Goal: Task Accomplishment & Management: Use online tool/utility

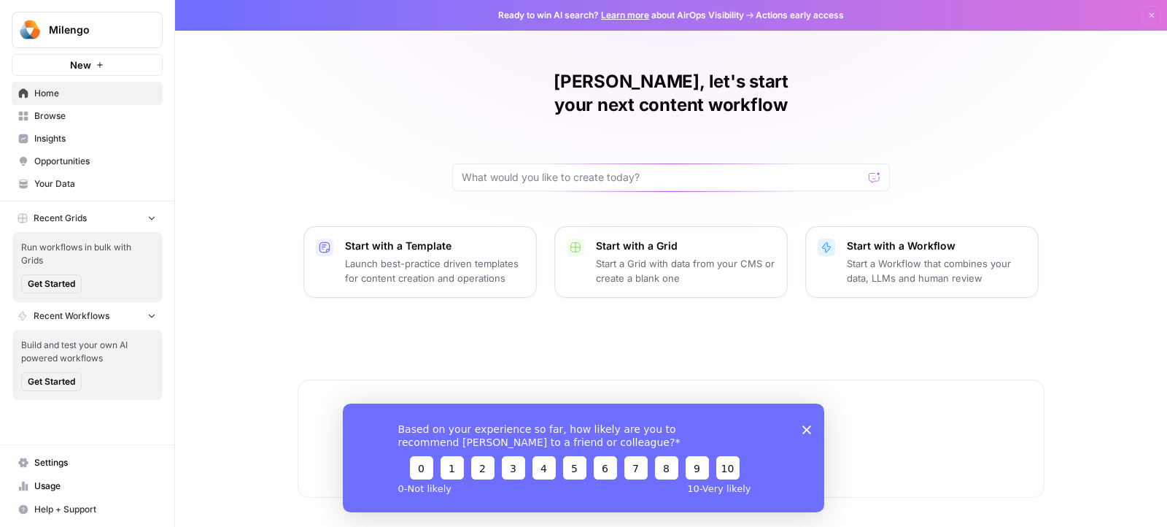
click at [809, 420] on div "Based on your experience so far, how likely are you to recommend [PERSON_NAME] …" at bounding box center [583, 457] width 481 height 109
click at [809, 429] on icon "Close survey" at bounding box center [806, 428] width 9 height 9
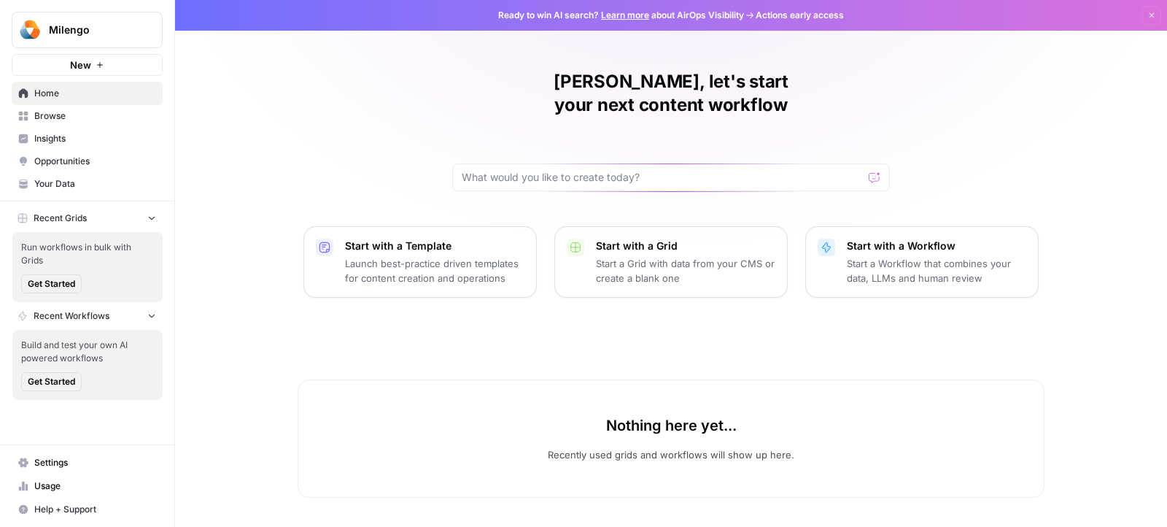
click at [273, 175] on div "[PERSON_NAME], let's start your next content workflow Start with a Template Lau…" at bounding box center [671, 263] width 992 height 527
click at [98, 90] on span "Home" at bounding box center [95, 93] width 122 height 13
click at [1157, 17] on button "Dismiss" at bounding box center [1151, 15] width 19 height 19
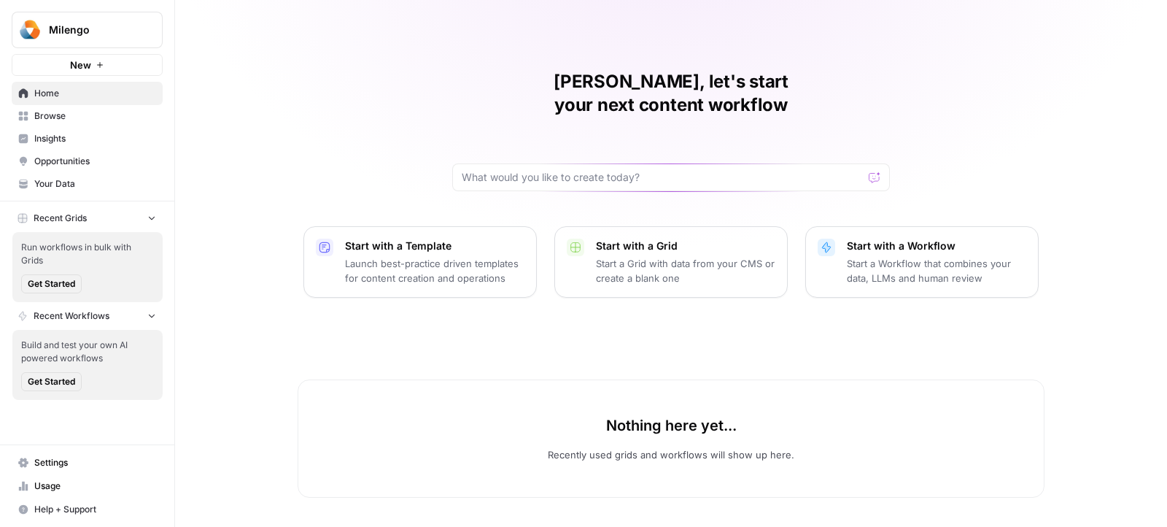
click at [425, 99] on div "Maria, let's start your next content workflow Start with a Template Launch best…" at bounding box center [671, 263] width 992 height 527
click at [103, 36] on span "Milengo" at bounding box center [93, 30] width 88 height 15
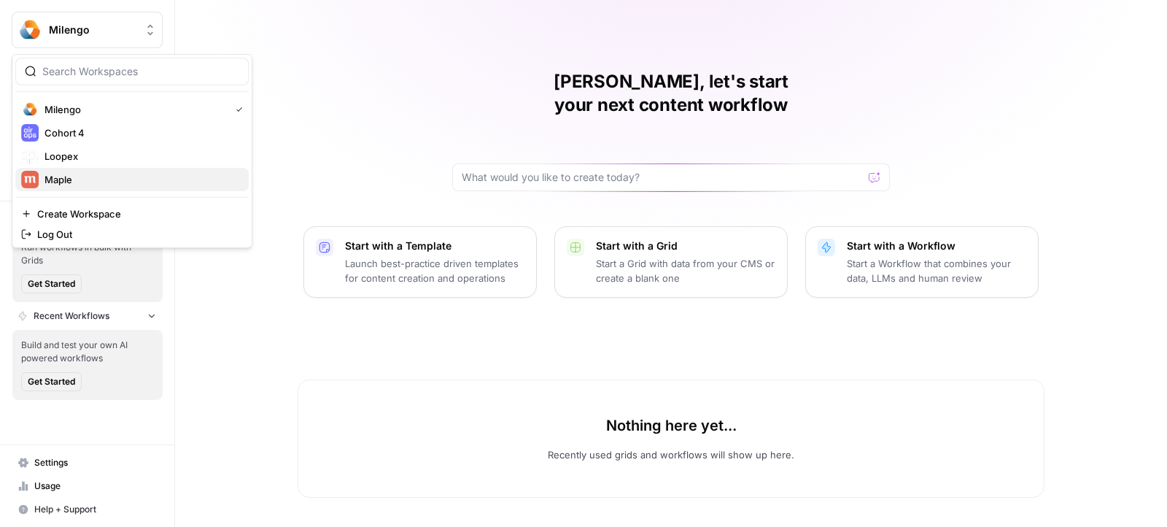
click at [90, 179] on span "Maple" at bounding box center [140, 179] width 193 height 15
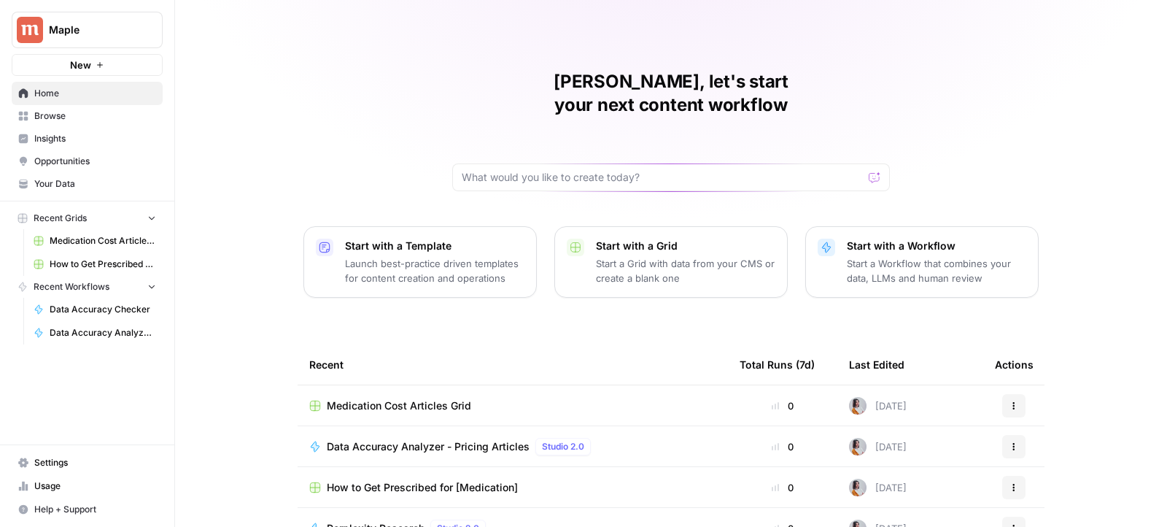
click at [417, 398] on span "Medication Cost Articles Grid" at bounding box center [399, 405] width 144 height 15
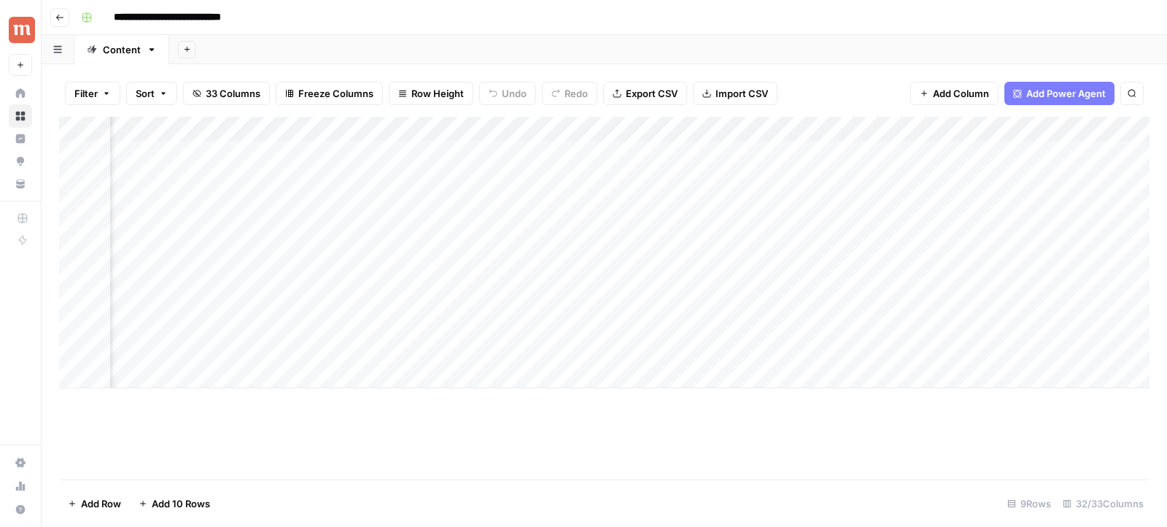
scroll to position [0, 558]
click at [277, 133] on div "Add Column" at bounding box center [604, 252] width 1090 height 271
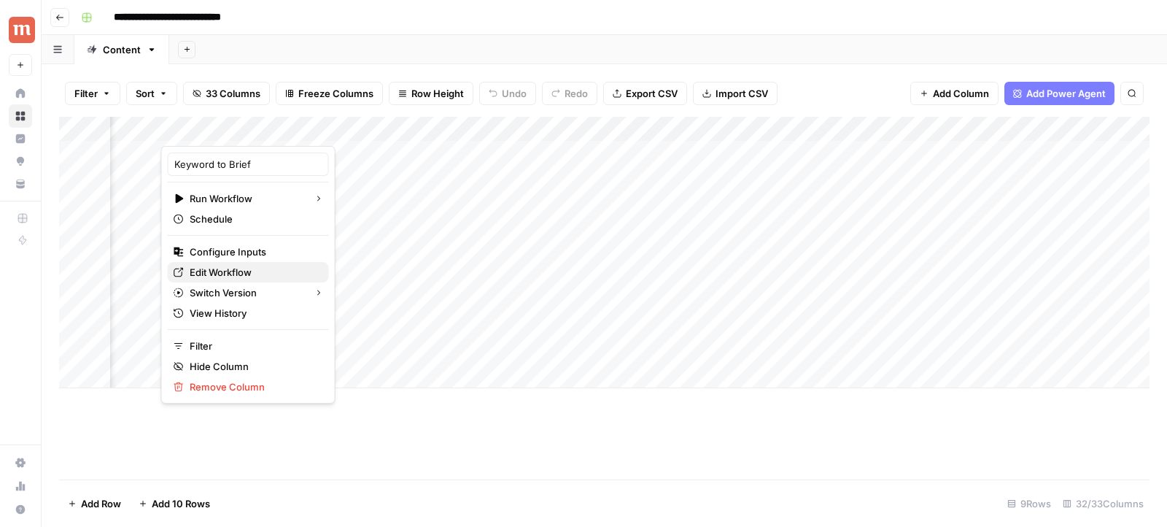
click at [251, 274] on span "Edit Workflow" at bounding box center [254, 272] width 128 height 15
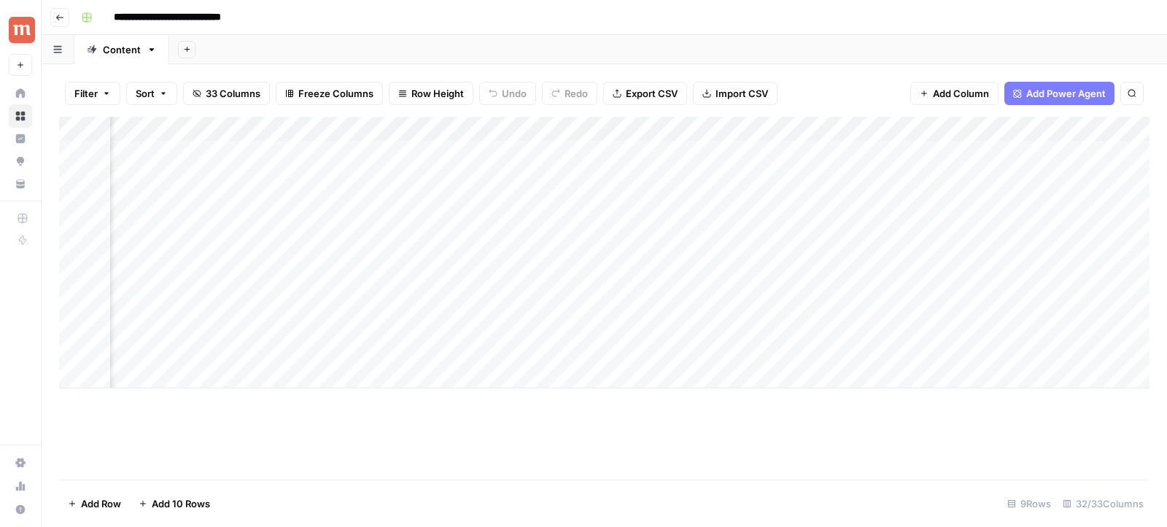
click at [538, 131] on div "Add Column" at bounding box center [604, 252] width 1090 height 271
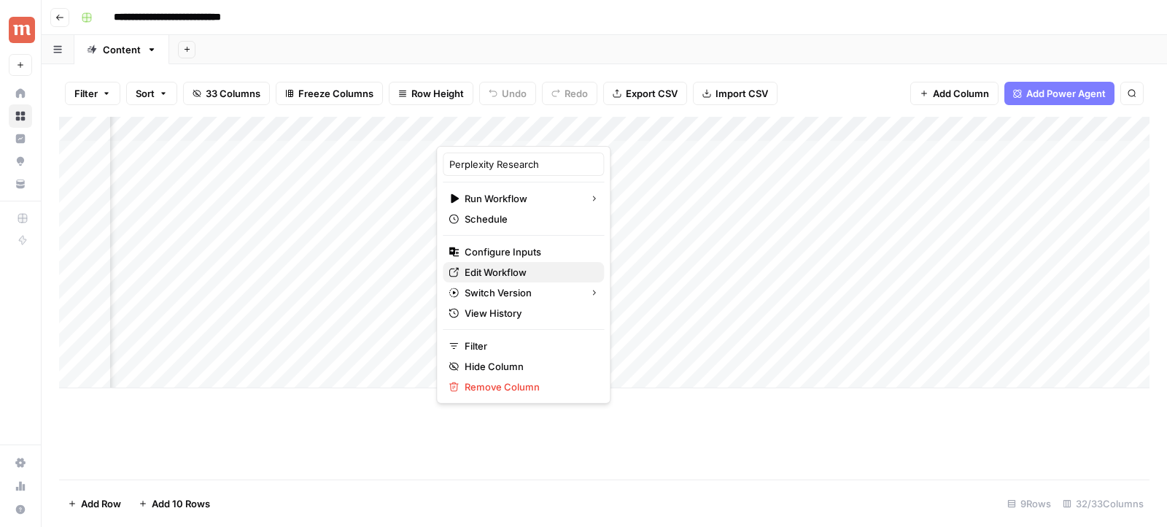
click at [516, 275] on span "Edit Workflow" at bounding box center [529, 272] width 128 height 15
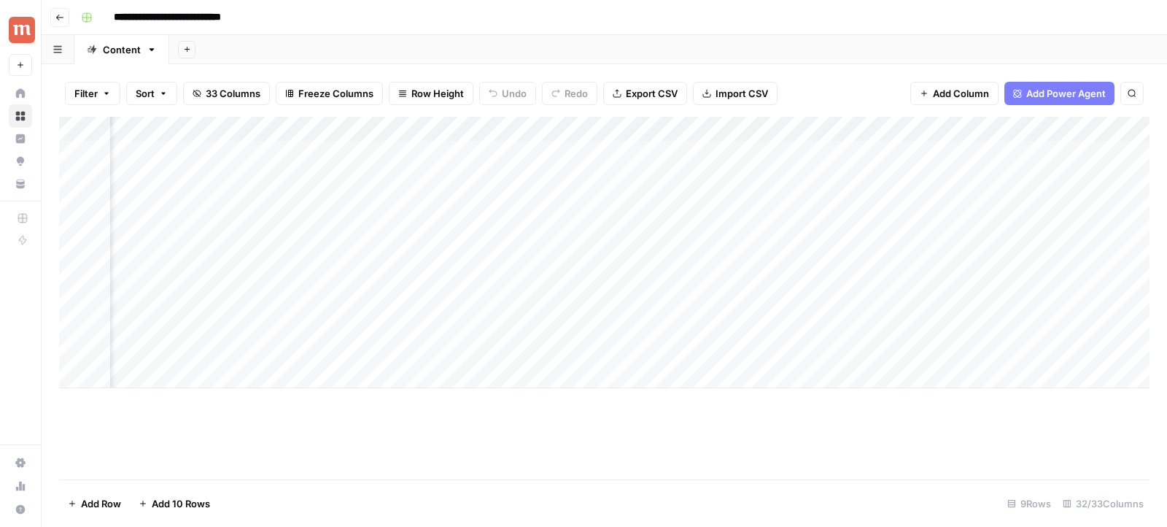
scroll to position [0, 1117]
click at [542, 129] on div "Add Column" at bounding box center [604, 252] width 1090 height 271
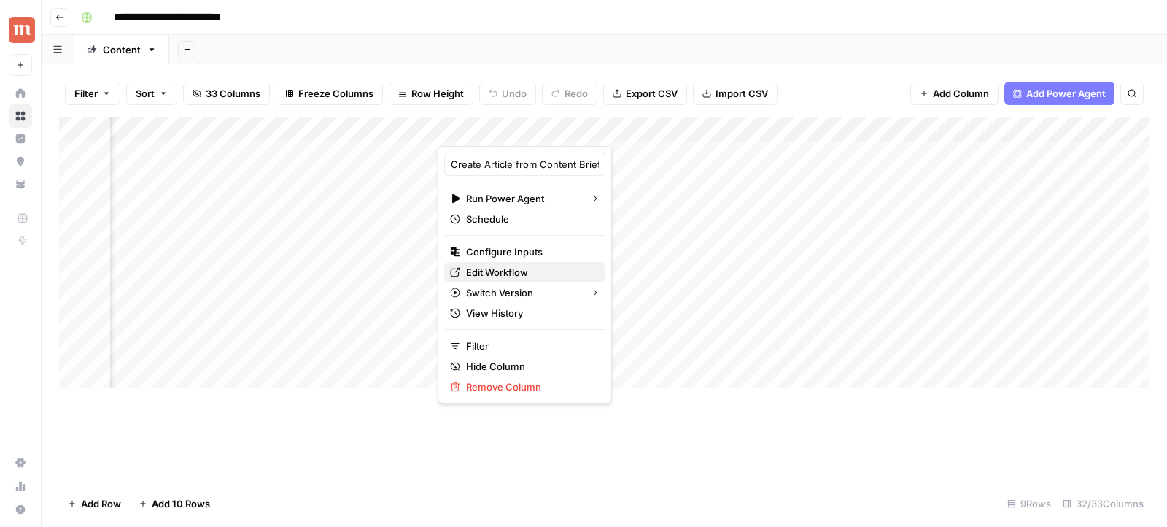
click at [516, 274] on span "Edit Workflow" at bounding box center [530, 272] width 128 height 15
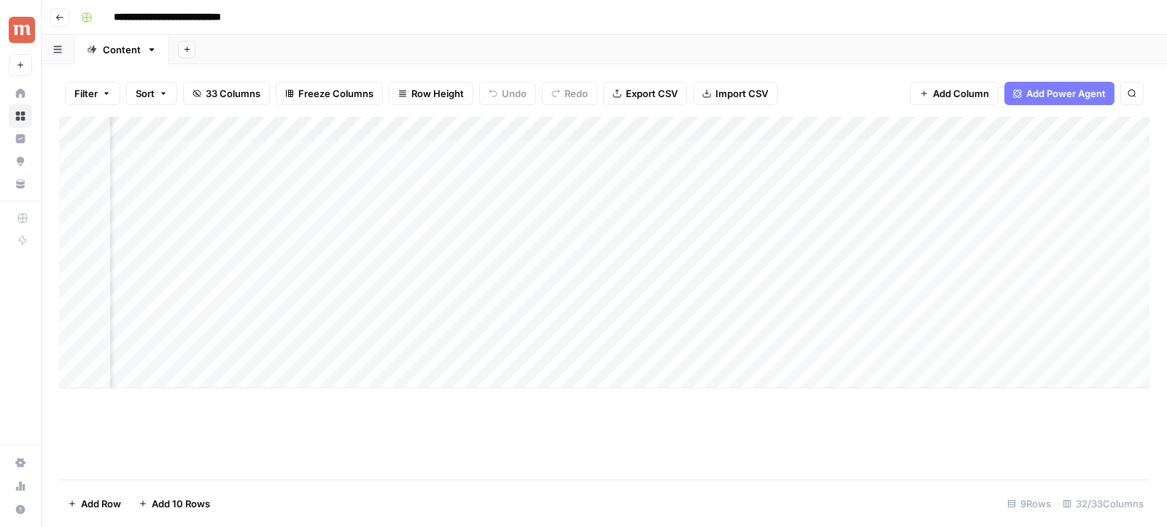
scroll to position [0, 1572]
click at [379, 132] on div "Add Column" at bounding box center [604, 252] width 1090 height 271
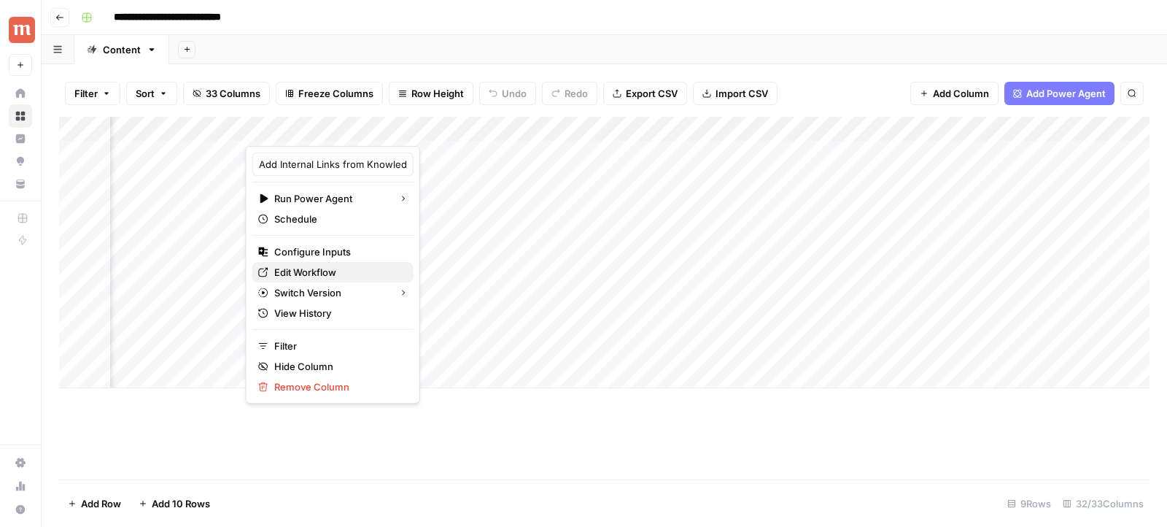
click at [350, 265] on span "Edit Workflow" at bounding box center [338, 272] width 128 height 15
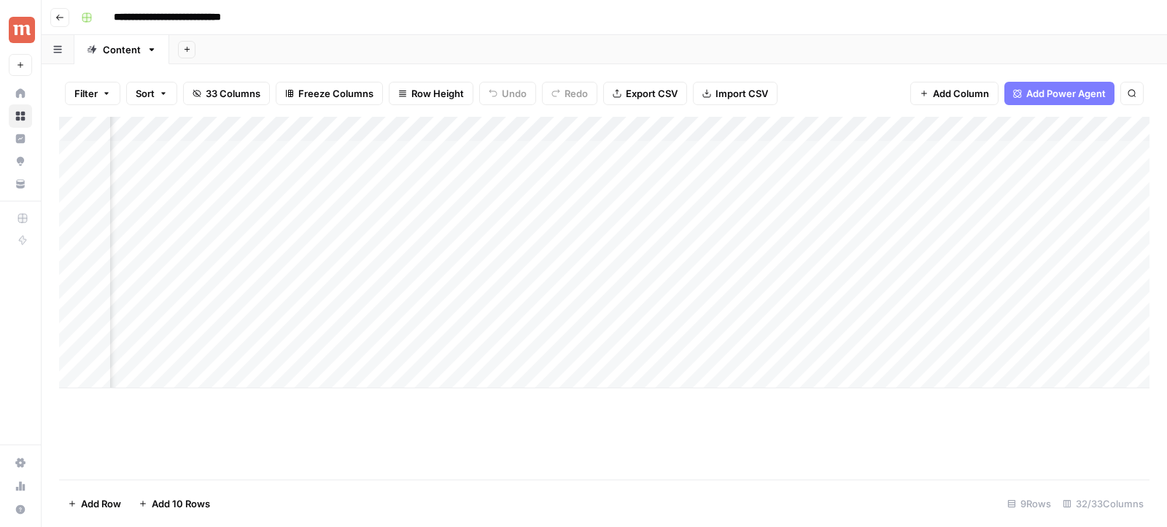
click at [647, 131] on div "Add Column" at bounding box center [604, 252] width 1090 height 271
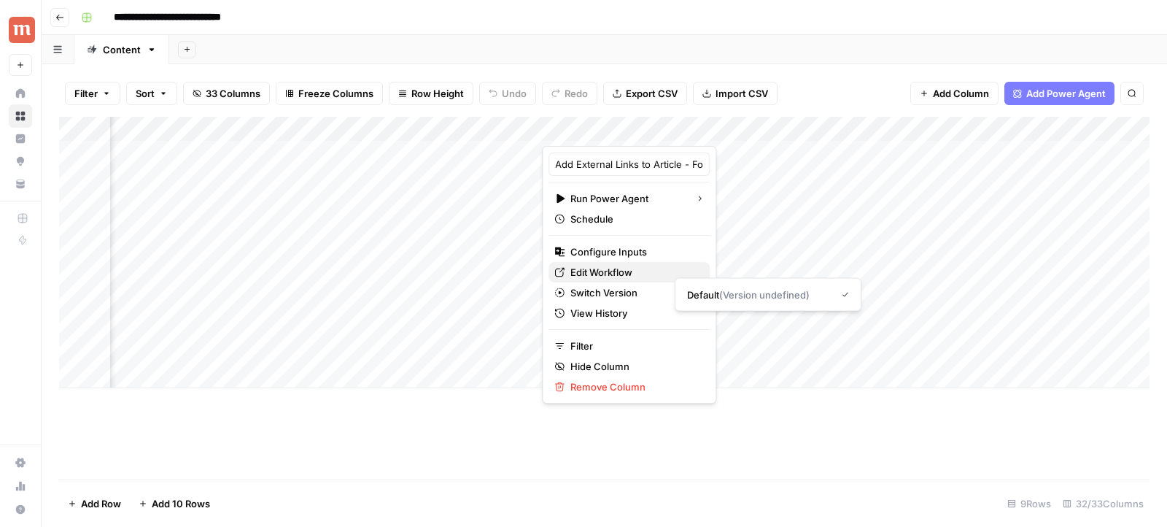
click at [608, 273] on span "Edit Workflow" at bounding box center [634, 272] width 128 height 15
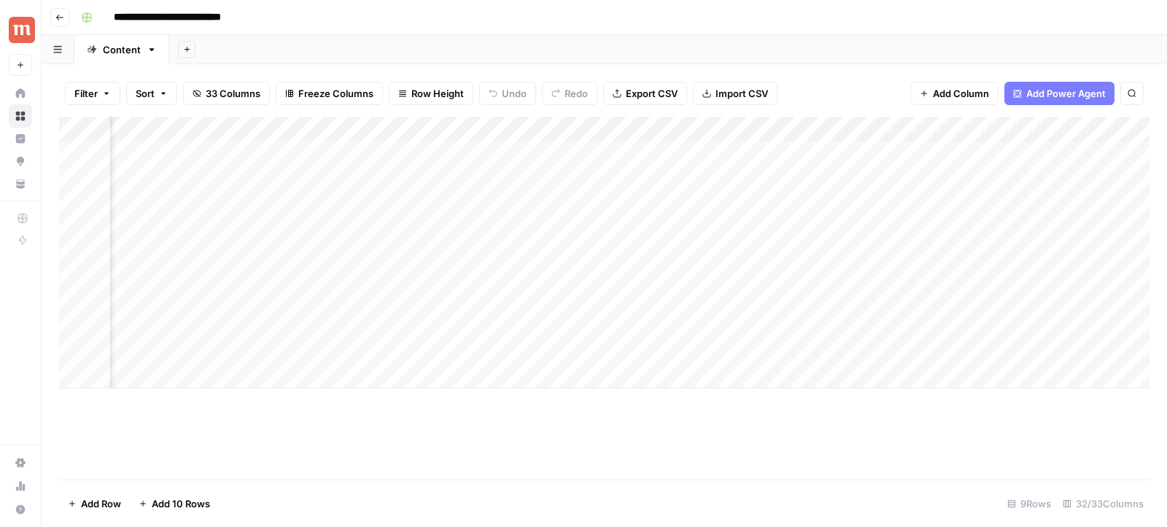
scroll to position [0, 2179]
click at [298, 133] on div "Add Column" at bounding box center [604, 252] width 1090 height 271
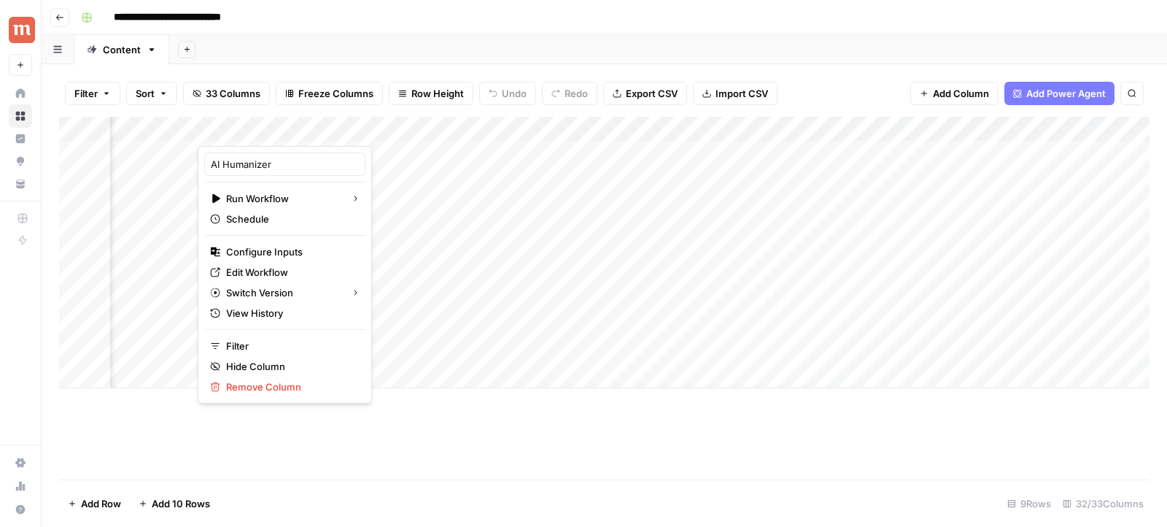
click at [460, 73] on div "Filter Sort 33 Columns Freeze Columns Row Height Undo Redo Export CSV Import CS…" at bounding box center [604, 93] width 1090 height 47
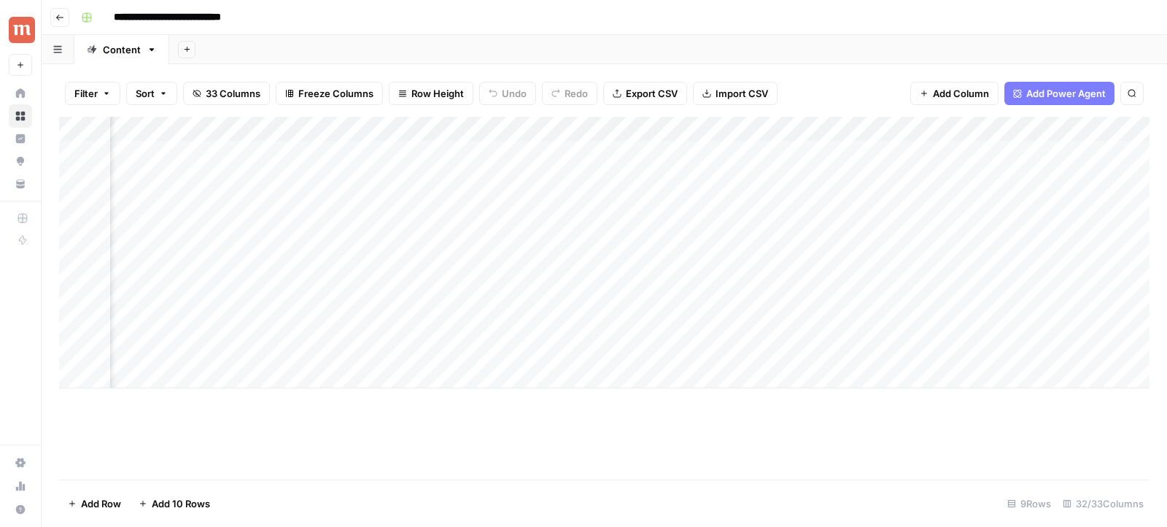
scroll to position [0, 0]
click at [140, 372] on div "Add Column" at bounding box center [604, 252] width 1090 height 271
click at [137, 396] on div "Add Column" at bounding box center [604, 277] width 1090 height 321
click at [130, 422] on div "Add Column" at bounding box center [604, 277] width 1090 height 321
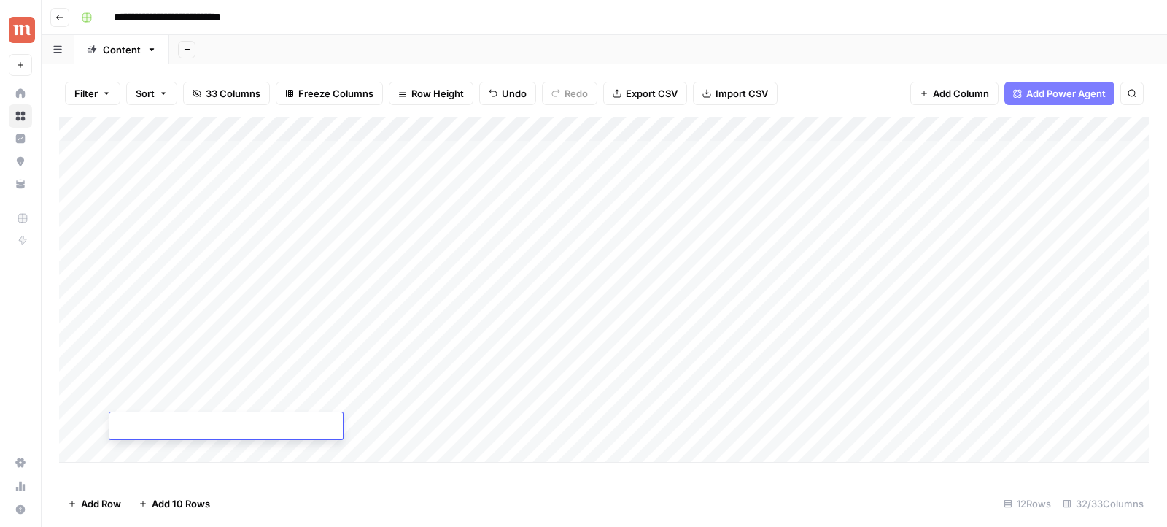
click at [130, 422] on textarea at bounding box center [225, 426] width 233 height 20
click at [130, 443] on div "Add Column" at bounding box center [604, 290] width 1090 height 346
click at [92, 346] on div "Add Column" at bounding box center [604, 298] width 1090 height 363
click at [94, 347] on div "Add Column" at bounding box center [604, 298] width 1090 height 363
click at [79, 352] on div "Add Column" at bounding box center [604, 298] width 1090 height 363
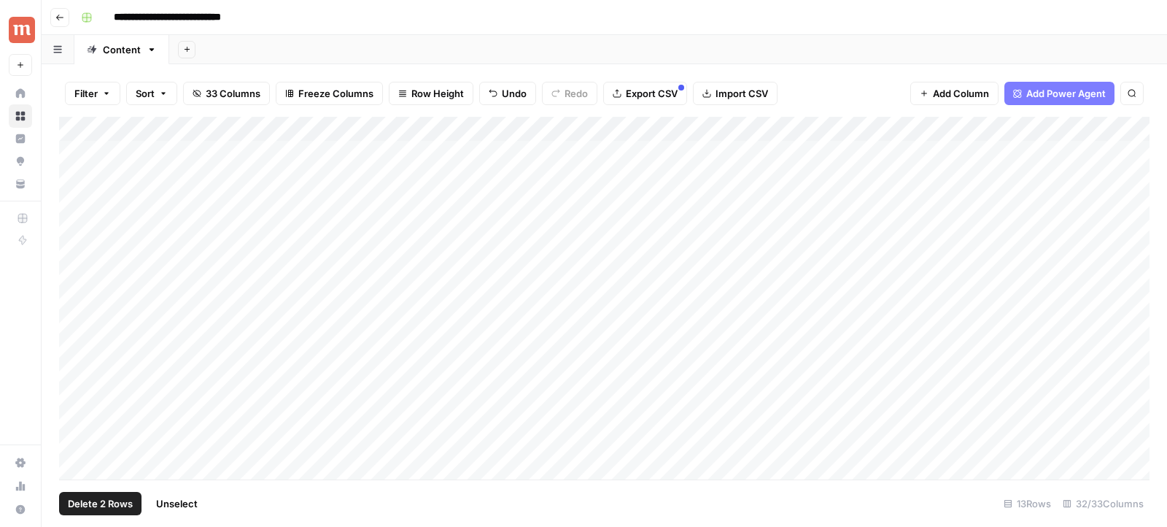
click at [79, 371] on div "Add Column" at bounding box center [604, 298] width 1090 height 363
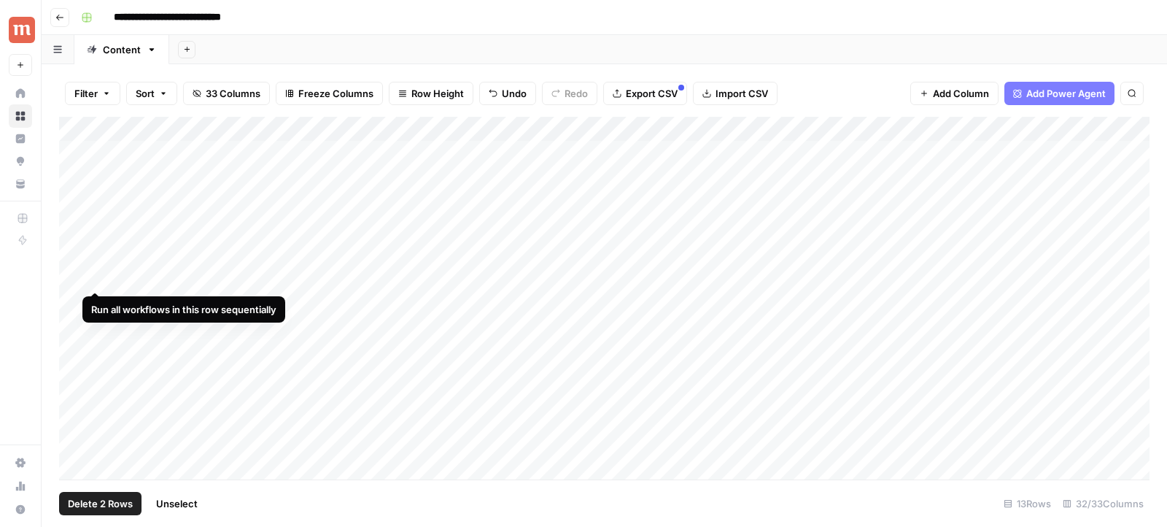
drag, startPoint x: 87, startPoint y: 352, endPoint x: 87, endPoint y: 276, distance: 75.9
click at [87, 276] on div "Add Column" at bounding box center [604, 298] width 1090 height 363
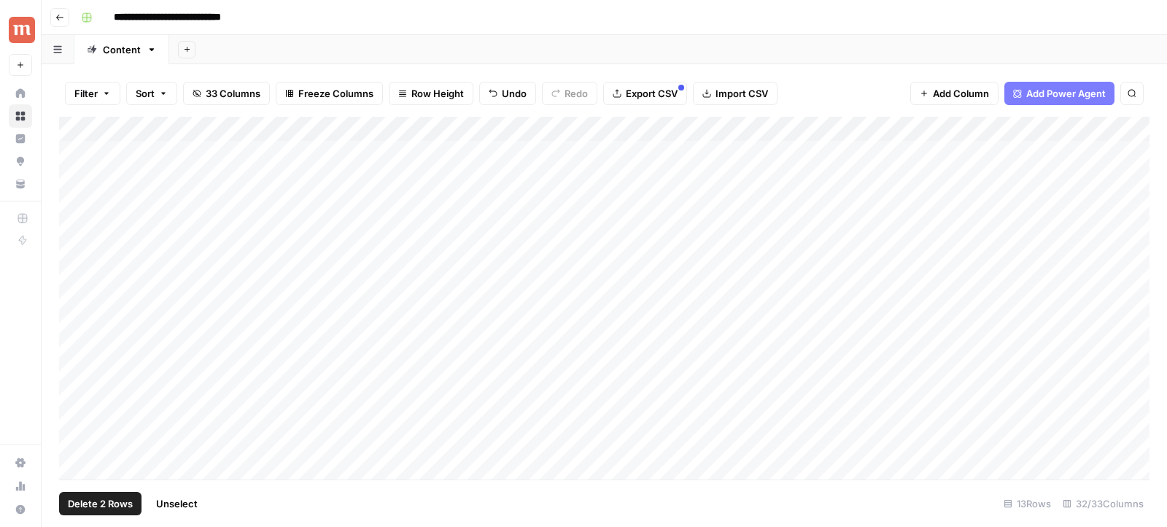
click at [130, 378] on div "Add Column" at bounding box center [604, 298] width 1090 height 363
drag, startPoint x: 149, startPoint y: 378, endPoint x: 148, endPoint y: 278, distance: 99.9
click at [148, 278] on div "Add Column" at bounding box center [604, 298] width 1090 height 363
click at [90, 374] on div "Add Column" at bounding box center [604, 298] width 1090 height 363
drag, startPoint x: 62, startPoint y: 378, endPoint x: 62, endPoint y: 311, distance: 66.4
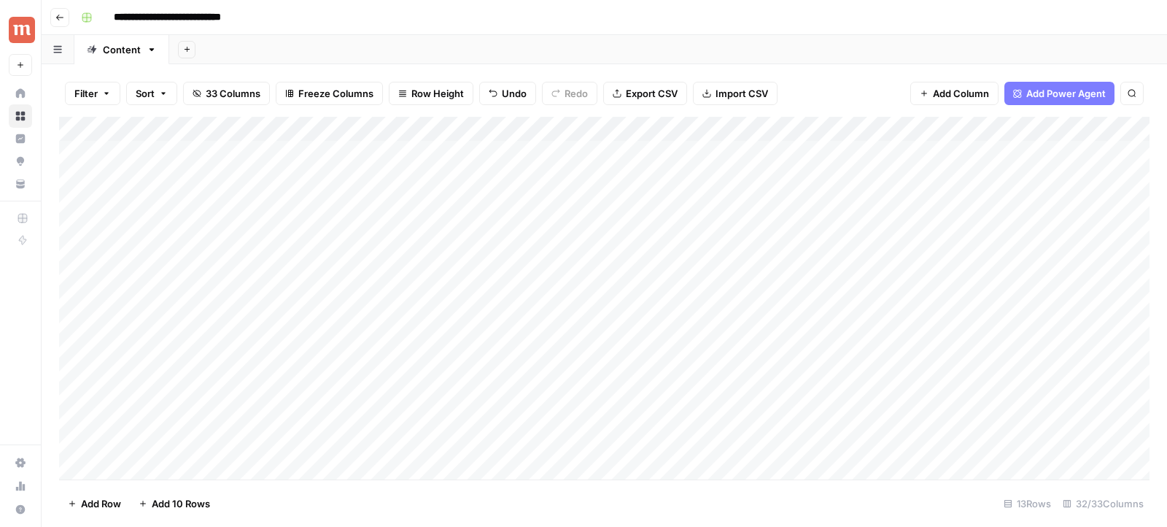
click at [62, 311] on div "Add Column" at bounding box center [604, 298] width 1090 height 363
drag, startPoint x: 63, startPoint y: 399, endPoint x: 63, endPoint y: 317, distance: 81.7
click at [63, 317] on div "Add Column" at bounding box center [604, 298] width 1090 height 363
drag, startPoint x: 63, startPoint y: 420, endPoint x: 63, endPoint y: 321, distance: 99.2
click at [63, 321] on div "Add Column" at bounding box center [604, 298] width 1090 height 363
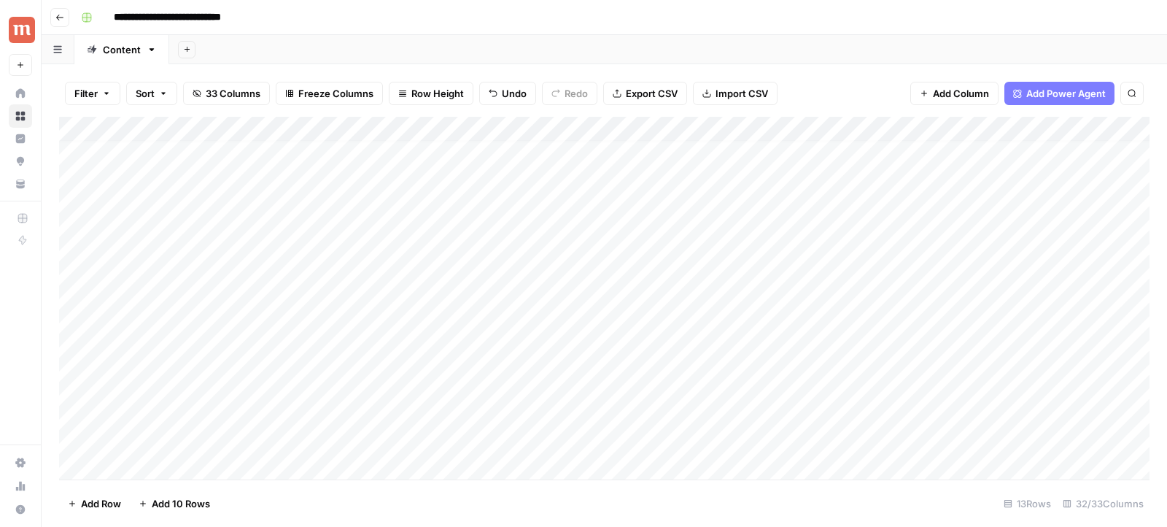
scroll to position [7, 0]
drag, startPoint x: 63, startPoint y: 436, endPoint x: 63, endPoint y: 314, distance: 121.8
click at [63, 314] on div "Add Column" at bounding box center [604, 298] width 1090 height 363
click at [339, 289] on div "Add Column" at bounding box center [604, 298] width 1090 height 363
click at [161, 271] on div "Add Column" at bounding box center [604, 298] width 1090 height 363
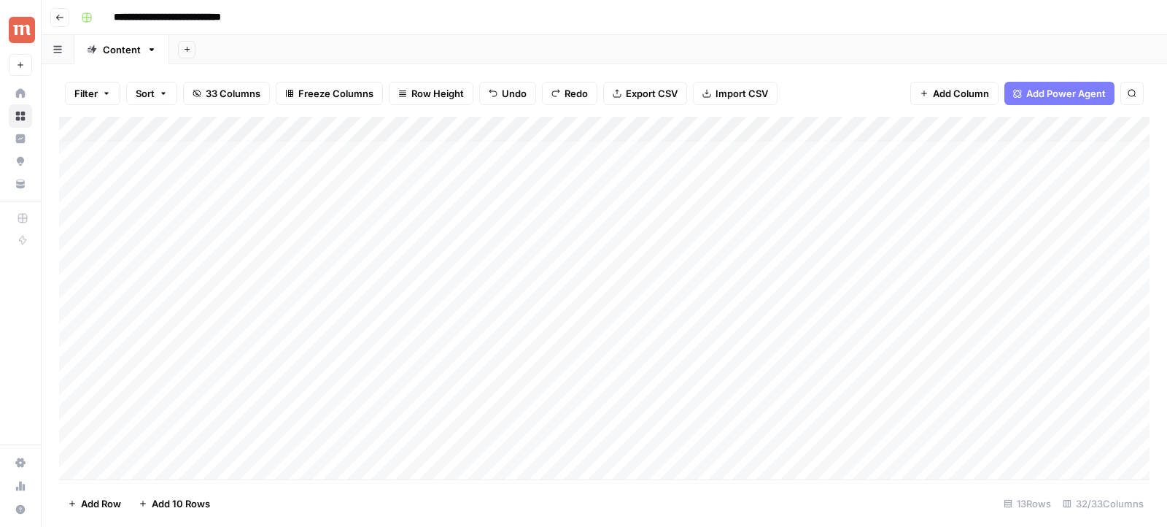
click at [202, 276] on div "Add Column" at bounding box center [604, 298] width 1090 height 363
click at [152, 465] on div "Add Column" at bounding box center [604, 298] width 1090 height 363
drag, startPoint x: 65, startPoint y: 444, endPoint x: 76, endPoint y: 257, distance: 187.0
click at [76, 257] on div "Add Column" at bounding box center [604, 298] width 1090 height 363
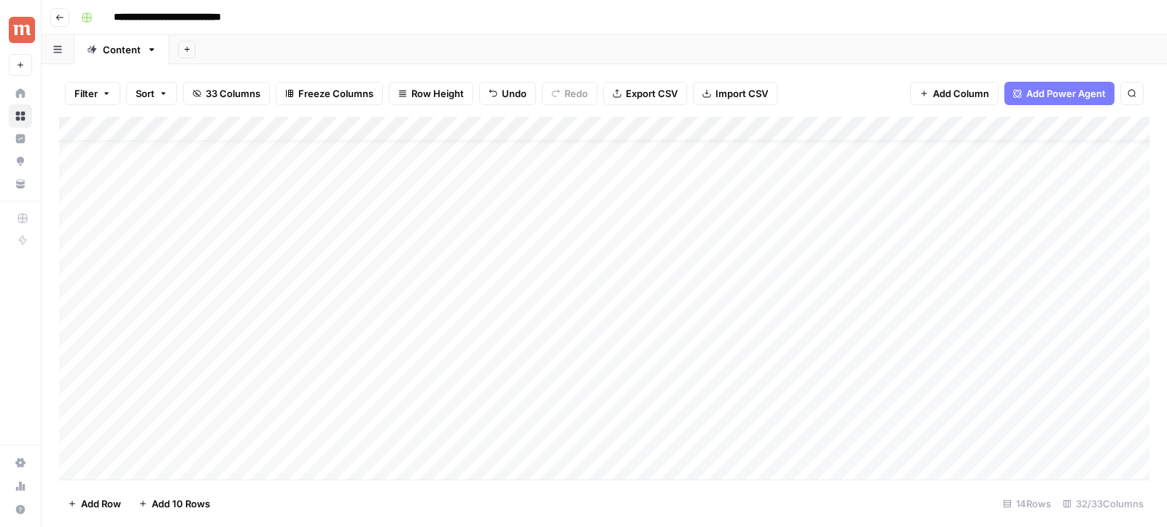
click at [120, 464] on div "Add Column" at bounding box center [604, 298] width 1090 height 363
drag, startPoint x: 63, startPoint y: 443, endPoint x: 63, endPoint y: 392, distance: 51.8
click at [63, 392] on div "Add Column" at bounding box center [604, 298] width 1090 height 363
click at [147, 225] on div "Add Column" at bounding box center [604, 298] width 1090 height 363
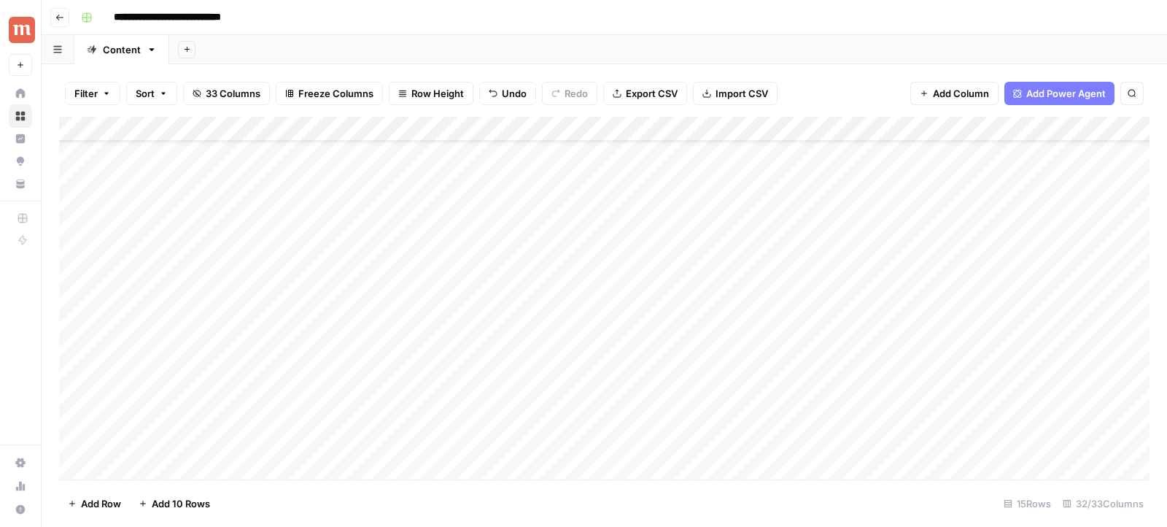
click at [123, 222] on div "Add Column" at bounding box center [604, 298] width 1090 height 363
click at [123, 222] on textarea "**********" at bounding box center [225, 221] width 233 height 20
click at [121, 222] on textarea "**********" at bounding box center [225, 221] width 233 height 20
drag, startPoint x: 120, startPoint y: 222, endPoint x: 109, endPoint y: 222, distance: 10.2
click at [109, 222] on textarea "**********" at bounding box center [225, 221] width 233 height 20
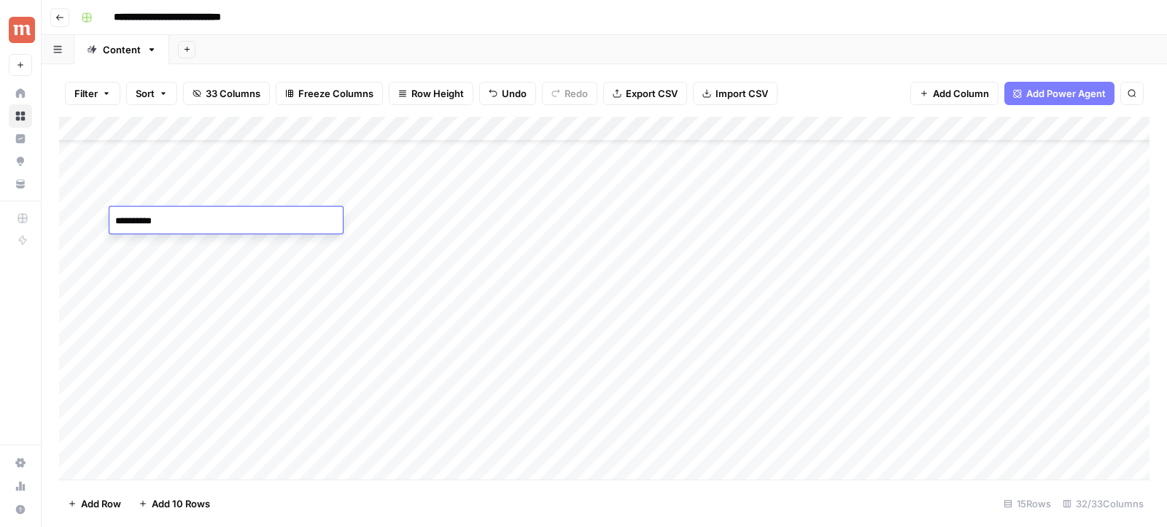
type textarea "**********"
click at [120, 241] on div "Add Column" at bounding box center [604, 298] width 1090 height 363
click at [120, 241] on textarea "*******" at bounding box center [225, 246] width 233 height 20
type textarea "*******"
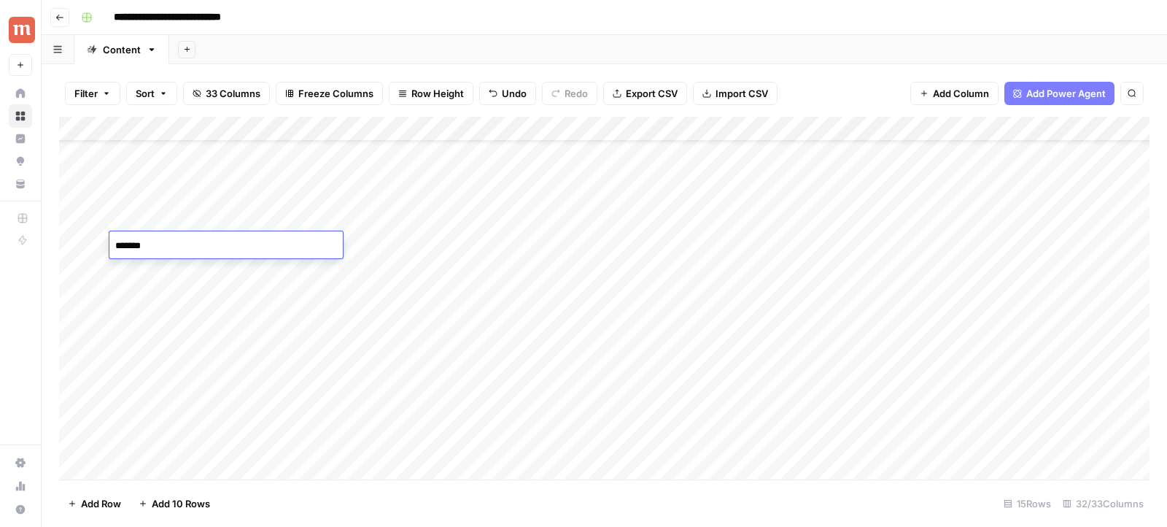
click at [125, 269] on div "Add Column" at bounding box center [604, 298] width 1090 height 363
drag, startPoint x: 118, startPoint y: 269, endPoint x: 108, endPoint y: 269, distance: 10.2
click at [108, 269] on body "**********" at bounding box center [583, 263] width 1167 height 527
type textarea "**********"
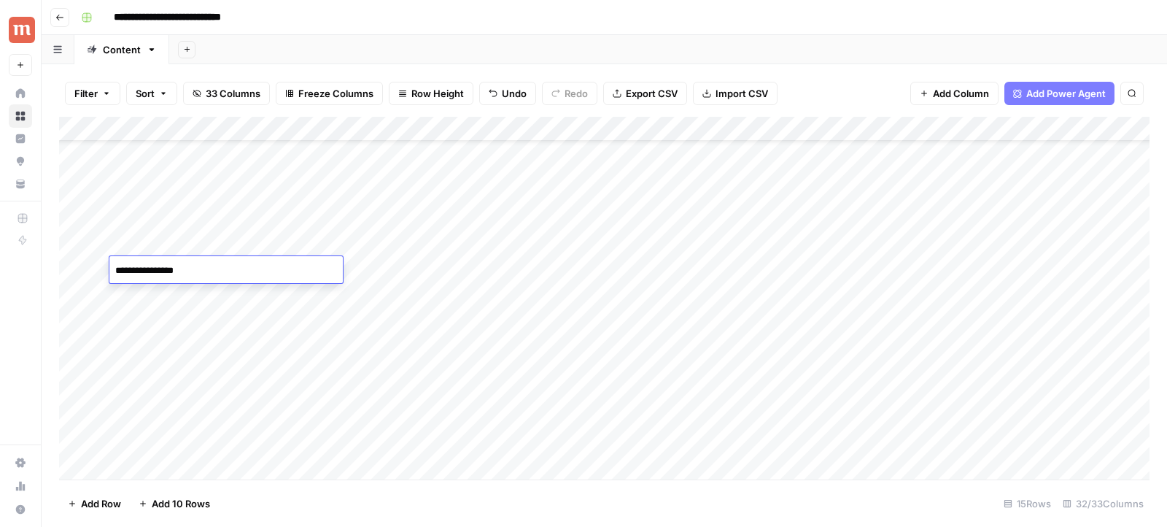
click at [121, 291] on div "Add Column" at bounding box center [604, 298] width 1090 height 363
drag, startPoint x: 119, startPoint y: 291, endPoint x: 100, endPoint y: 291, distance: 19.0
click at [100, 291] on body "**********" at bounding box center [583, 263] width 1167 height 527
type textarea "**********"
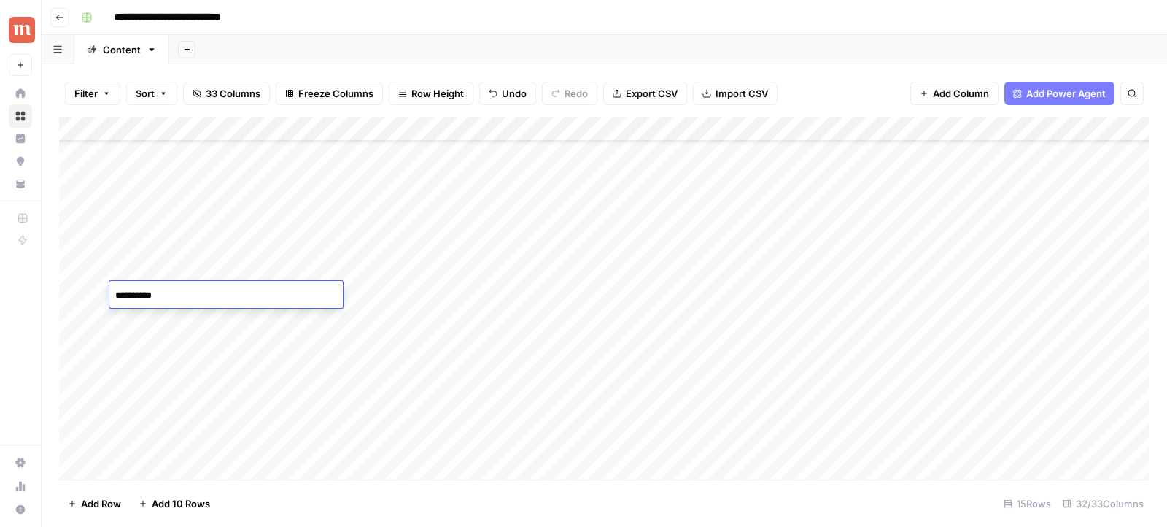
click at [133, 318] on div "Add Column" at bounding box center [604, 298] width 1090 height 363
drag, startPoint x: 121, startPoint y: 318, endPoint x: 113, endPoint y: 318, distance: 8.0
click at [113, 318] on textarea "**********" at bounding box center [225, 320] width 233 height 20
type textarea "**********"
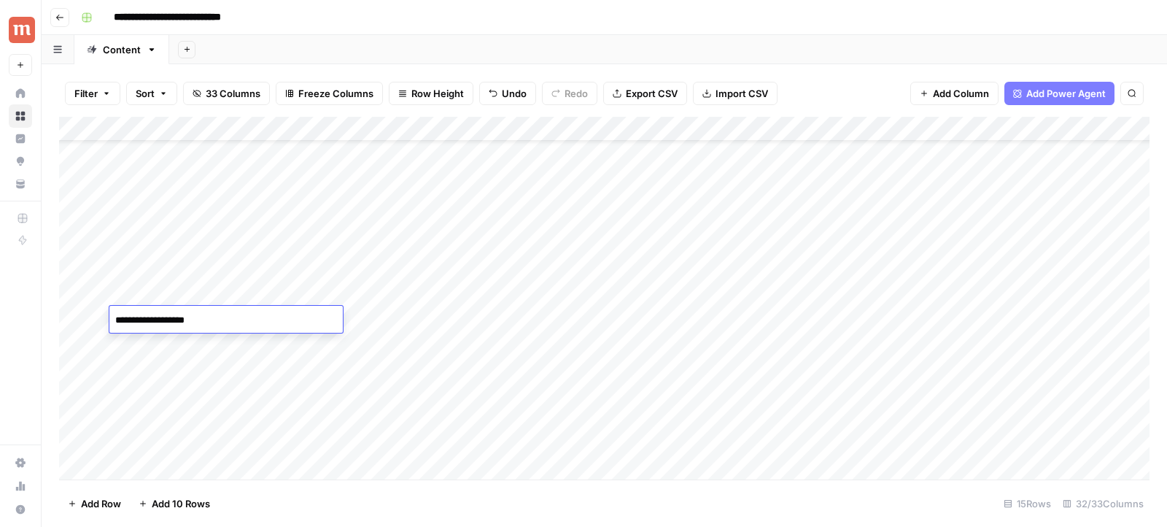
click at [120, 338] on div "Add Column" at bounding box center [604, 298] width 1090 height 363
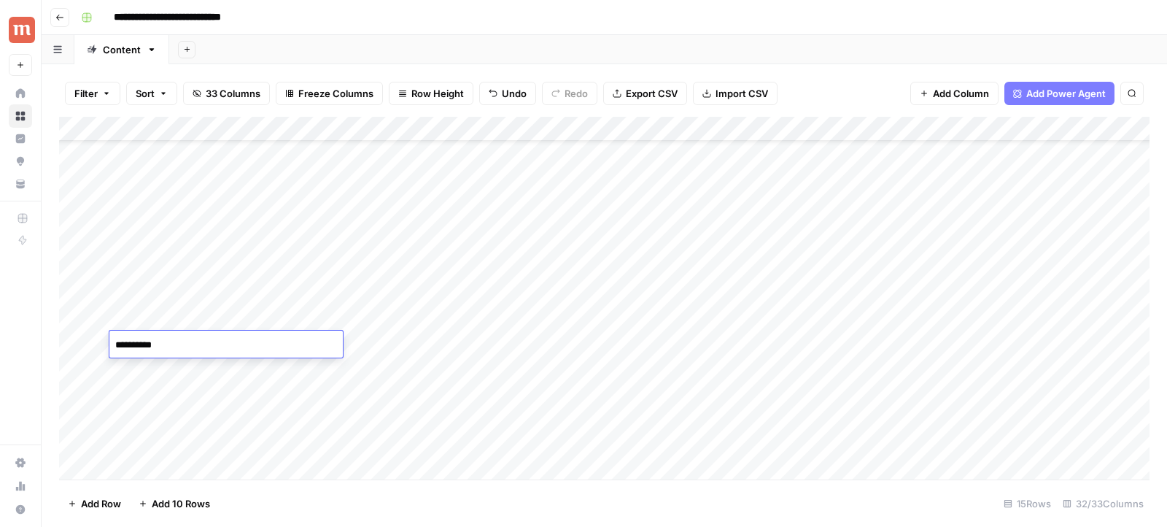
drag, startPoint x: 120, startPoint y: 338, endPoint x: 109, endPoint y: 338, distance: 11.7
click at [109, 338] on textarea "**********" at bounding box center [225, 345] width 233 height 20
type textarea "**********"
click at [131, 365] on div "Add Column" at bounding box center [604, 298] width 1090 height 363
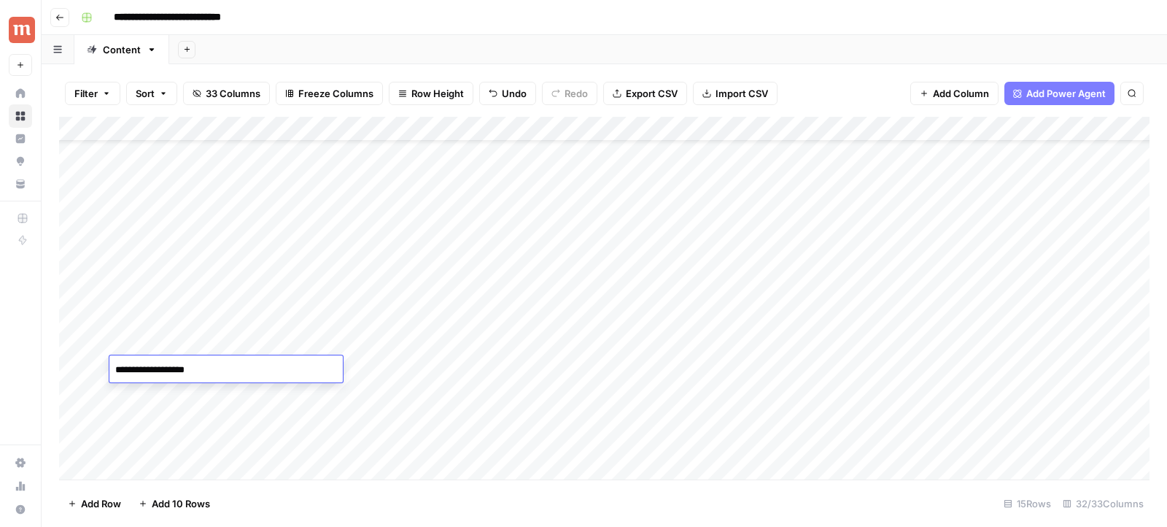
drag, startPoint x: 120, startPoint y: 365, endPoint x: 109, endPoint y: 365, distance: 10.2
click at [110, 365] on textarea "**********" at bounding box center [225, 370] width 233 height 20
type textarea "**********"
click at [187, 315] on div "Add Column" at bounding box center [604, 298] width 1090 height 363
drag, startPoint x: 201, startPoint y: 221, endPoint x: 201, endPoint y: 361, distance: 140.0
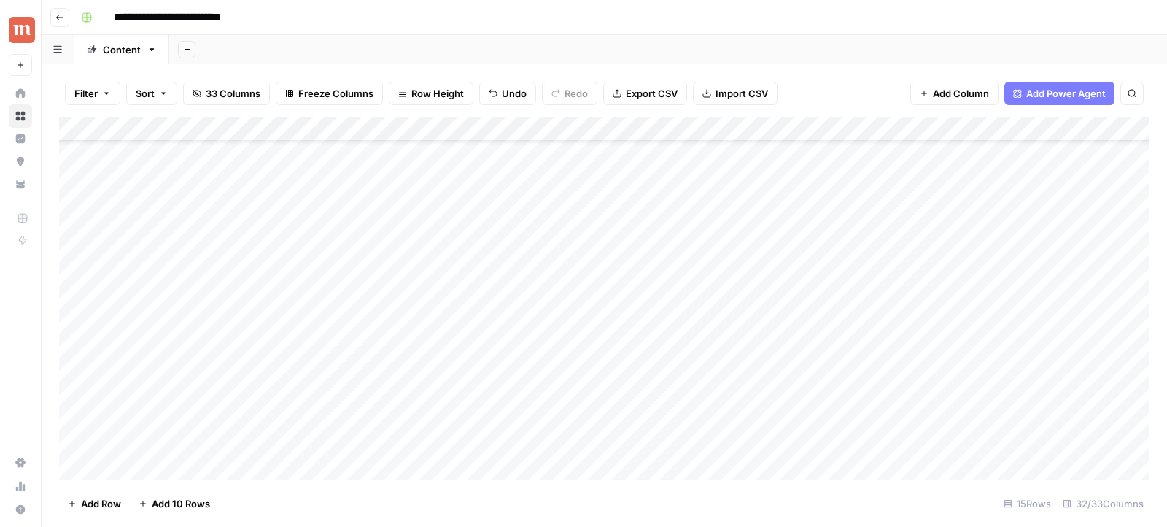
click at [201, 361] on div "Add Column" at bounding box center [604, 298] width 1090 height 363
click at [306, 199] on div "Add Column" at bounding box center [604, 298] width 1090 height 363
click at [277, 225] on div "Add Column" at bounding box center [604, 298] width 1090 height 363
click at [278, 246] on div "Add Column" at bounding box center [604, 298] width 1090 height 363
click at [310, 222] on div "Add Column" at bounding box center [604, 298] width 1090 height 363
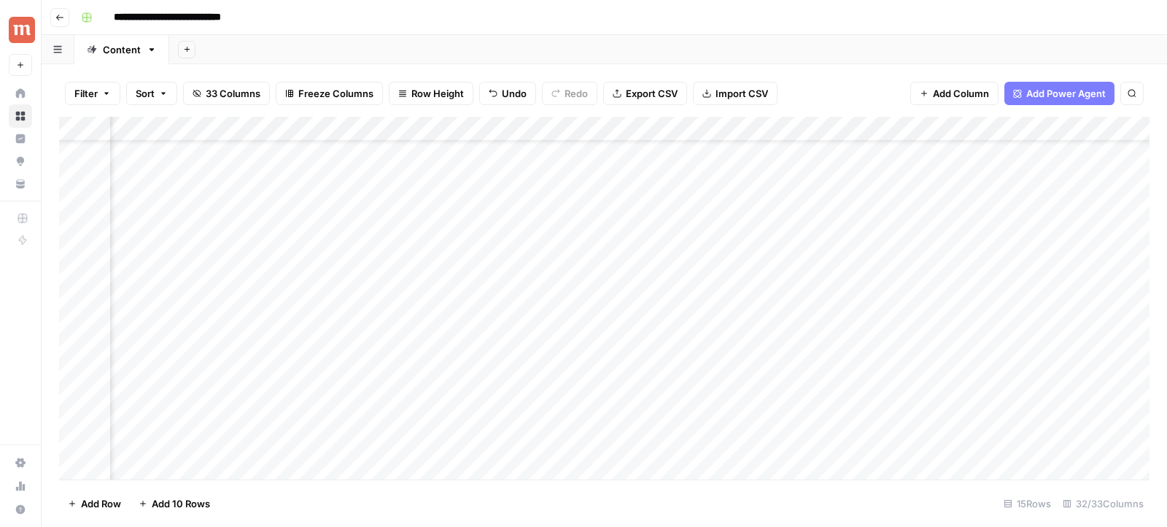
scroll to position [57, 323]
click at [1015, 288] on div "Add Column" at bounding box center [604, 298] width 1090 height 363
click at [1098, 319] on div "Add Column" at bounding box center [604, 298] width 1090 height 363
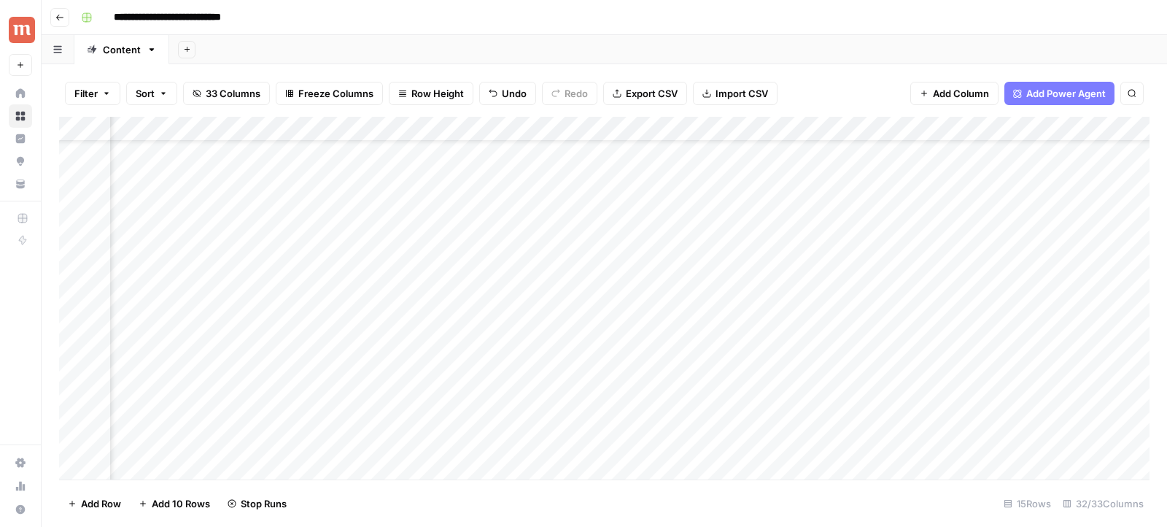
click at [1136, 271] on div "Add Column" at bounding box center [604, 298] width 1090 height 363
click at [971, 238] on div "Add Column" at bounding box center [604, 298] width 1090 height 363
click at [958, 222] on div "Add Column" at bounding box center [604, 298] width 1090 height 363
click at [960, 346] on div "Add Column" at bounding box center [604, 298] width 1090 height 363
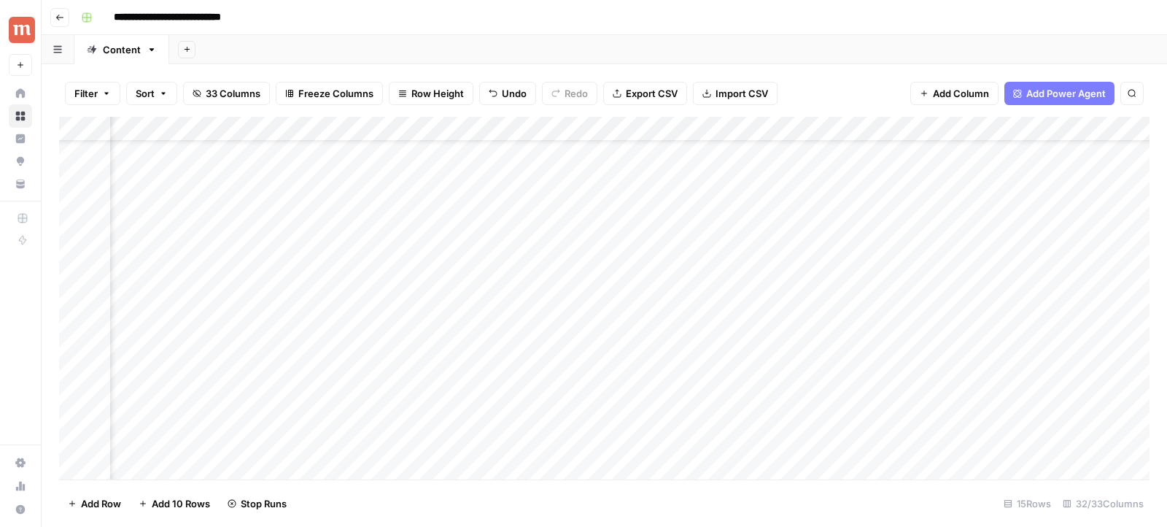
scroll to position [57, 308]
click at [1030, 369] on div "Add Column" at bounding box center [604, 298] width 1090 height 363
click at [823, 321] on div "Add Column" at bounding box center [604, 298] width 1090 height 363
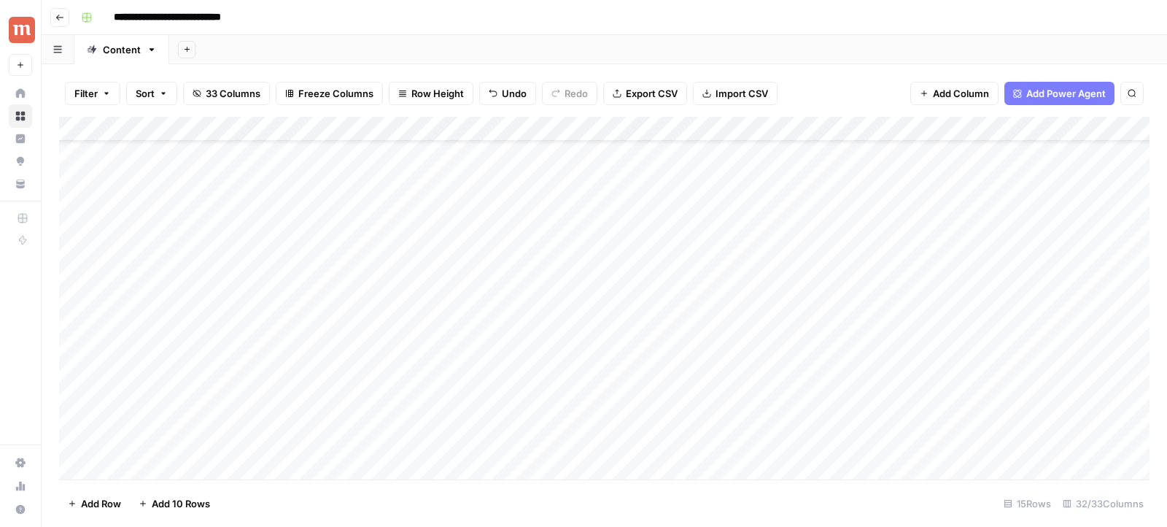
click at [292, 271] on div "Add Column" at bounding box center [604, 298] width 1090 height 363
click at [514, 222] on div "Add Column" at bounding box center [604, 298] width 1090 height 363
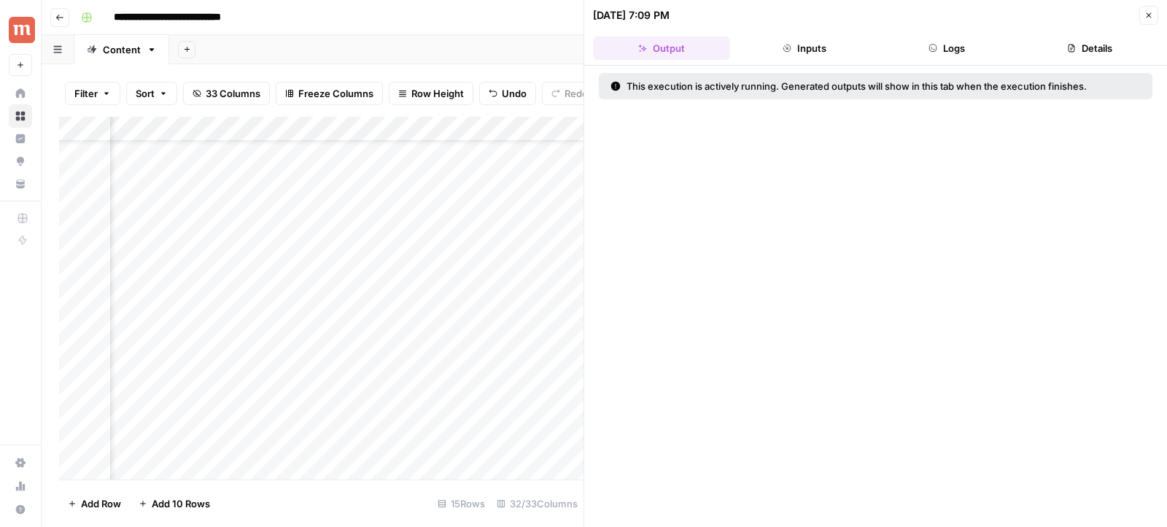
click at [940, 57] on button "Logs" at bounding box center [947, 47] width 137 height 23
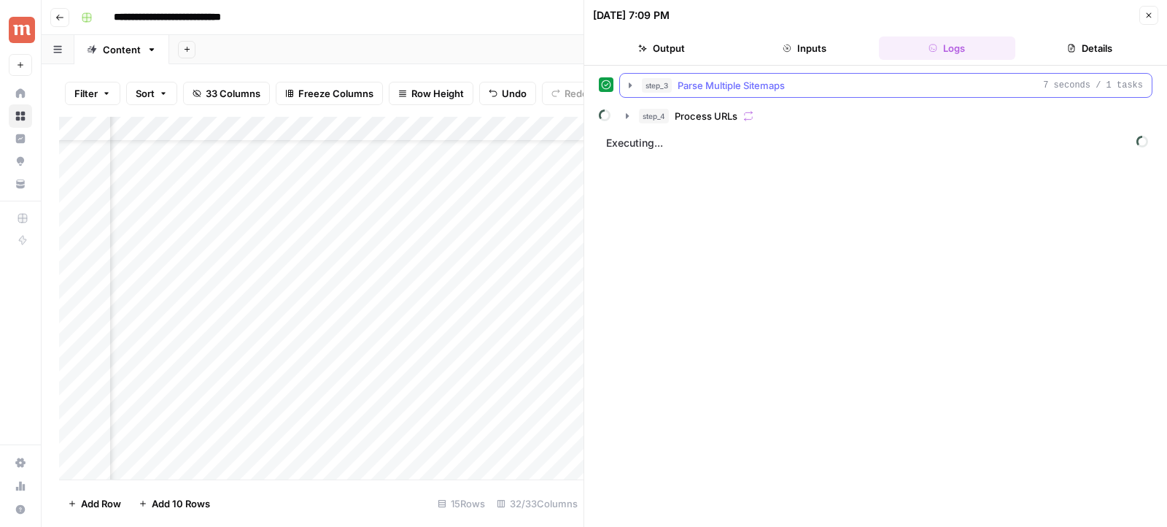
click at [629, 91] on button "step_3 Parse Multiple Sitemaps 7 seconds / 1 tasks" at bounding box center [886, 85] width 532 height 23
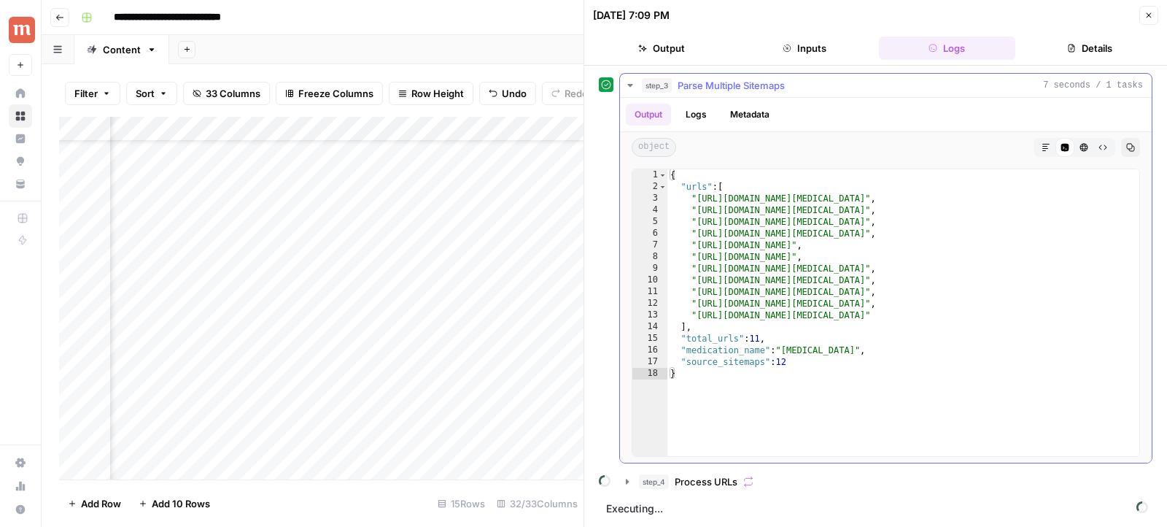
click at [628, 89] on icon "button" at bounding box center [630, 85] width 12 height 12
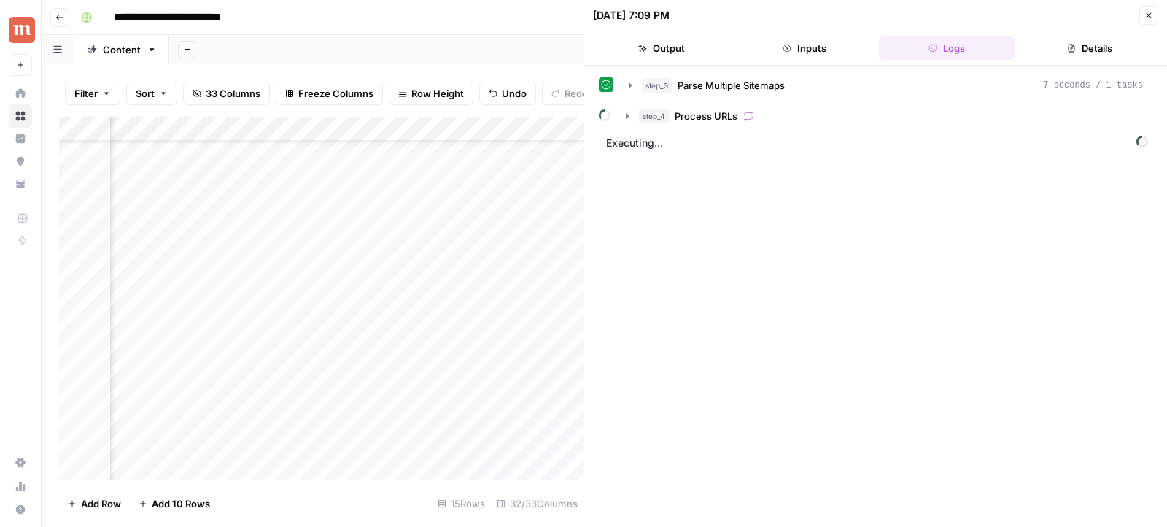
click at [492, 270] on div "Add Column" at bounding box center [321, 298] width 524 height 363
click at [1147, 22] on button "Close" at bounding box center [1148, 15] width 19 height 19
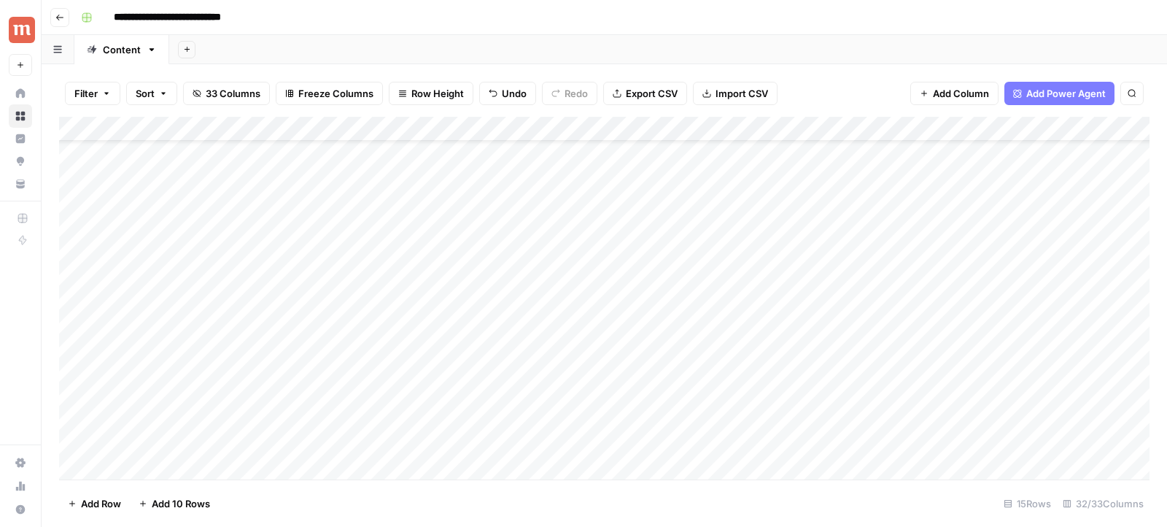
click at [174, 262] on div "Add Column" at bounding box center [604, 298] width 1090 height 363
drag, startPoint x: 161, startPoint y: 270, endPoint x: 206, endPoint y: 270, distance: 45.2
click at [206, 270] on textarea "**********" at bounding box center [225, 270] width 233 height 20
click at [157, 281] on div "**********" at bounding box center [225, 269] width 233 height 27
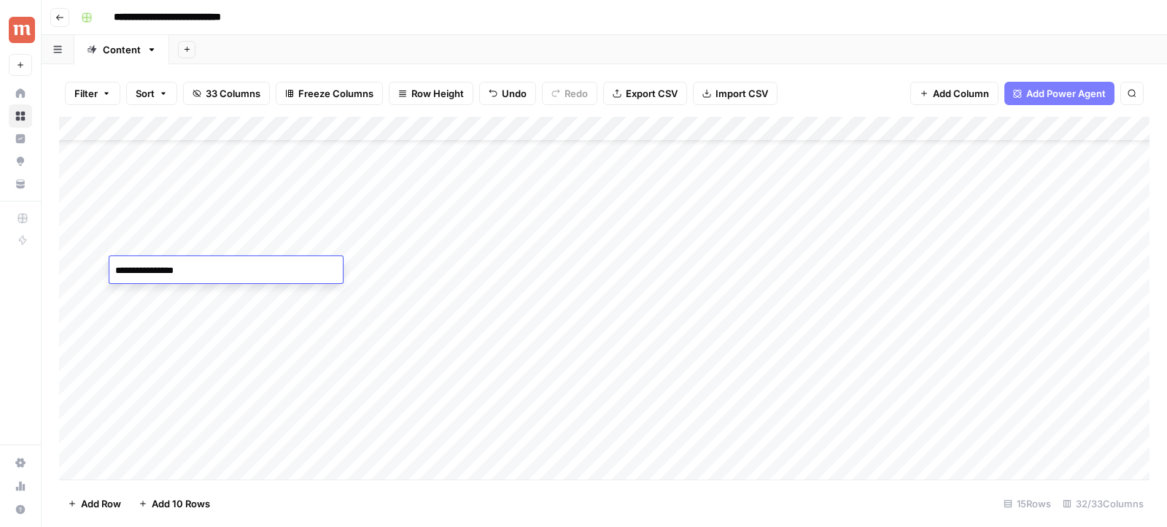
drag, startPoint x: 172, startPoint y: 272, endPoint x: 88, endPoint y: 273, distance: 83.9
click at [89, 273] on body "**********" at bounding box center [583, 263] width 1167 height 527
type textarea "*****"
click at [931, 268] on div "Add Column" at bounding box center [604, 298] width 1090 height 363
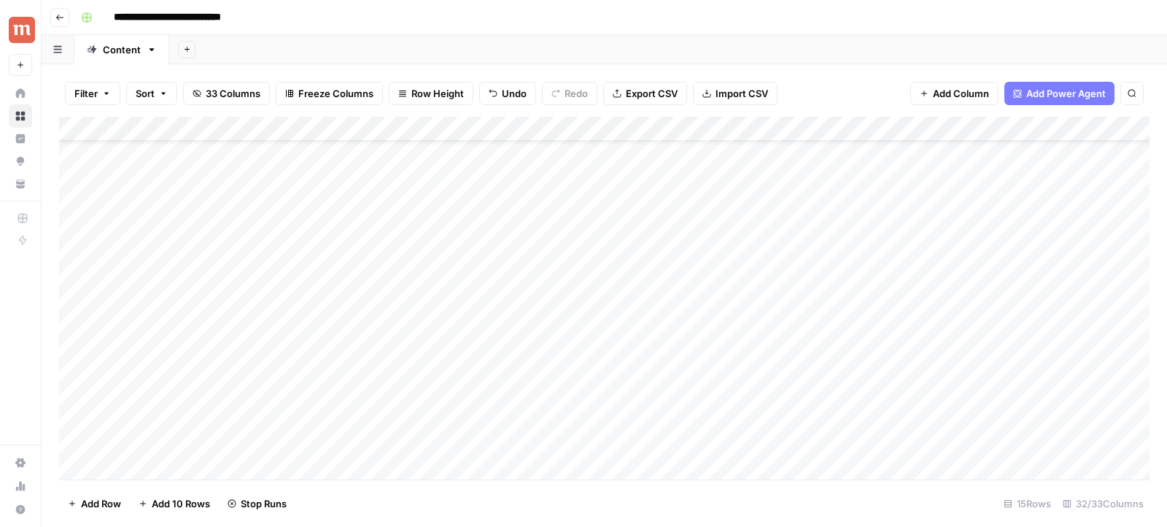
scroll to position [57, 0]
click at [168, 325] on div "Add Column" at bounding box center [604, 298] width 1090 height 363
drag, startPoint x: 171, startPoint y: 322, endPoint x: 101, endPoint y: 322, distance: 69.3
click at [101, 322] on body "**********" at bounding box center [583, 263] width 1167 height 527
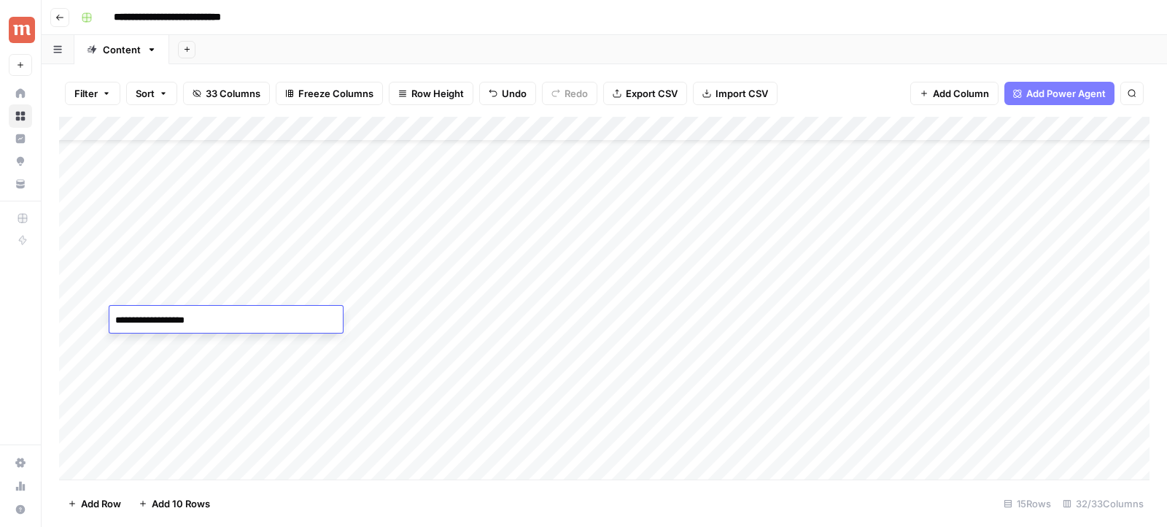
type textarea "********"
click at [648, 322] on div "Add Column" at bounding box center [604, 298] width 1090 height 363
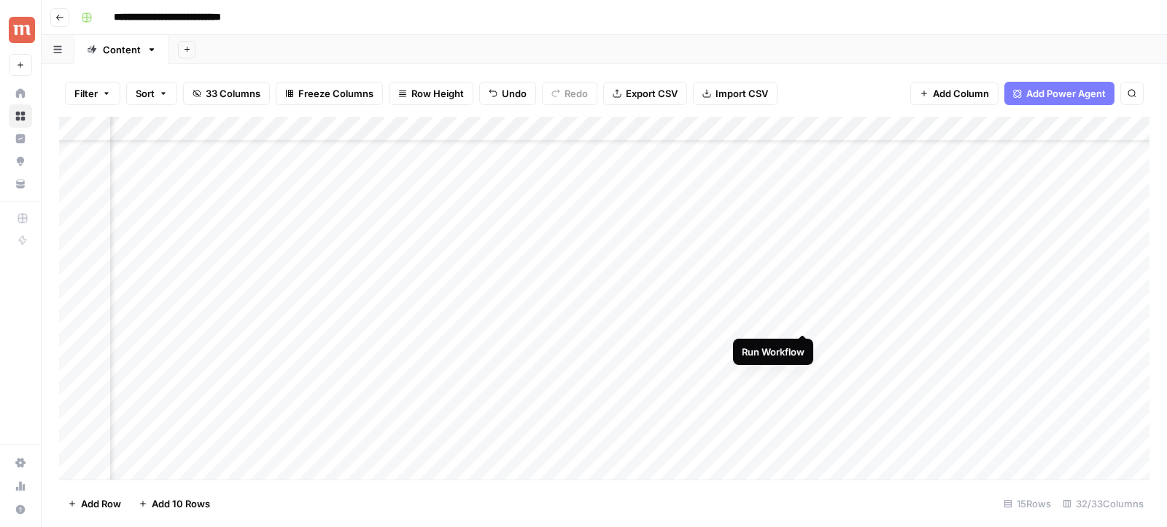
click at [802, 321] on div "Add Column" at bounding box center [604, 298] width 1090 height 363
click at [170, 367] on div "Add Column" at bounding box center [604, 298] width 1090 height 363
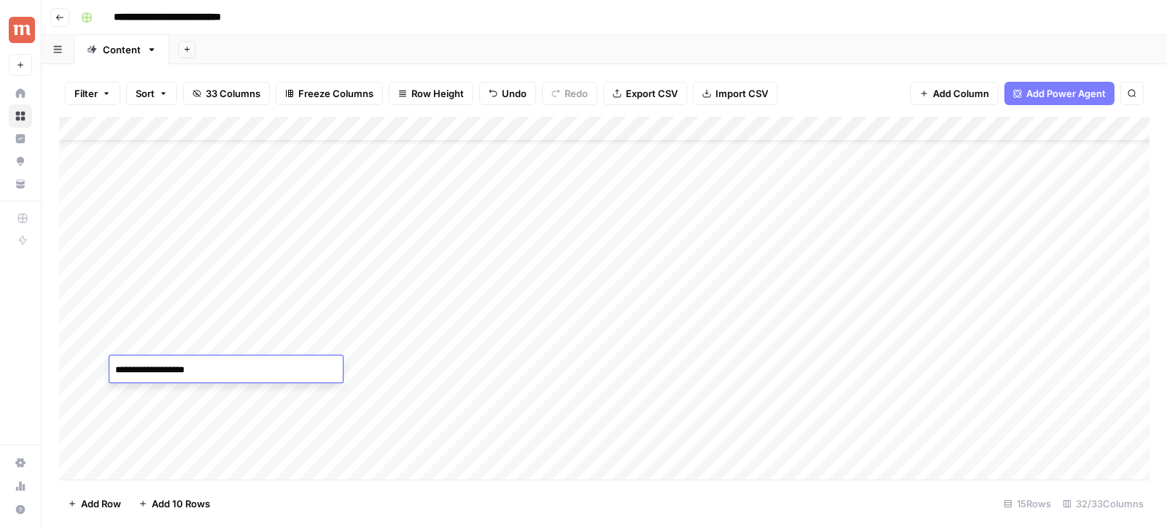
drag, startPoint x: 174, startPoint y: 367, endPoint x: 120, endPoint y: 367, distance: 54.0
click at [121, 367] on textarea "**********" at bounding box center [225, 370] width 233 height 20
drag, startPoint x: 178, startPoint y: 371, endPoint x: 88, endPoint y: 371, distance: 89.7
click at [88, 371] on body "**********" at bounding box center [583, 263] width 1167 height 527
type textarea "*******"
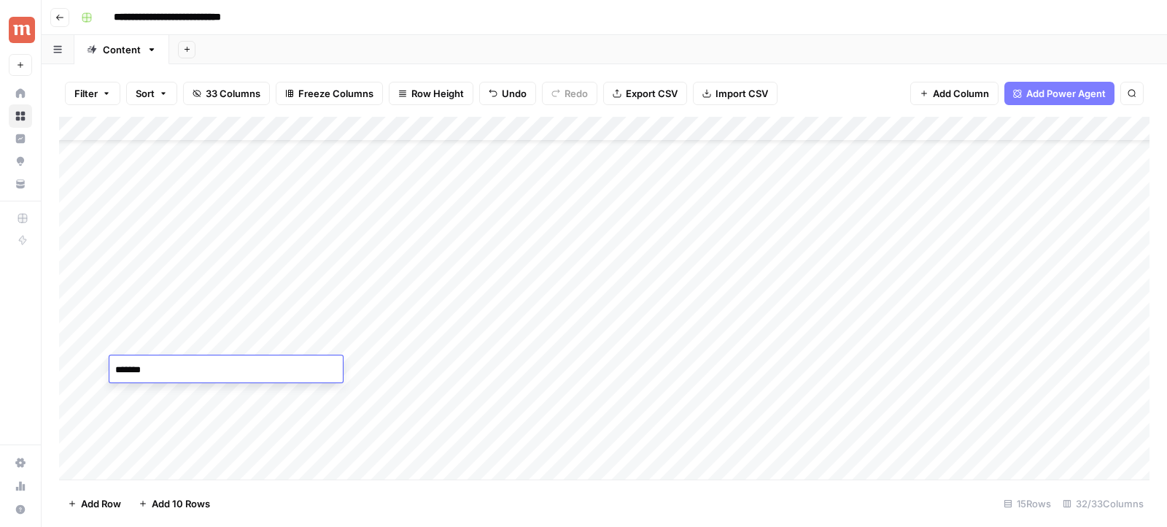
click at [675, 371] on div "Add Column" at bounding box center [604, 298] width 1090 height 363
click at [578, 369] on div "Add Column" at bounding box center [604, 298] width 1090 height 363
click at [673, 344] on div "Add Column" at bounding box center [604, 298] width 1090 height 363
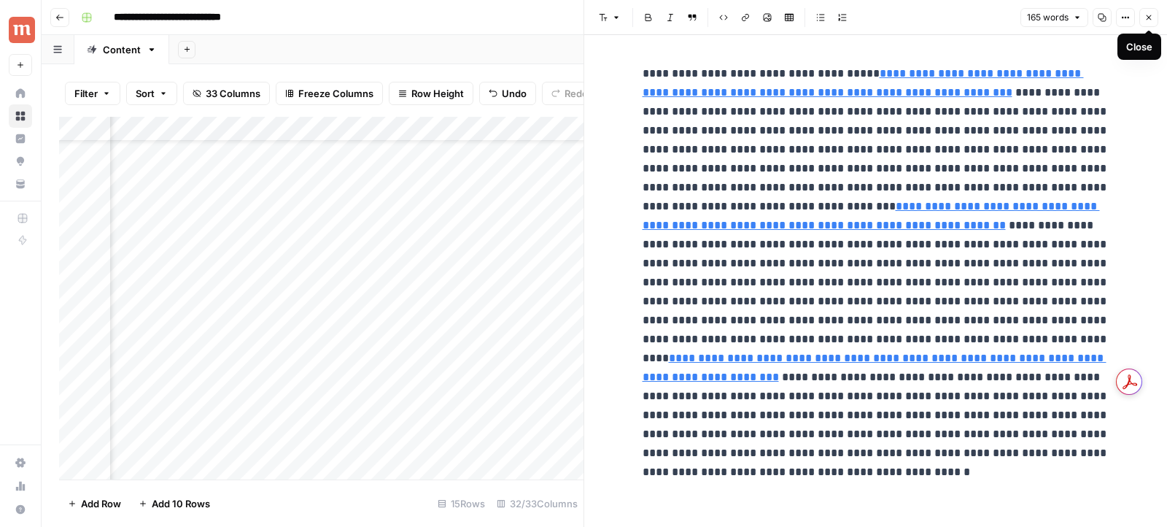
click at [1148, 22] on icon "button" at bounding box center [1148, 17] width 9 height 9
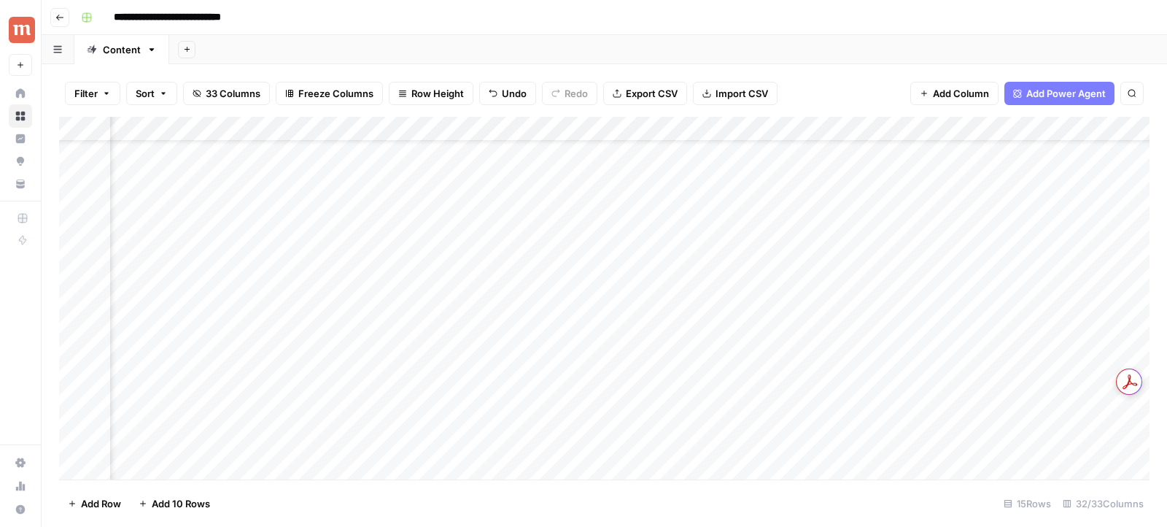
scroll to position [57, 732]
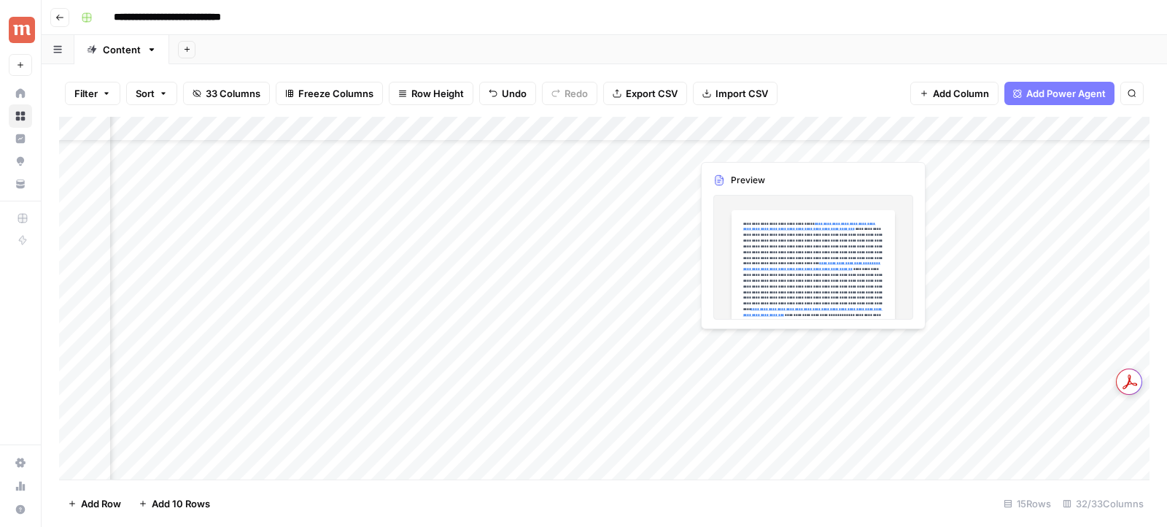
click at [809, 345] on div "Add Column" at bounding box center [604, 298] width 1090 height 363
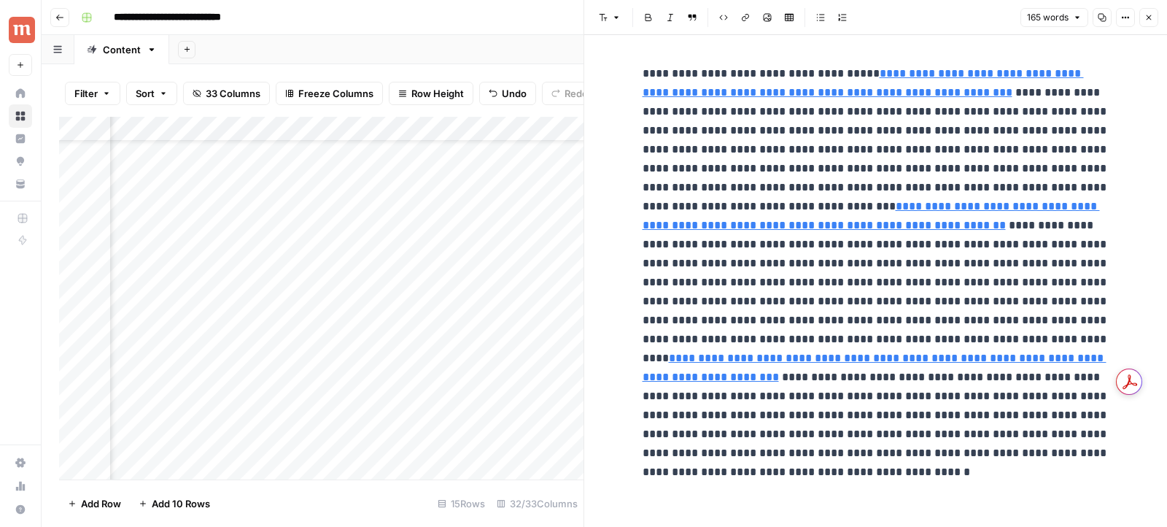
click at [1144, 18] on icon "button" at bounding box center [1148, 17] width 9 height 9
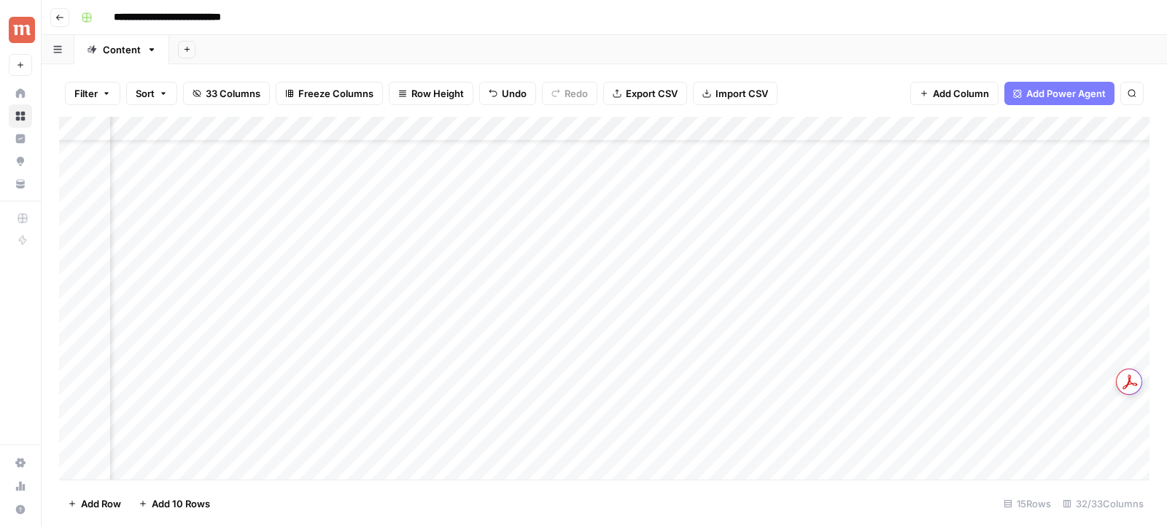
scroll to position [57, 0]
click at [575, 222] on div "Add Column" at bounding box center [604, 298] width 1090 height 363
click at [546, 248] on div "Add Column" at bounding box center [604, 298] width 1090 height 363
click at [589, 271] on div "Add Column" at bounding box center [604, 298] width 1090 height 363
click at [584, 296] on div "Add Column" at bounding box center [604, 298] width 1090 height 363
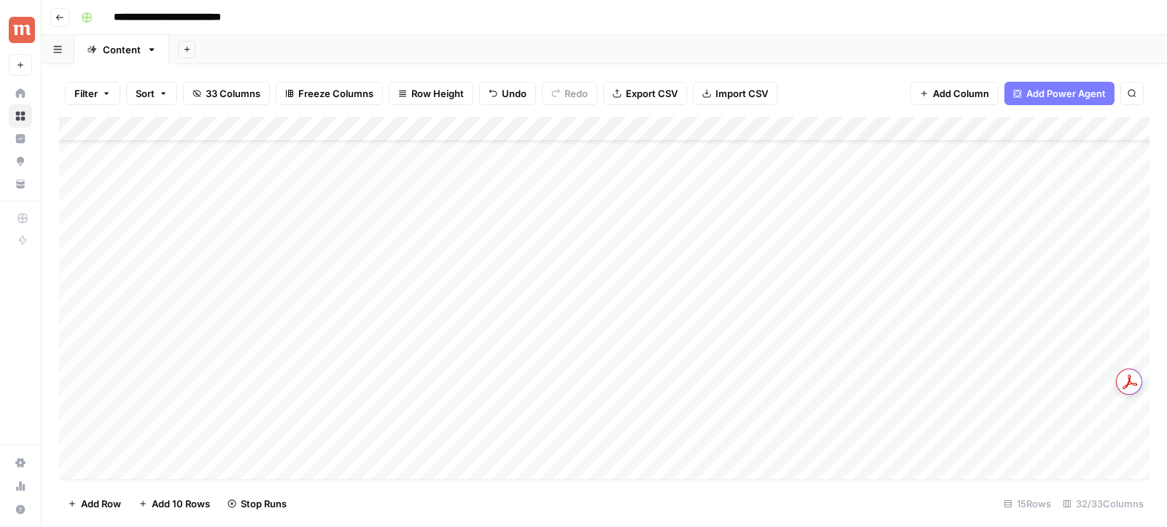
click at [572, 317] on div "Add Column" at bounding box center [604, 298] width 1090 height 363
click at [557, 342] on div "Add Column" at bounding box center [604, 298] width 1090 height 363
click at [547, 368] on div "Add Column" at bounding box center [604, 298] width 1090 height 363
click at [792, 218] on div "Add Column" at bounding box center [604, 298] width 1090 height 363
click at [789, 247] on div "Add Column" at bounding box center [604, 298] width 1090 height 363
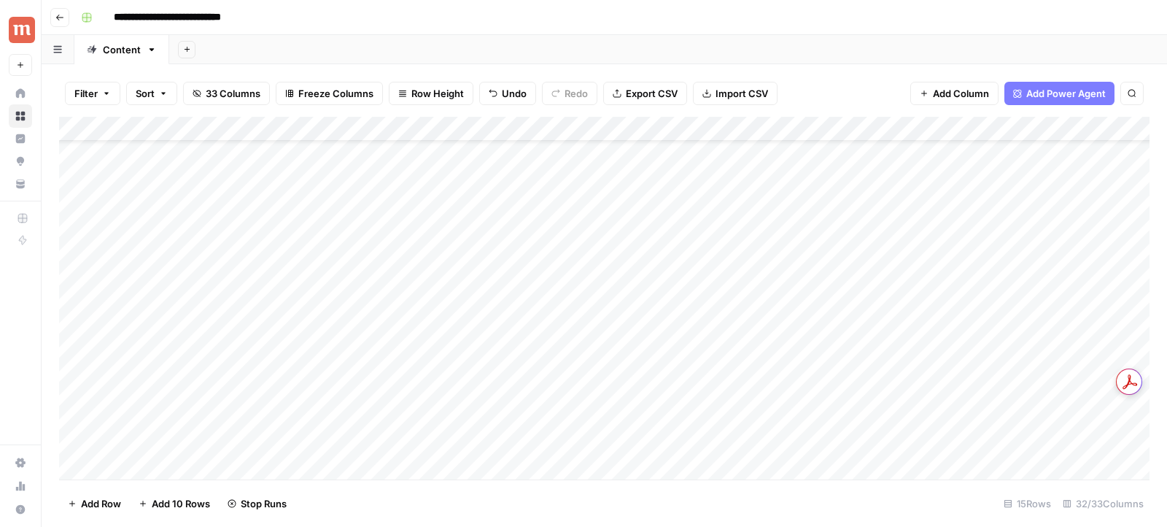
click at [794, 271] on div "Add Column" at bounding box center [604, 298] width 1090 height 363
click at [794, 298] on div "Add Column" at bounding box center [604, 298] width 1090 height 363
click at [788, 321] on div "Add Column" at bounding box center [604, 298] width 1090 height 363
click at [788, 346] on div "Add Column" at bounding box center [604, 298] width 1090 height 363
click at [787, 368] on div "Add Column" at bounding box center [604, 298] width 1090 height 363
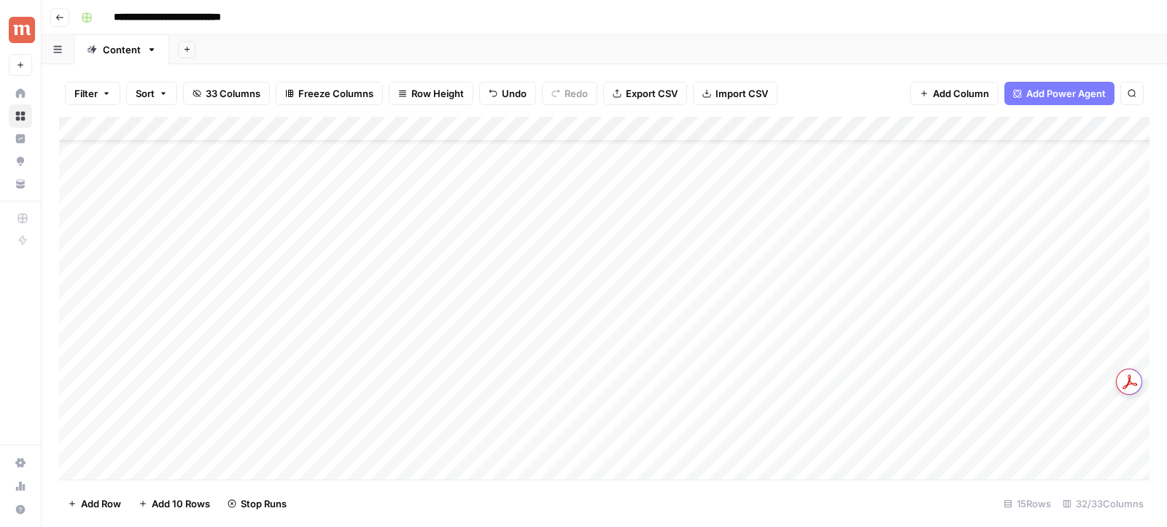
click at [784, 387] on div "Add Column" at bounding box center [604, 298] width 1090 height 363
click at [432, 218] on div "Add Column" at bounding box center [604, 298] width 1090 height 363
click at [430, 246] on div "Add Column" at bounding box center [604, 298] width 1090 height 363
click at [430, 263] on div "Add Column" at bounding box center [604, 298] width 1090 height 363
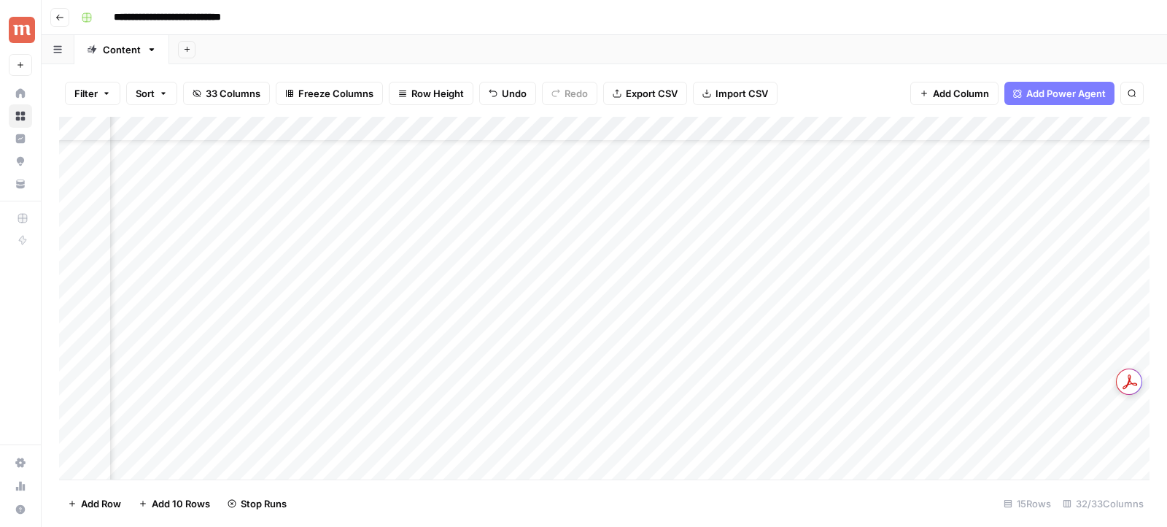
click at [430, 295] on div "Add Column" at bounding box center [604, 298] width 1090 height 363
click at [427, 321] on div "Add Column" at bounding box center [604, 298] width 1090 height 363
click at [427, 345] on div "Add Column" at bounding box center [604, 298] width 1090 height 363
click at [427, 362] on div "Add Column" at bounding box center [604, 298] width 1090 height 363
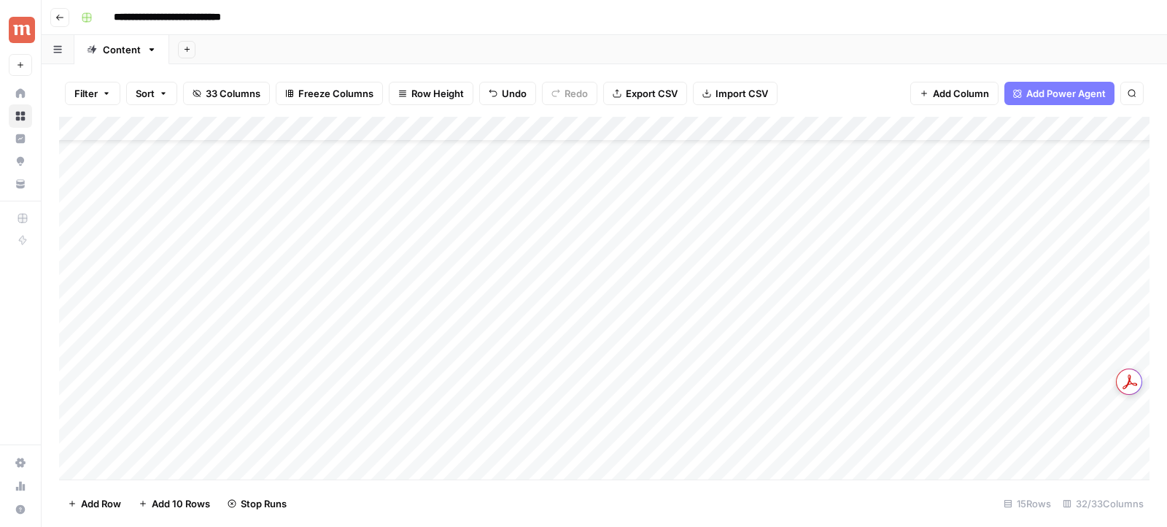
drag, startPoint x: 346, startPoint y: 219, endPoint x: 341, endPoint y: 365, distance: 146.0
click at [341, 365] on div "Add Column" at bounding box center [604, 298] width 1090 height 363
click at [504, 222] on div "Add Column" at bounding box center [604, 298] width 1090 height 363
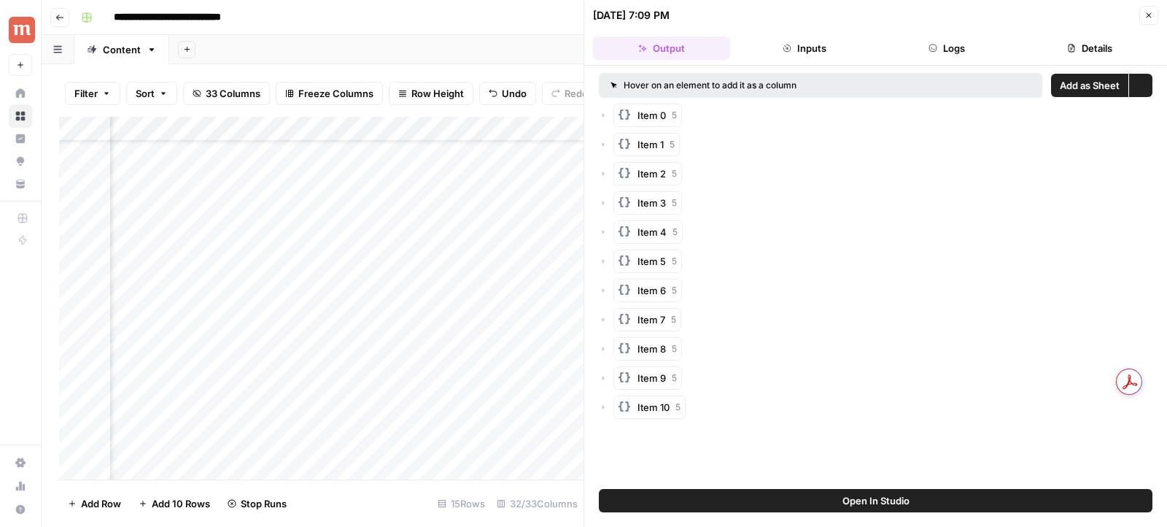
click at [790, 58] on button "Inputs" at bounding box center [804, 47] width 137 height 23
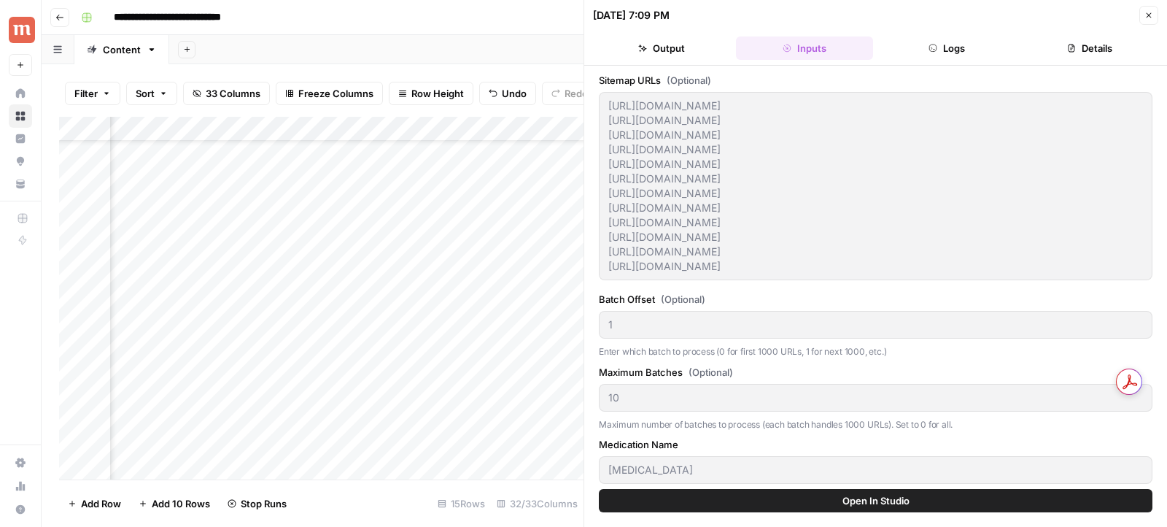
click at [931, 34] on header "09/16/25 at 7:09 PM Close Output Inputs Logs Details" at bounding box center [875, 33] width 583 height 66
click at [931, 47] on icon "button" at bounding box center [933, 47] width 7 height 7
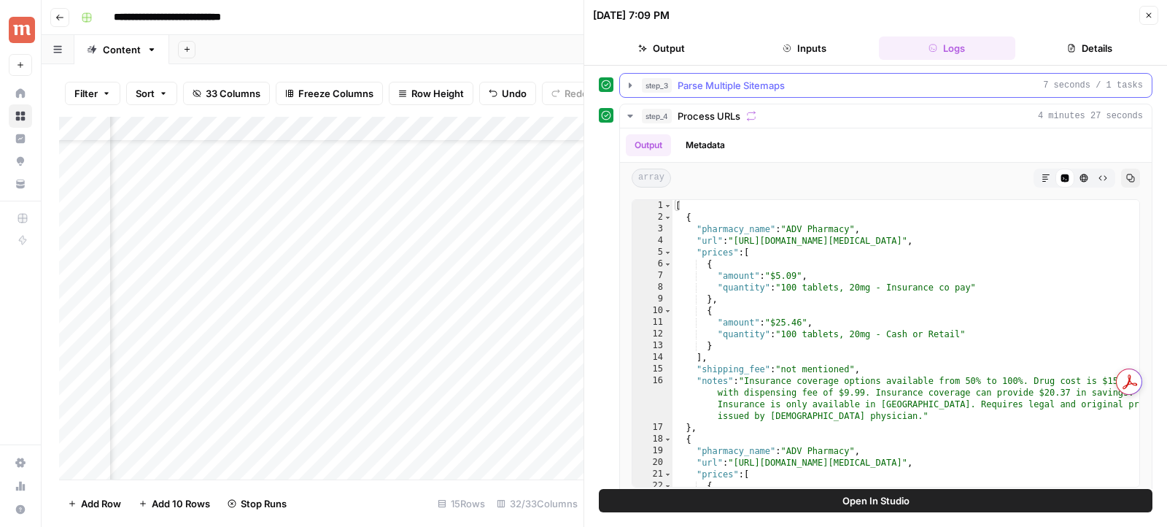
click at [629, 84] on icon "button" at bounding box center [630, 84] width 3 height 5
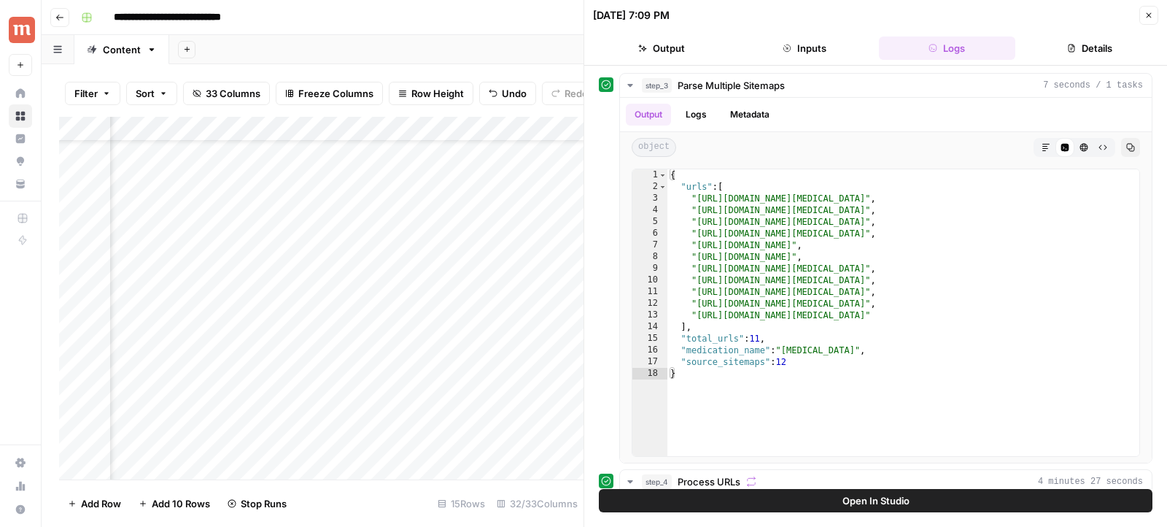
scroll to position [57, 1112]
click at [280, 273] on div "Add Column" at bounding box center [321, 298] width 524 height 363
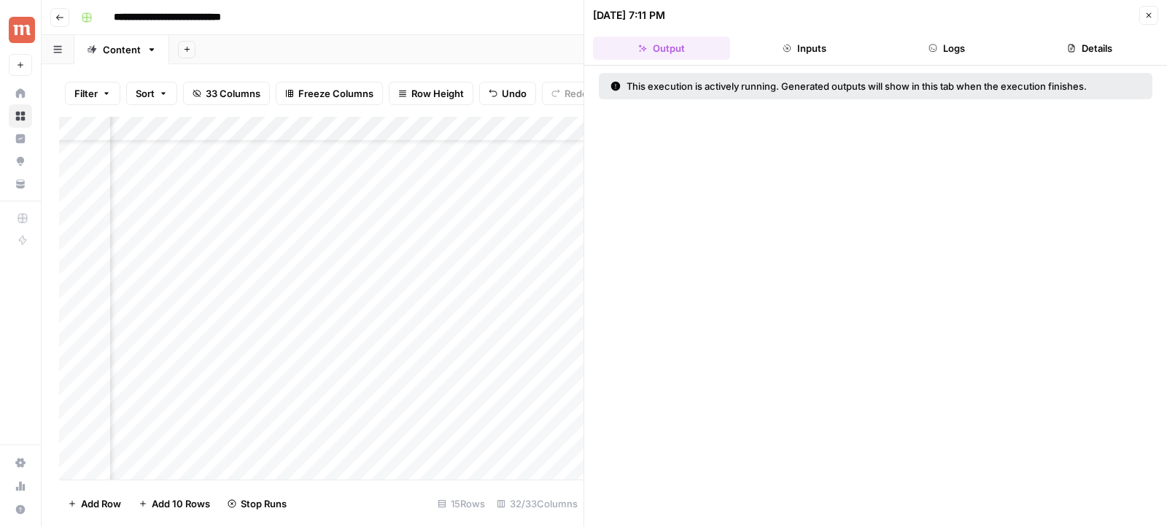
click at [939, 45] on button "Logs" at bounding box center [947, 47] width 137 height 23
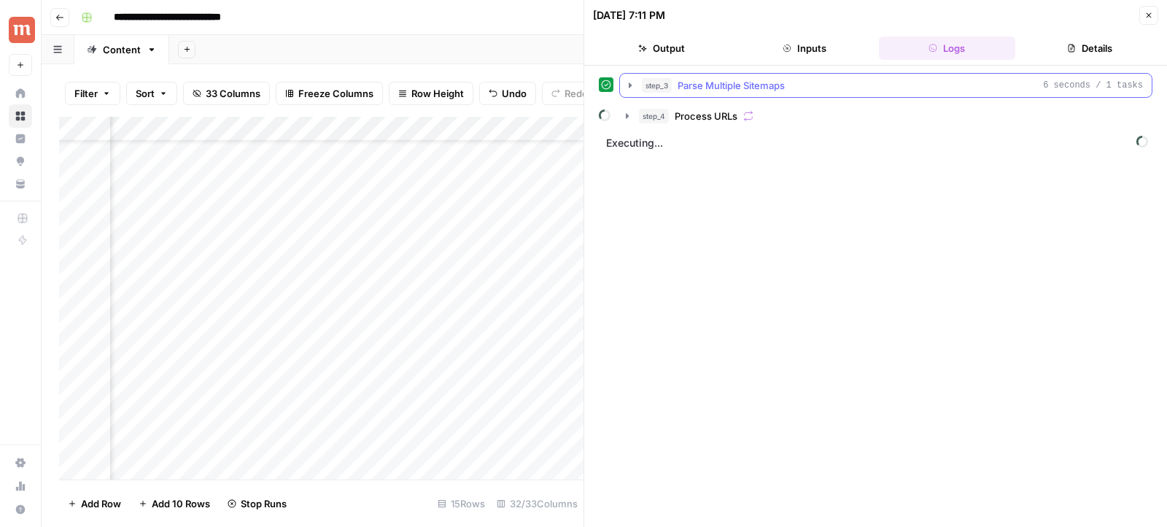
click at [621, 88] on button "step_3 Parse Multiple Sitemaps 6 seconds / 1 tasks" at bounding box center [886, 85] width 532 height 23
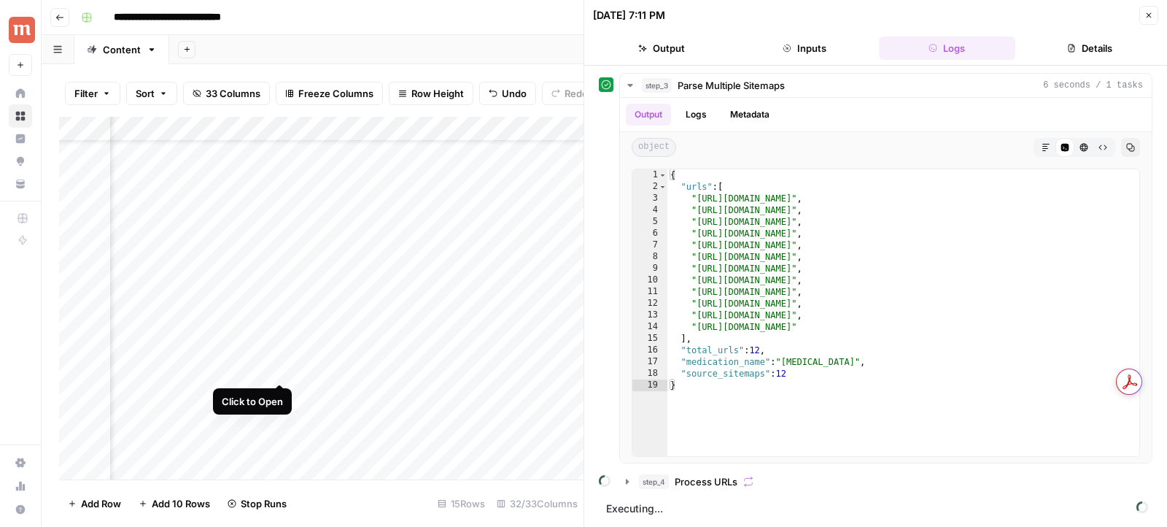
click at [282, 370] on div "Add Column" at bounding box center [321, 298] width 524 height 363
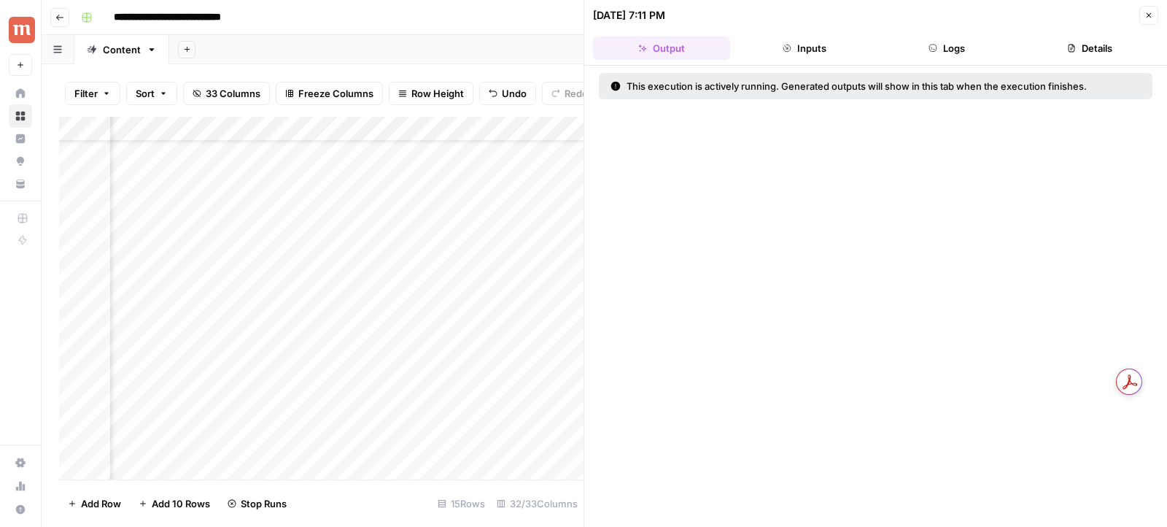
click at [945, 59] on header "09/16/25 at 7:11 PM Close Output Inputs Logs Details" at bounding box center [875, 33] width 583 height 66
click at [945, 52] on button "Logs" at bounding box center [947, 47] width 137 height 23
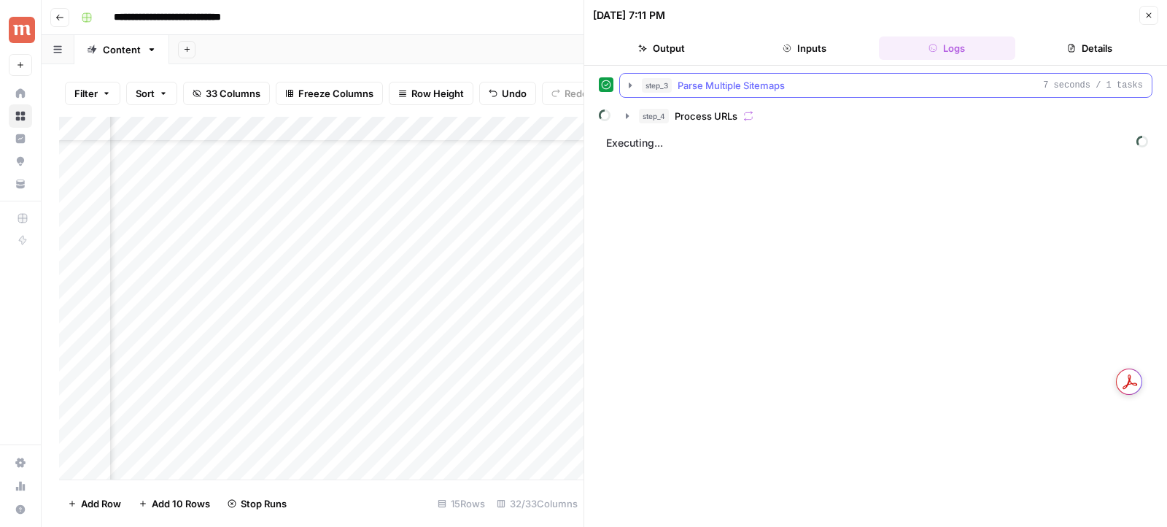
click at [626, 88] on icon "button" at bounding box center [630, 85] width 12 height 12
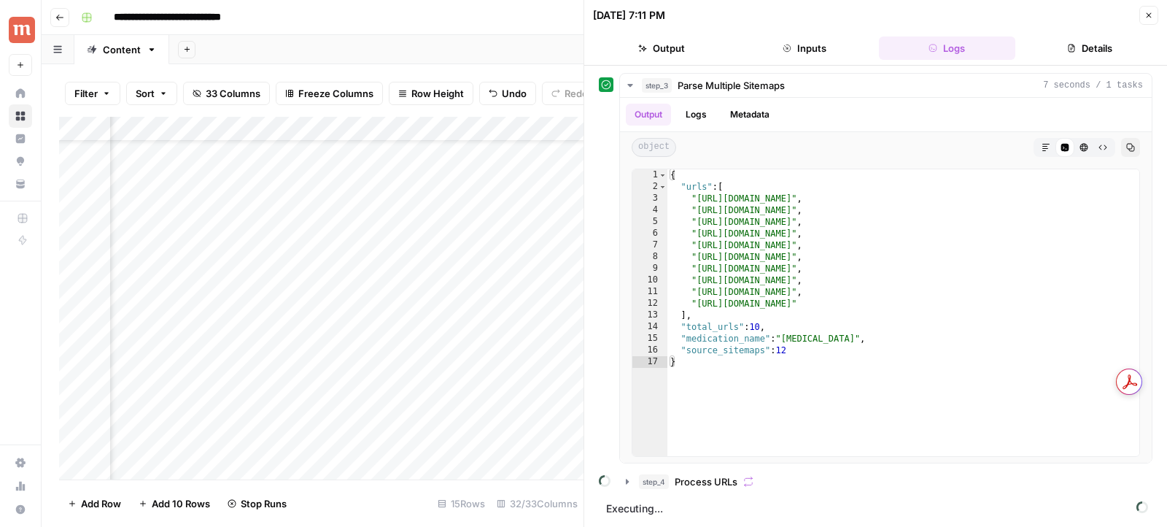
click at [1147, 11] on icon "button" at bounding box center [1148, 15] width 9 height 9
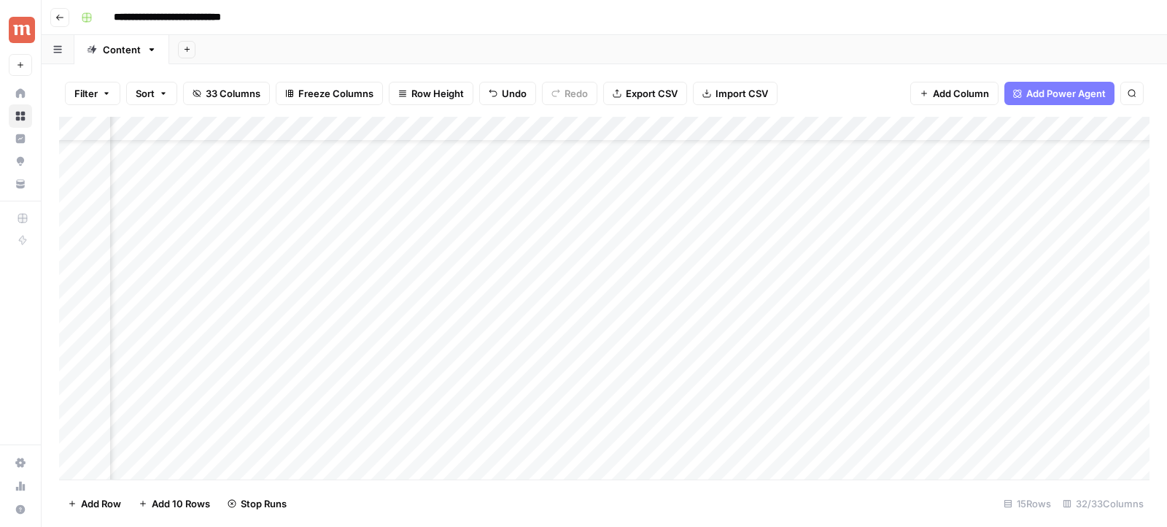
scroll to position [57, 784]
click at [874, 129] on div "Add Column" at bounding box center [604, 298] width 1090 height 363
click at [759, 67] on div "Filter Sort 33 Columns Freeze Columns Row Height Undo Redo Export CSV Import CS…" at bounding box center [604, 295] width 1125 height 462
click at [670, 370] on div "Add Column" at bounding box center [604, 298] width 1090 height 363
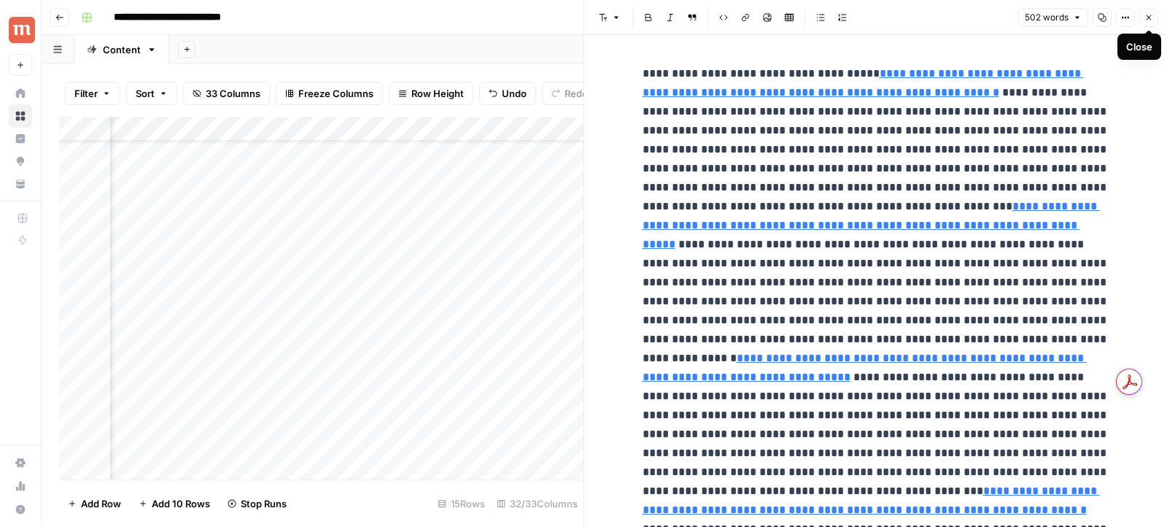
click at [1152, 19] on icon "button" at bounding box center [1148, 17] width 9 height 9
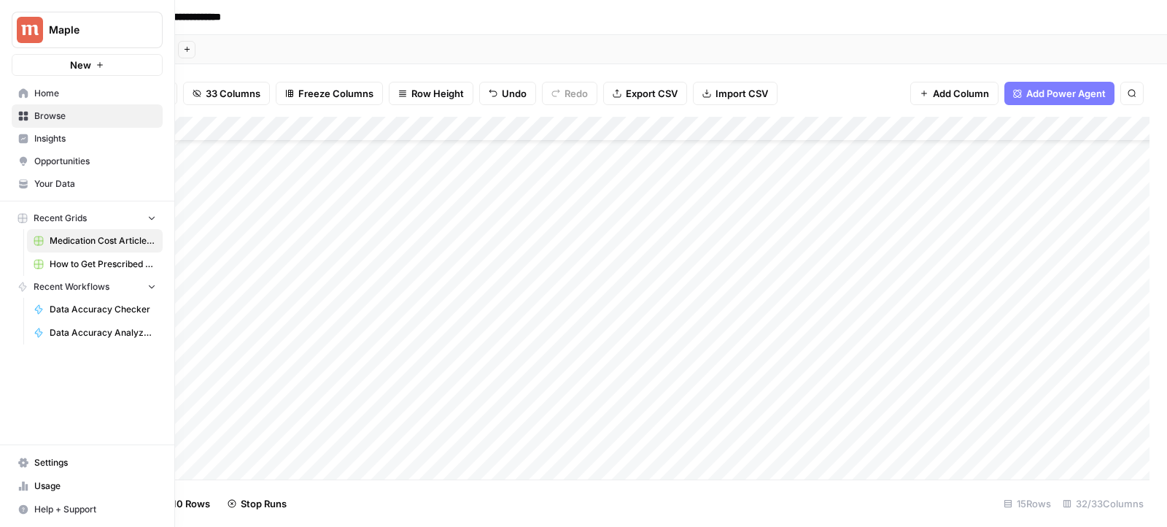
click at [90, 268] on span "How to Get Prescribed for [Medication]" at bounding box center [103, 263] width 106 height 13
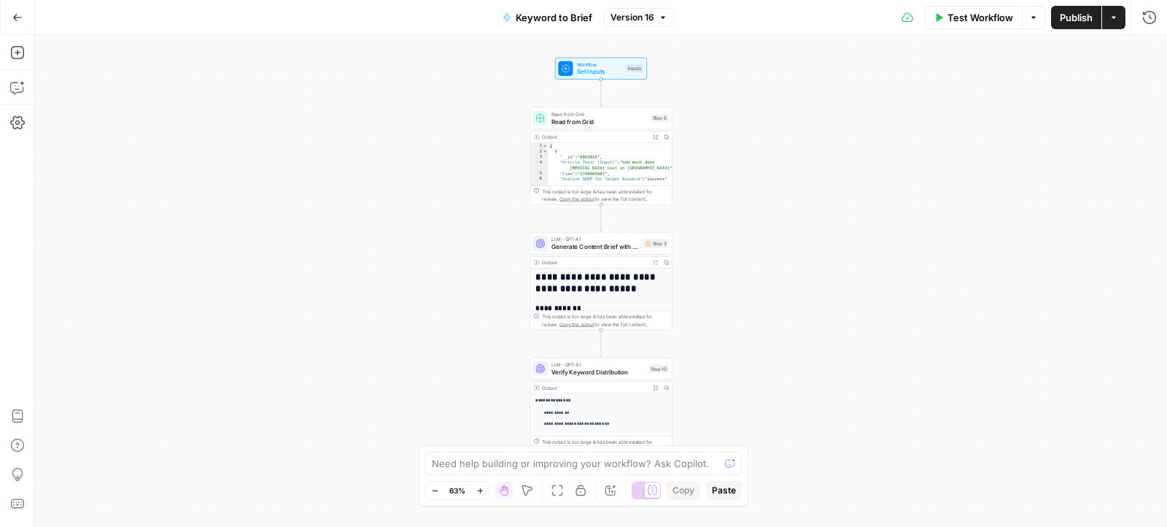
click at [575, 247] on span "Generate Content Brief with Regional Costs" at bounding box center [595, 246] width 88 height 9
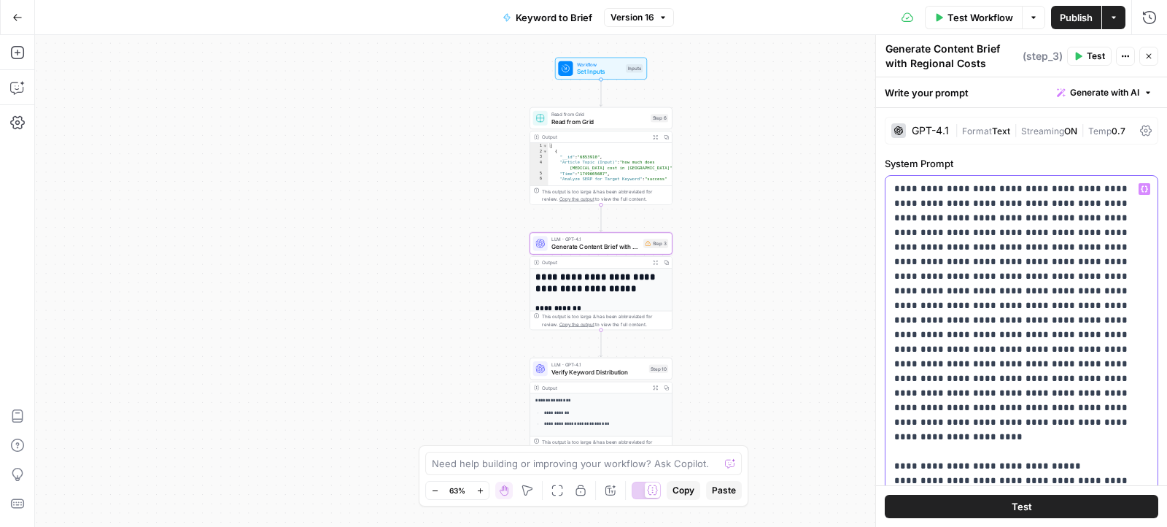
drag, startPoint x: 947, startPoint y: 391, endPoint x: 1078, endPoint y: 392, distance: 130.6
click at [621, 26] on button "Version 16" at bounding box center [639, 17] width 70 height 19
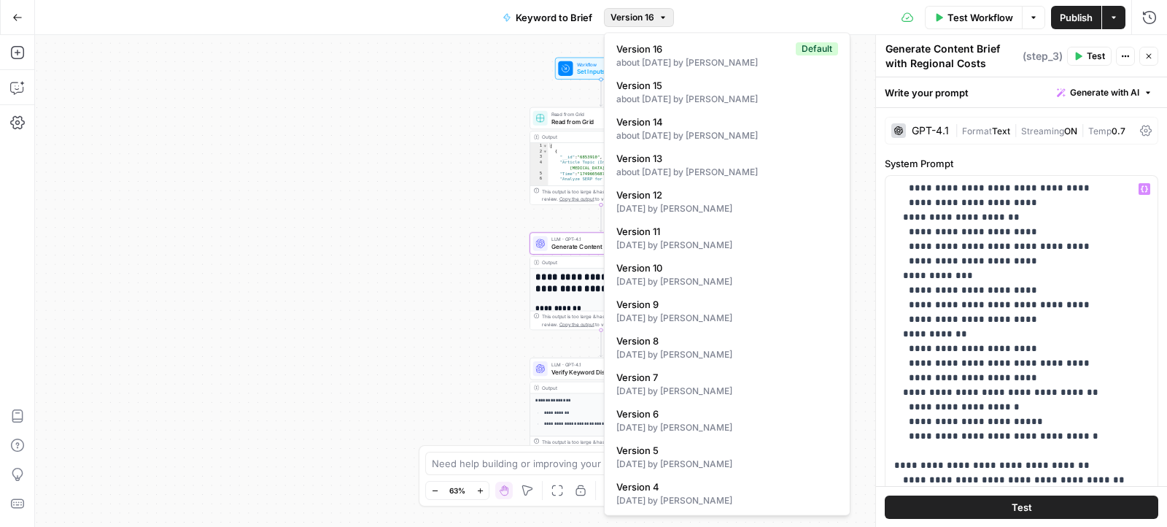
click at [615, 16] on span "Version 16" at bounding box center [632, 17] width 44 height 13
click at [686, 100] on div "about [DATE] by [PERSON_NAME]" at bounding box center [727, 99] width 222 height 13
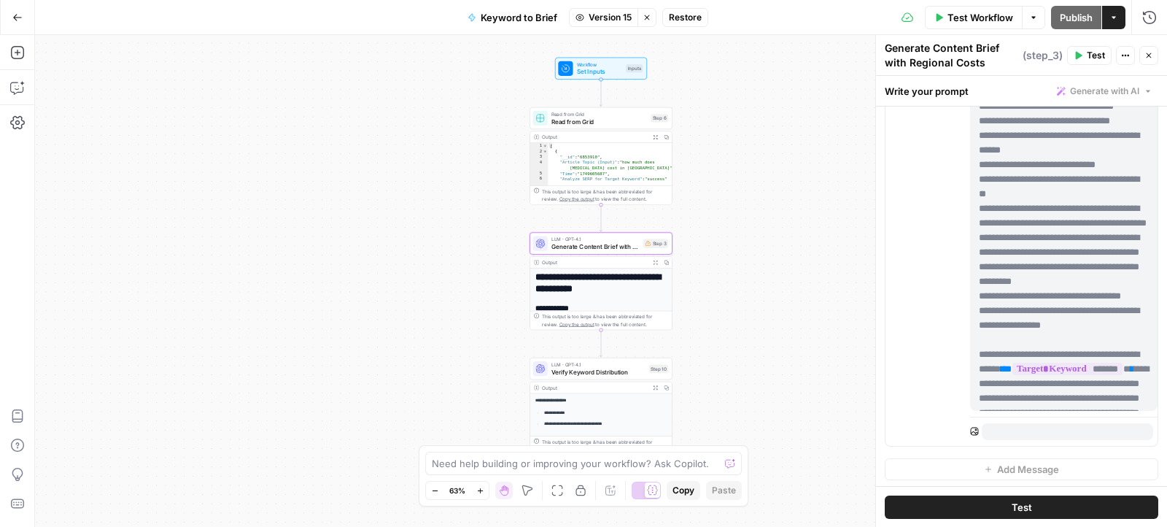
drag, startPoint x: 894, startPoint y: 185, endPoint x: 1022, endPoint y: 129, distance: 139.4
click at [0, 0] on form "**********" at bounding box center [0, 0] width 0 height 0
click at [1043, 188] on p "**********" at bounding box center [1064, 201] width 171 height 759
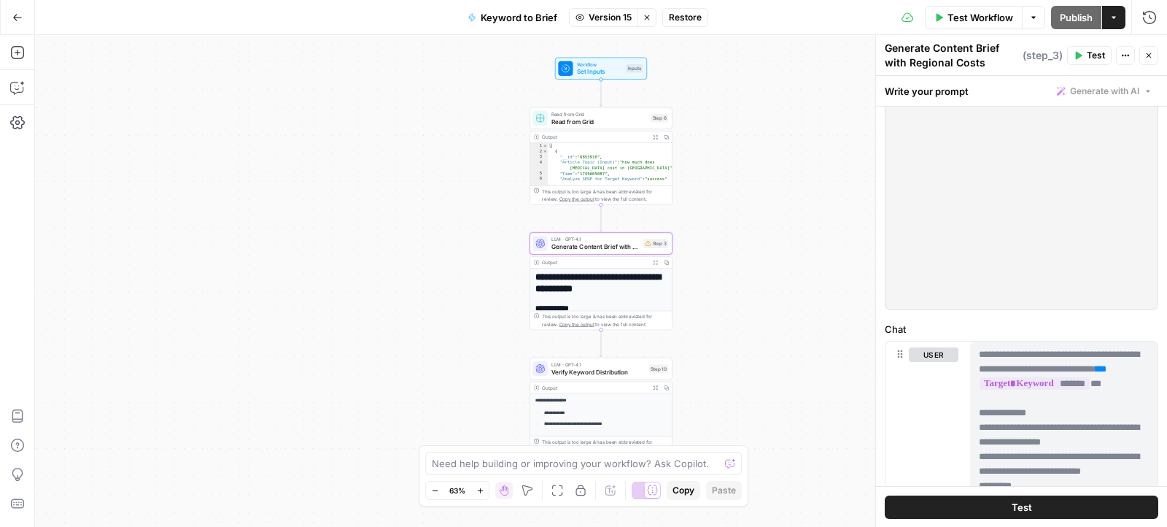
drag, startPoint x: 893, startPoint y: 187, endPoint x: 1073, endPoint y: 314, distance: 219.8
click at [1073, 314] on div "**********" at bounding box center [1021, 331] width 291 height 1366
copy div "**********"
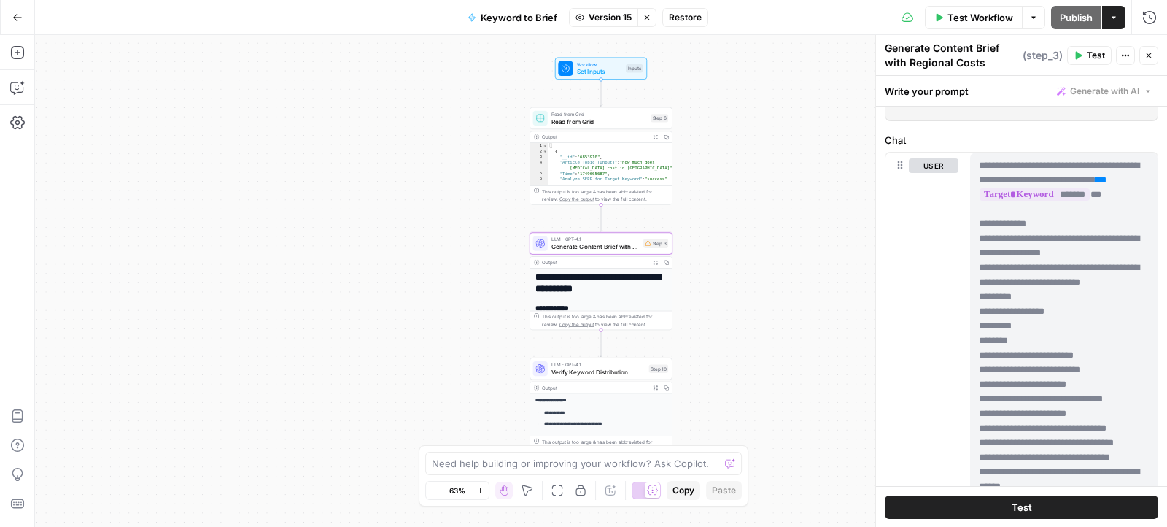
scroll to position [586, 0]
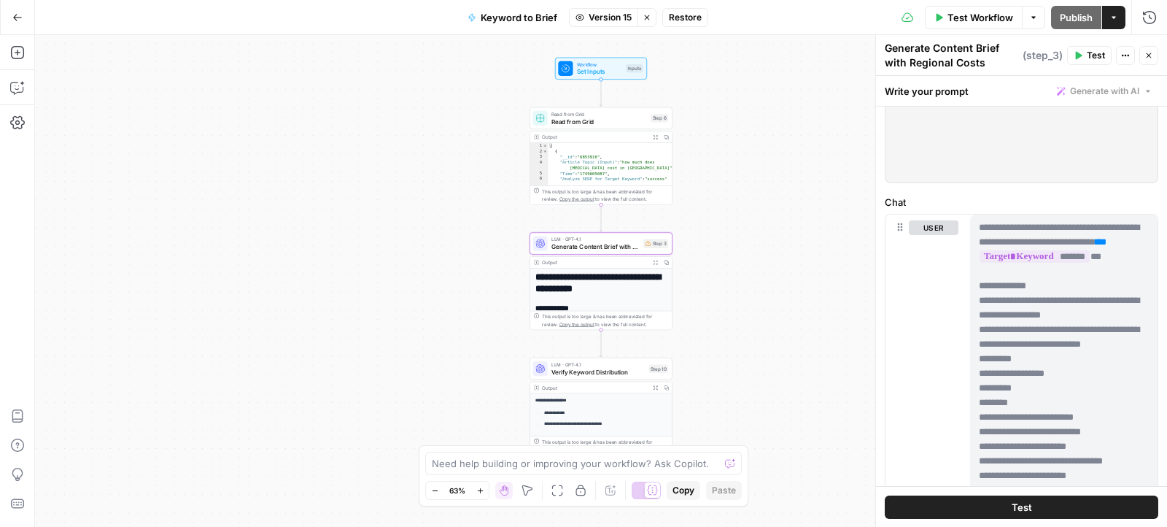
drag, startPoint x: 1136, startPoint y: 396, endPoint x: 978, endPoint y: 228, distance: 230.6
copy p "**********"
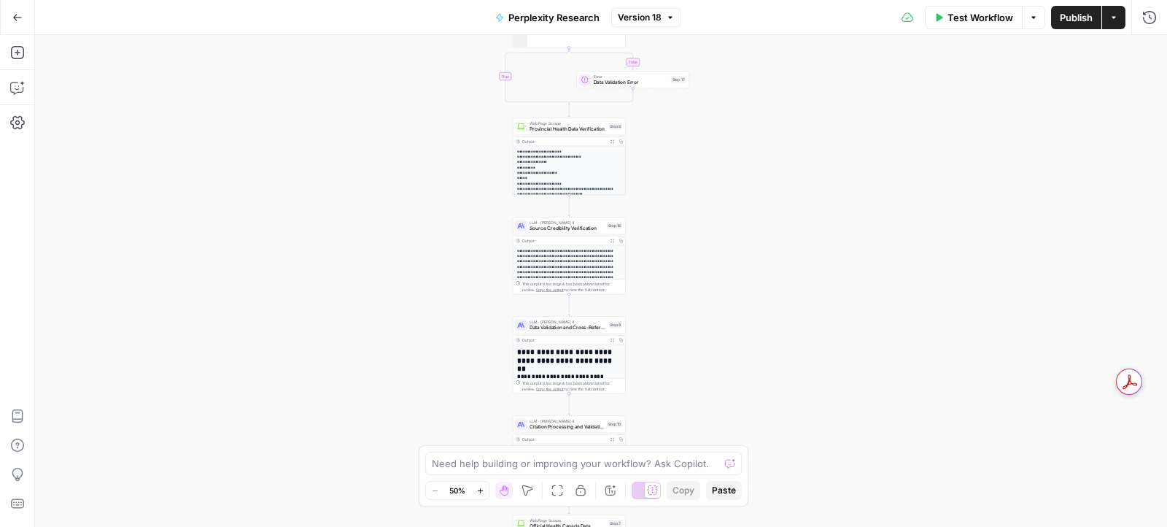
click at [650, 14] on span "Version 18" at bounding box center [640, 17] width 44 height 13
click at [425, 168] on div "false true Workflow Set Inputs Inputs Perplexity Deep Research Canadian Healthc…" at bounding box center [601, 281] width 1132 height 492
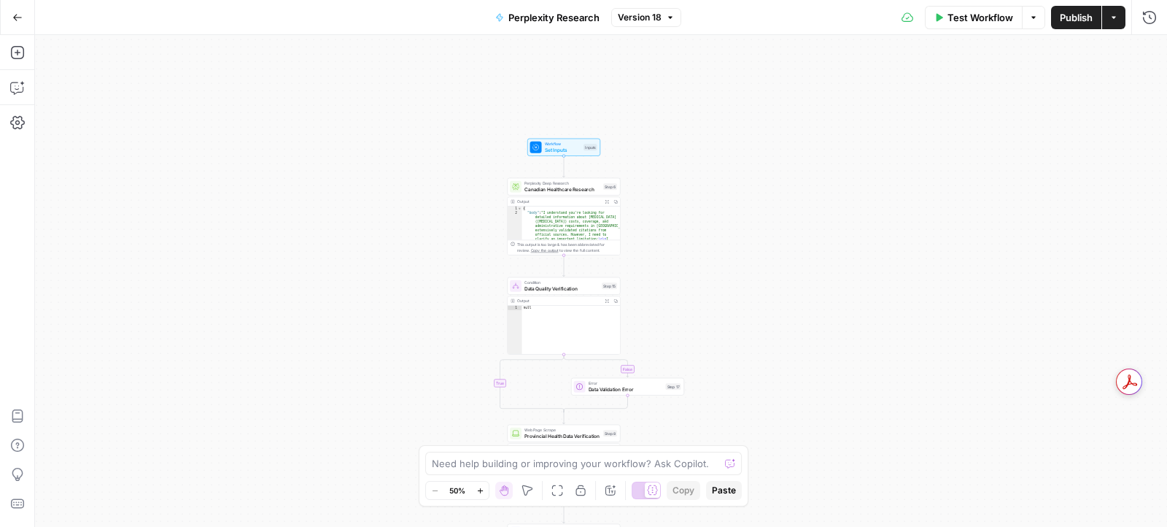
click at [559, 189] on span "Canadian Healthcare Research" at bounding box center [562, 188] width 76 height 7
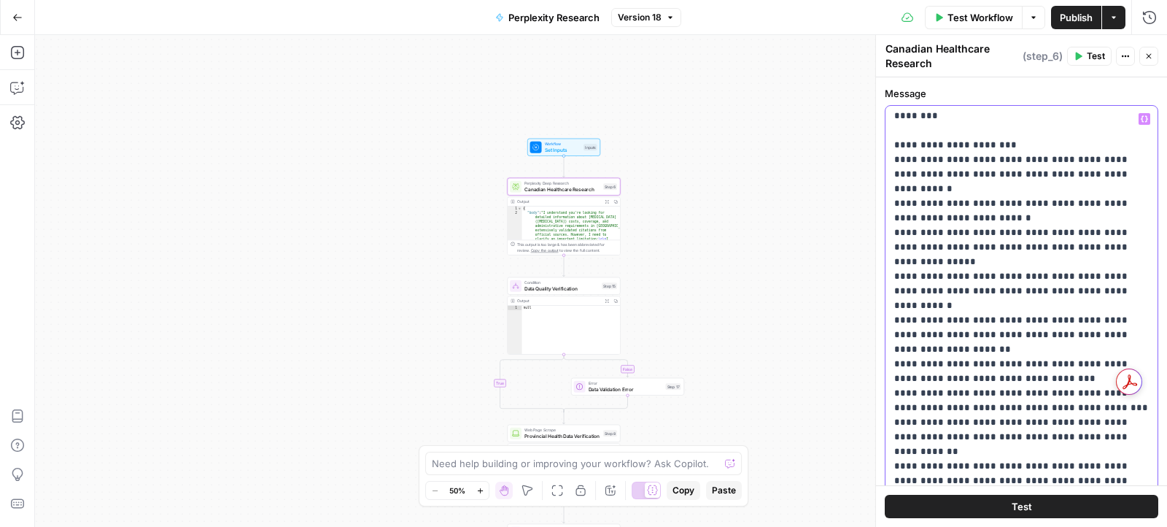
click at [663, 18] on button "Version 18" at bounding box center [646, 17] width 70 height 19
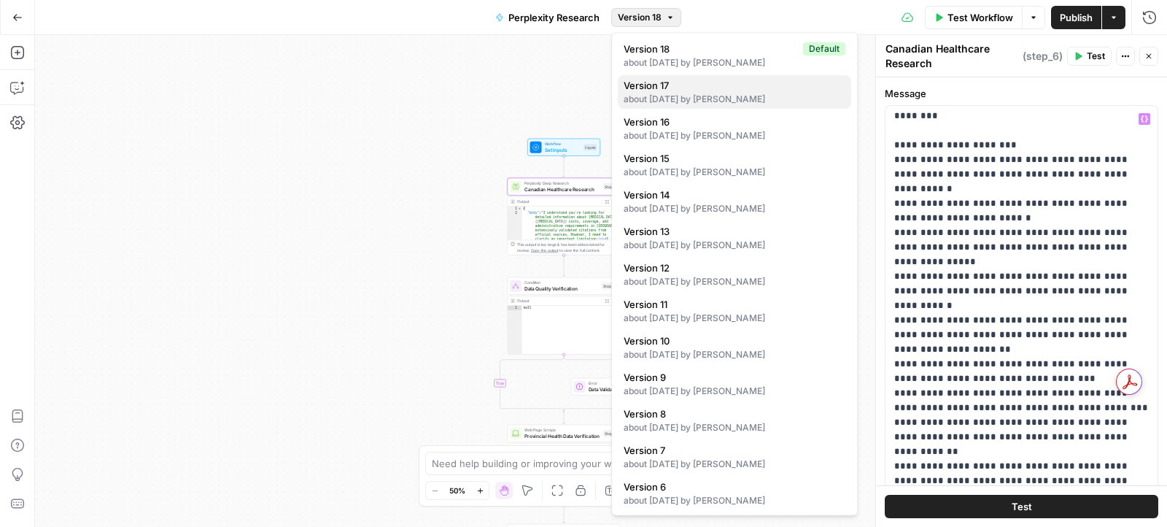
click at [672, 91] on span "Version 17" at bounding box center [732, 85] width 216 height 15
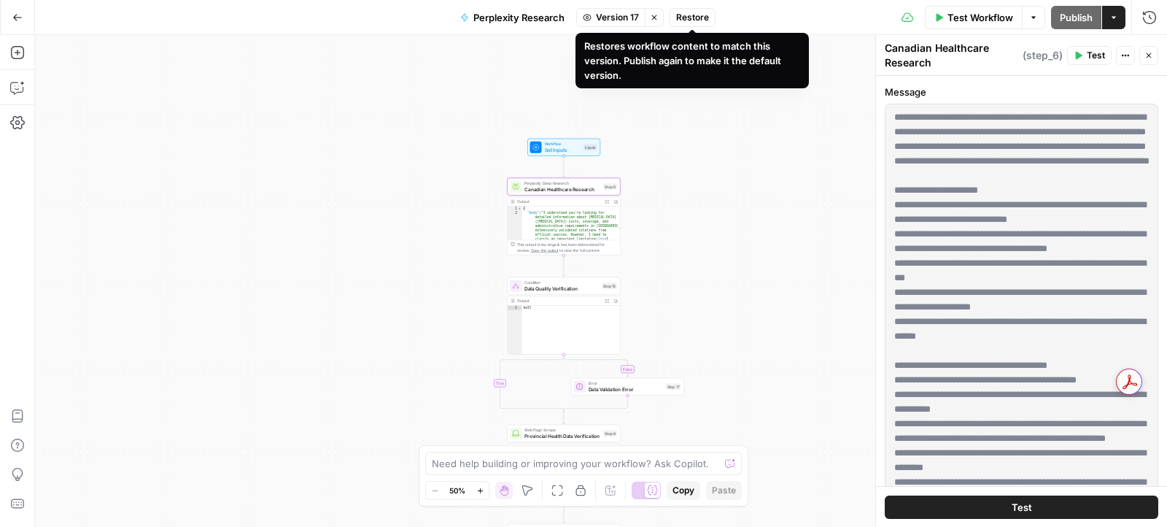
click at [691, 17] on span "Restore" at bounding box center [692, 17] width 33 height 13
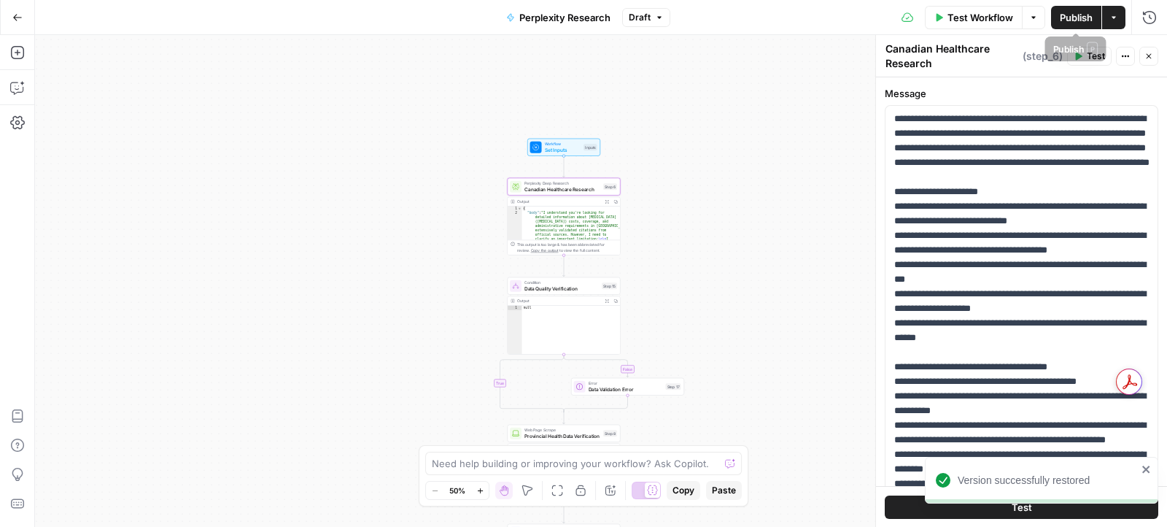
click at [1085, 19] on span "Publish" at bounding box center [1076, 17] width 33 height 15
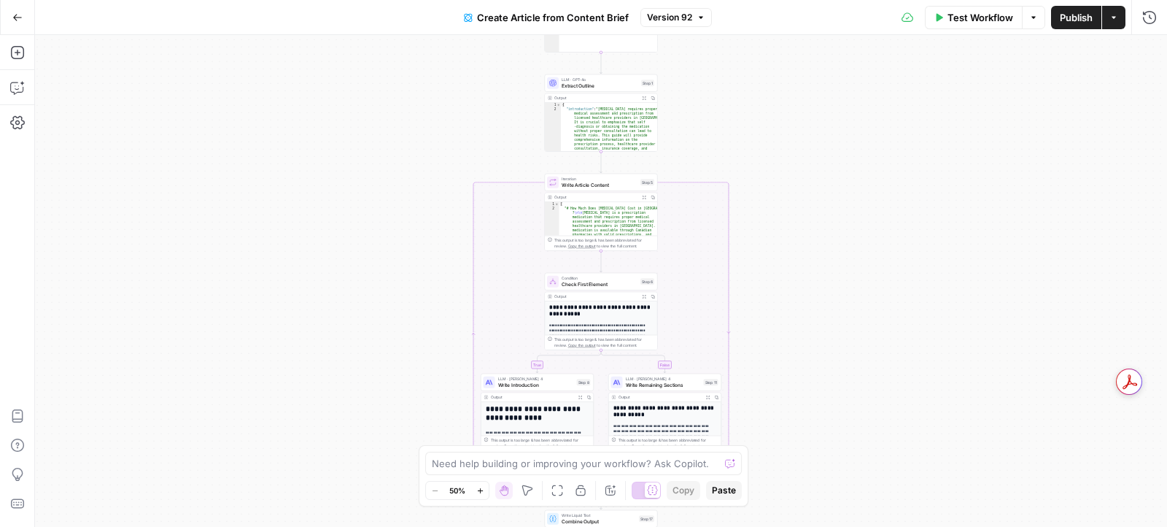
click at [679, 21] on span "Version 92" at bounding box center [669, 17] width 45 height 13
click at [497, 125] on div "true false Workflow Set Inputs Inputs Google Search Google Search Step 139 Outp…" at bounding box center [601, 281] width 1132 height 492
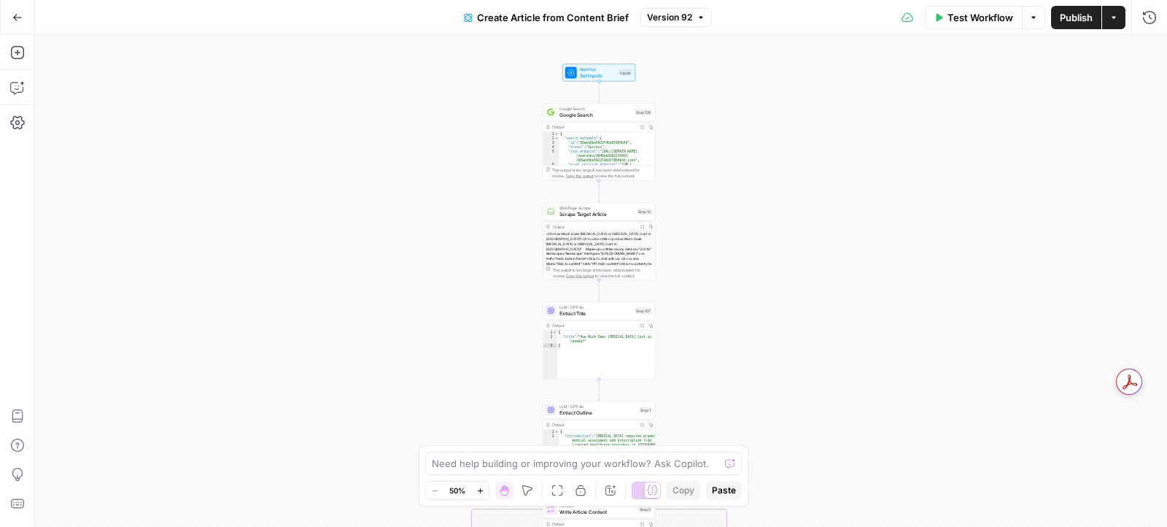
click at [570, 115] on span "Google Search" at bounding box center [595, 114] width 72 height 7
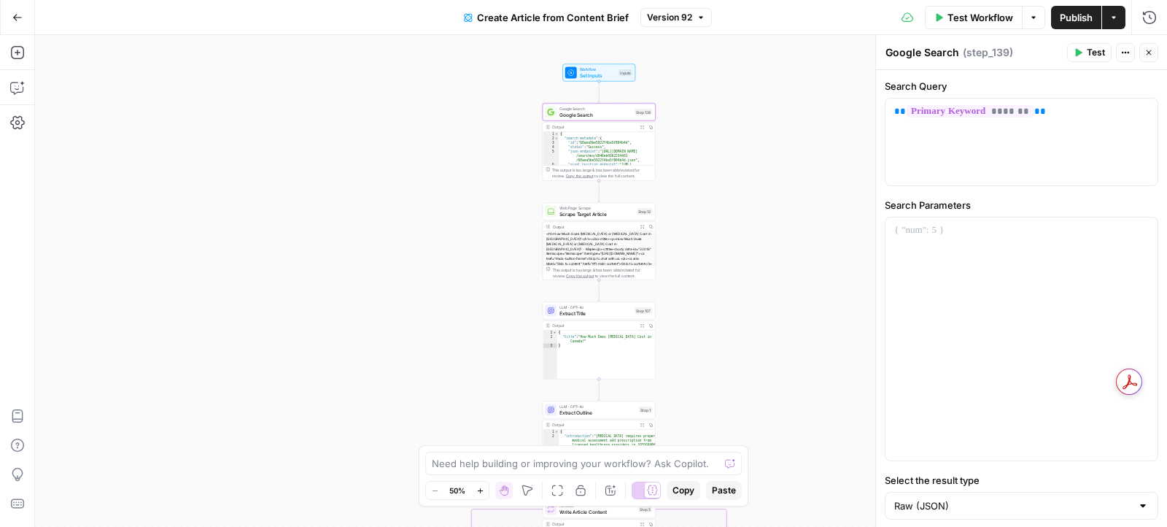
click at [597, 214] on span "Scrape Target Article" at bounding box center [596, 213] width 74 height 7
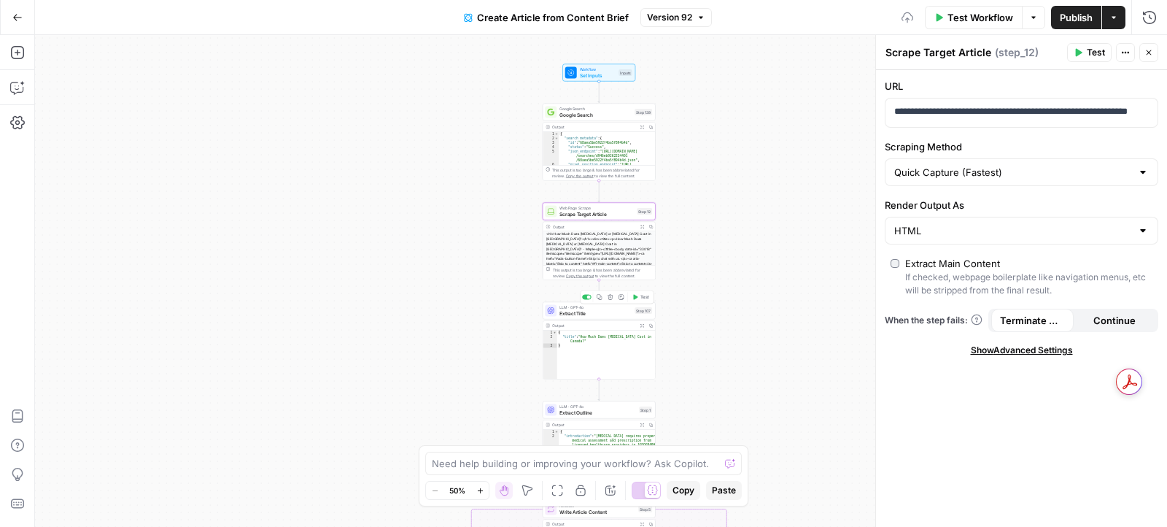
click at [608, 318] on div "LLM · GPT-4o Extract Title Step 107 Copy step Delete step Add Note Test" at bounding box center [599, 311] width 113 height 18
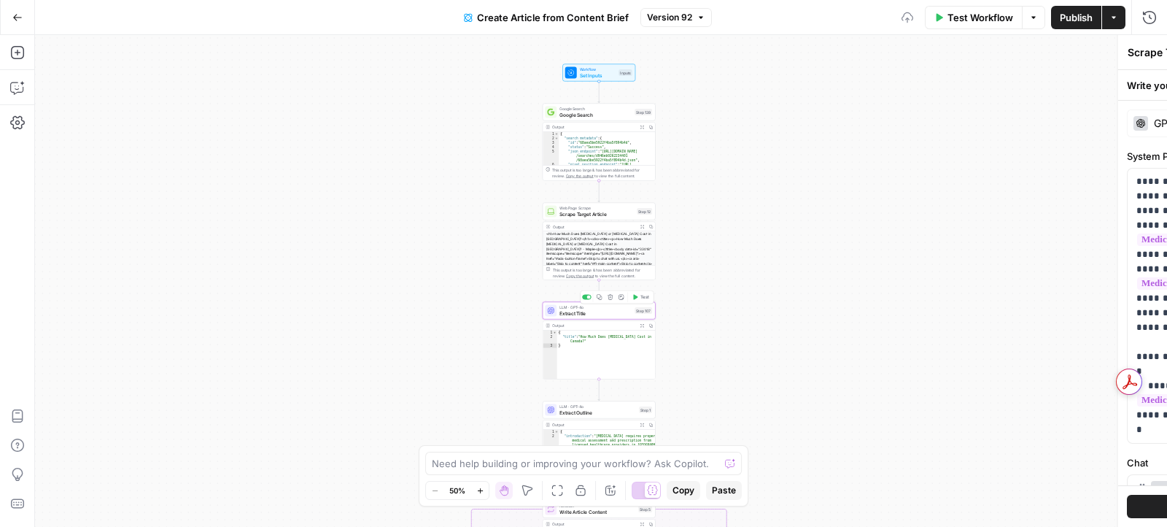
type textarea "Extract Title"
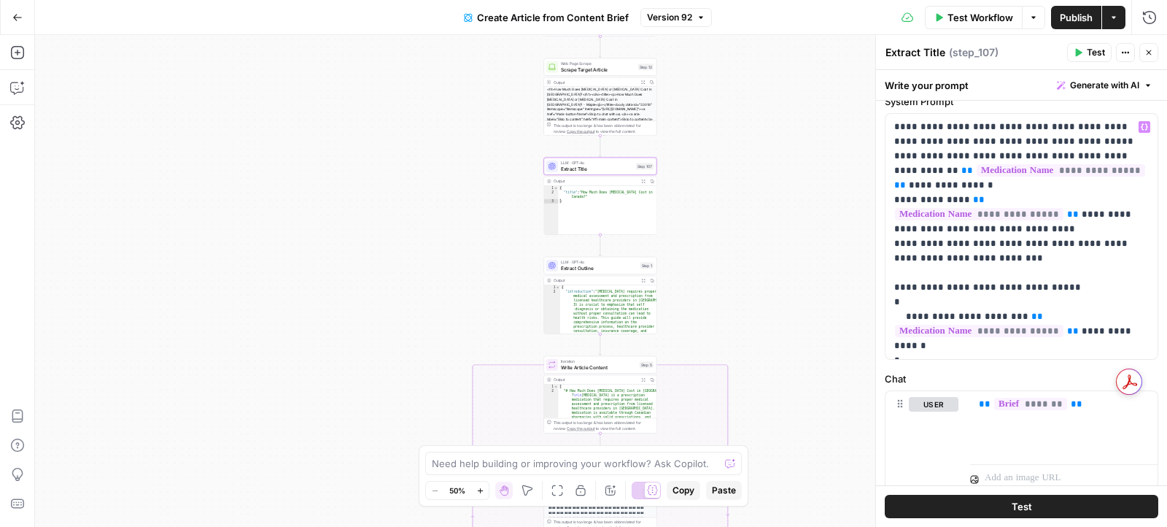
scroll to position [56, 0]
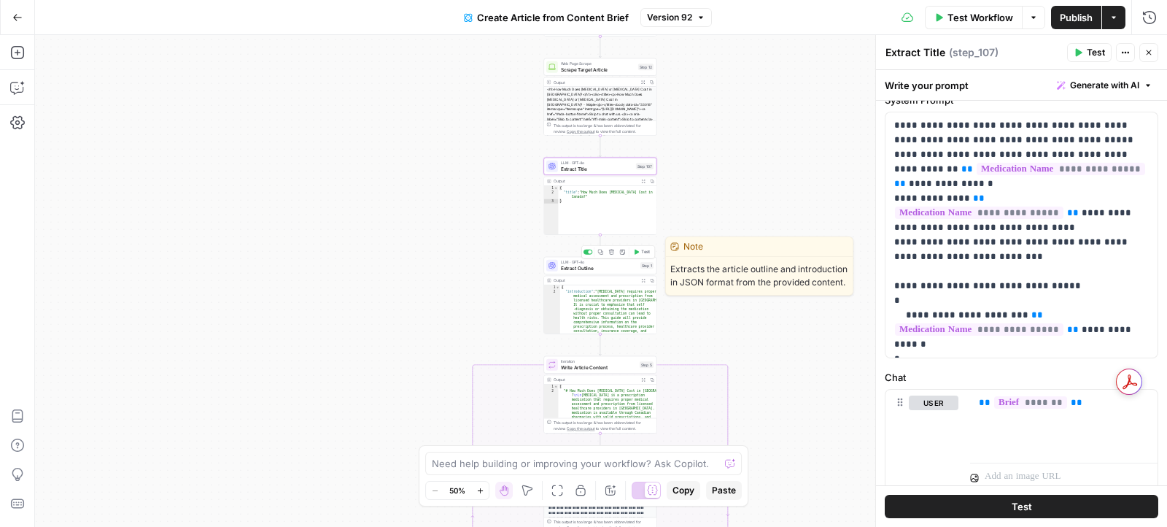
click at [605, 270] on span "Extract Outline" at bounding box center [599, 267] width 77 height 7
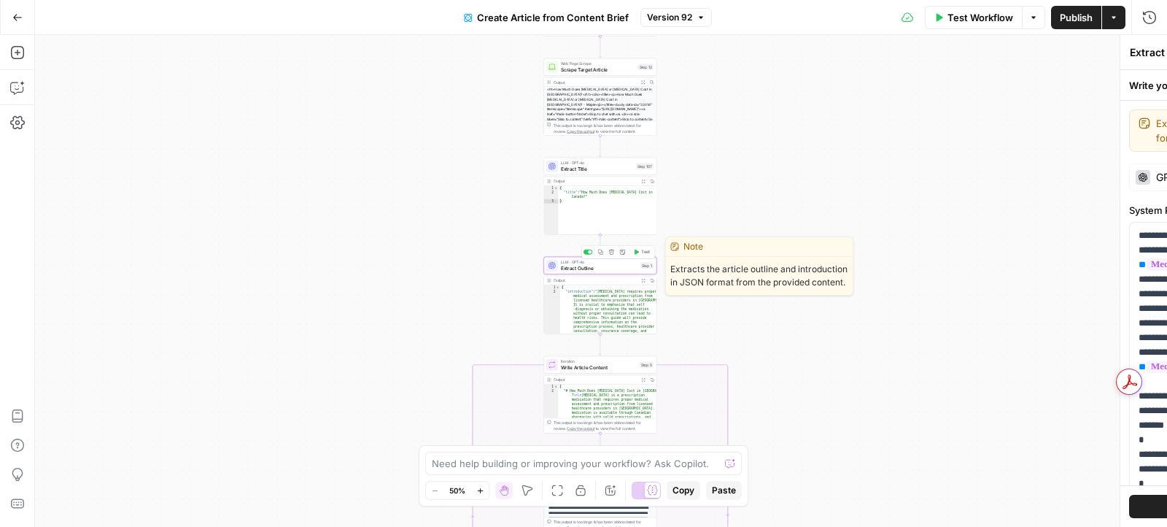
type textarea "Extract Outline"
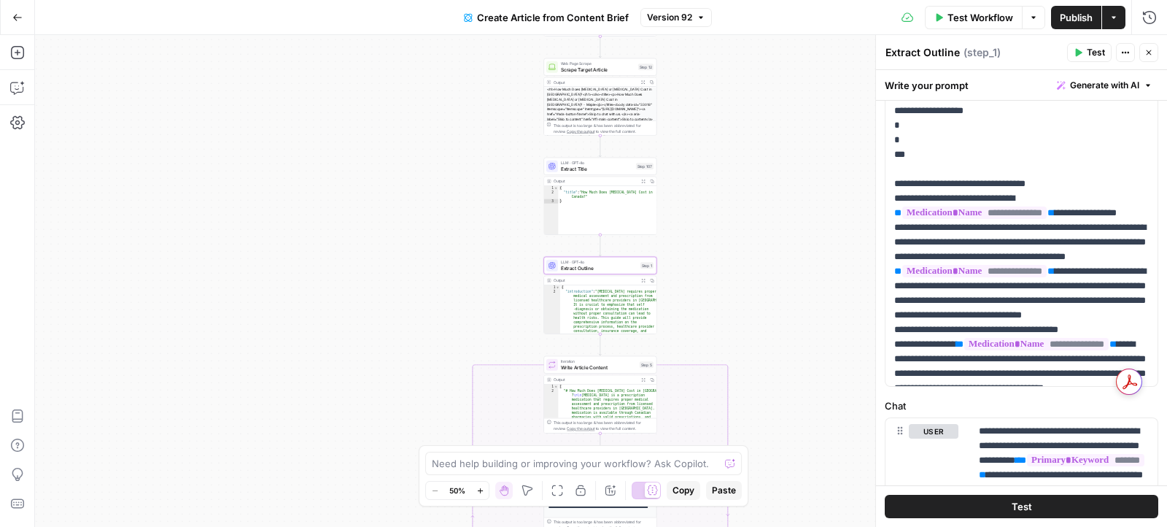
scroll to position [134, 0]
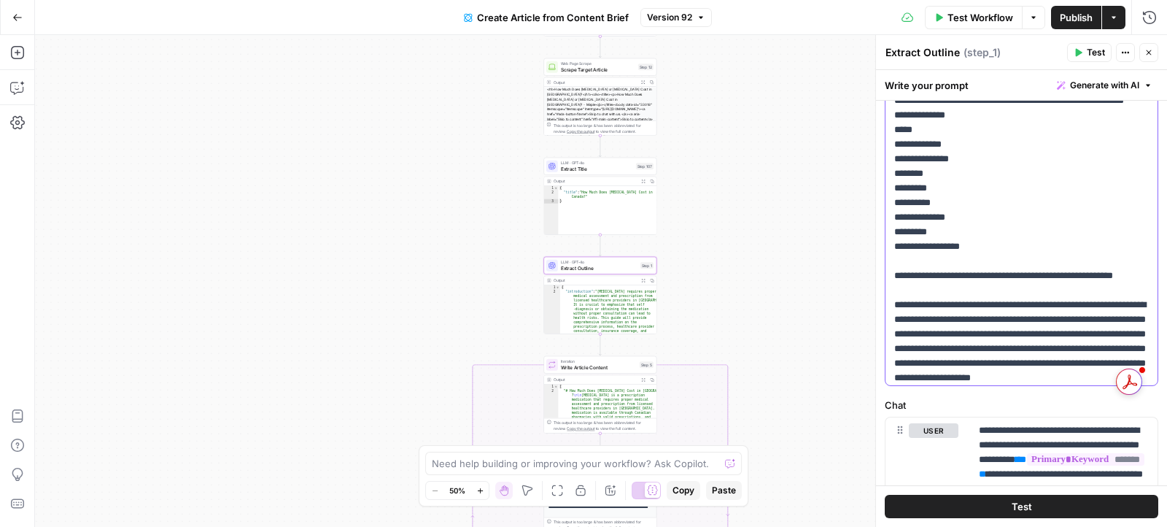
scroll to position [1270, 0]
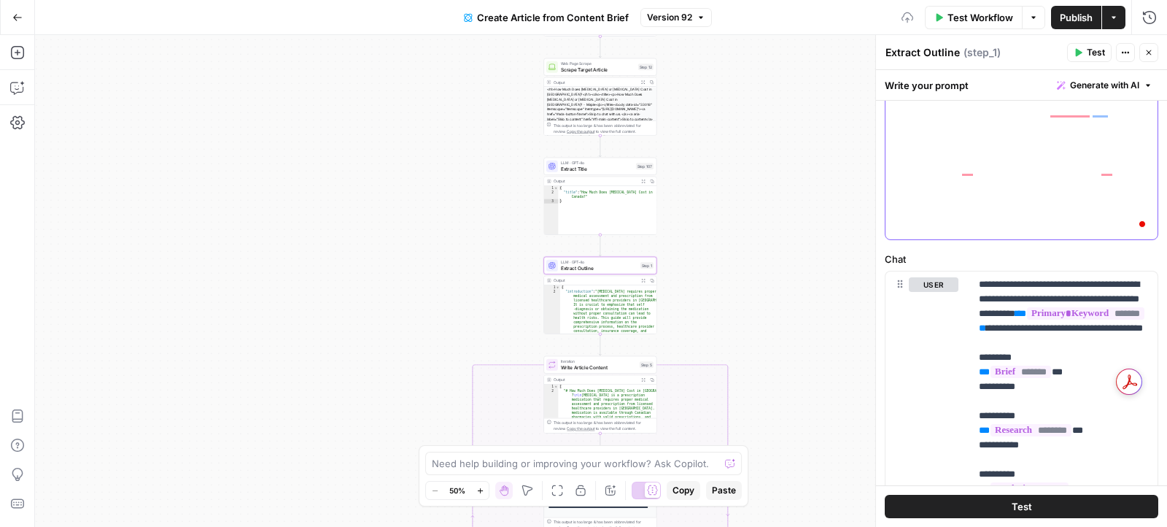
scroll to position [0, 0]
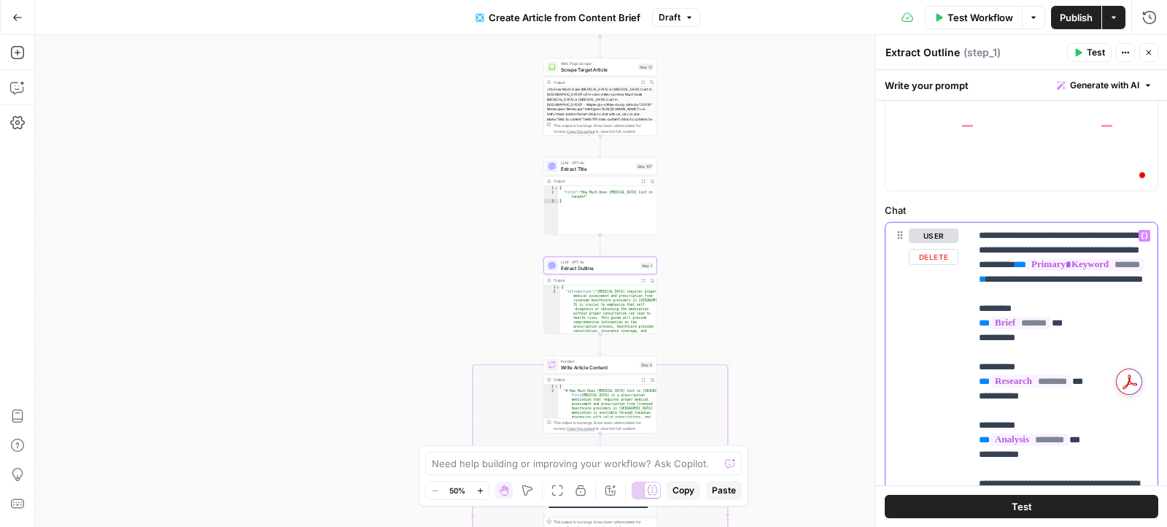
click at [1064, 319] on p "**********" at bounding box center [1064, 505] width 171 height 554
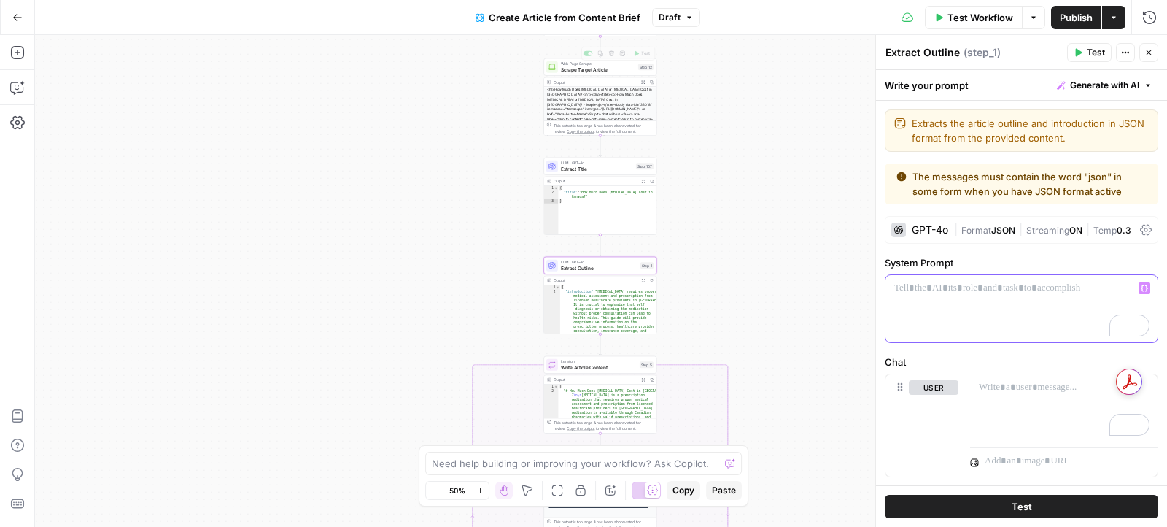
click at [688, 25] on button "Draft" at bounding box center [676, 17] width 48 height 19
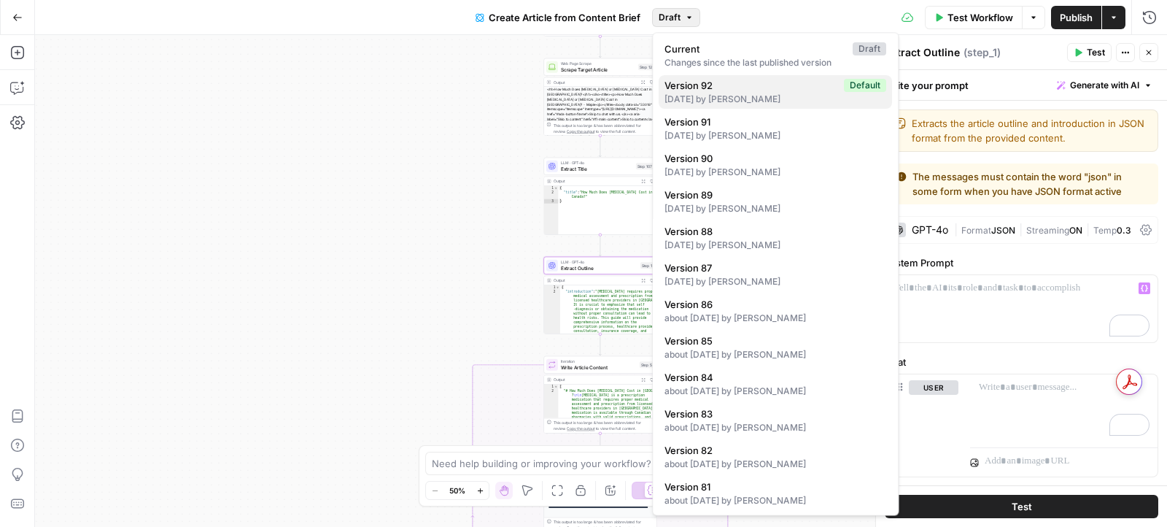
click at [705, 95] on div "[DATE] by [PERSON_NAME]" at bounding box center [775, 99] width 222 height 13
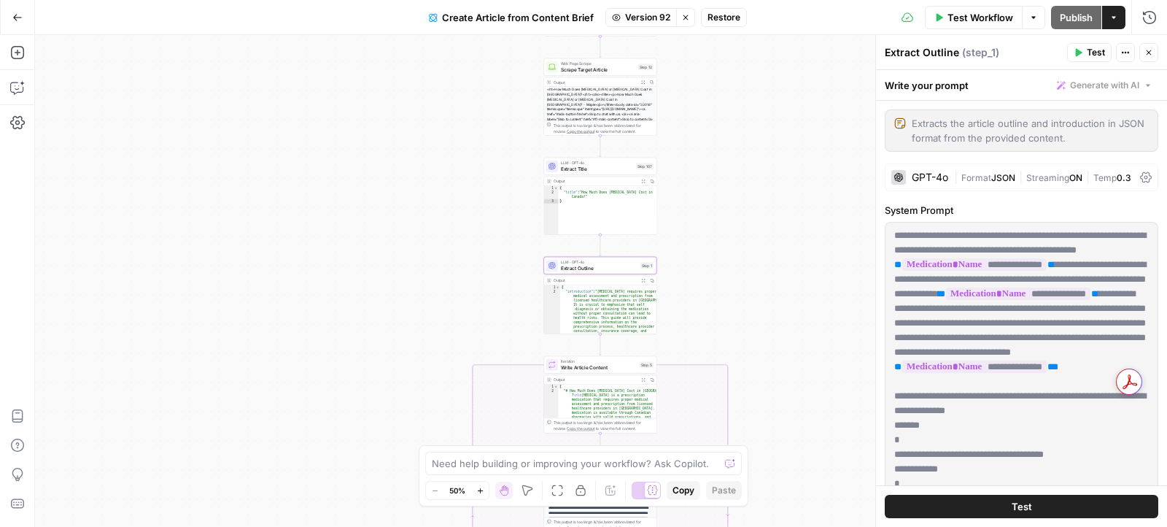
click at [630, 18] on span "Version 92" at bounding box center [647, 17] width 45 height 13
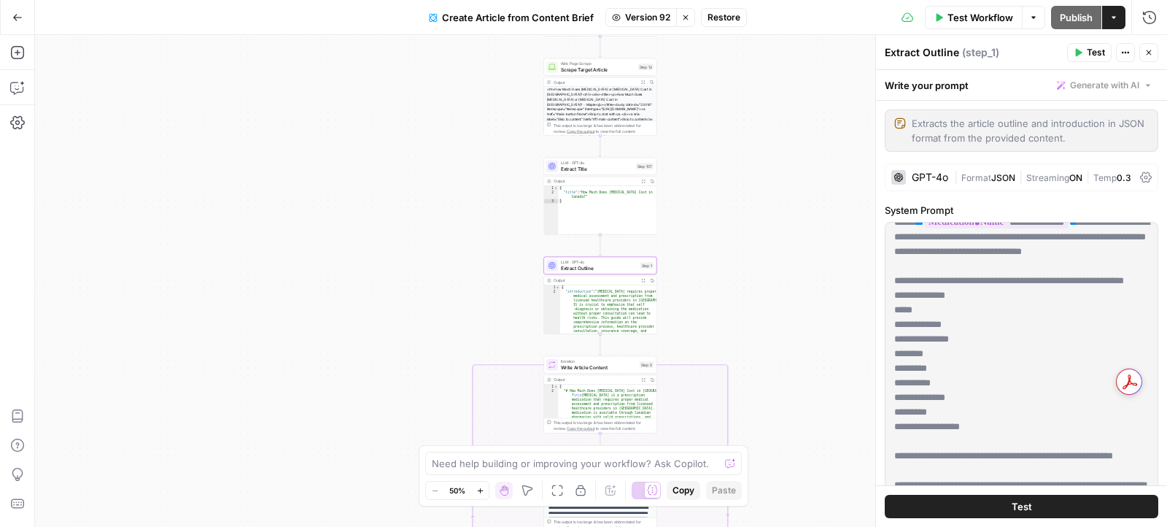
scroll to position [1270, 0]
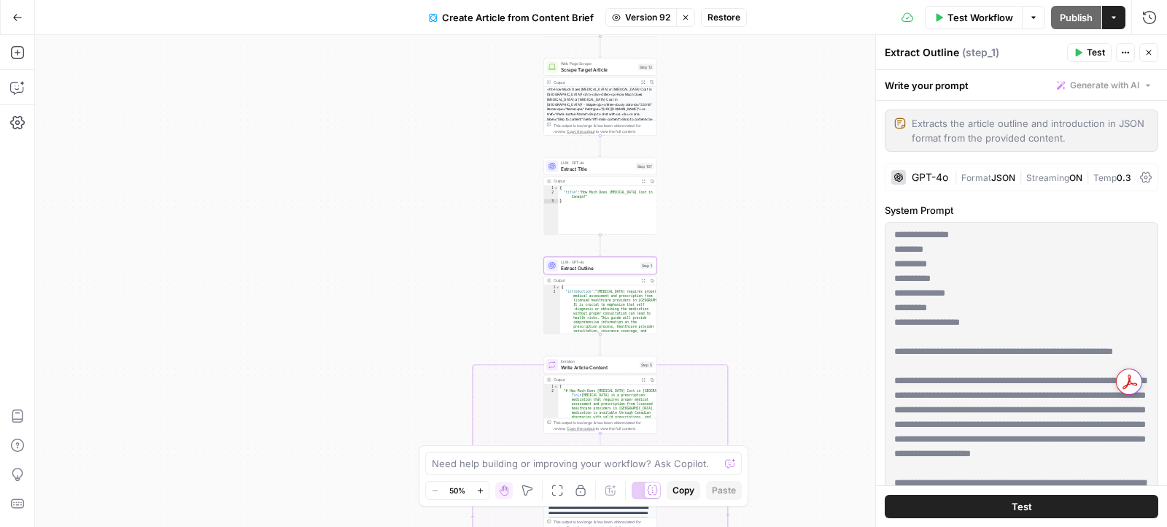
drag, startPoint x: 895, startPoint y: 290, endPoint x: 1006, endPoint y: 391, distance: 150.8
copy p "**********"
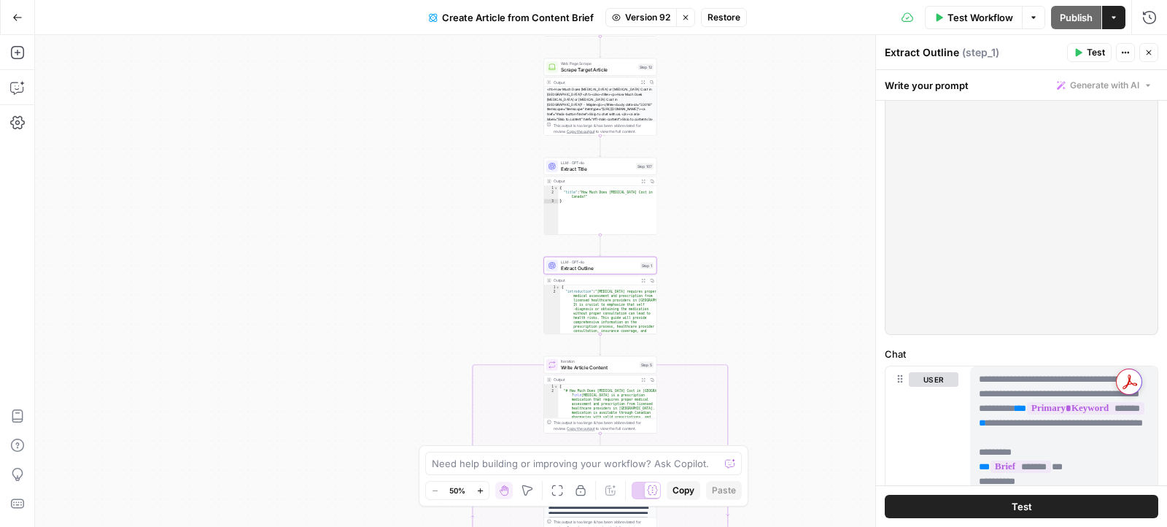
scroll to position [483, 0]
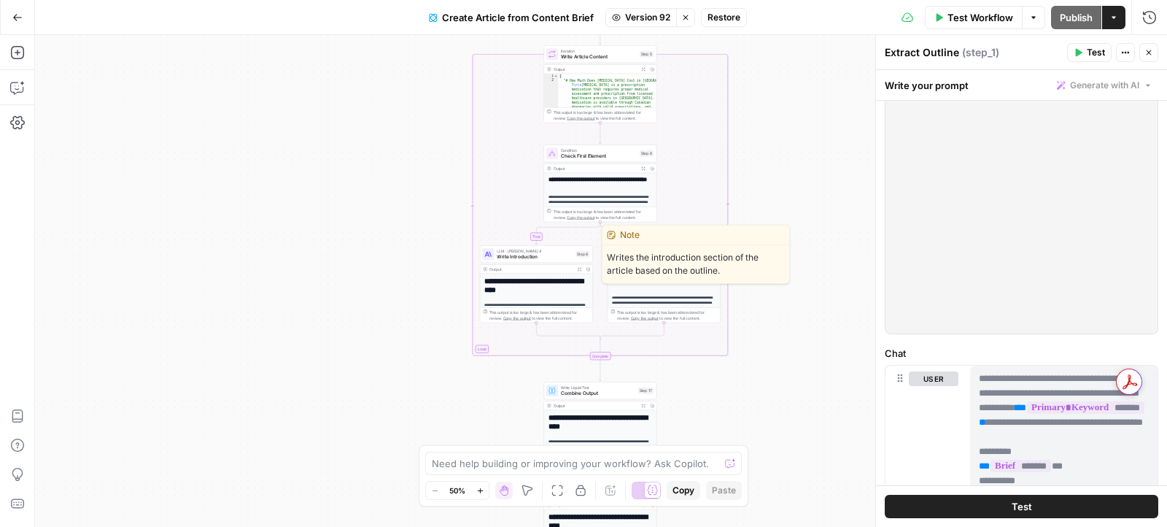
click at [513, 255] on span "Write Introduction" at bounding box center [535, 256] width 76 height 7
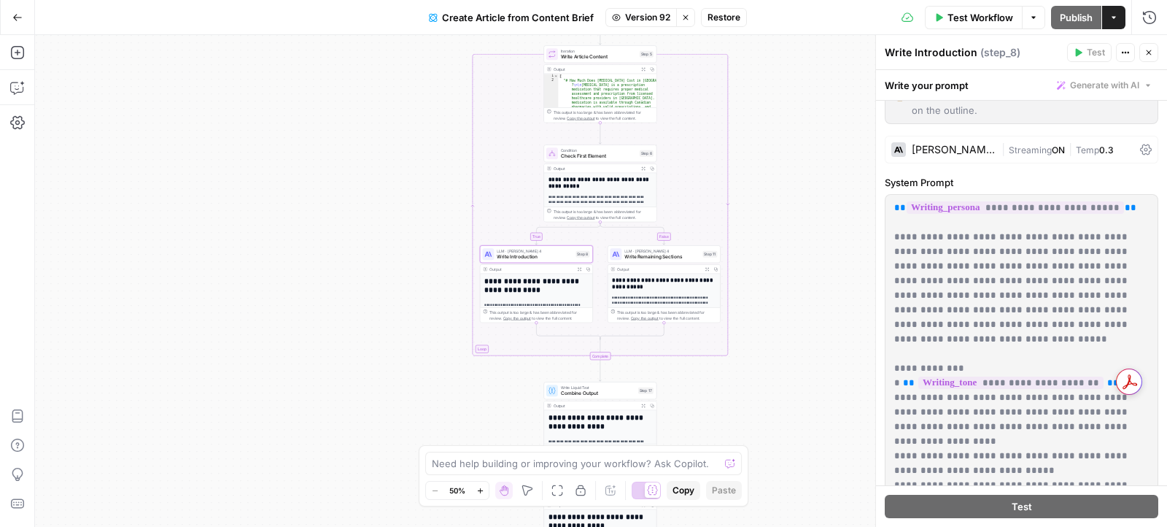
scroll to position [0, 0]
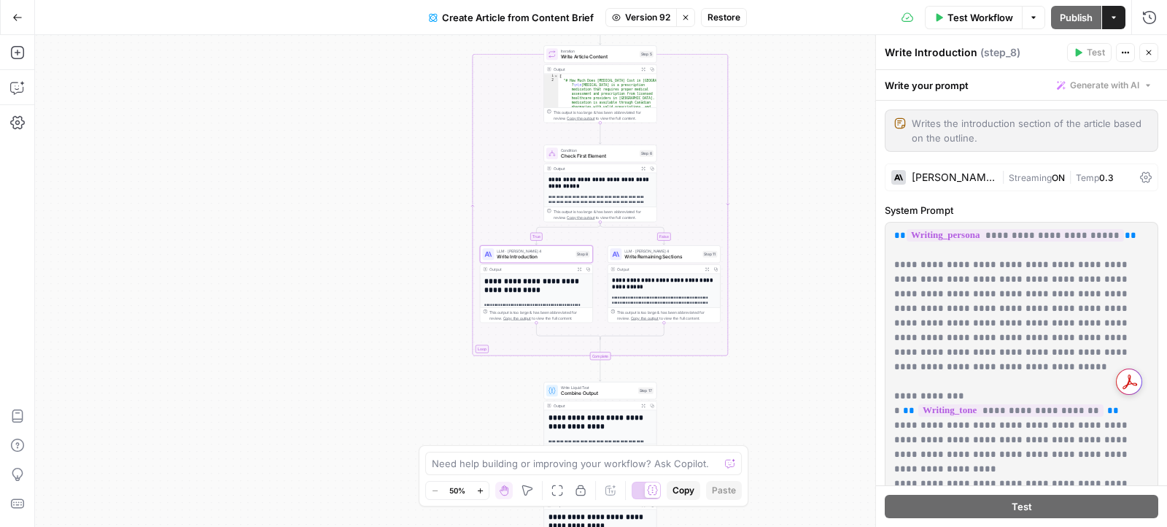
drag, startPoint x: 966, startPoint y: 251, endPoint x: 893, endPoint y: 227, distance: 76.1
copy p "**********"
drag, startPoint x: 975, startPoint y: 314, endPoint x: 1079, endPoint y: 271, distance: 111.9
click at [0, 0] on form "**********" at bounding box center [0, 0] width 0 height 0
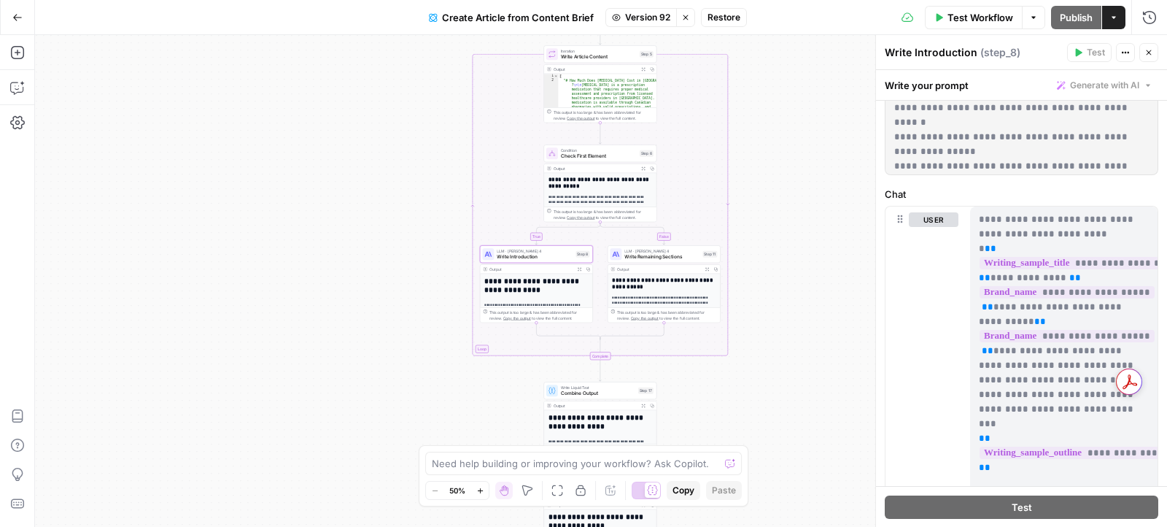
scroll to position [44, 0]
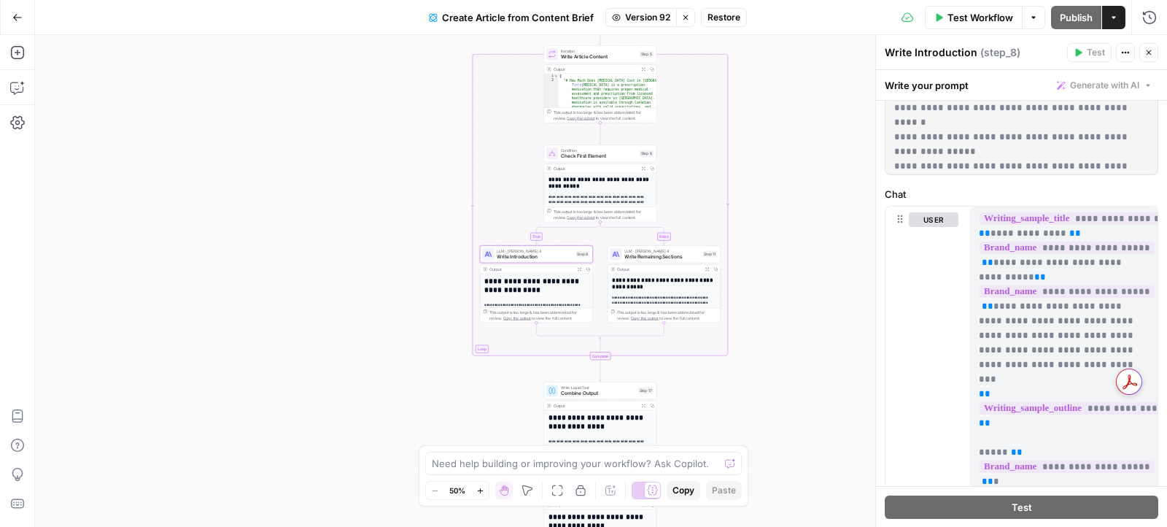
click at [1036, 322] on p "**********" at bounding box center [1064, 481] width 171 height 627
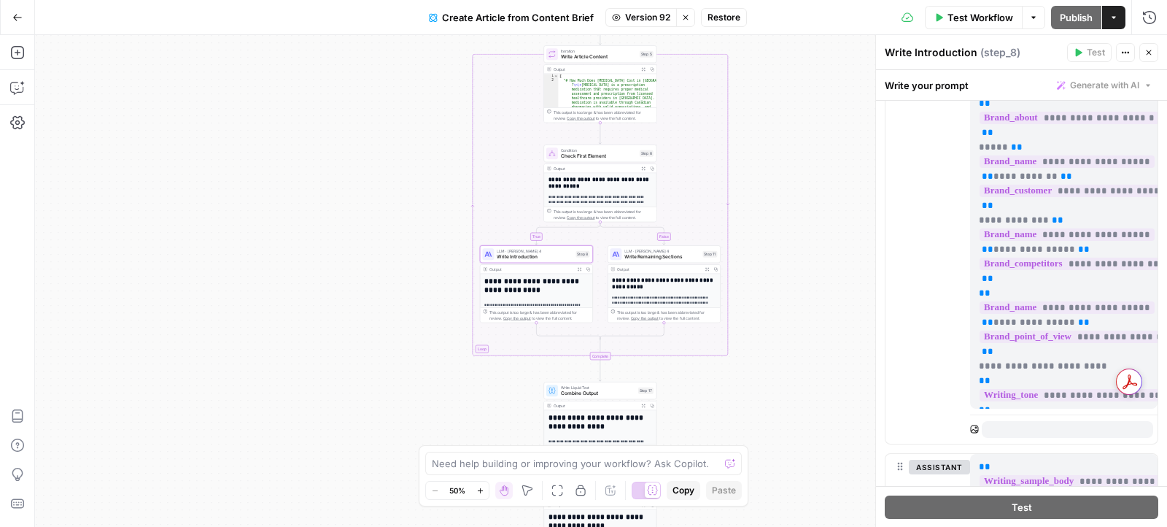
scroll to position [990, 0]
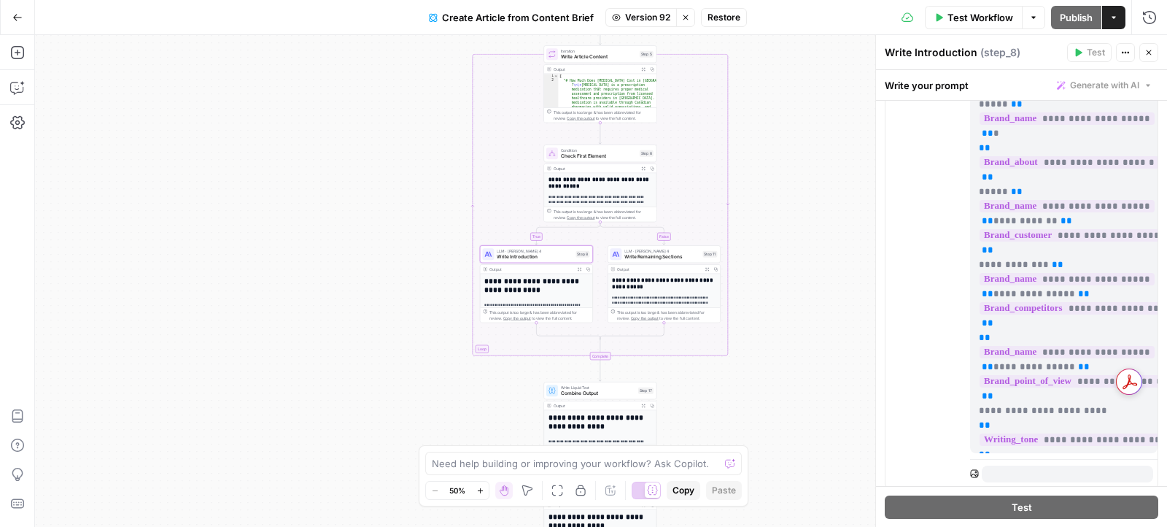
drag, startPoint x: 1020, startPoint y: 452, endPoint x: 982, endPoint y: 77, distance: 376.9
click at [982, 77] on div "**********" at bounding box center [1021, 298] width 291 height 457
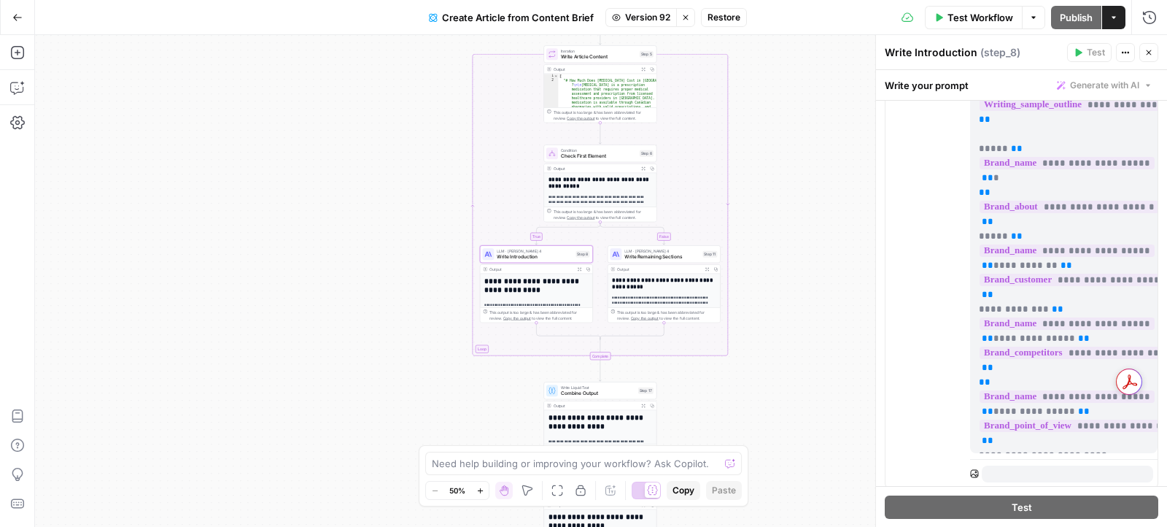
scroll to position [44, 0]
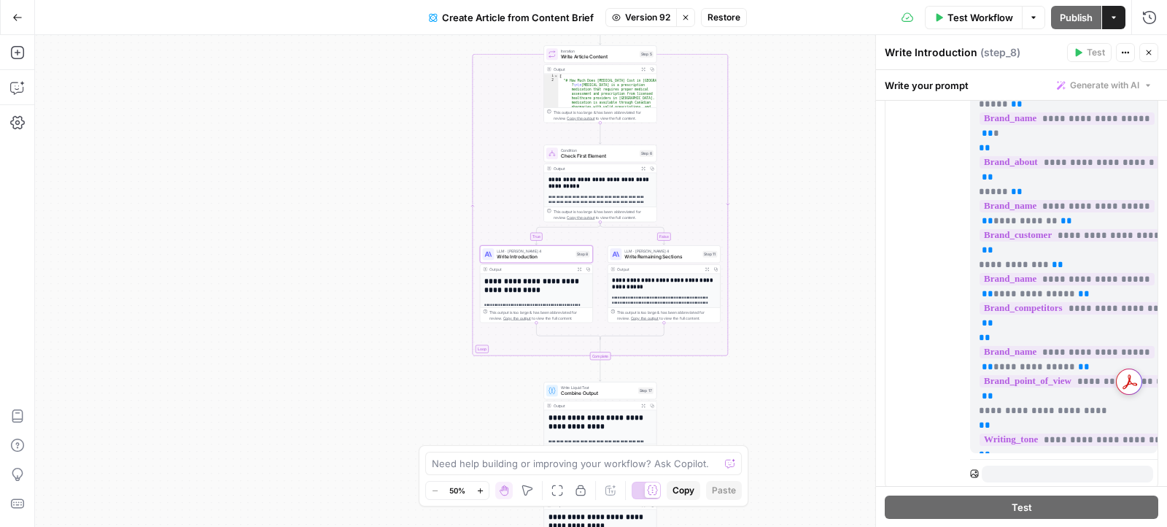
click at [995, 443] on p "**********" at bounding box center [1064, 133] width 171 height 627
drag, startPoint x: 995, startPoint y: 443, endPoint x: 986, endPoint y: 152, distance: 290.4
click at [986, 150] on p "**********" at bounding box center [1064, 133] width 171 height 627
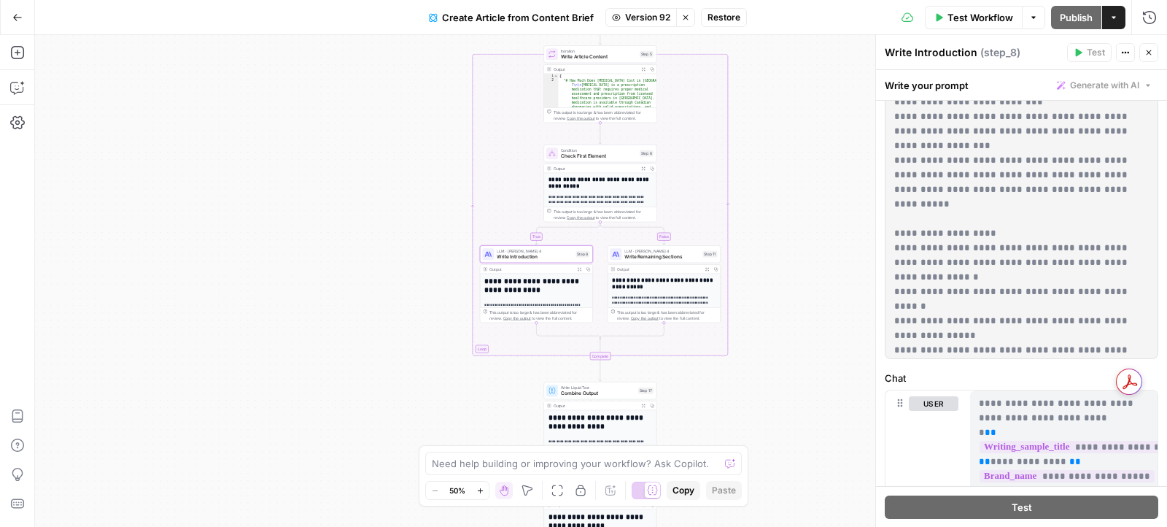
scroll to position [476, 0]
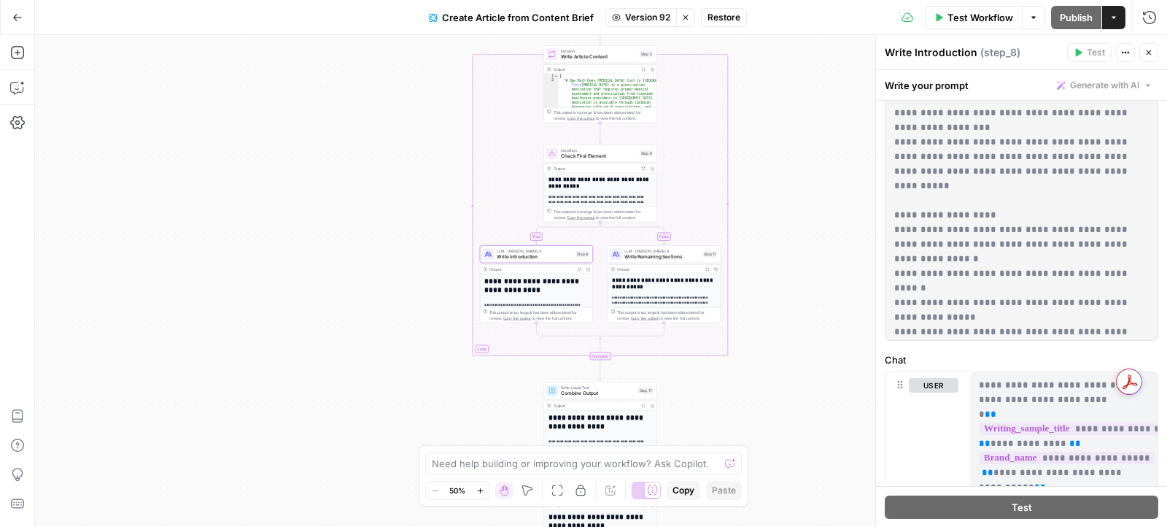
drag, startPoint x: 995, startPoint y: 441, endPoint x: 977, endPoint y: 384, distance: 60.2
copy p "**********"
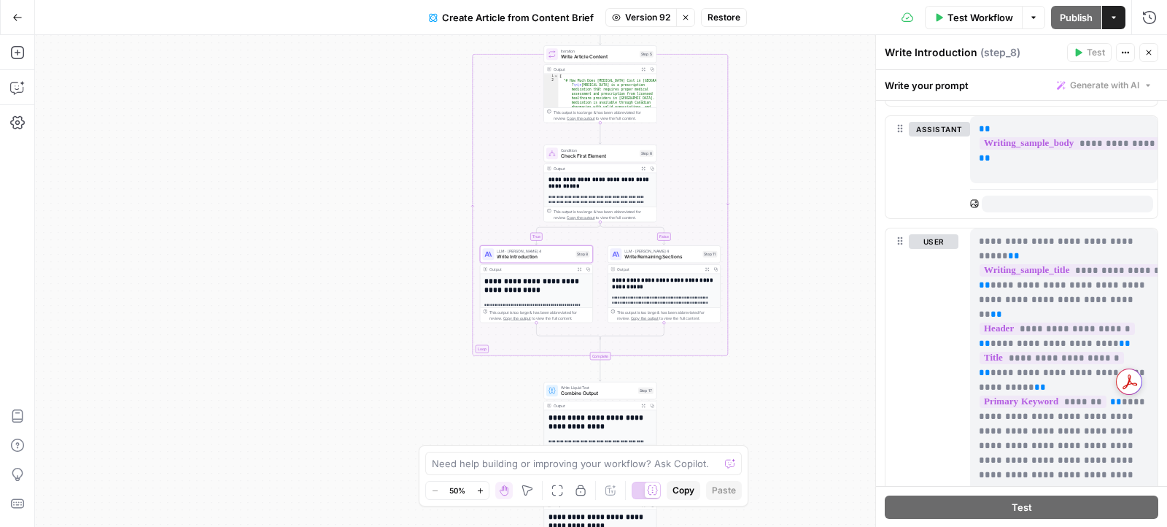
copy p "**********"
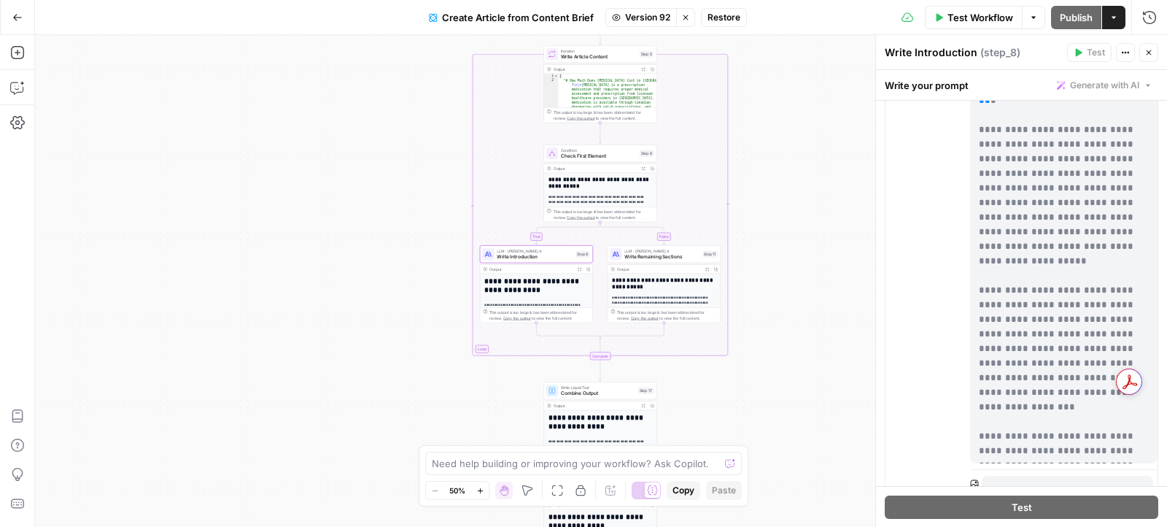
drag, startPoint x: 974, startPoint y: 237, endPoint x: 1059, endPoint y: 447, distance: 226.4
click at [1059, 447] on div "**********" at bounding box center [1064, 166] width 188 height 594
copy p "**********"
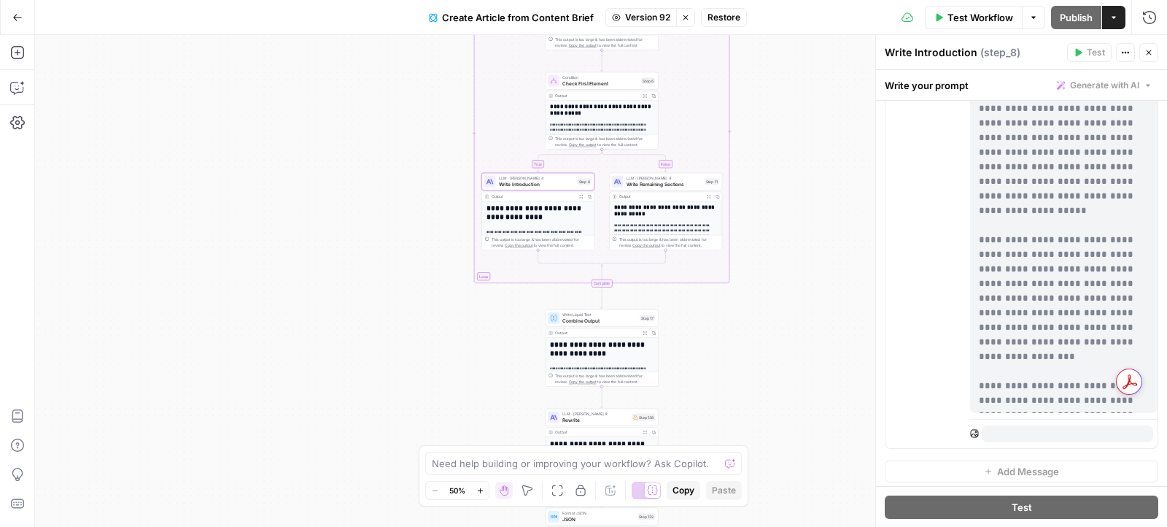
click at [656, 180] on span "Write Remaining Sections" at bounding box center [664, 183] width 75 height 7
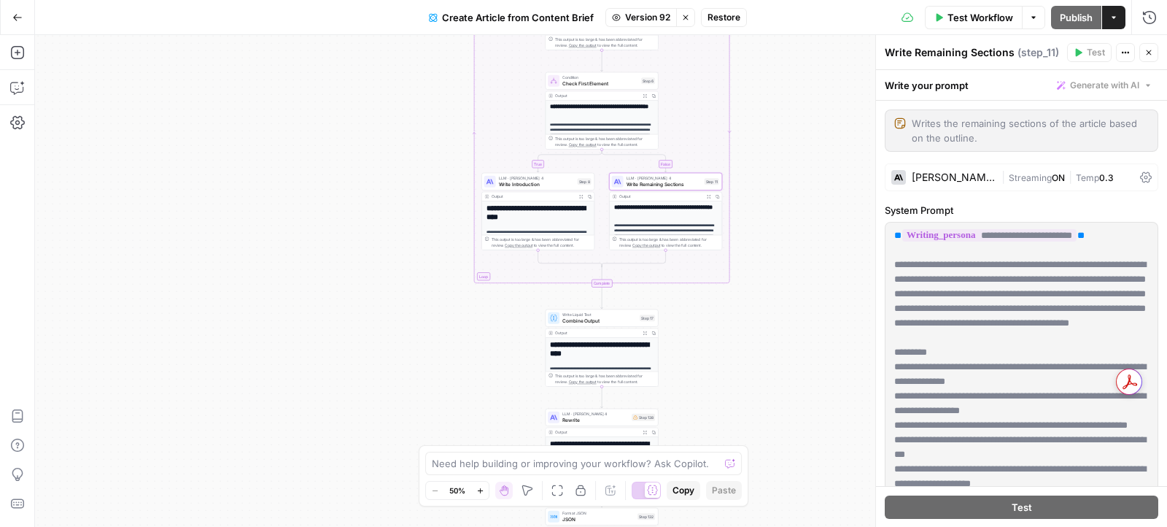
copy p "**********"
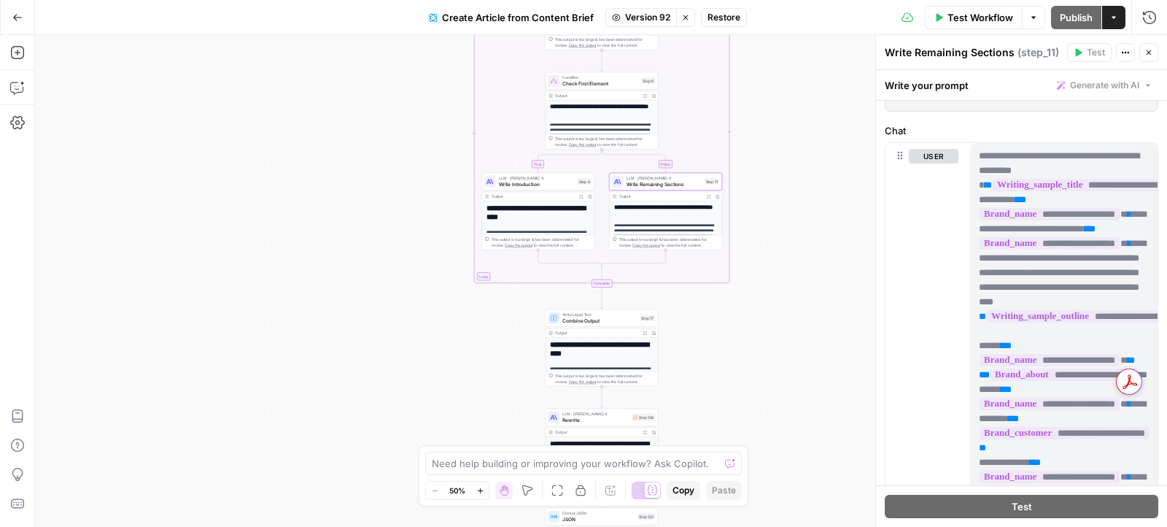
scroll to position [713, 0]
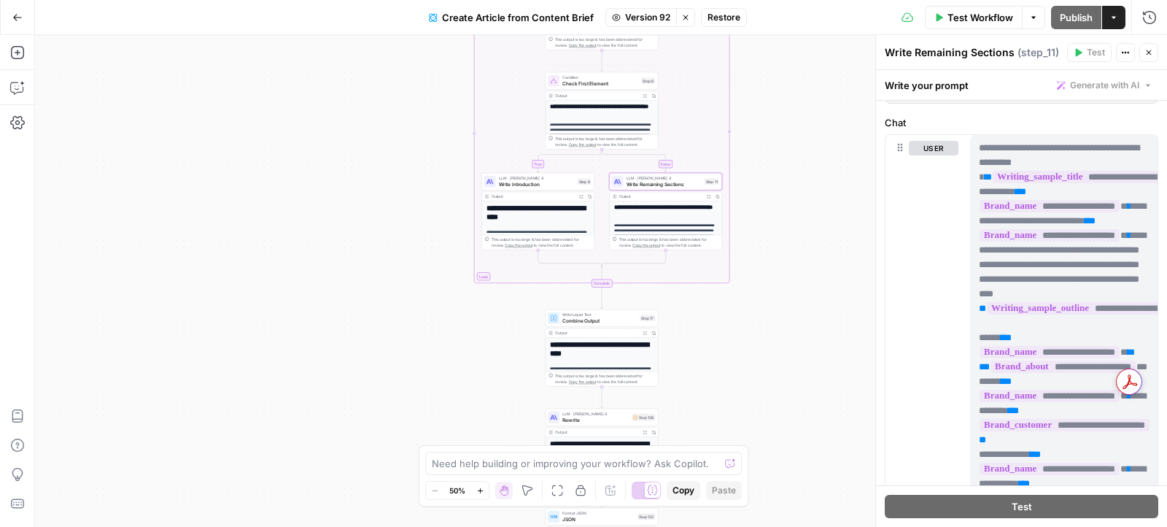
click at [1015, 143] on p "**********" at bounding box center [1064, 411] width 171 height 540
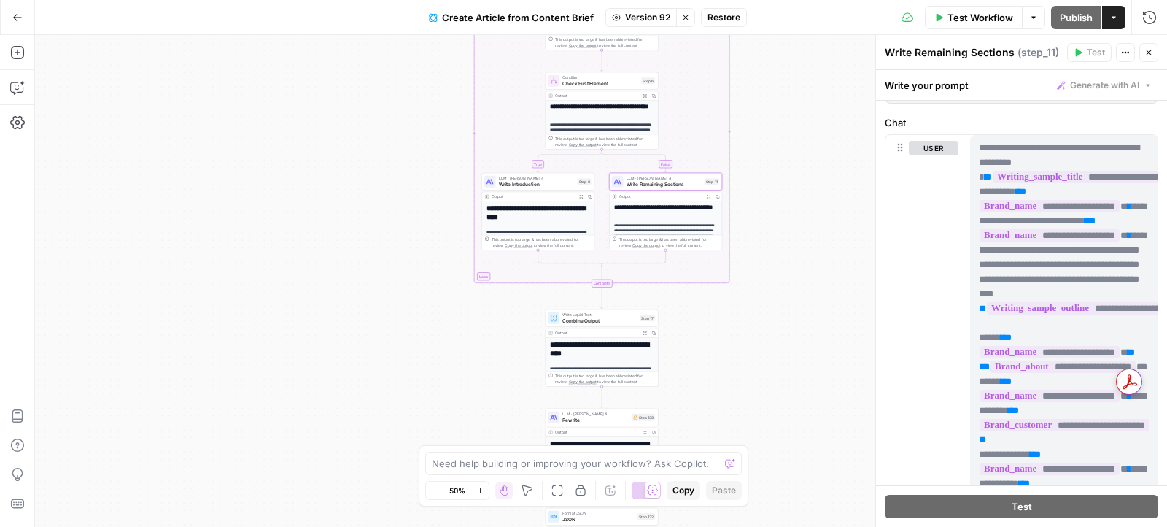
click at [1015, 143] on p "**********" at bounding box center [1064, 411] width 171 height 540
copy p "**********"
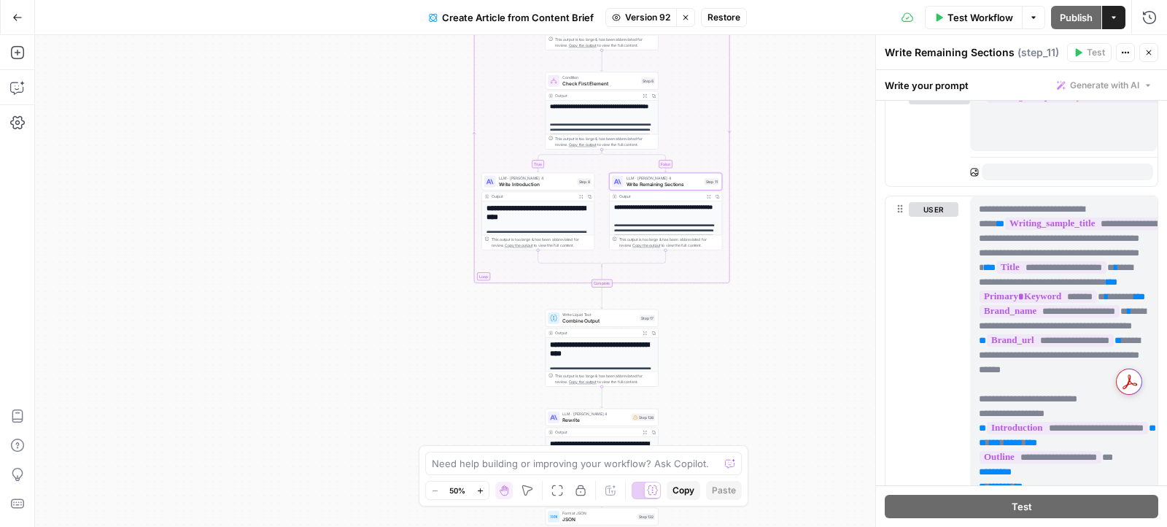
scroll to position [1348, 0]
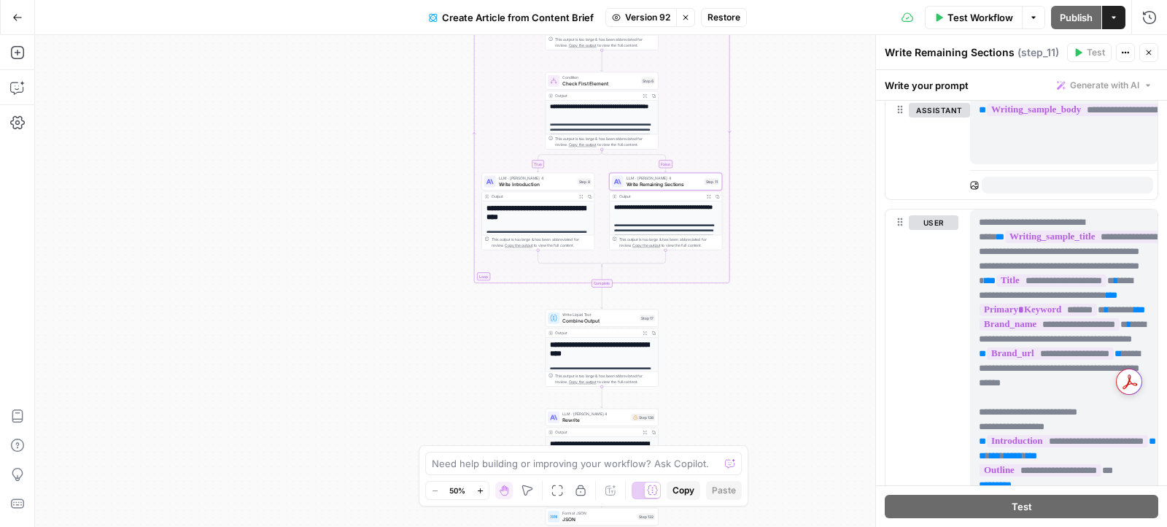
copy p "***"
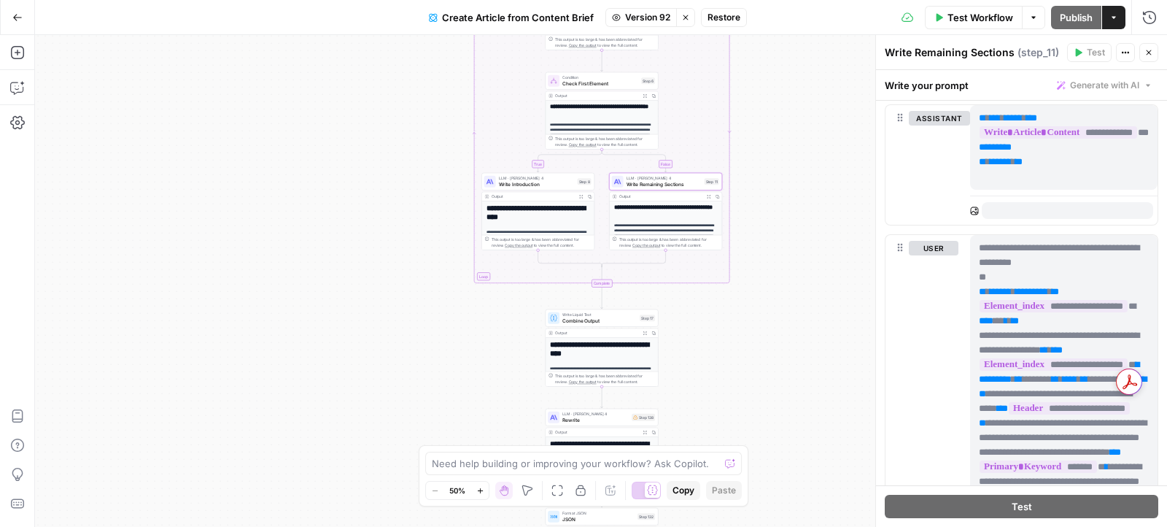
scroll to position [2098, 0]
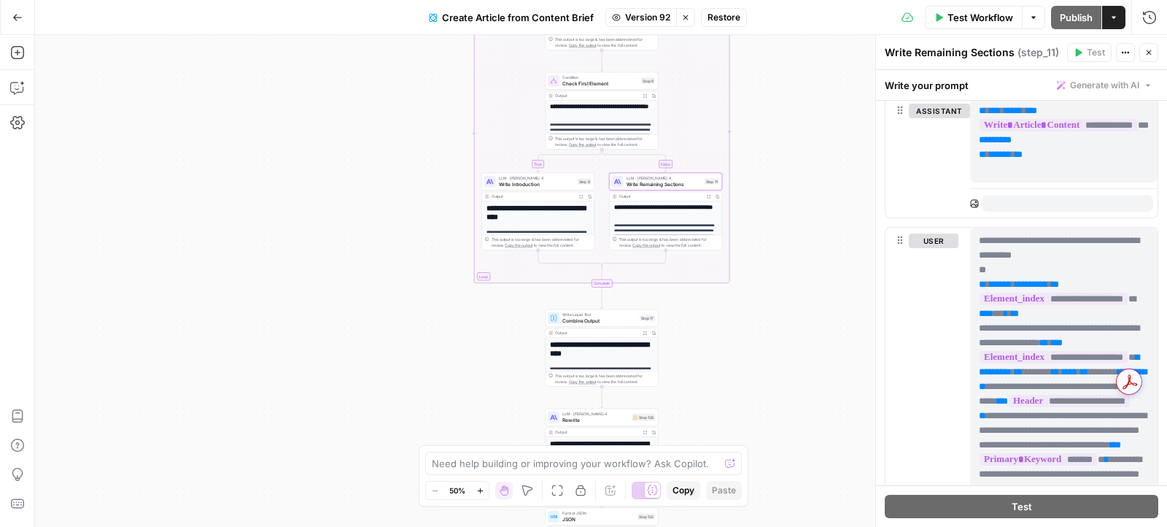
copy p "**********"
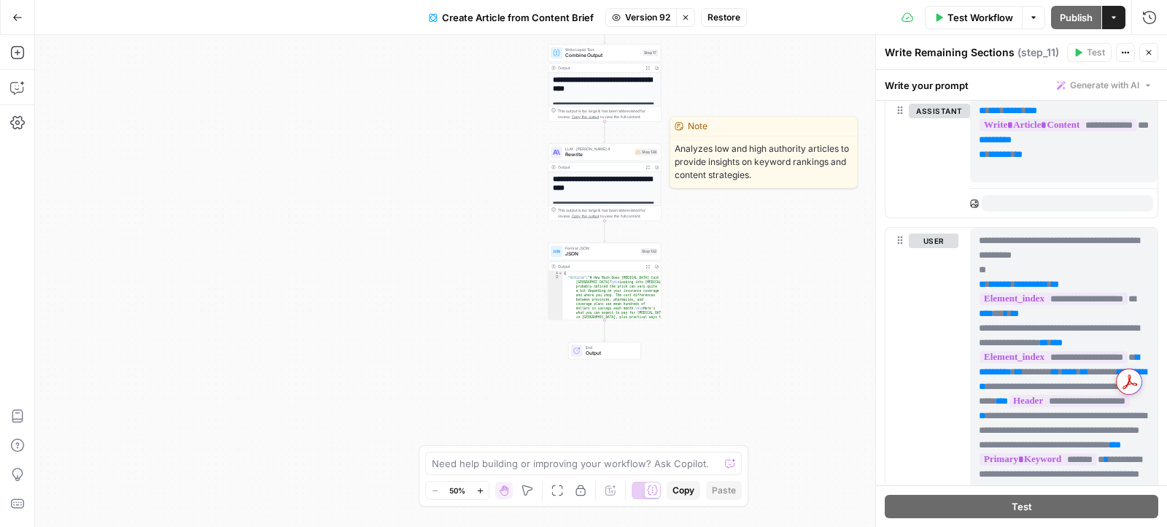
click at [584, 148] on span "LLM · [PERSON_NAME] 4" at bounding box center [598, 149] width 66 height 6
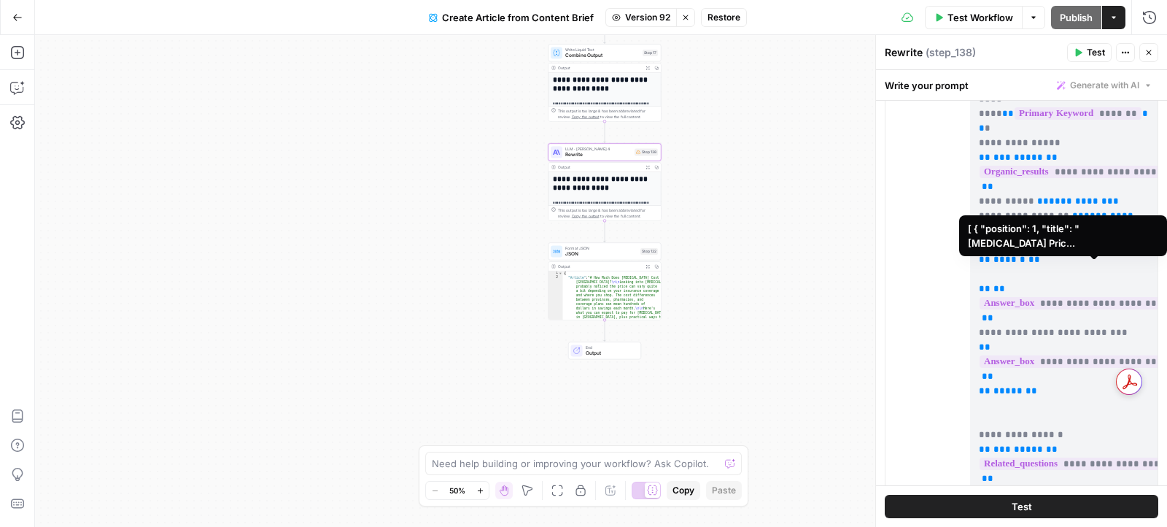
scroll to position [549, 0]
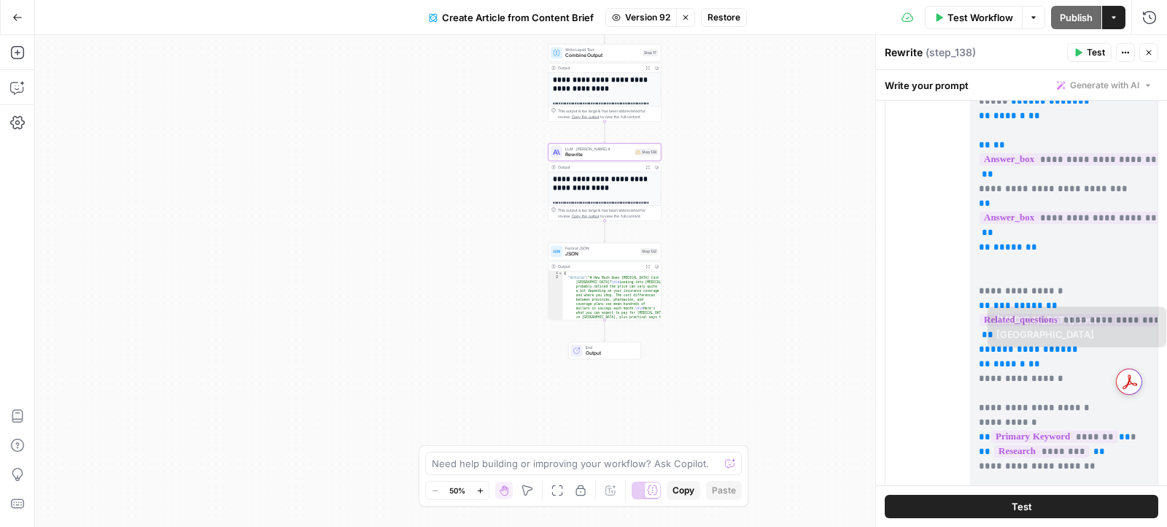
copy p "**********"
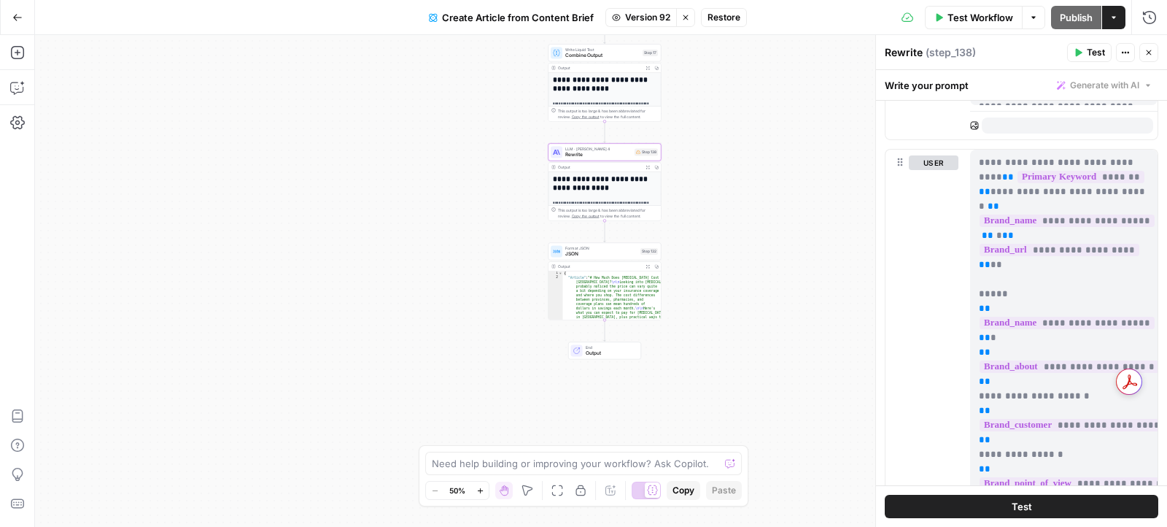
scroll to position [786, 0]
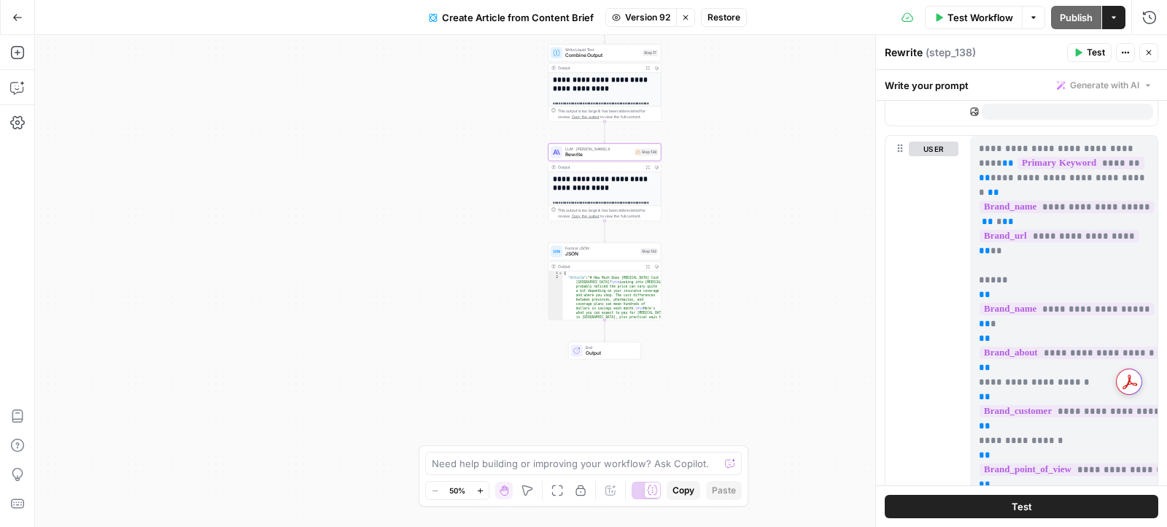
scroll to position [686, 0]
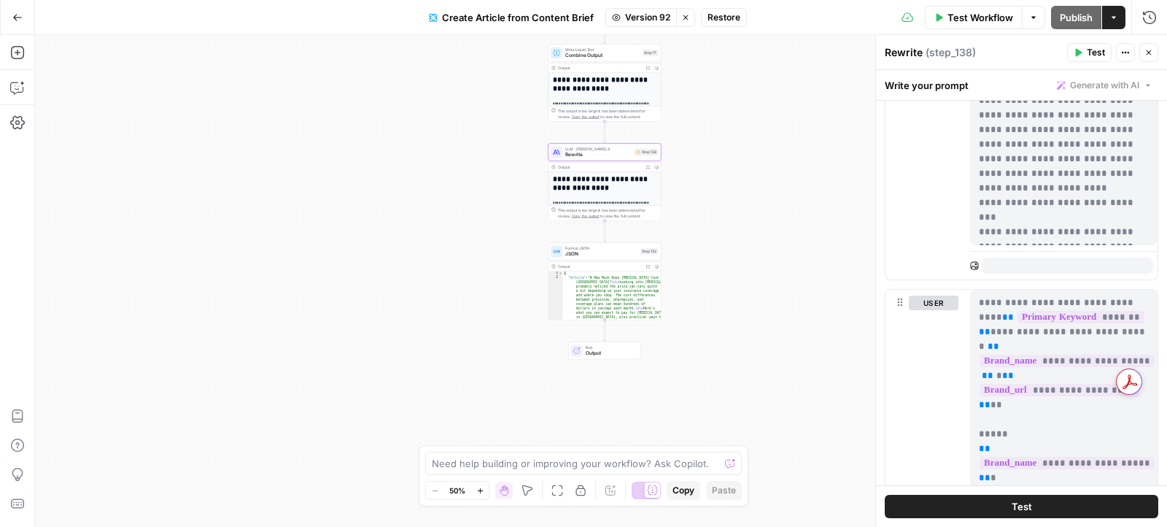
click at [998, 257] on p at bounding box center [1068, 264] width 166 height 15
click at [974, 262] on icon at bounding box center [975, 266] width 8 height 8
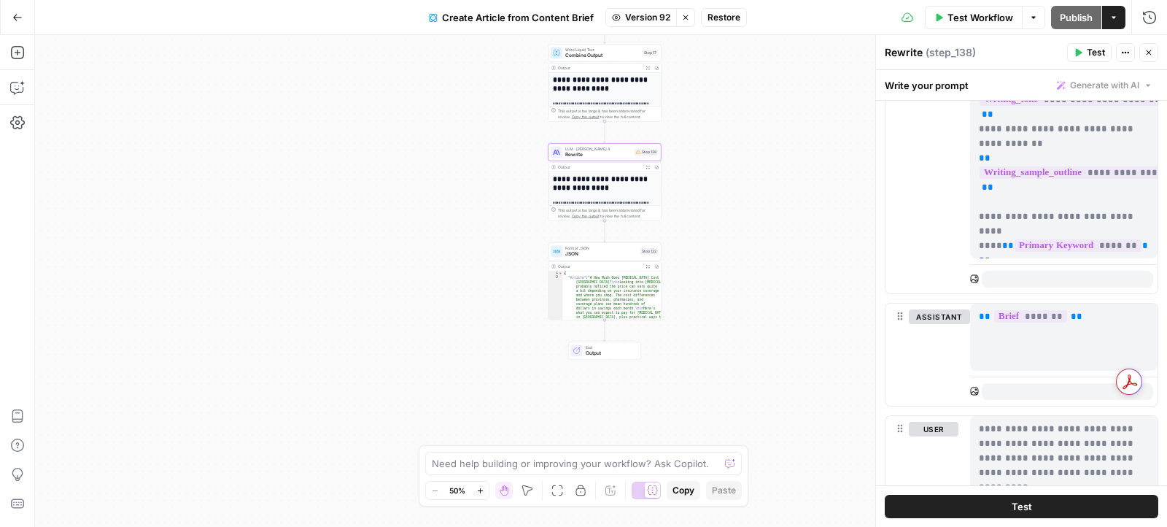
scroll to position [1193, 0]
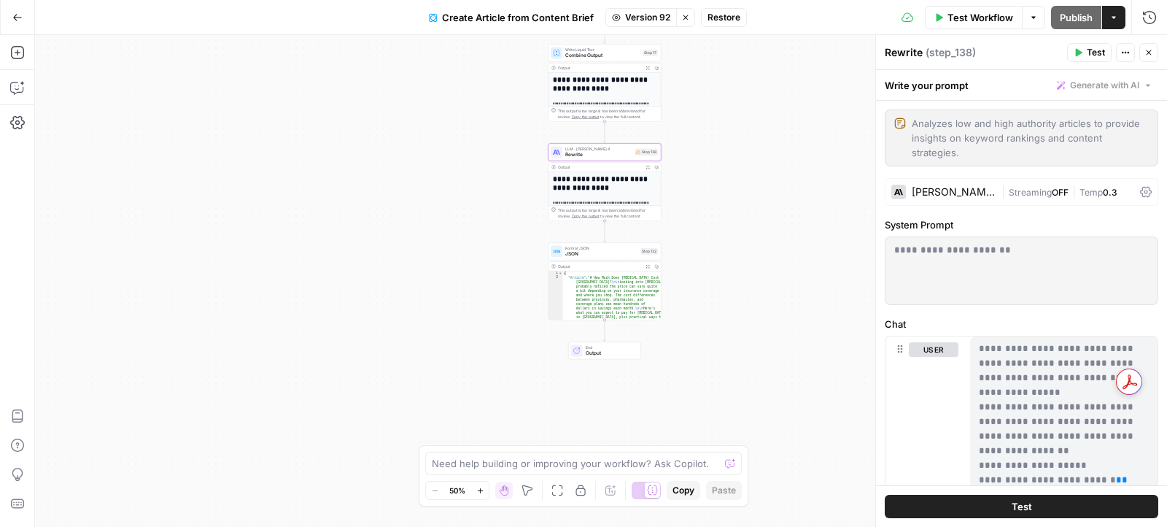
scroll to position [212, 0]
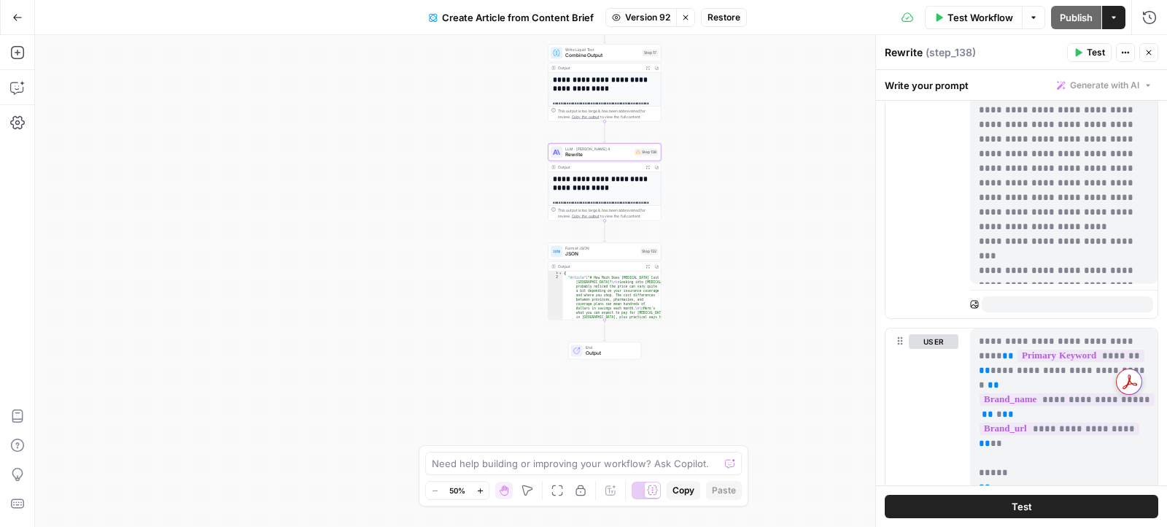
scroll to position [934, 0]
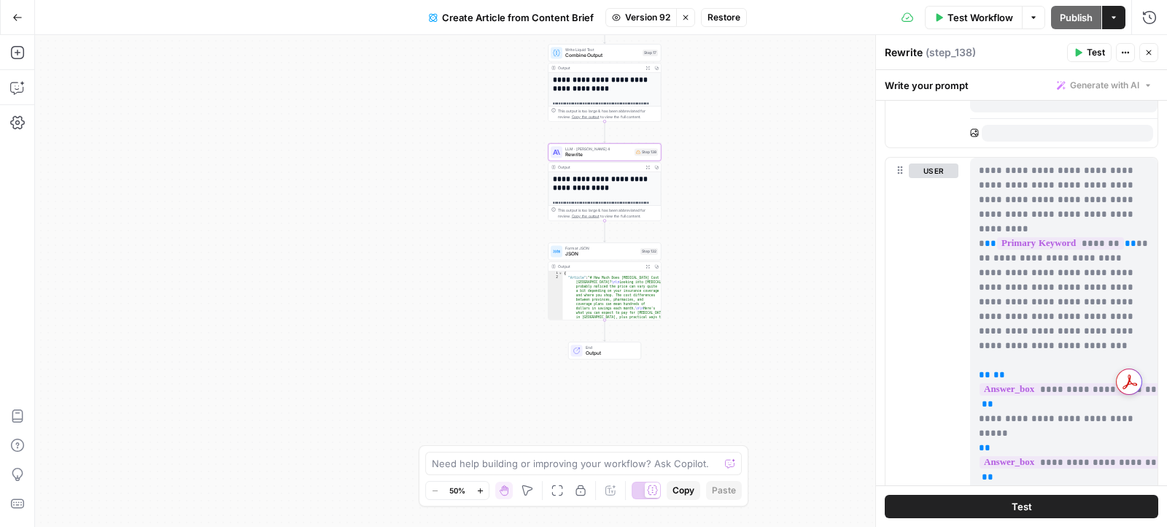
scroll to position [1594, 0]
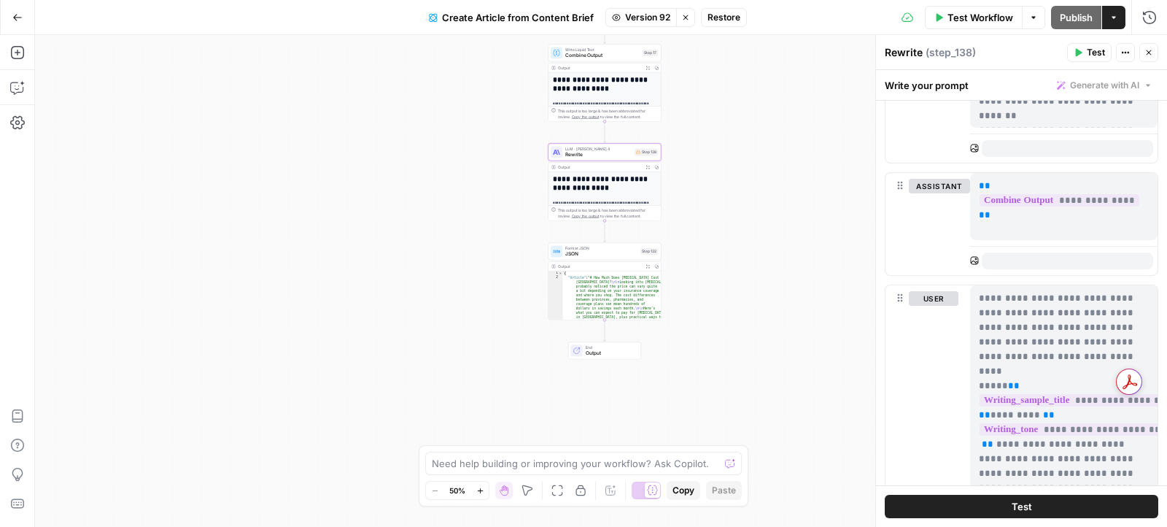
scroll to position [2332, 0]
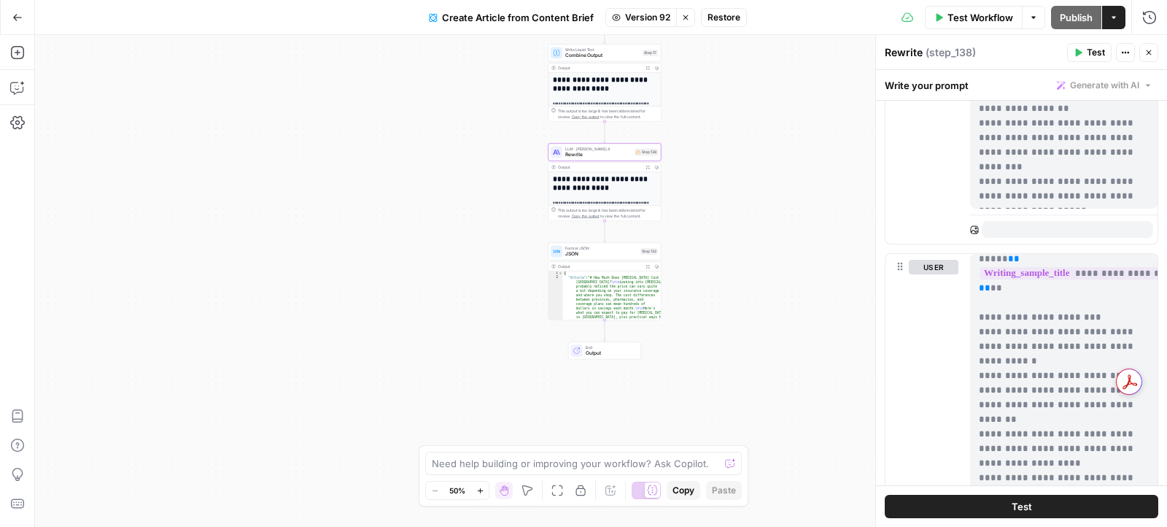
scroll to position [185, 0]
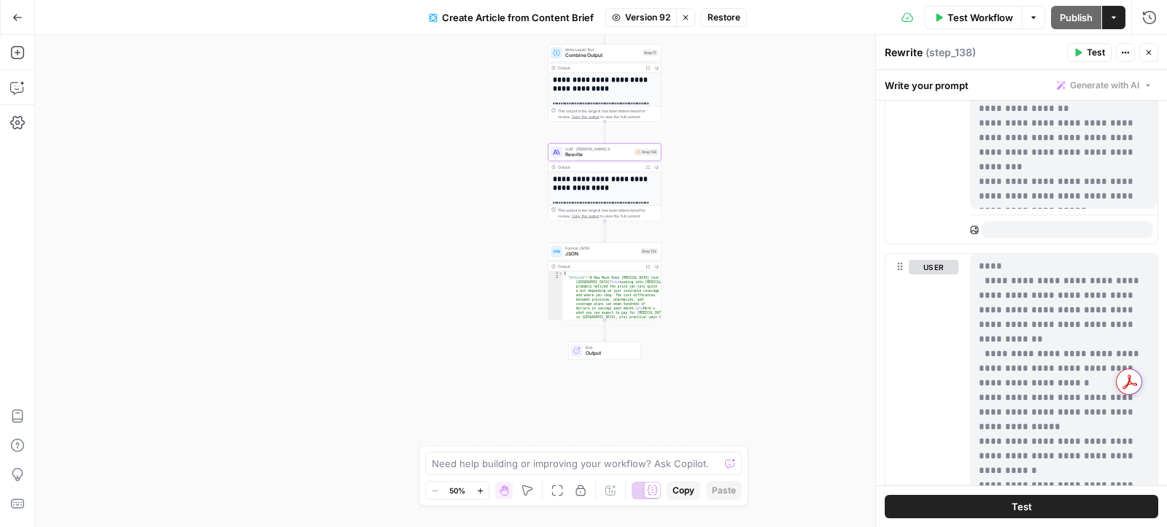
scroll to position [3280, 0]
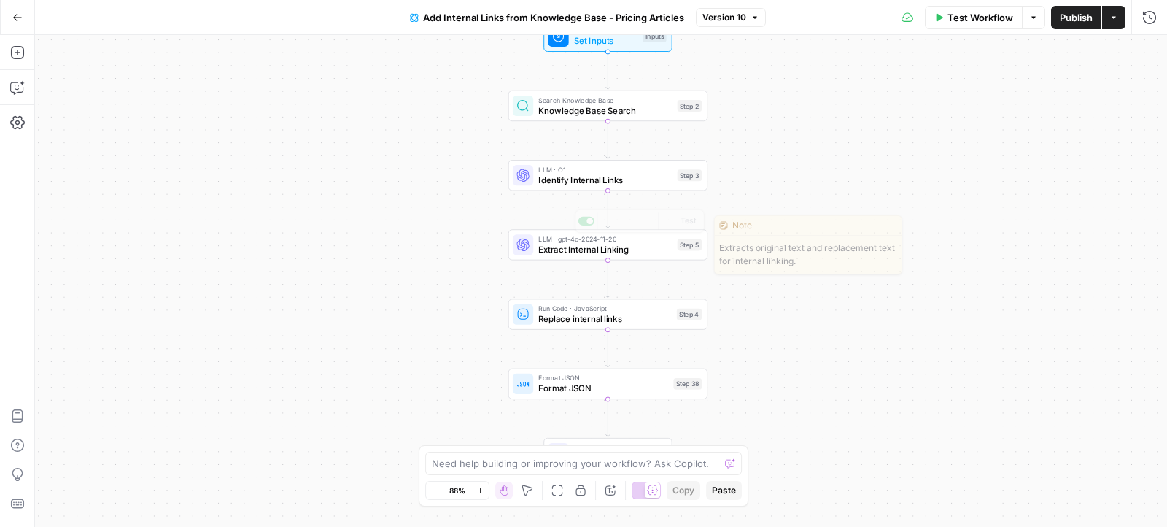
click at [606, 171] on span "LLM · O1" at bounding box center [604, 169] width 133 height 10
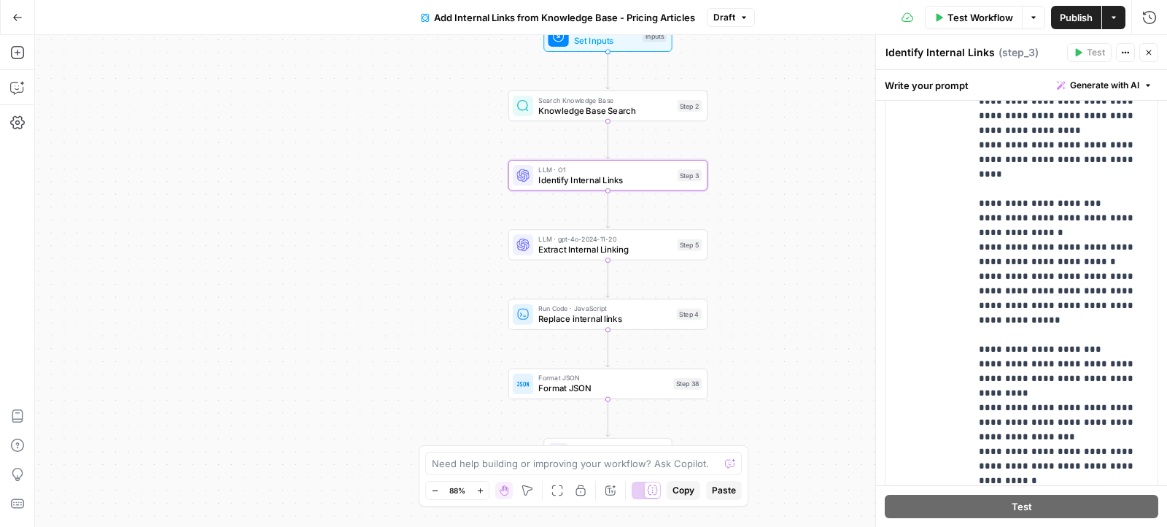
scroll to position [1182, 0]
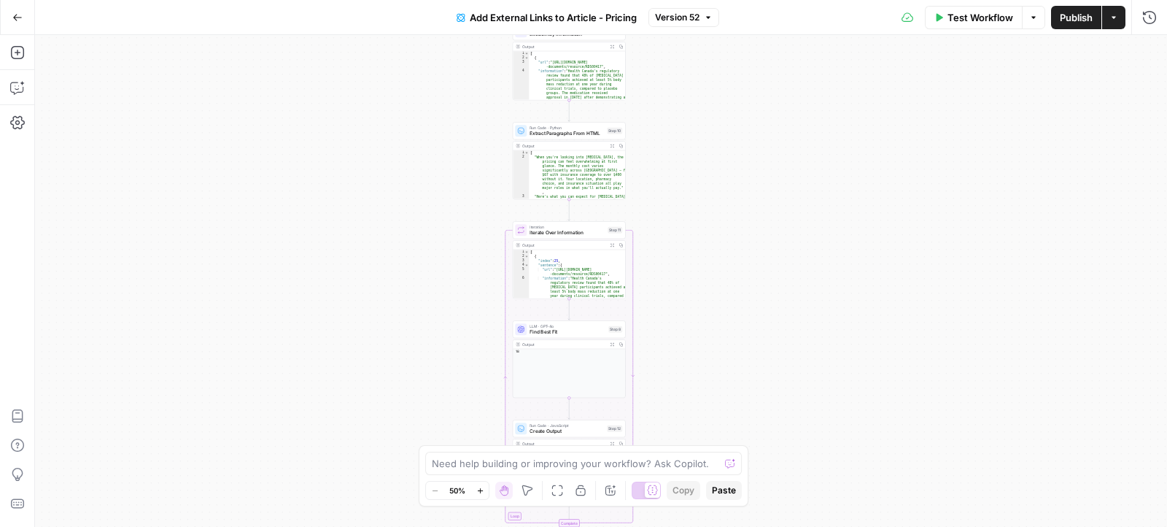
click at [672, 23] on span "Version 52" at bounding box center [677, 17] width 44 height 13
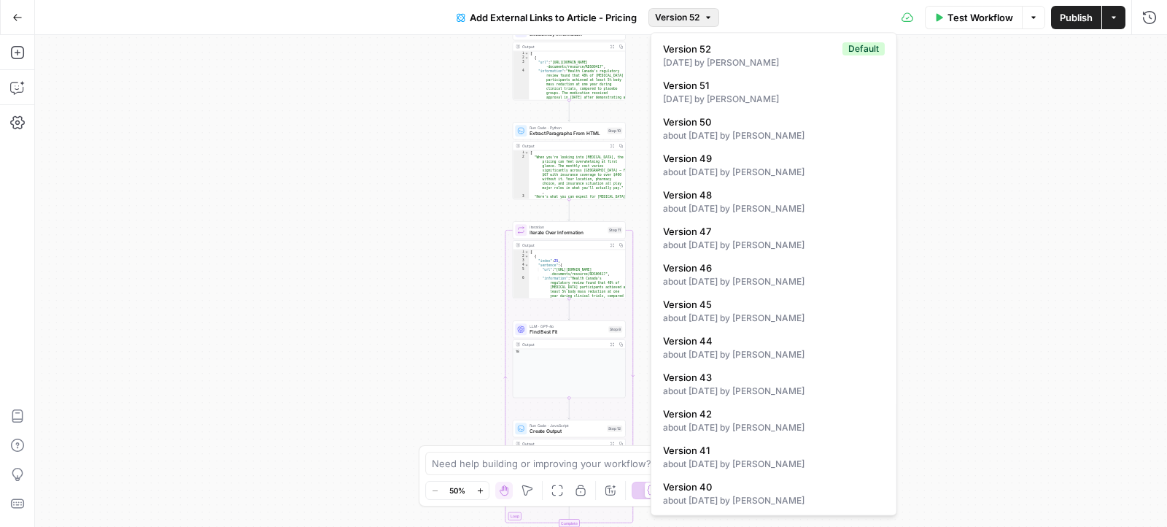
click at [981, 157] on div "false true false true false true Workflow Set Inputs Inputs Condition Check Con…" at bounding box center [601, 281] width 1132 height 492
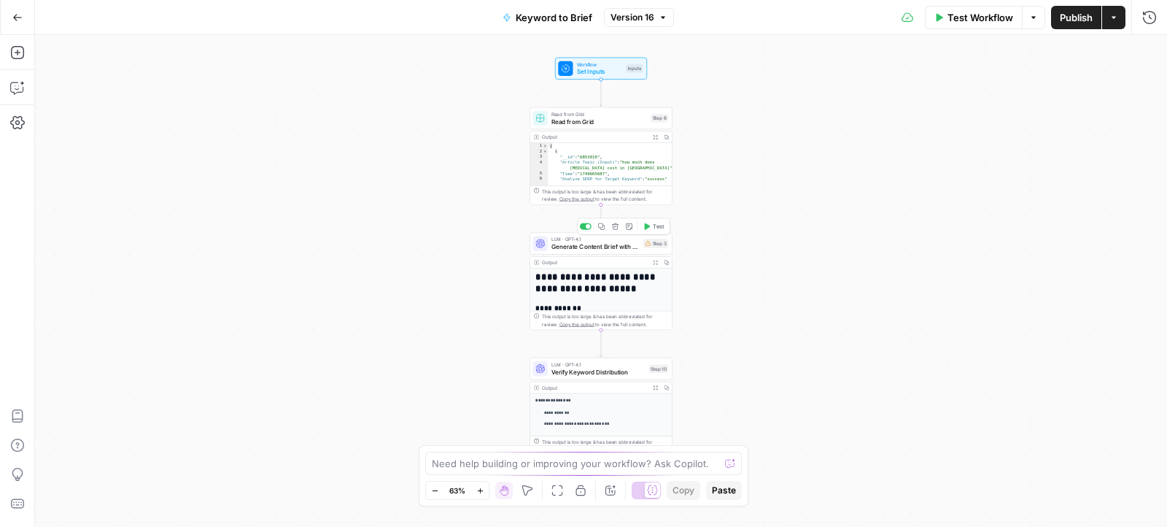
click at [580, 247] on span "Generate Content Brief with Regional Costs" at bounding box center [595, 246] width 88 height 9
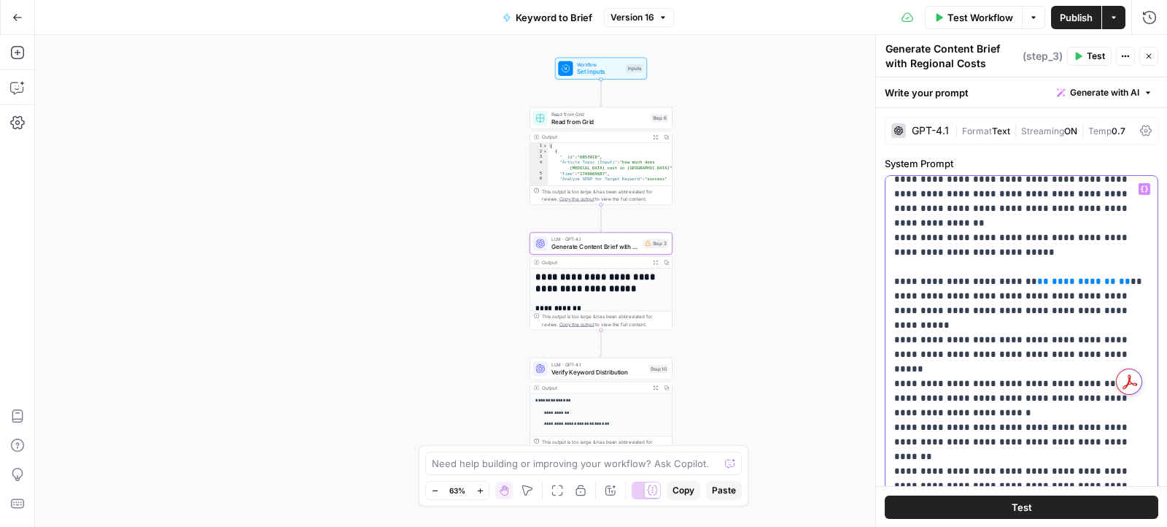
scroll to position [598, 0]
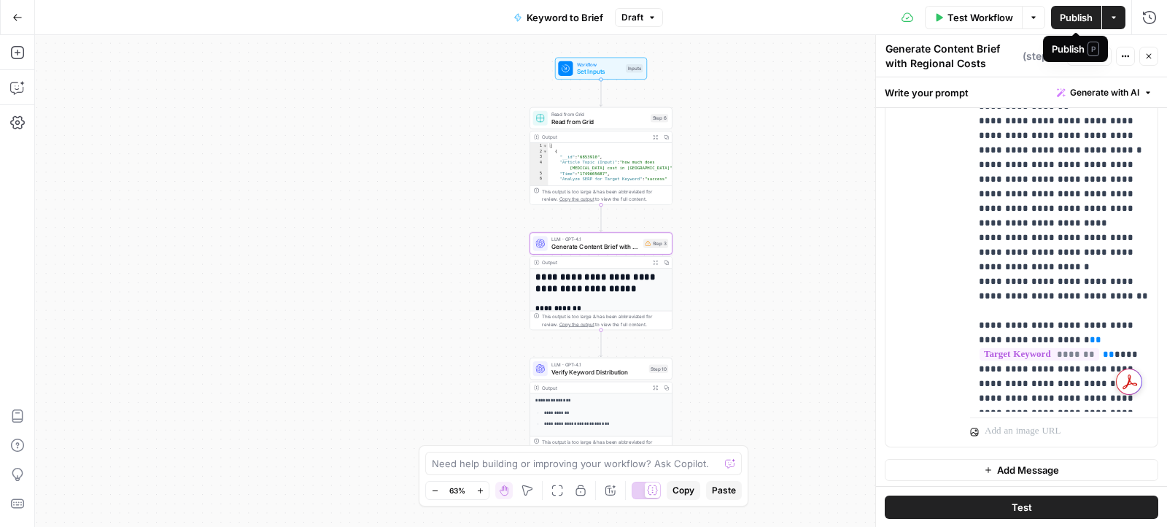
click at [1080, 17] on span "Publish" at bounding box center [1076, 17] width 33 height 15
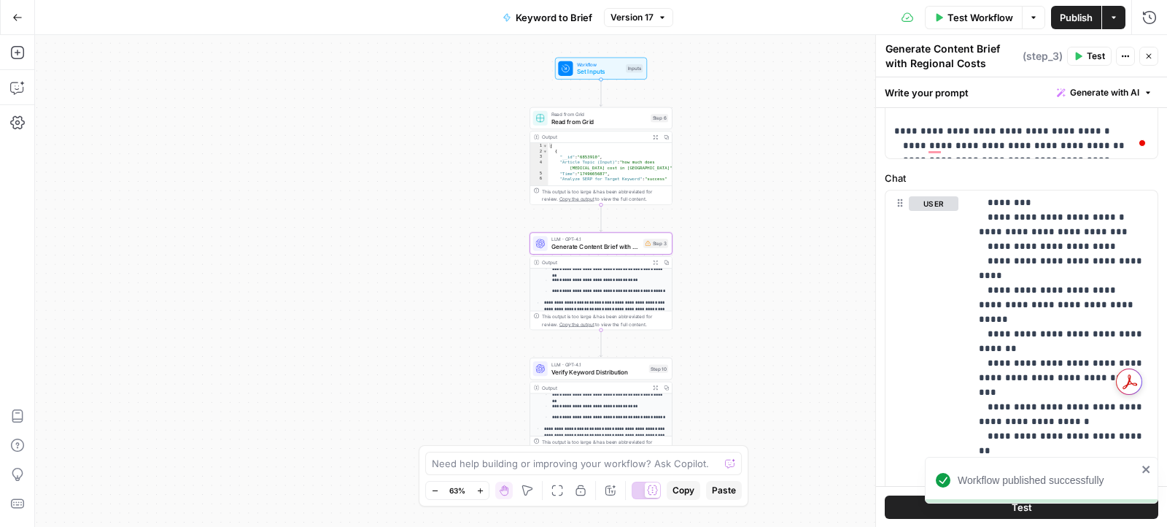
click at [826, 27] on div "Test Workflow Options Publish Actions Run History" at bounding box center [920, 17] width 494 height 34
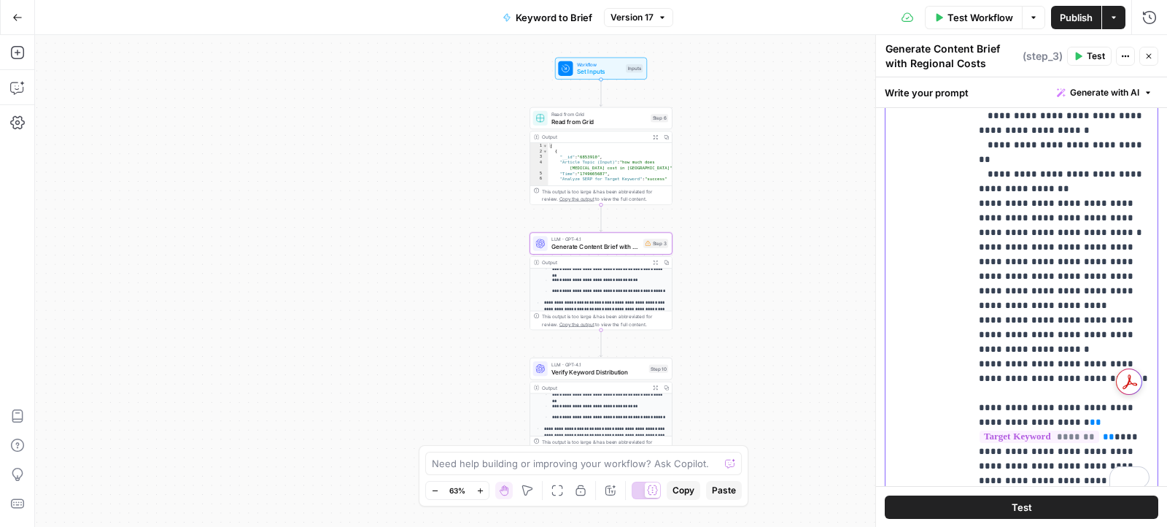
click at [1057, 265] on p "**********" at bounding box center [1064, 94] width 171 height 788
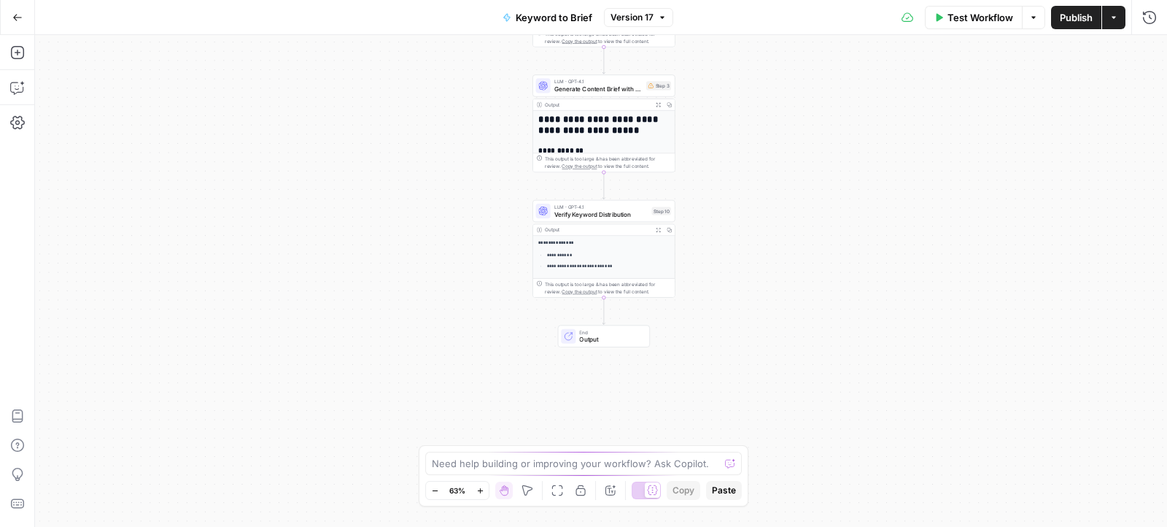
click at [583, 209] on span "Verify Keyword Distribution" at bounding box center [601, 213] width 94 height 9
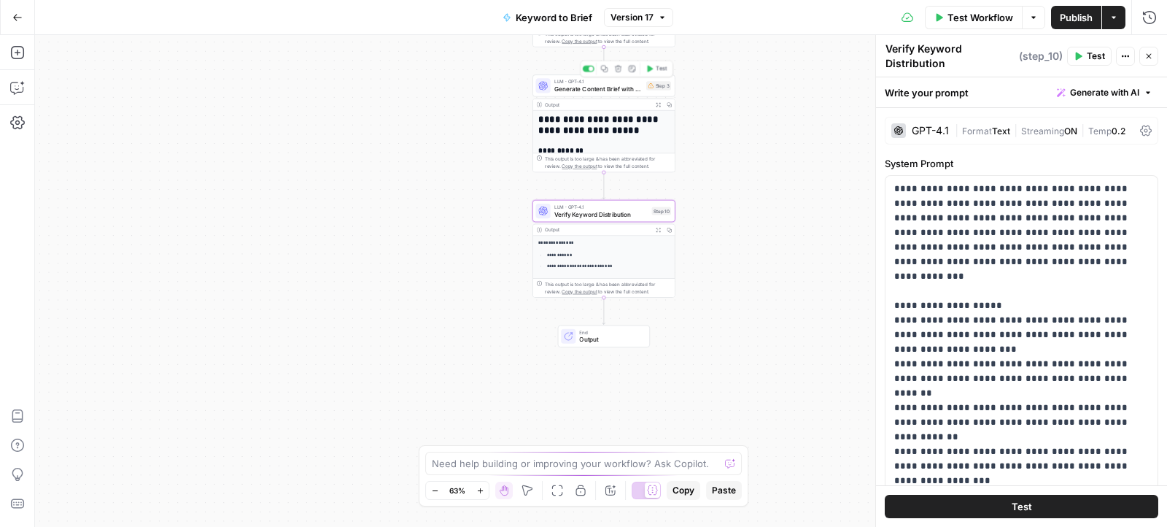
click at [591, 87] on span "Generate Content Brief with Regional Costs" at bounding box center [598, 89] width 88 height 9
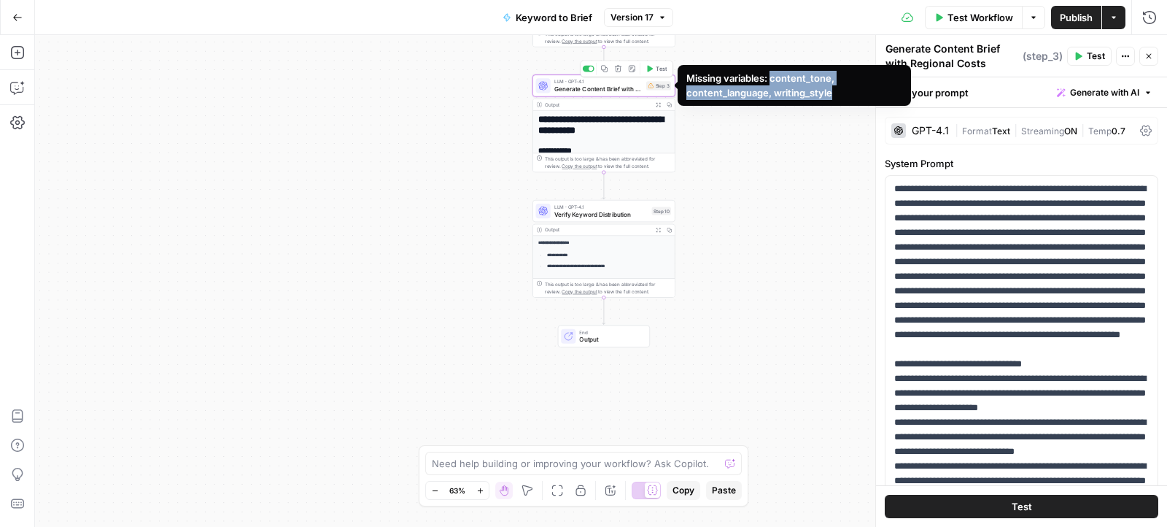
drag, startPoint x: 773, startPoint y: 76, endPoint x: 849, endPoint y: 93, distance: 77.8
click at [850, 93] on div "Missing variables: content_tone, content_language, writing_style" at bounding box center [794, 85] width 216 height 29
click at [849, 93] on div "Missing variables: content_tone, content_language, writing_style" at bounding box center [794, 85] width 216 height 29
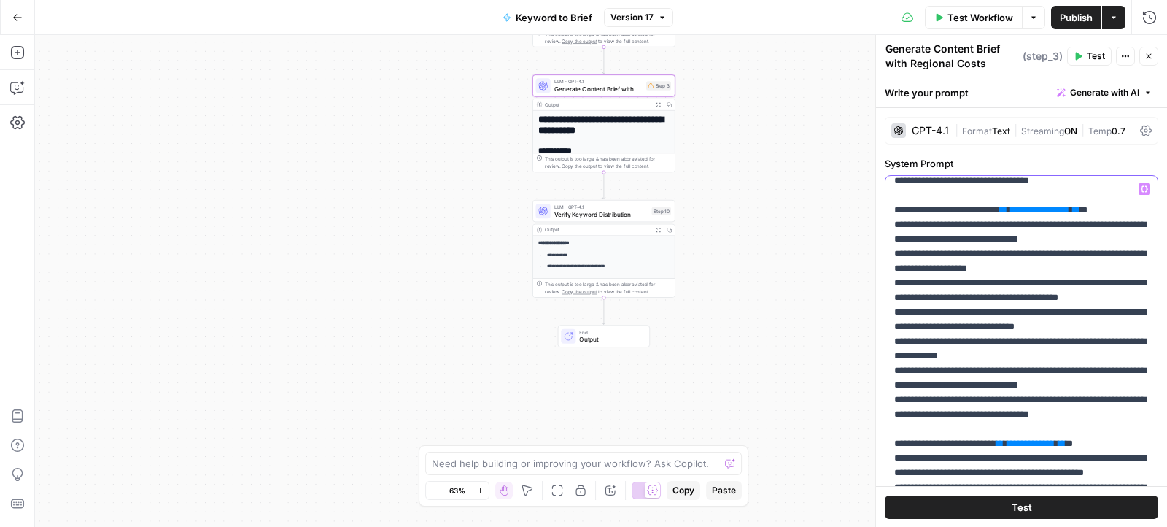
scroll to position [651, 0]
click at [1053, 214] on span "**********" at bounding box center [1040, 208] width 58 height 9
drag, startPoint x: 1137, startPoint y: 336, endPoint x: 1030, endPoint y: 337, distance: 107.2
click at [1150, 359] on div "**********" at bounding box center [1021, 473] width 273 height 594
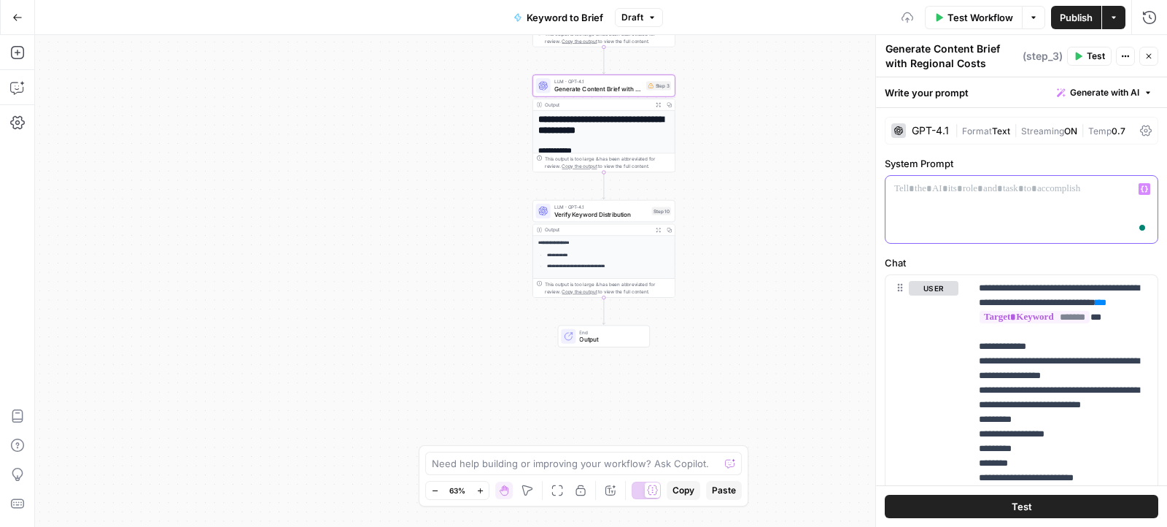
scroll to position [0, 0]
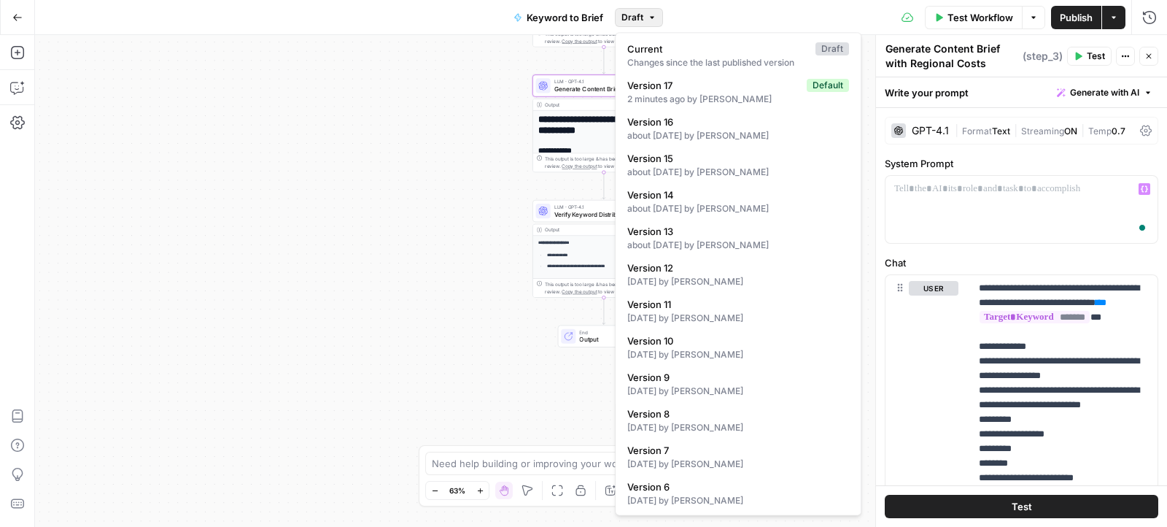
click at [632, 18] on span "Draft" at bounding box center [632, 17] width 22 height 13
click at [658, 99] on button "Expand Output" at bounding box center [658, 104] width 11 height 11
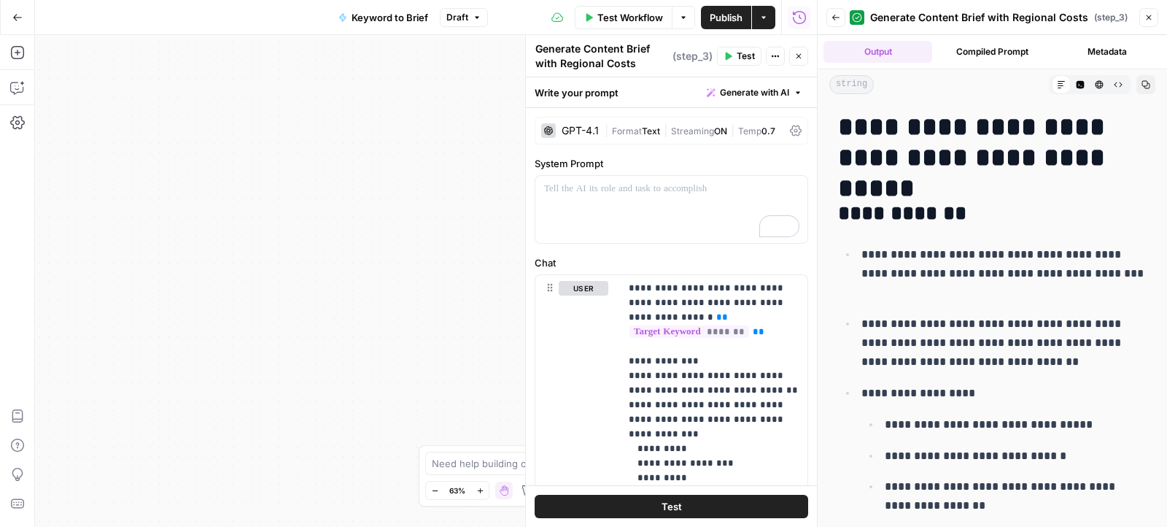
click at [474, 11] on button "Draft" at bounding box center [464, 17] width 48 height 19
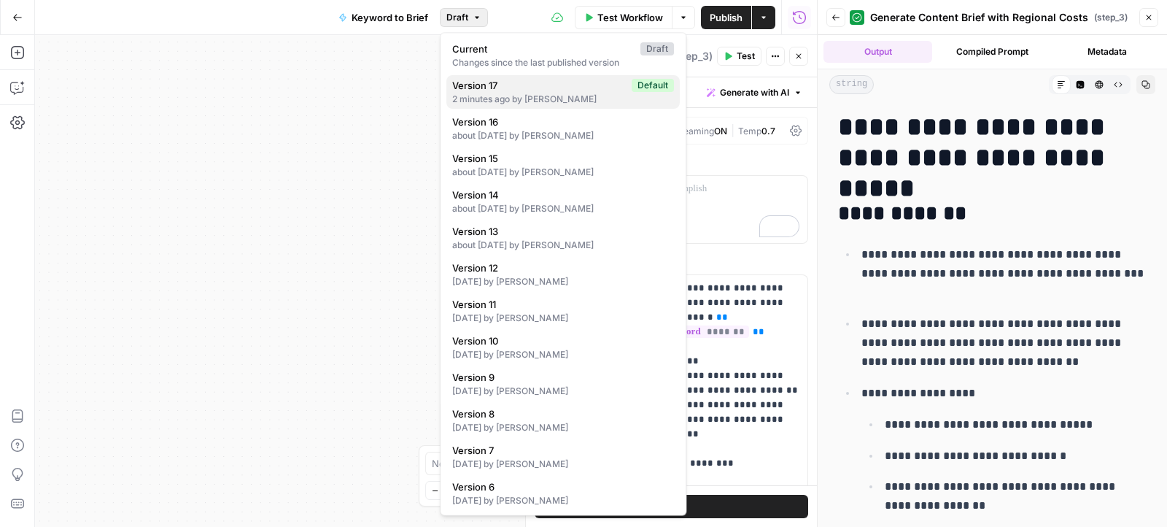
click at [487, 100] on div "2 minutes ago by [PERSON_NAME]" at bounding box center [563, 99] width 222 height 13
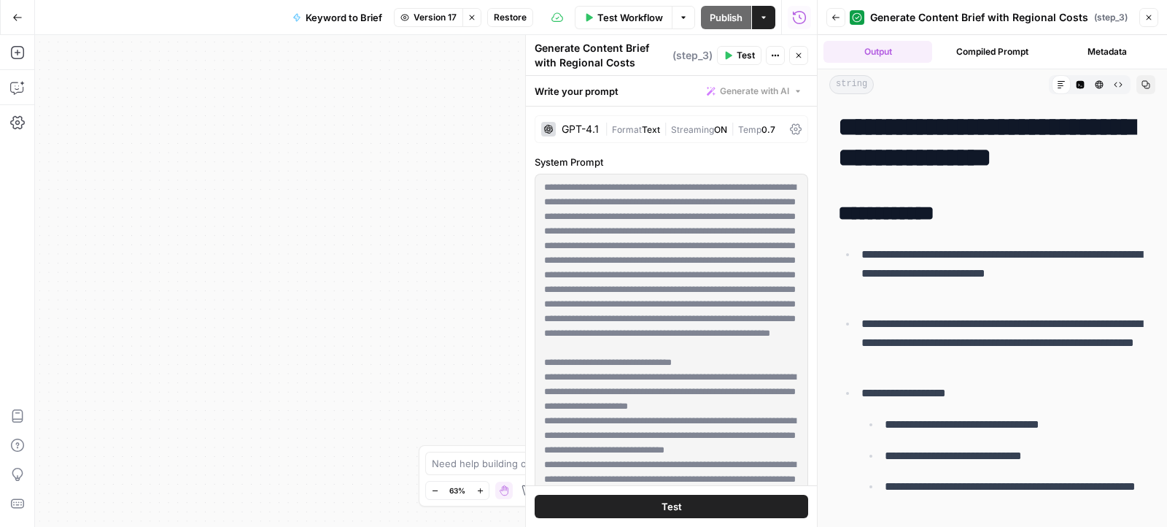
click at [511, 26] on div "Keyword to Brief Version 17 Stop viewing Restore" at bounding box center [408, 17] width 249 height 23
click at [511, 14] on span "Restore" at bounding box center [510, 17] width 33 height 13
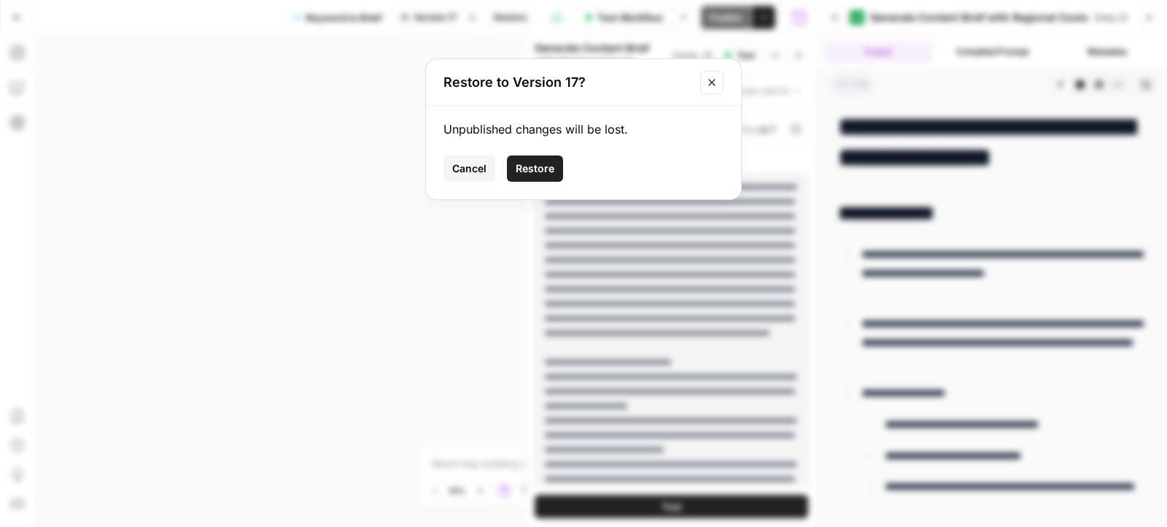
click at [548, 150] on div "Unpublished changes will be lost. Cancel Restore" at bounding box center [583, 152] width 315 height 93
click at [548, 157] on button "Restore" at bounding box center [535, 168] width 56 height 26
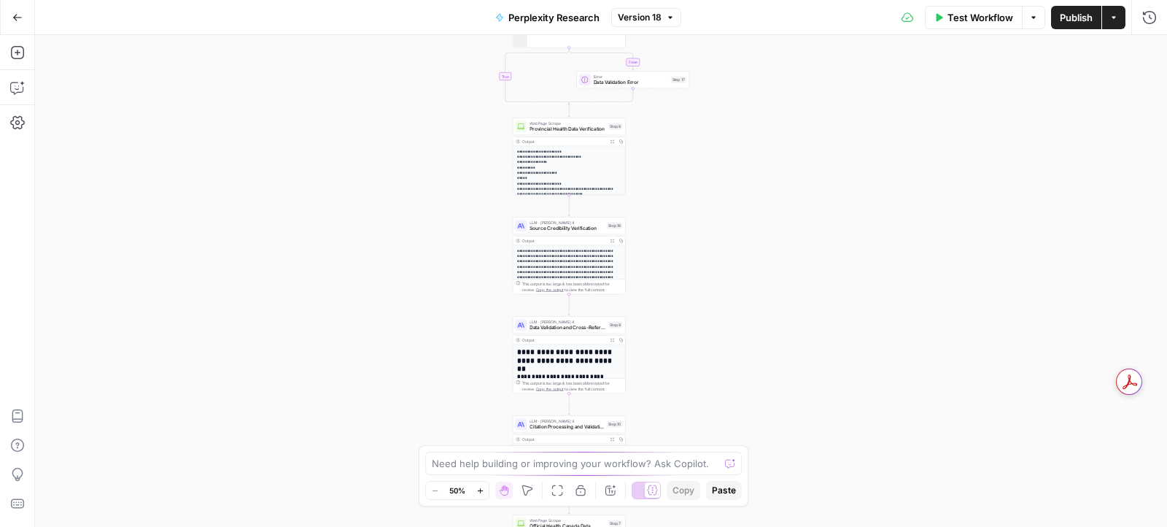
click at [630, 7] on div "Perplexity Research Version 18" at bounding box center [583, 17] width 195 height 23
click at [630, 19] on span "Version 18" at bounding box center [640, 17] width 44 height 13
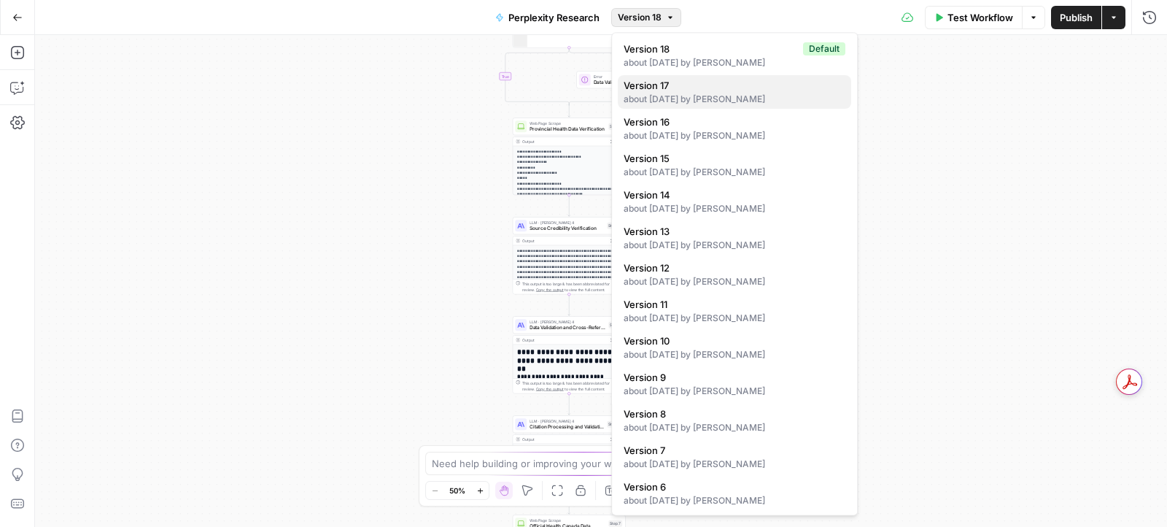
click at [670, 90] on span "Version 17" at bounding box center [732, 85] width 216 height 15
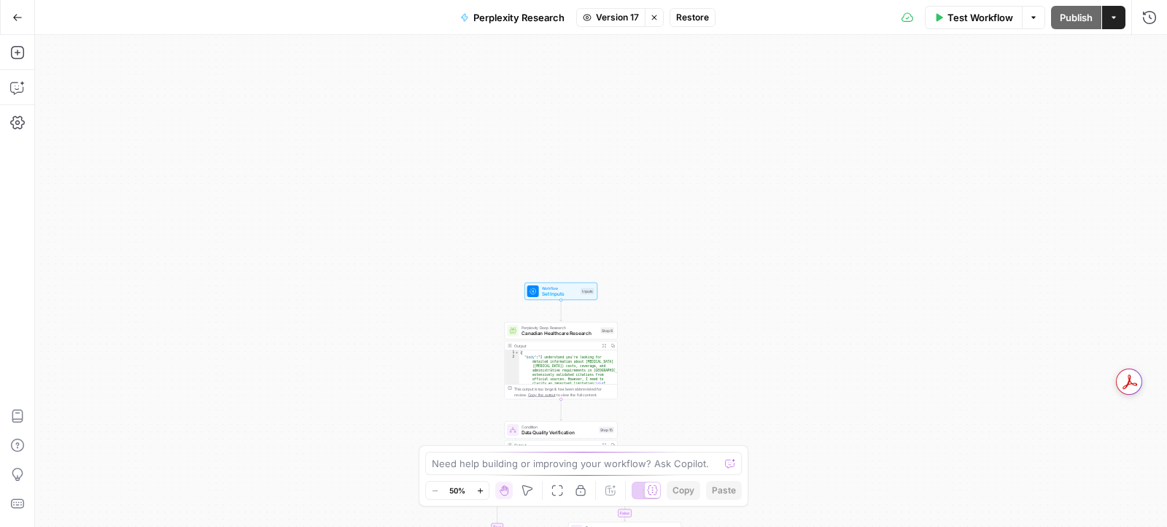
click at [546, 333] on span "Canadian Healthcare Research" at bounding box center [559, 333] width 76 height 7
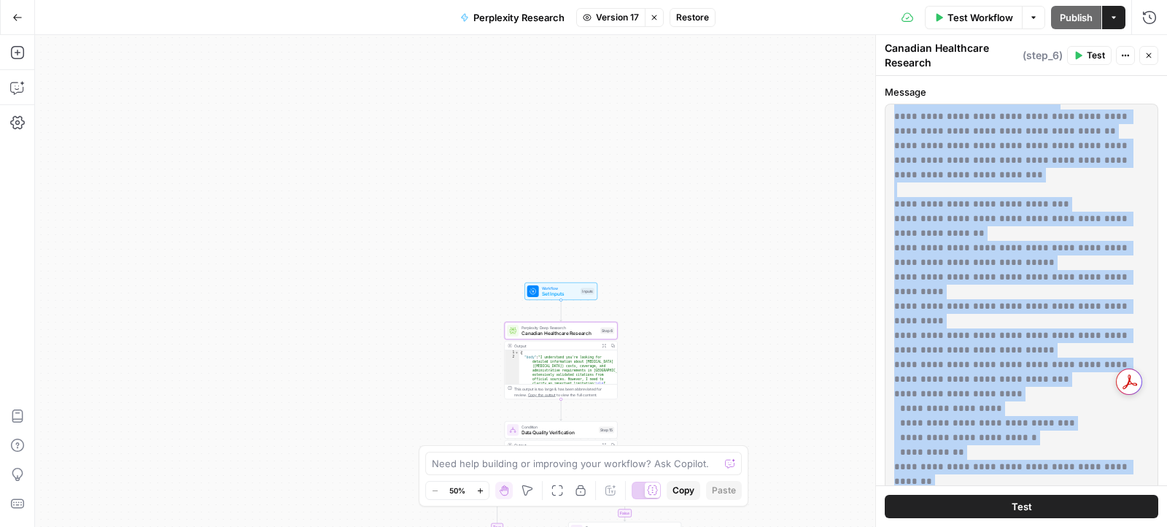
scroll to position [246, 0]
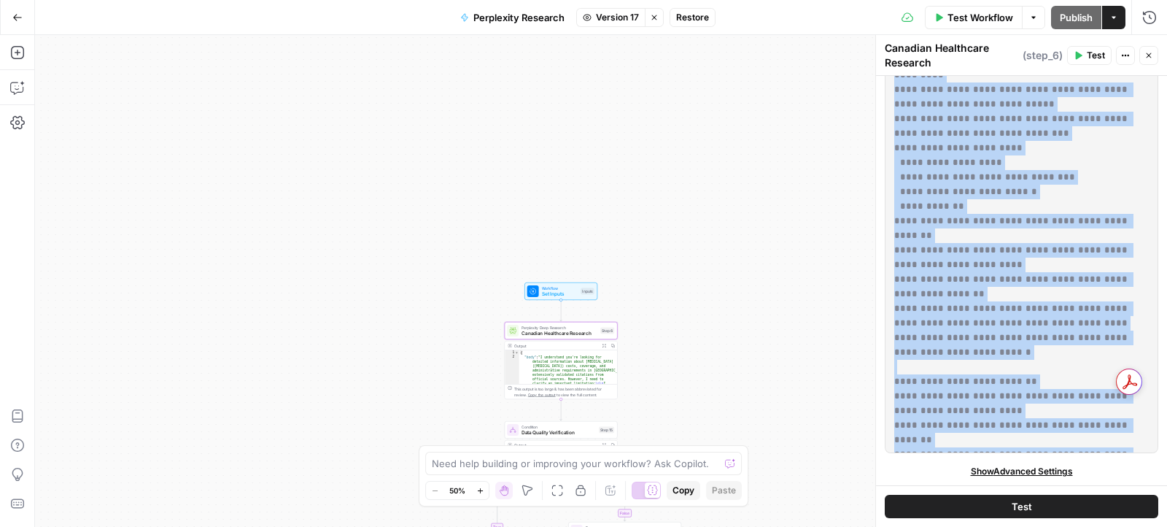
copy p "**********"
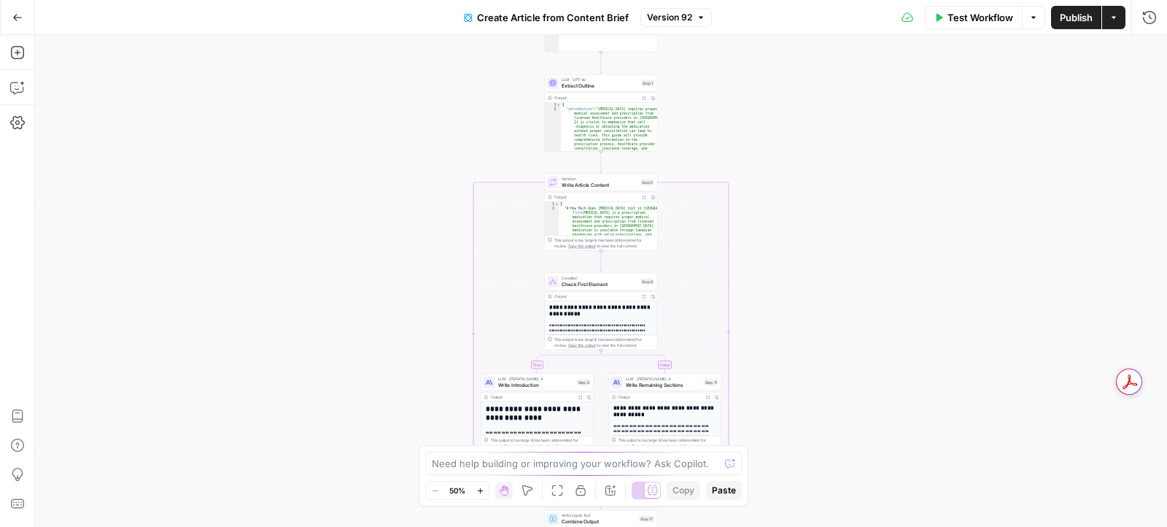
click at [648, 24] on button "Version 92" at bounding box center [675, 17] width 71 height 19
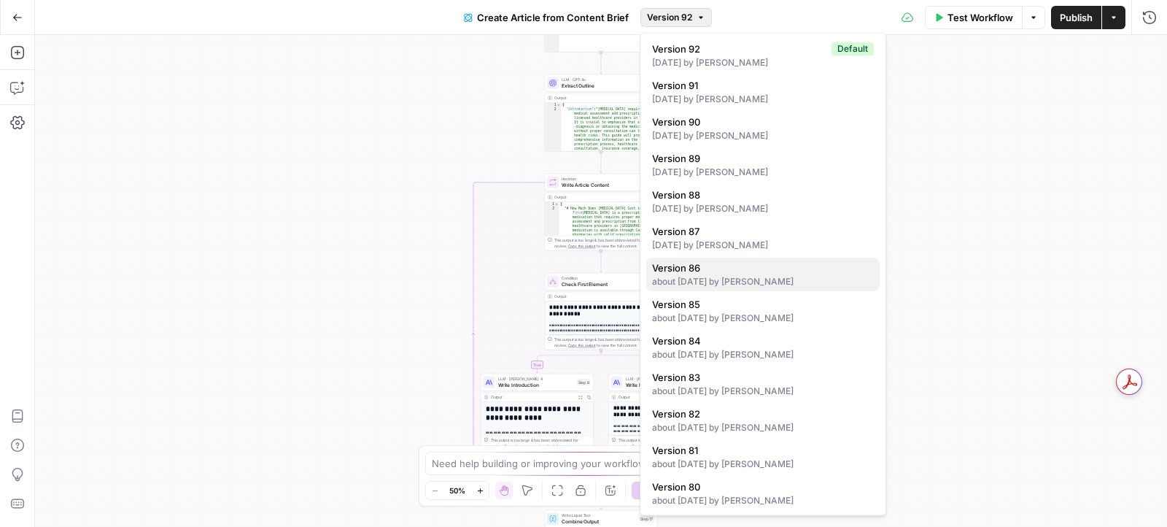
click at [700, 271] on span "Version 86" at bounding box center [760, 267] width 216 height 15
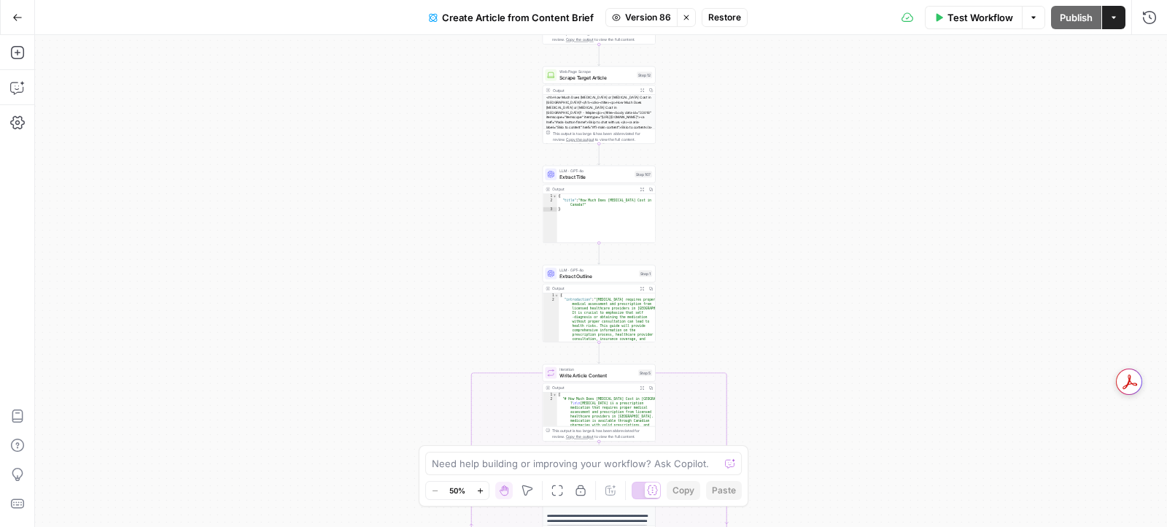
click at [600, 273] on span "Extract Outline" at bounding box center [597, 275] width 77 height 7
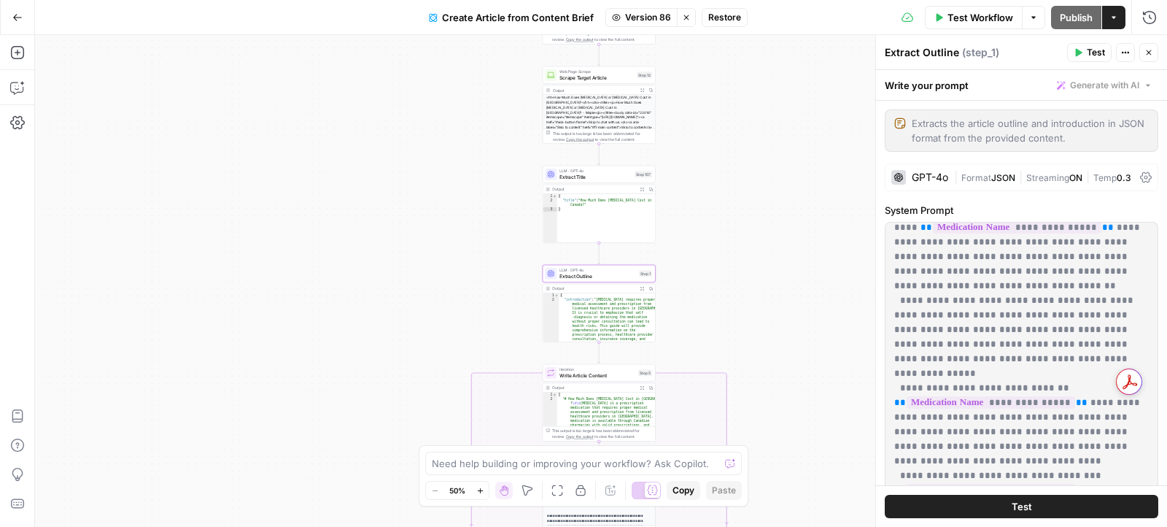
scroll to position [1082, 0]
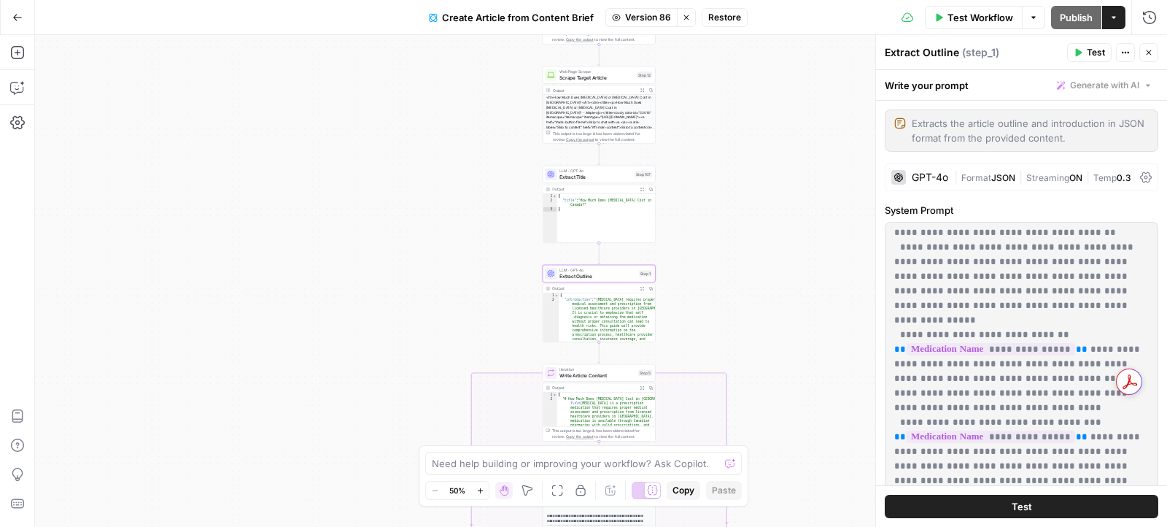
click at [685, 23] on button "Stop viewing" at bounding box center [686, 17] width 19 height 19
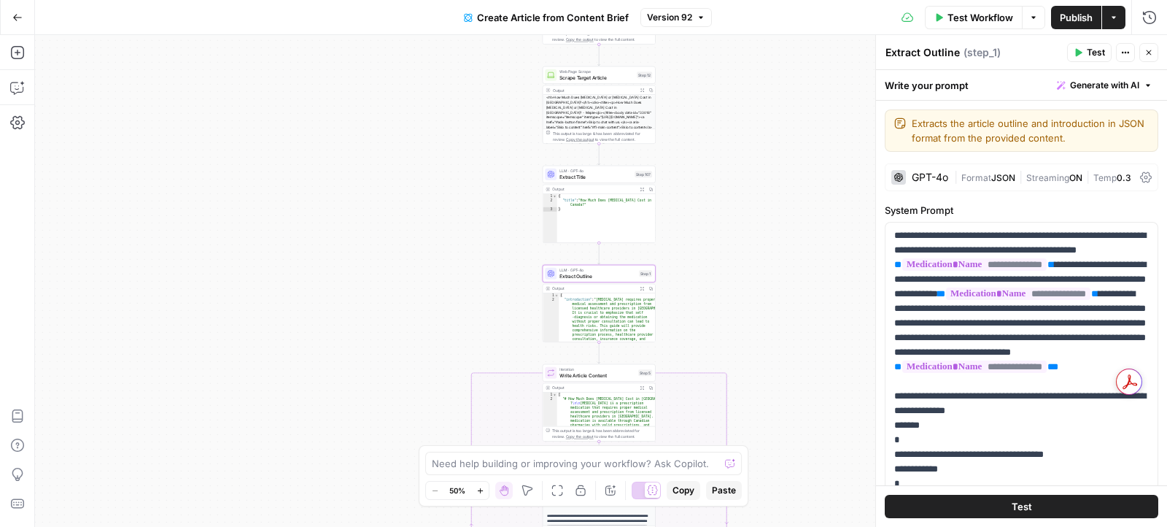
click at [649, 20] on span "Version 92" at bounding box center [669, 17] width 45 height 13
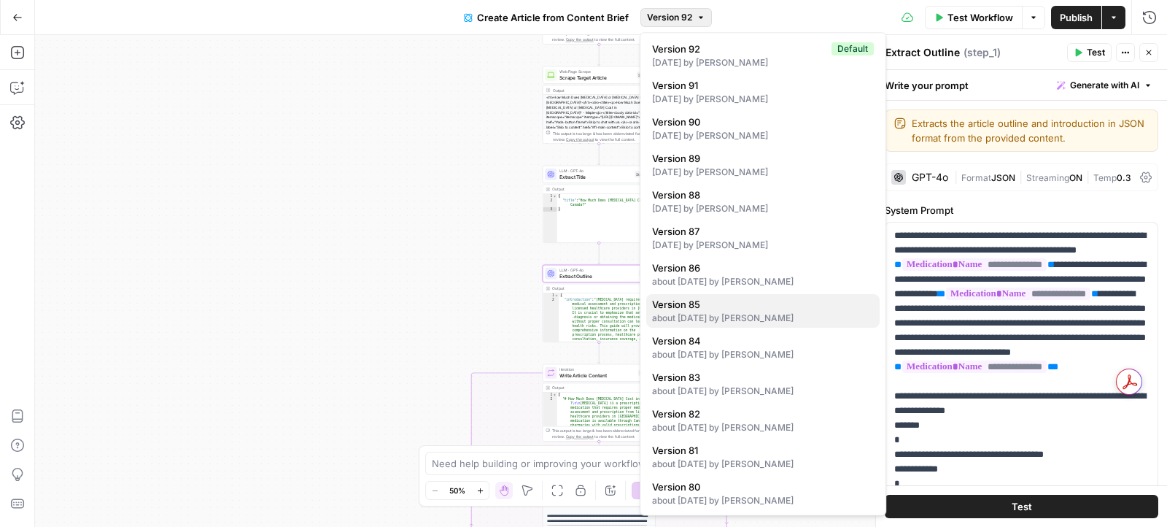
click at [726, 322] on div "about [DATE] by [PERSON_NAME]" at bounding box center [763, 317] width 222 height 13
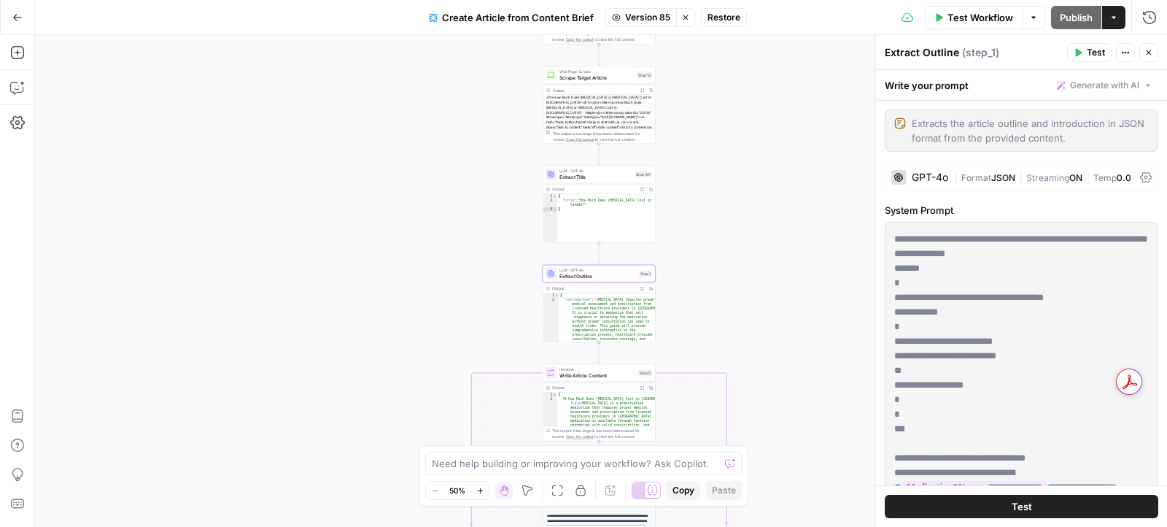
scroll to position [0, 0]
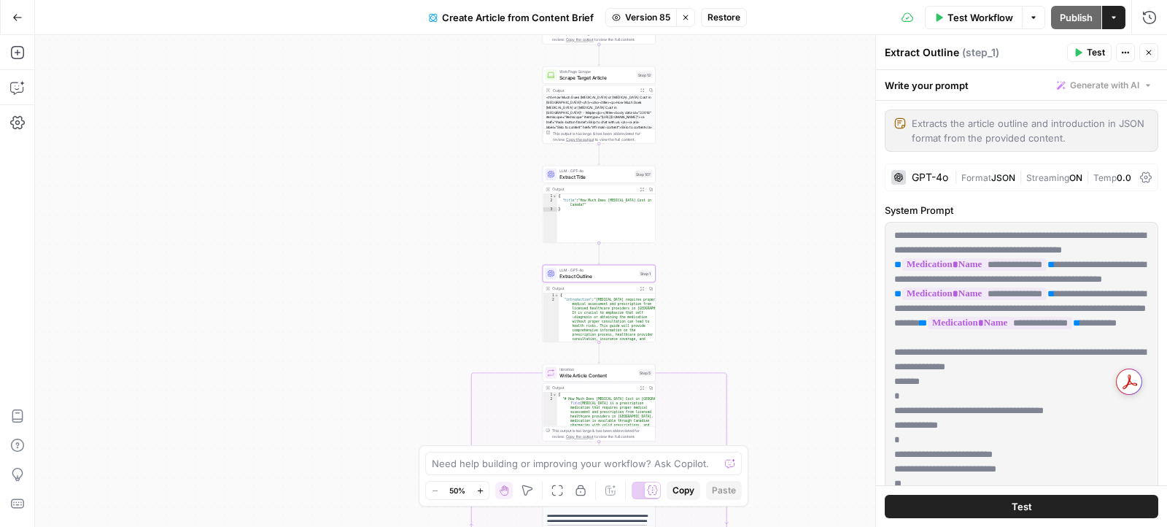
copy p "**********"
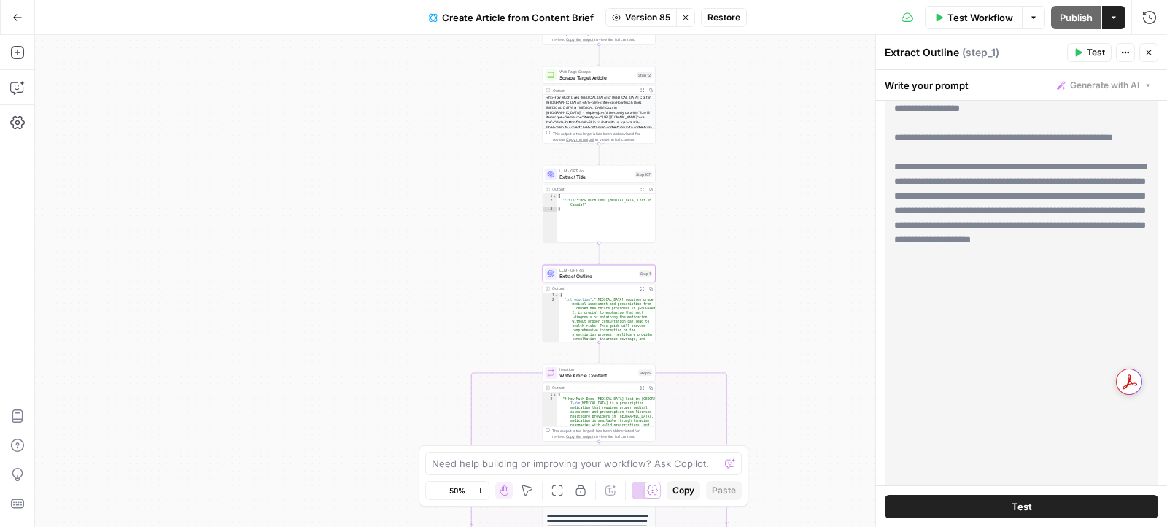
scroll to position [608, 0]
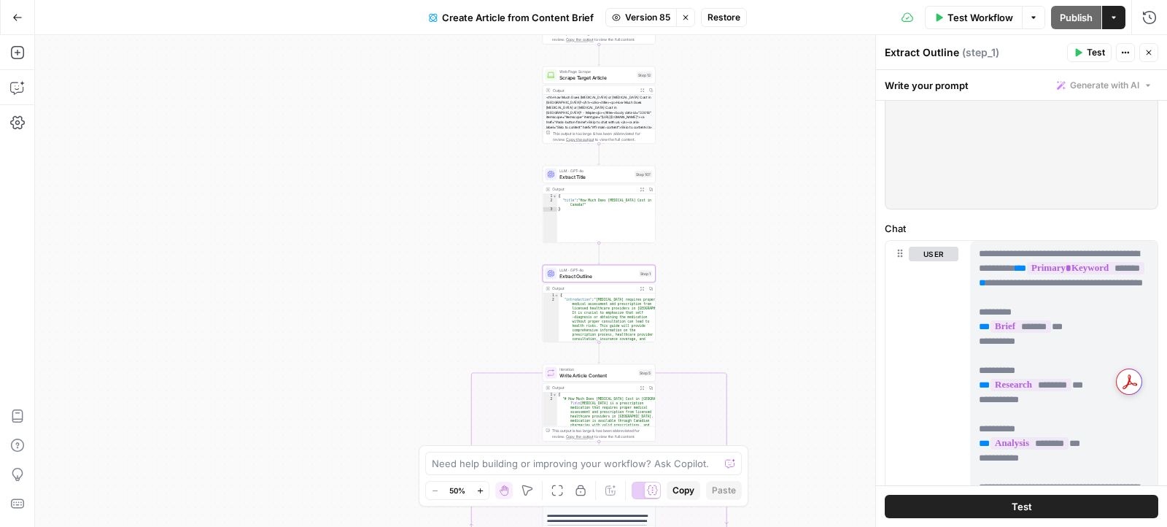
click at [1017, 321] on p "**********" at bounding box center [1064, 458] width 171 height 423
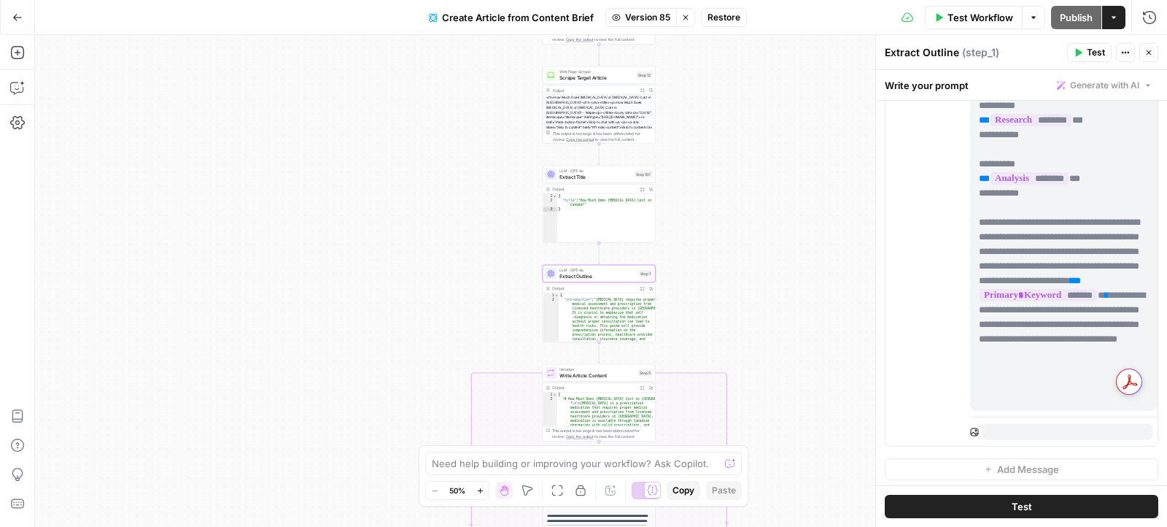
click at [1006, 279] on p "**********" at bounding box center [1064, 193] width 171 height 423
copy p "*******"
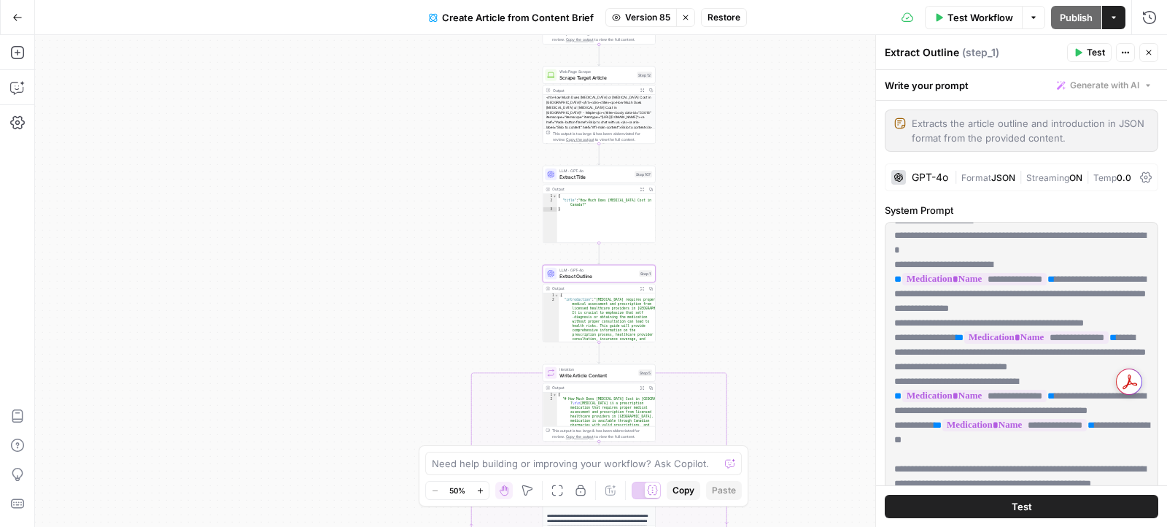
scroll to position [950, 0]
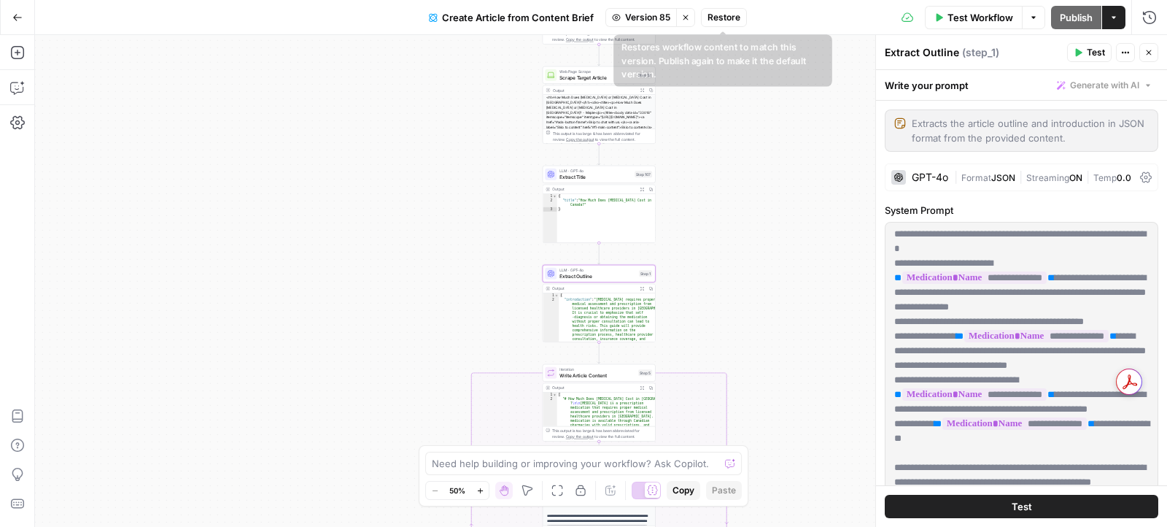
click at [725, 17] on span "Restore" at bounding box center [723, 17] width 33 height 13
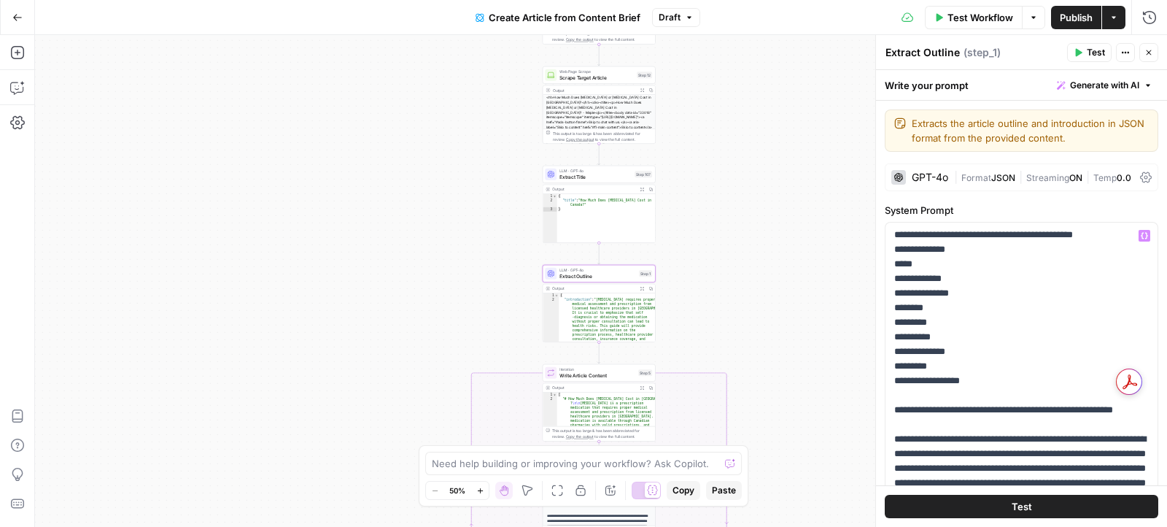
scroll to position [383, 0]
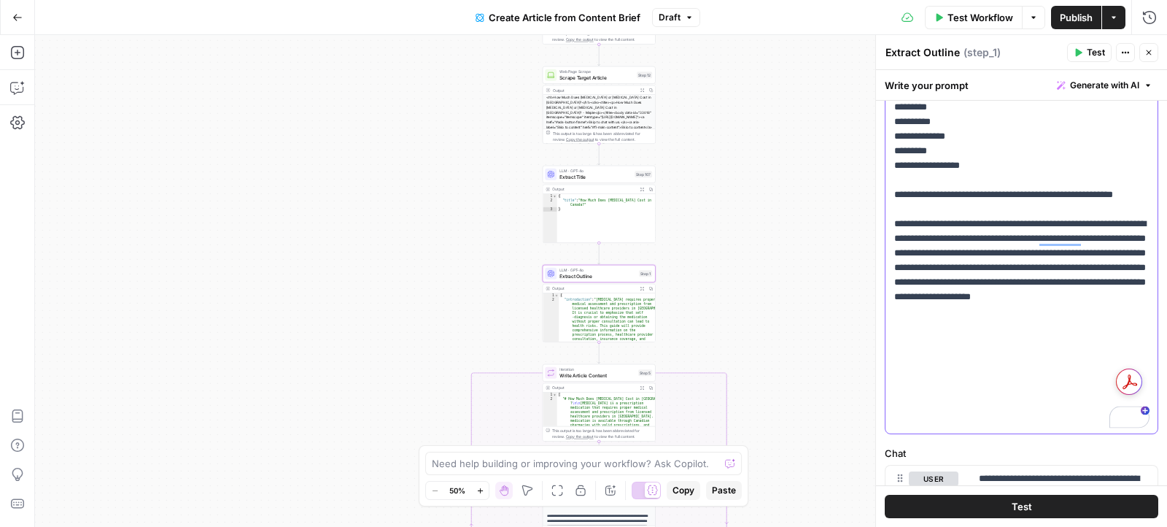
scroll to position [1117, 0]
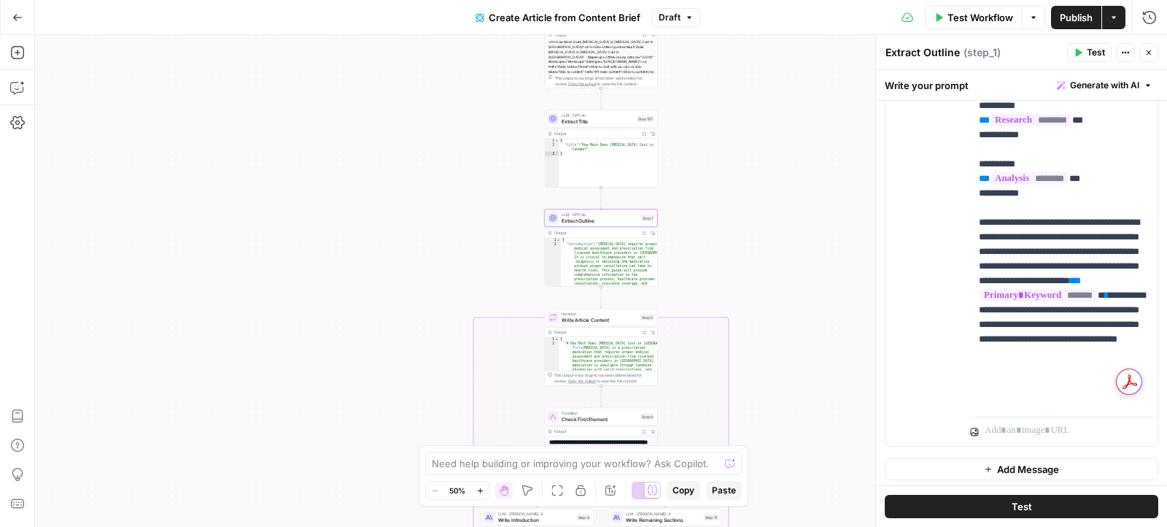
scroll to position [0, 0]
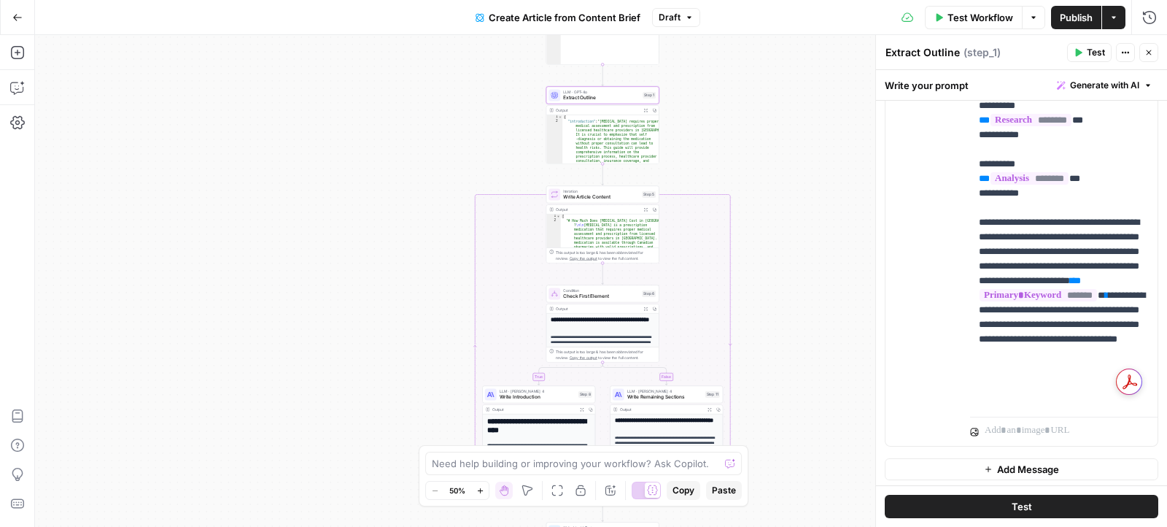
click at [607, 198] on span "Write Article Content" at bounding box center [601, 196] width 76 height 7
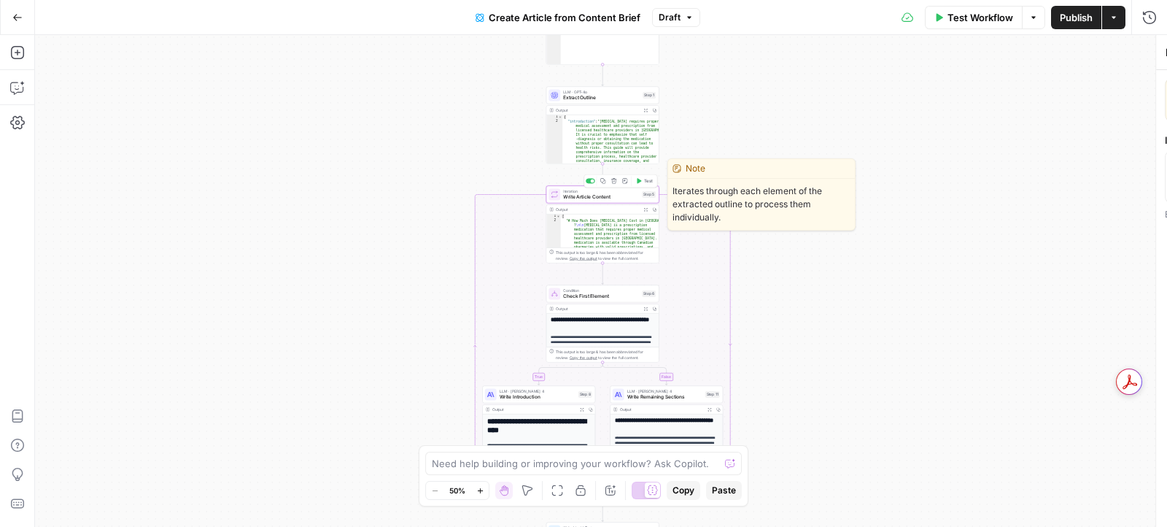
type textarea "Write Article Content"
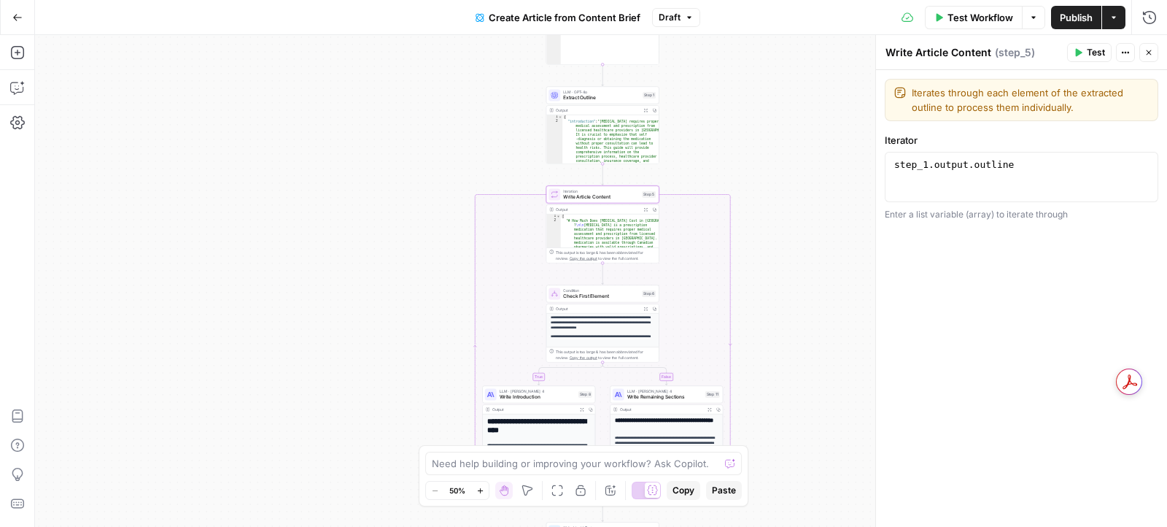
click at [530, 397] on span "Write Introduction" at bounding box center [538, 396] width 76 height 7
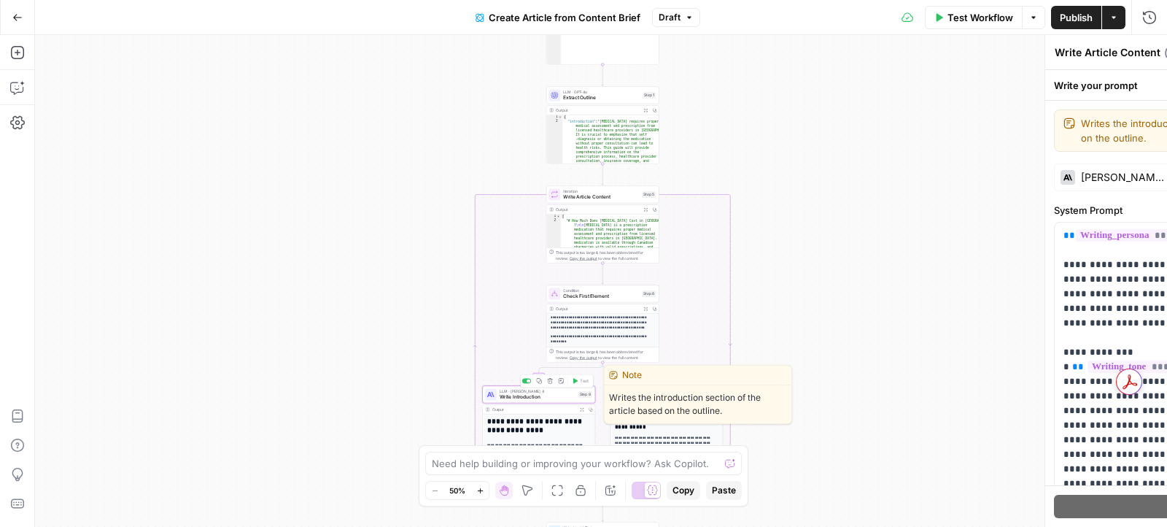
type textarea "Write Introduction"
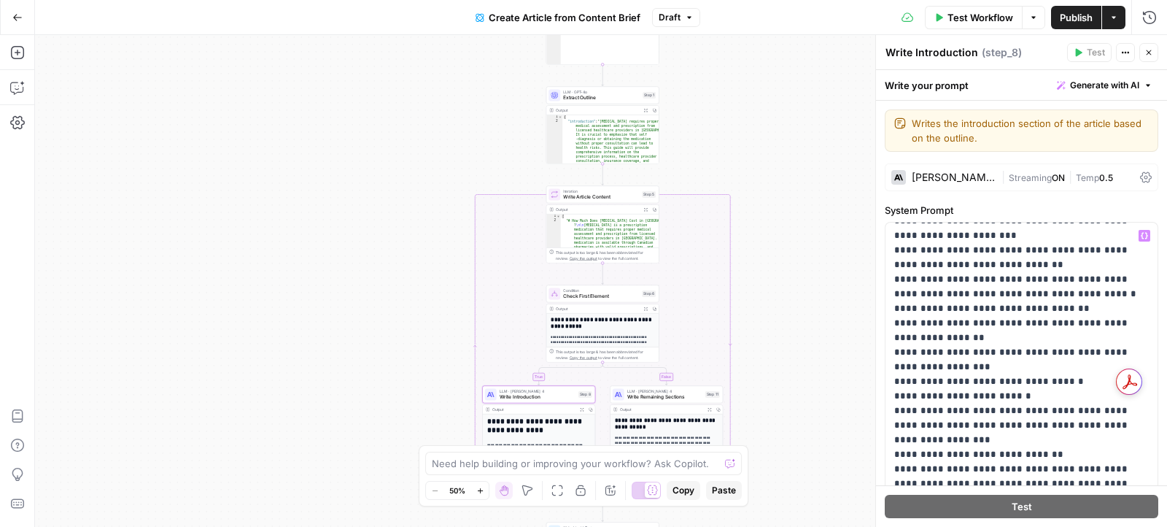
scroll to position [2703, 0]
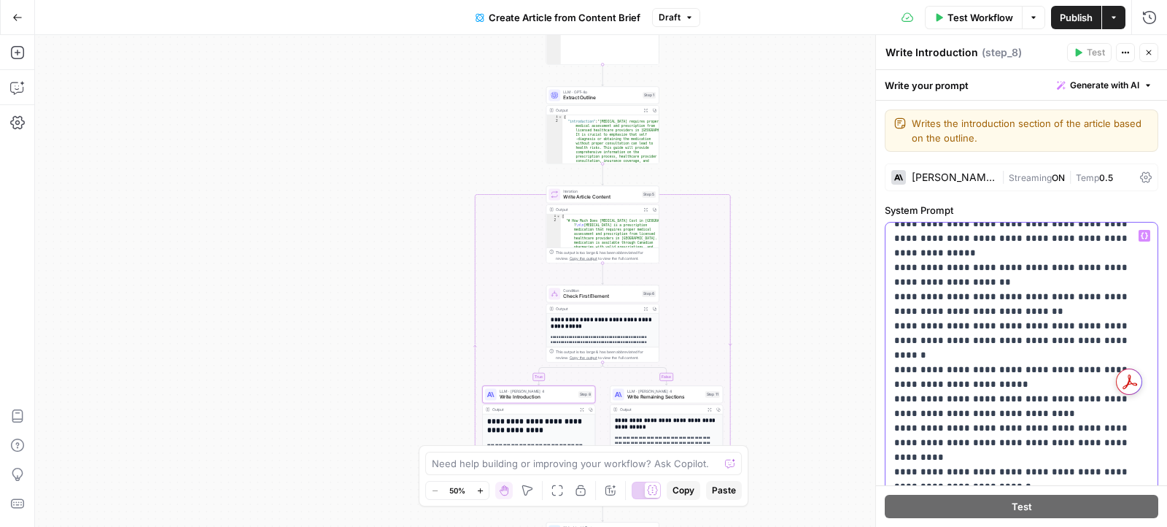
scroll to position [5204, 0]
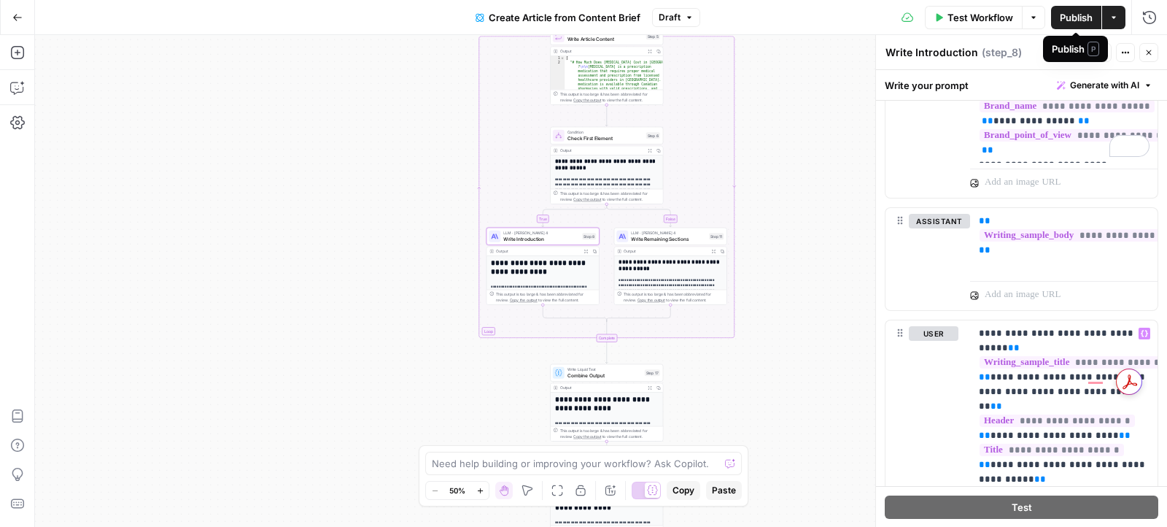
click at [1071, 19] on span "Publish" at bounding box center [1076, 17] width 33 height 15
click at [648, 236] on span "Write Remaining Sections" at bounding box center [668, 238] width 75 height 7
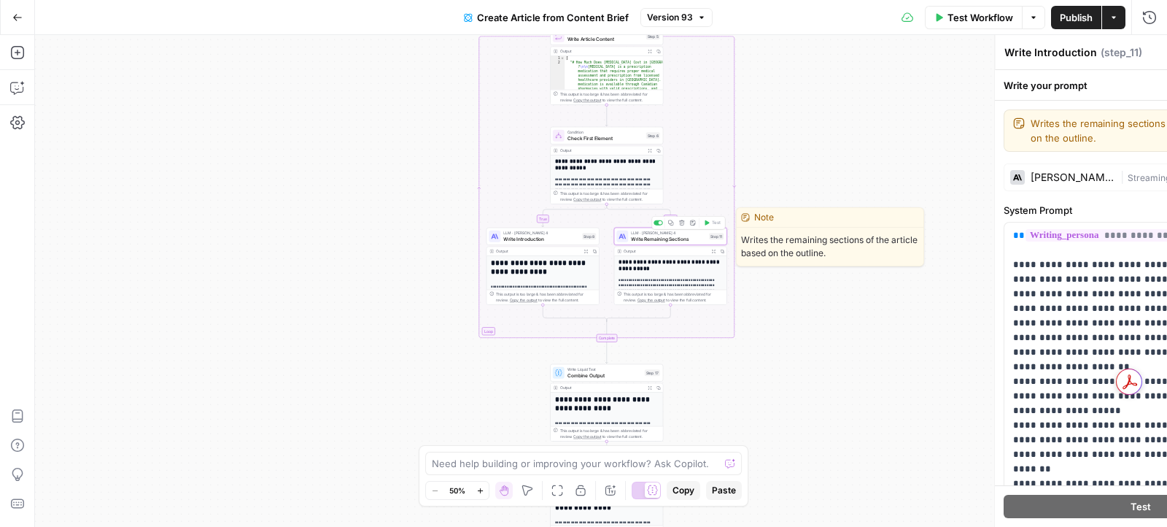
type textarea "Write Remaining Sections"
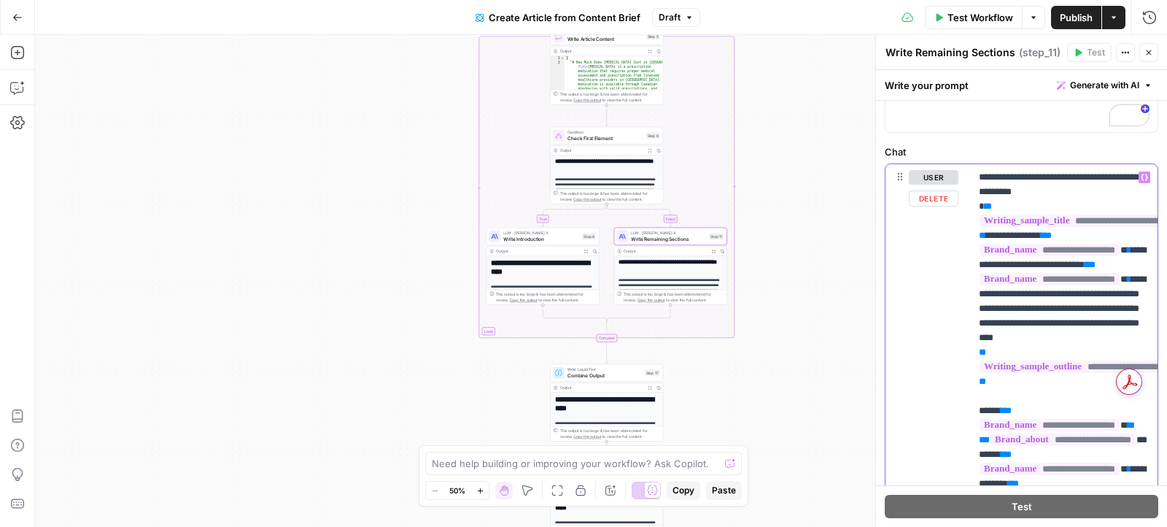
click at [1047, 179] on p "**********" at bounding box center [1064, 476] width 171 height 613
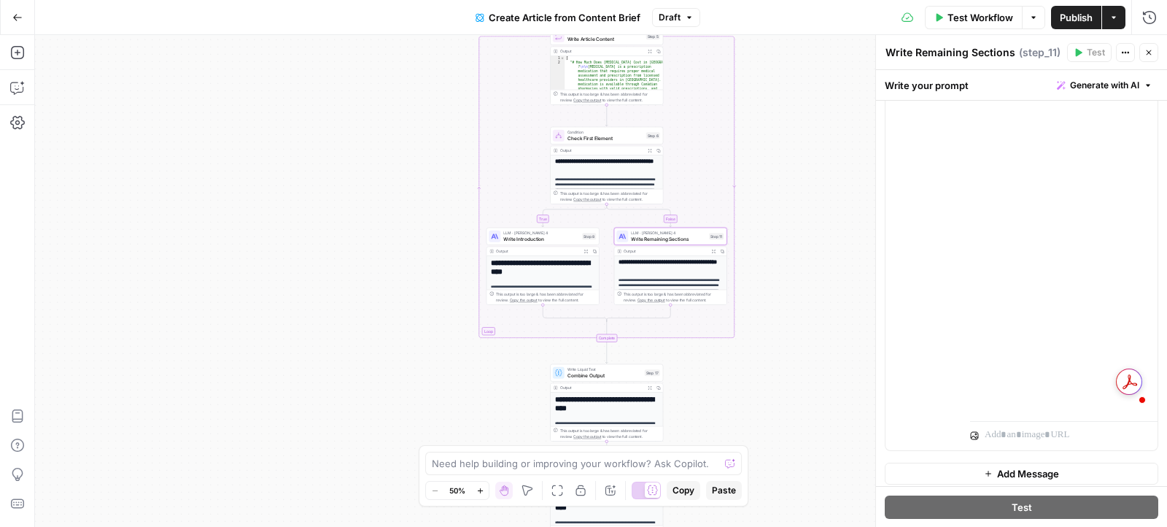
click at [1070, 14] on span "Publish" at bounding box center [1076, 17] width 33 height 15
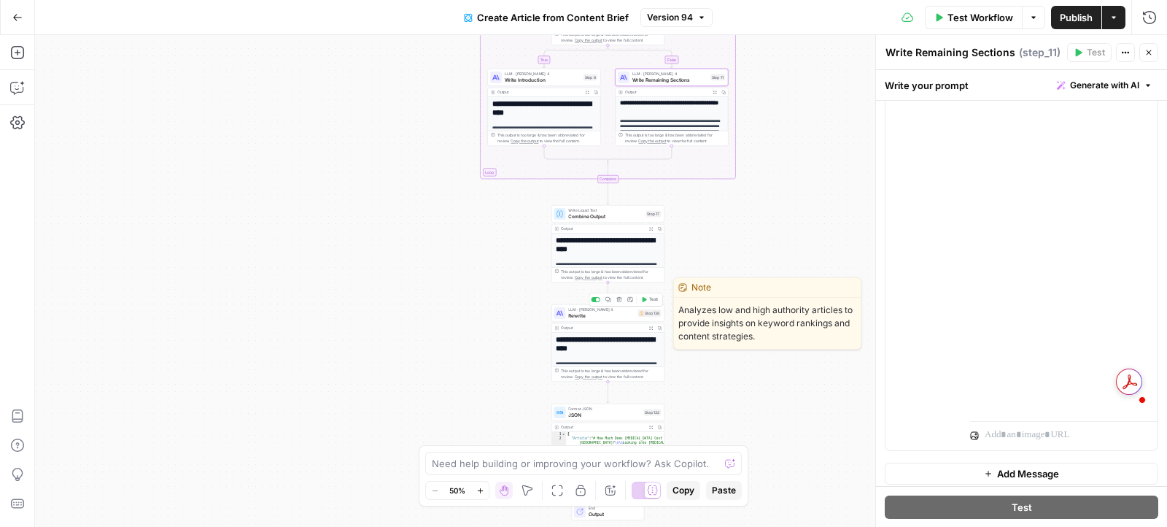
click at [580, 317] on span "Rewrite" at bounding box center [601, 314] width 66 height 7
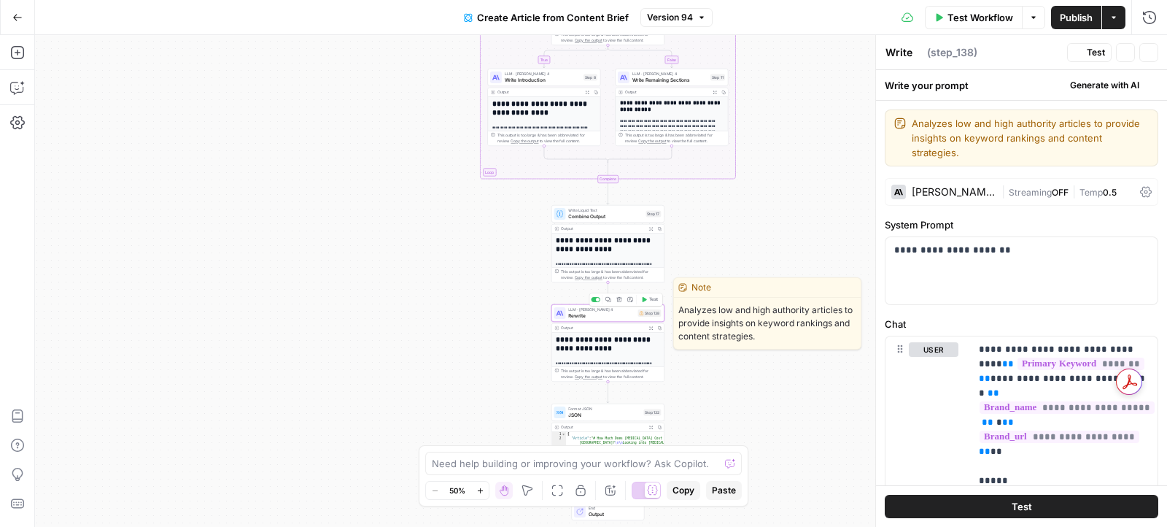
type textarea "Rewrite"
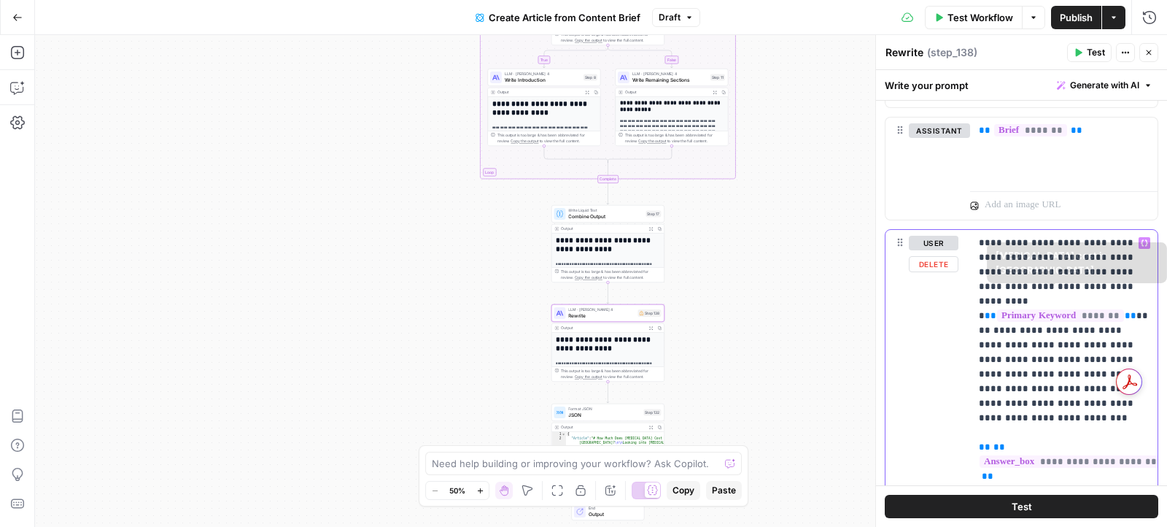
click at [1001, 230] on div "**********" at bounding box center [1063, 527] width 187 height 594
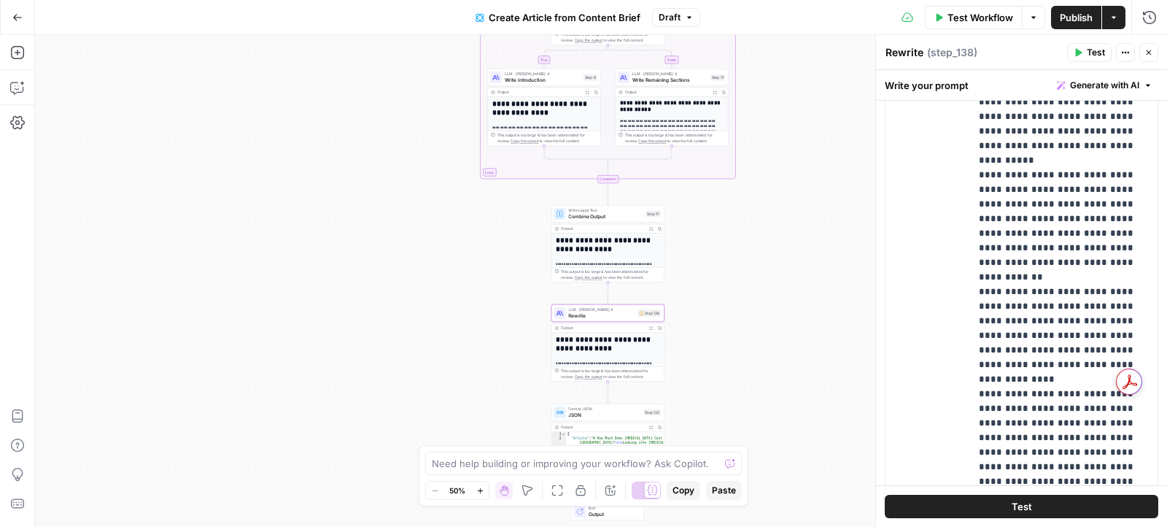
click at [1077, 21] on span "Publish" at bounding box center [1076, 17] width 33 height 15
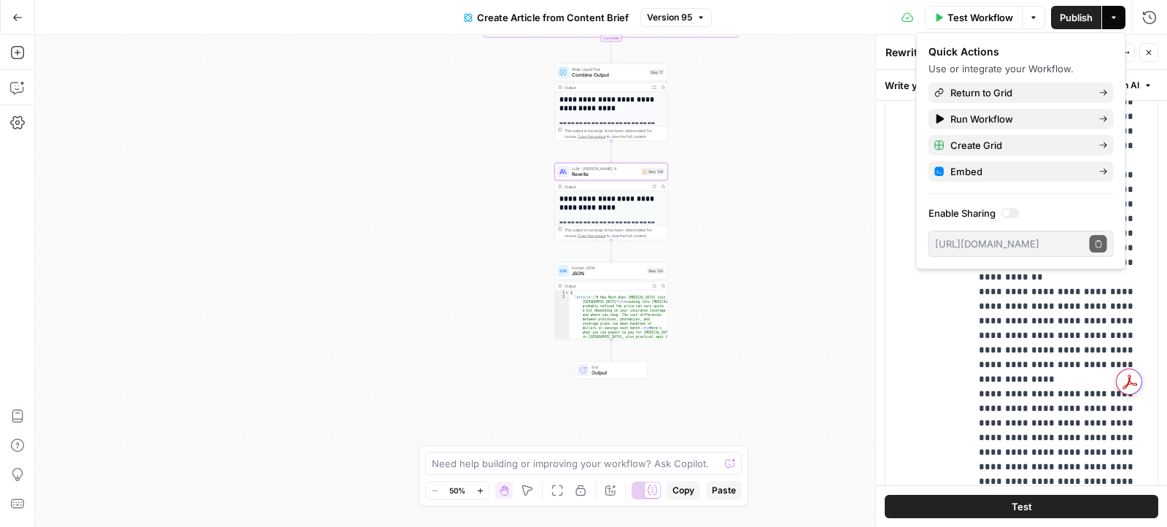
click at [961, 14] on span "Test Workflow" at bounding box center [980, 17] width 66 height 15
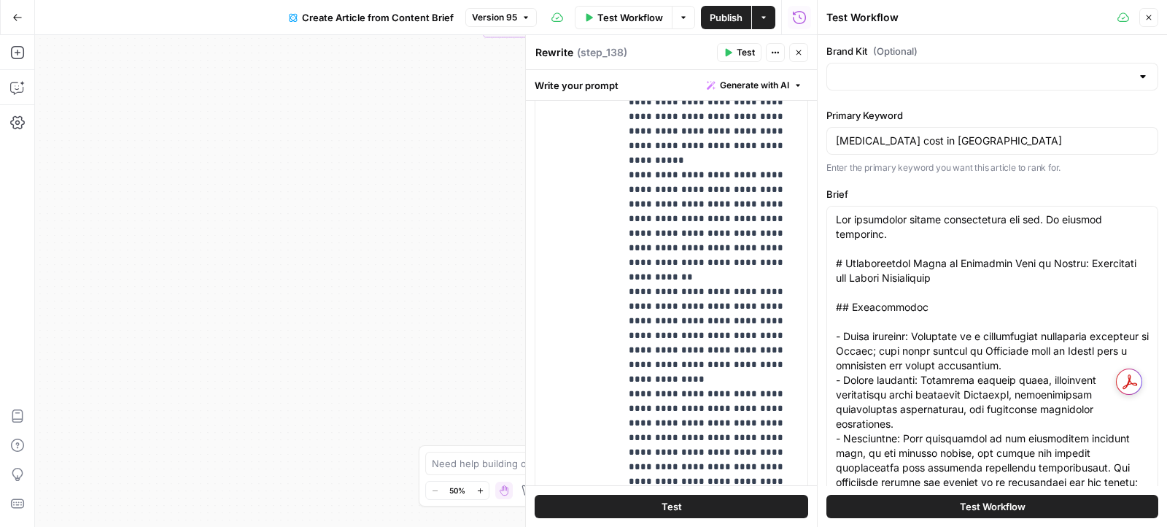
type input "Maple Medical Advisory Committee 2024"
type input "Maple"
click at [980, 505] on span "Test Workflow" at bounding box center [993, 506] width 66 height 15
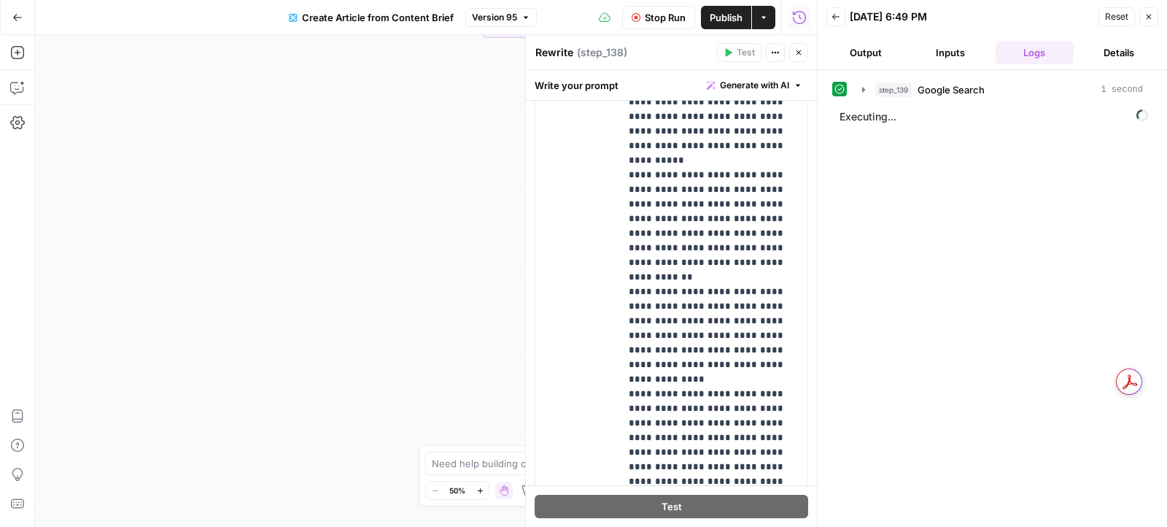
click at [802, 58] on button "Close" at bounding box center [798, 52] width 19 height 19
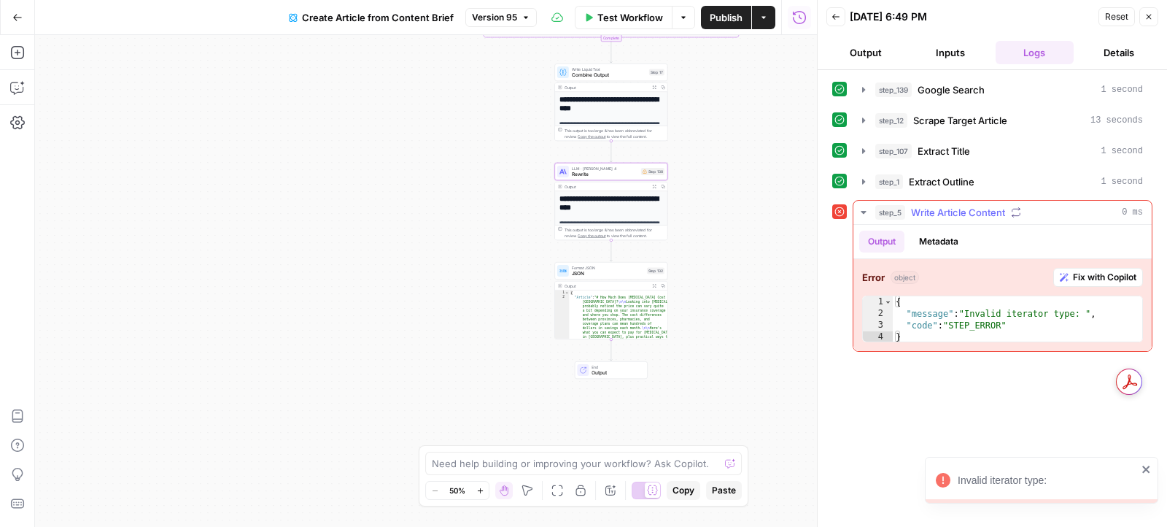
click at [1085, 271] on span "Fix with Copilot" at bounding box center [1104, 277] width 63 height 13
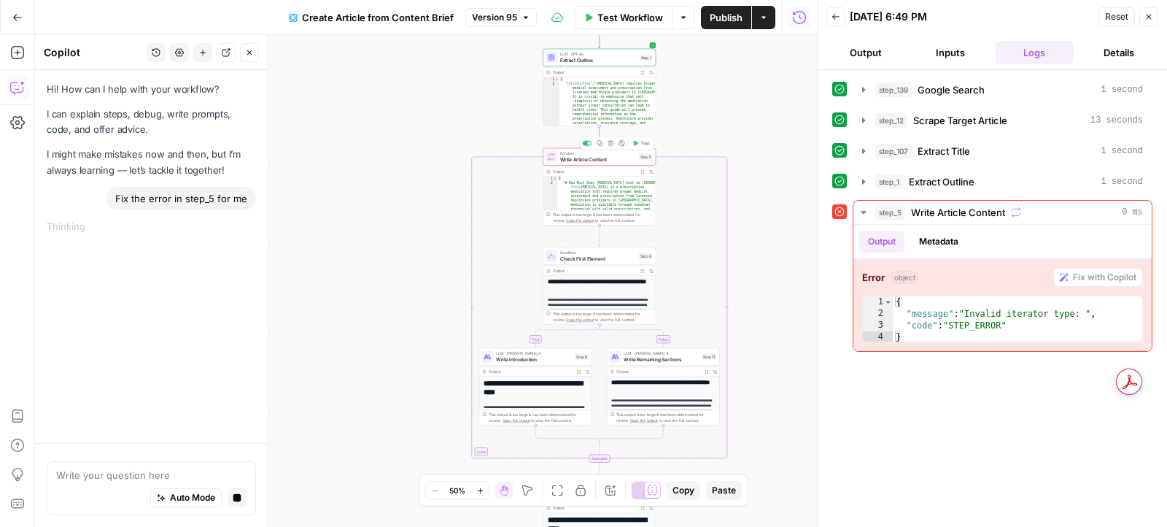
click at [571, 155] on span "Write Article Content" at bounding box center [598, 158] width 76 height 7
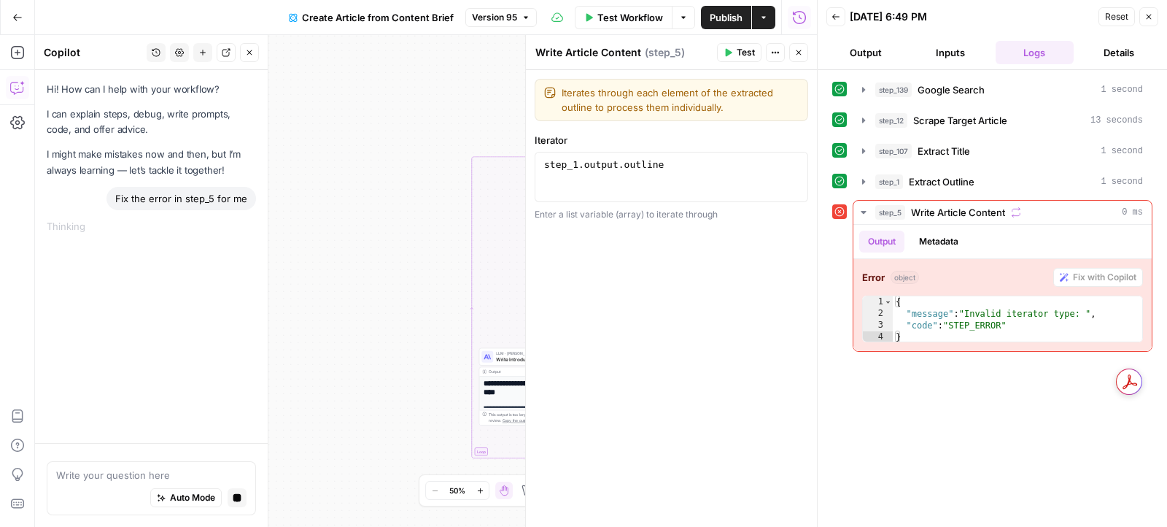
click at [804, 58] on button "Close" at bounding box center [798, 52] width 19 height 19
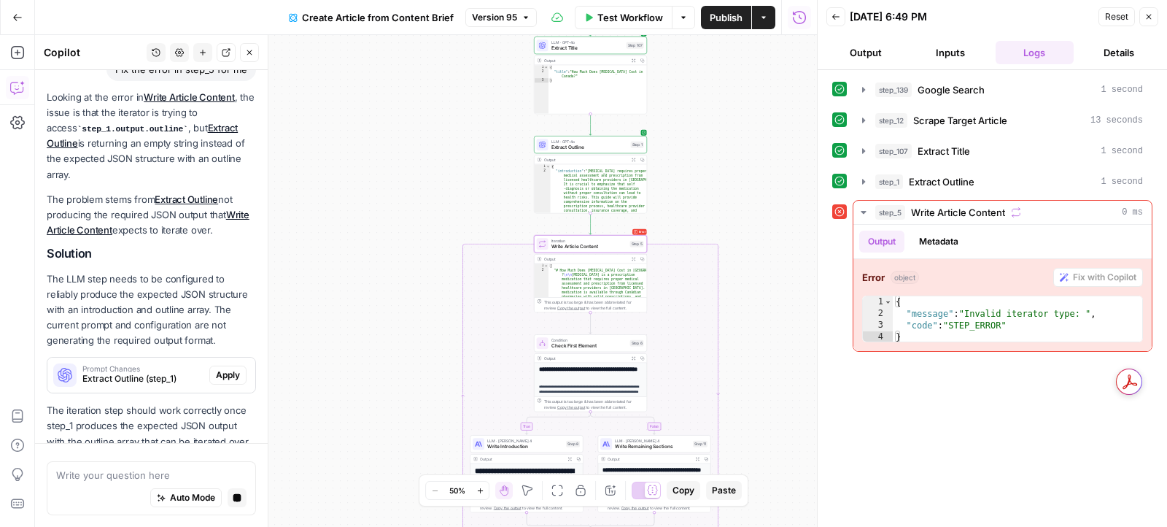
scroll to position [171, 0]
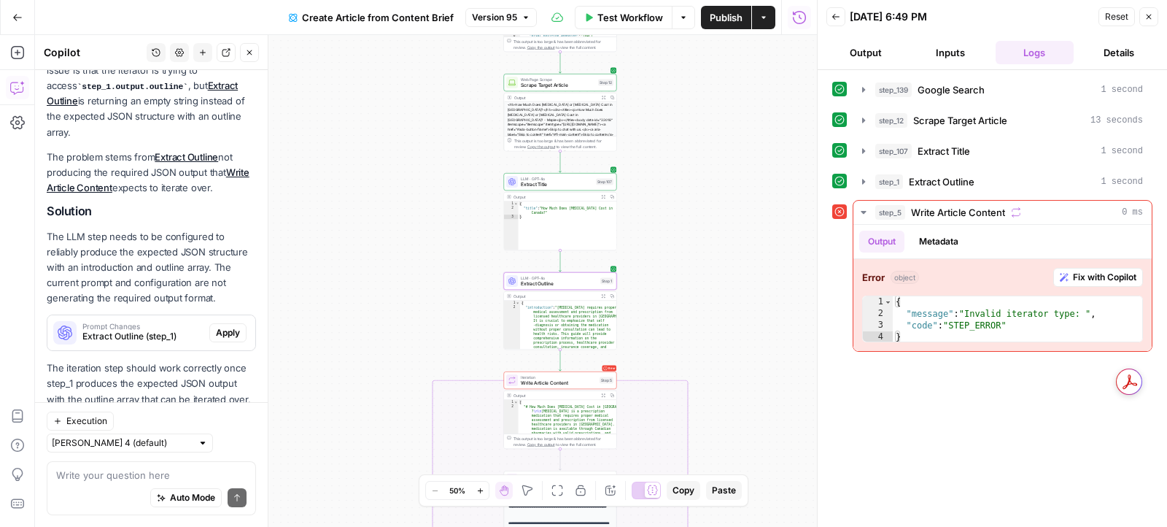
click at [225, 326] on span "Apply" at bounding box center [228, 332] width 24 height 13
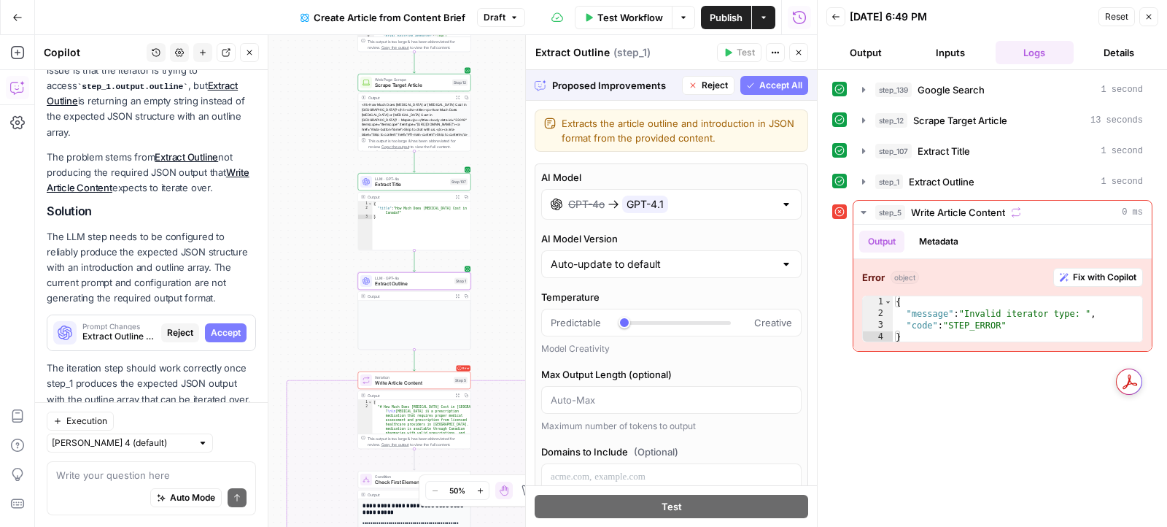
click at [232, 326] on span "Accept" at bounding box center [226, 332] width 30 height 13
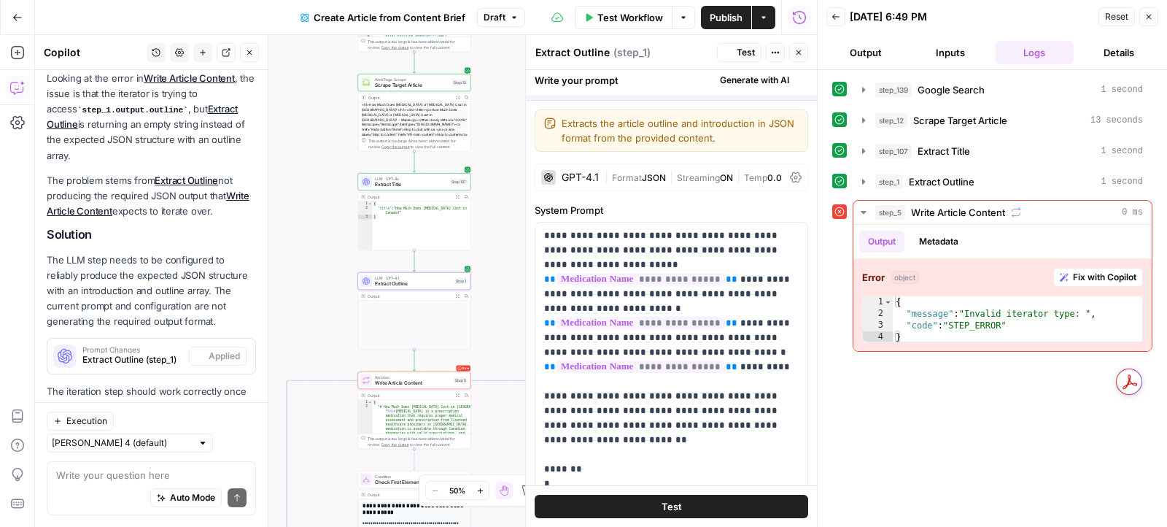
scroll to position [195, 0]
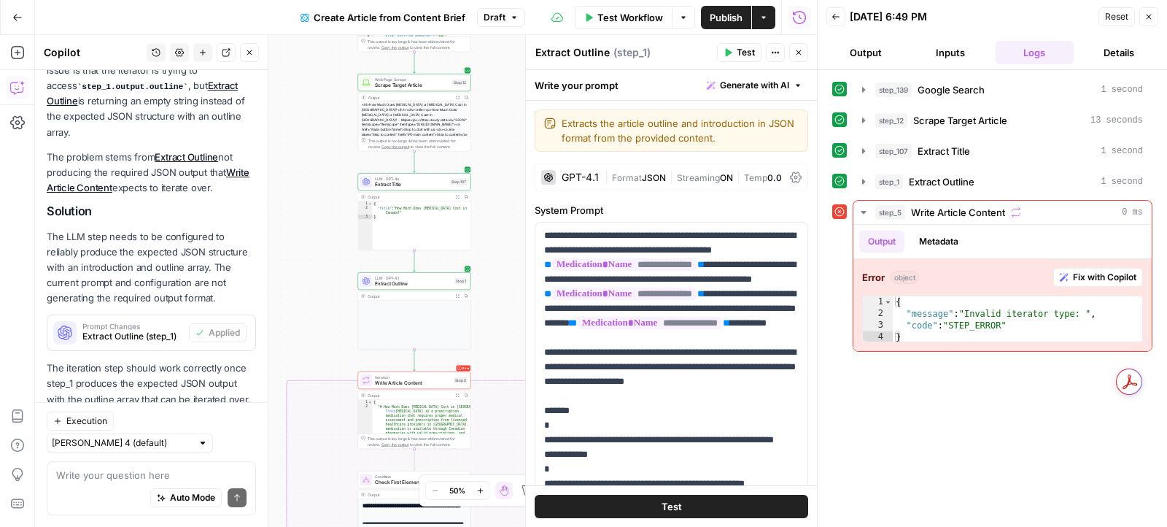
click at [740, 55] on span "Test" at bounding box center [746, 52] width 18 height 13
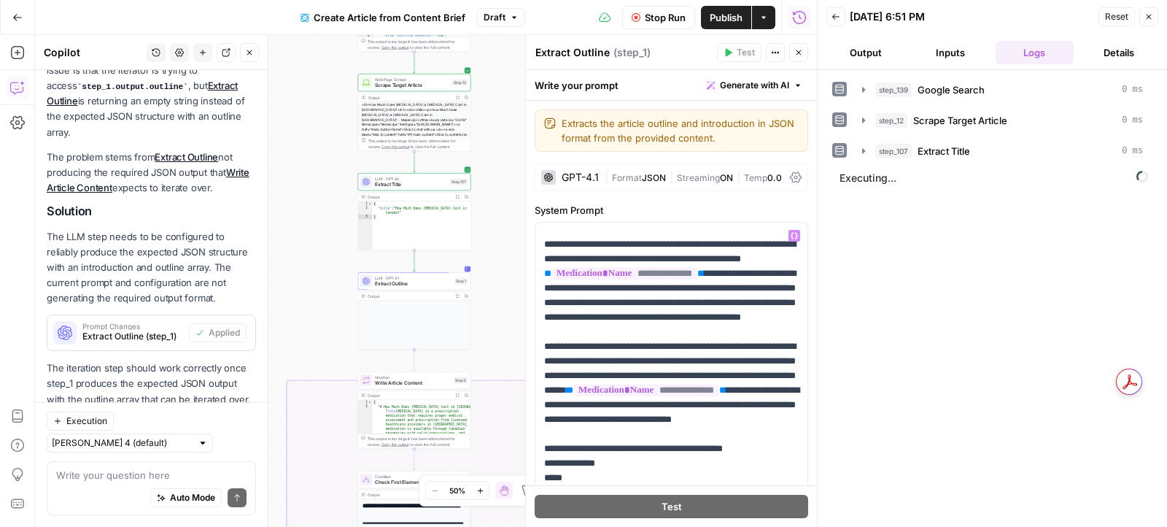
scroll to position [2043, 0]
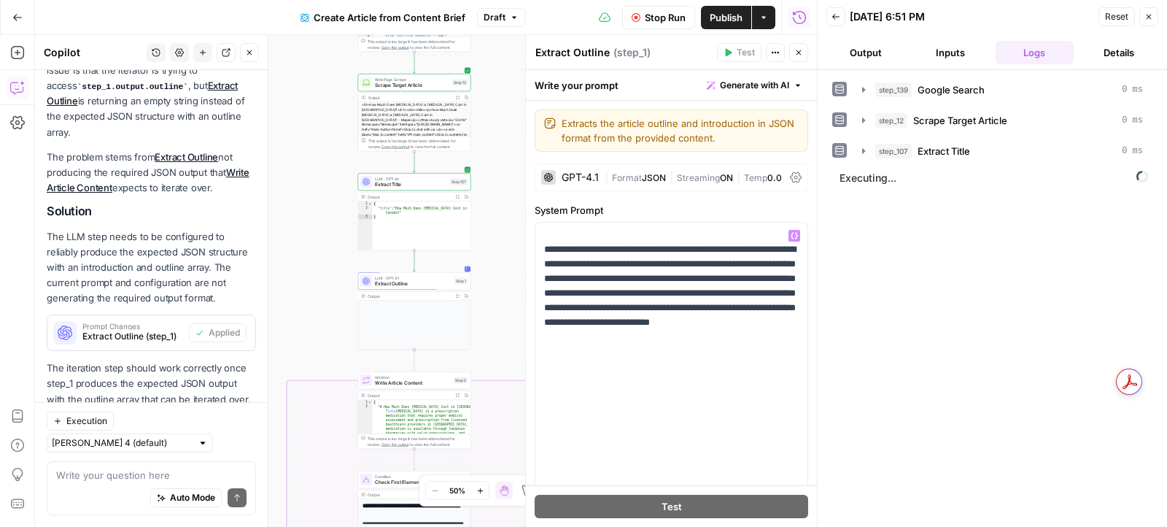
scroll to position [974, 0]
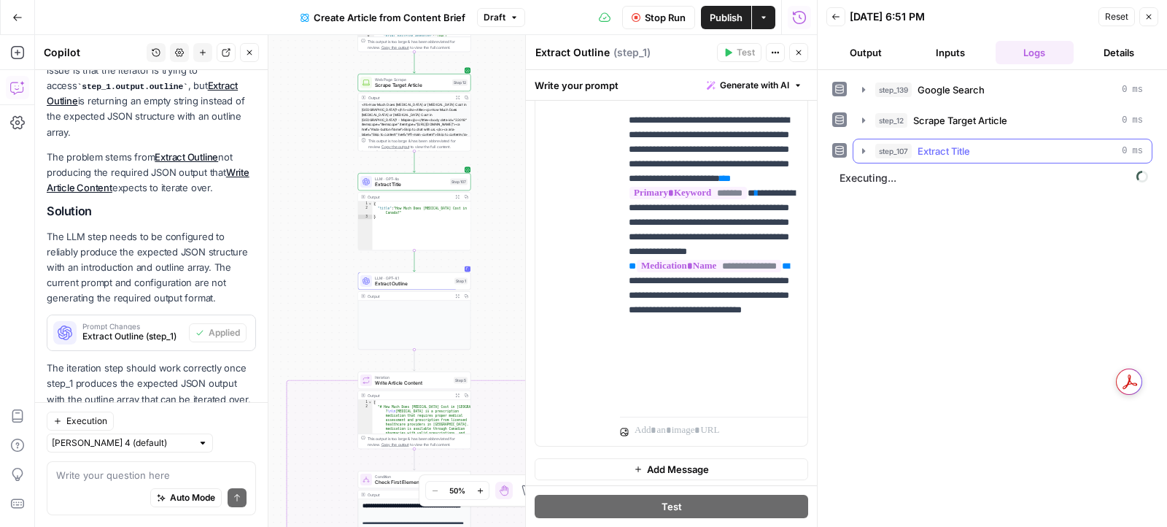
click at [862, 150] on icon "button" at bounding box center [863, 150] width 3 height 5
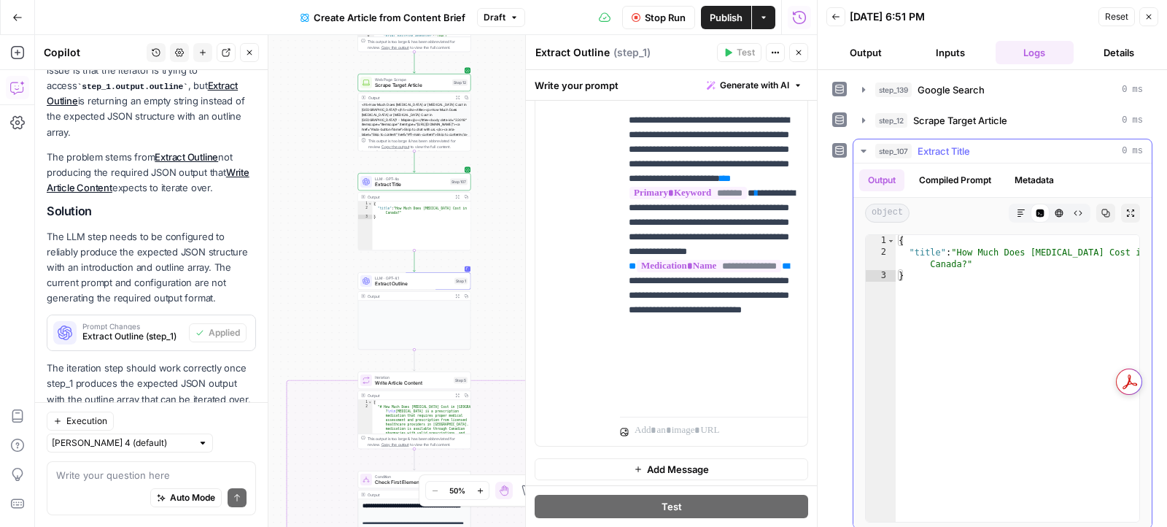
click at [862, 150] on icon "button" at bounding box center [864, 151] width 12 height 12
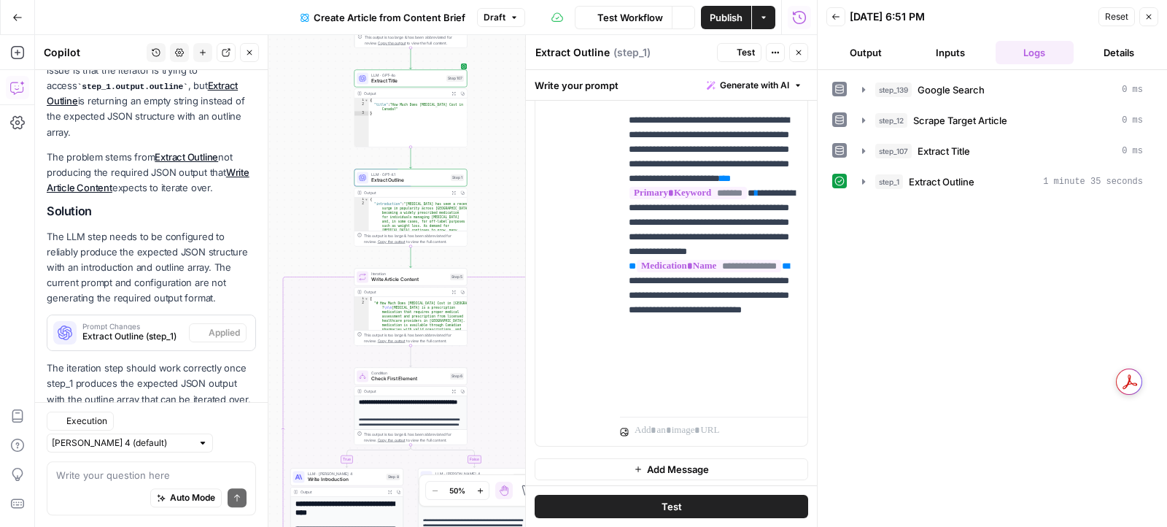
scroll to position [195, 0]
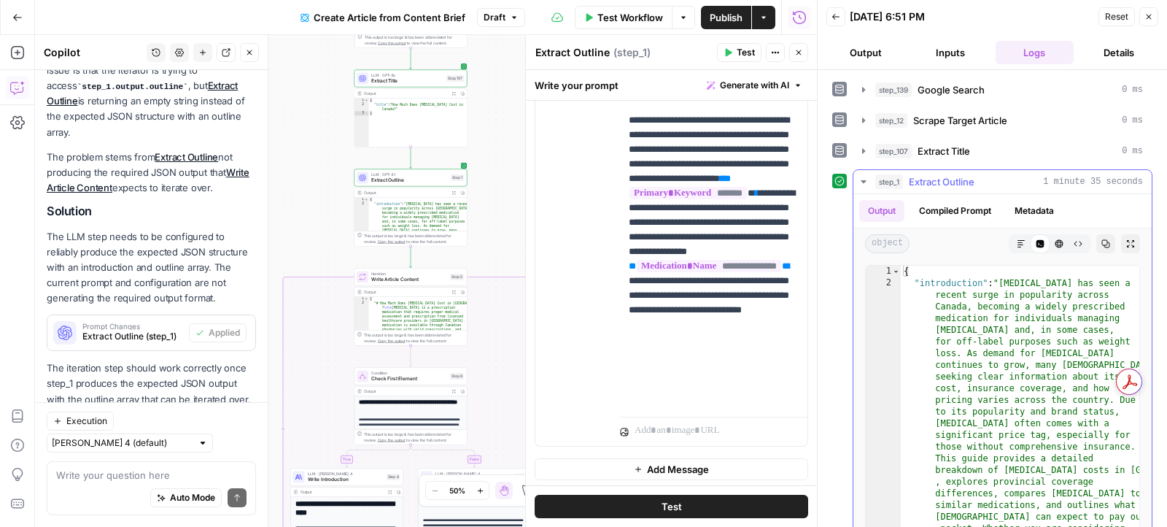
click at [1015, 234] on button "Markdown" at bounding box center [1021, 243] width 19 height 19
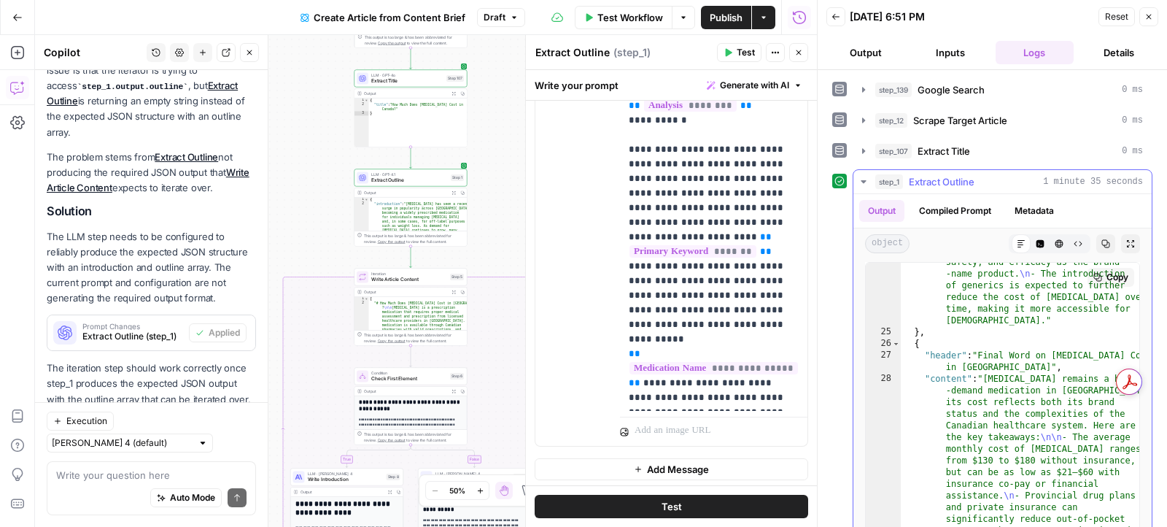
scroll to position [2796, 0]
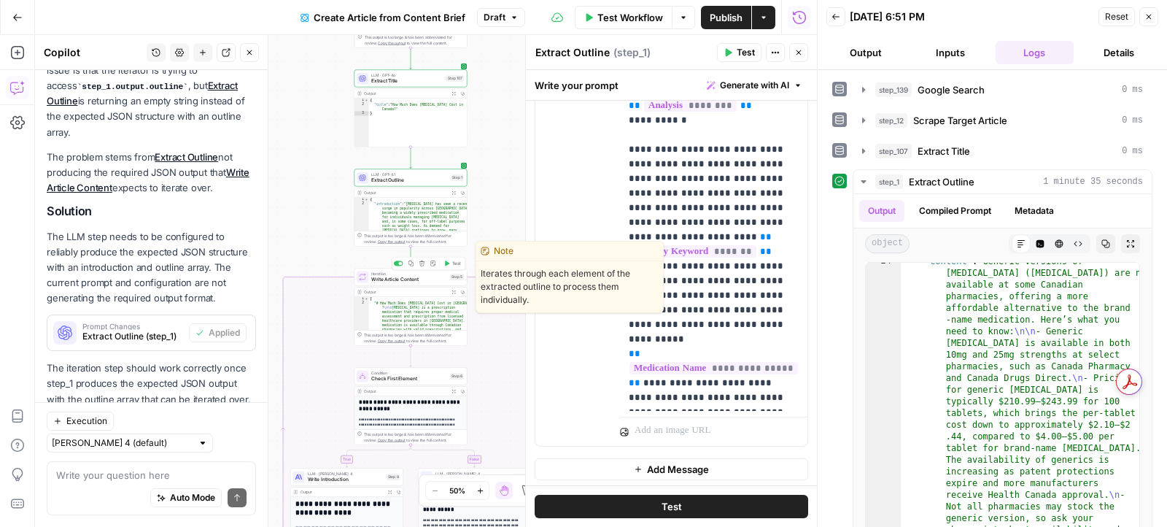
click at [450, 265] on button "Test" at bounding box center [452, 262] width 23 height 9
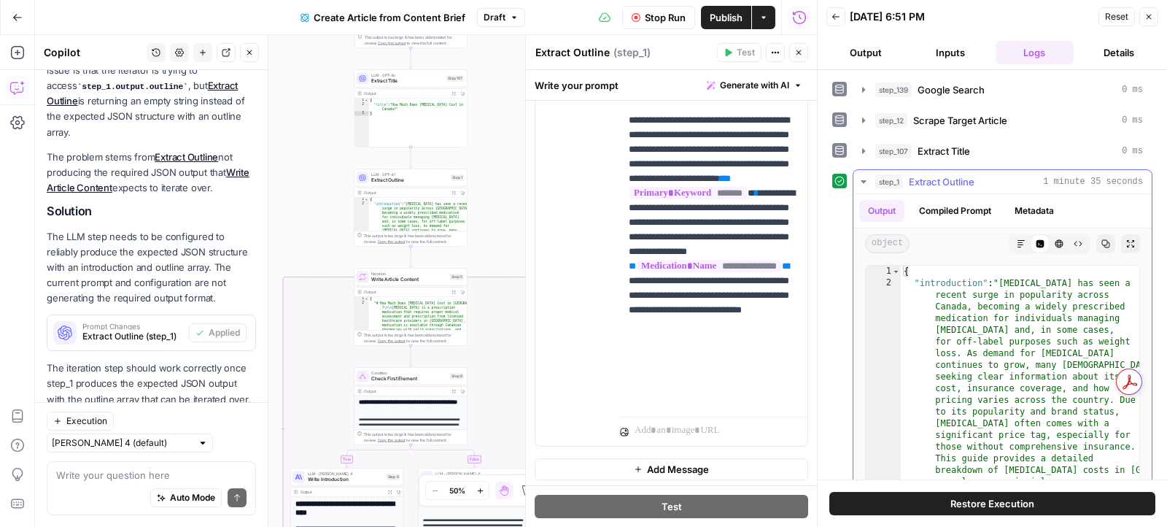
click at [1018, 238] on div "step_139 Google Search 0 ms step_12 Scrape Target Article 0 ms step_107 Extract…" at bounding box center [992, 274] width 349 height 409
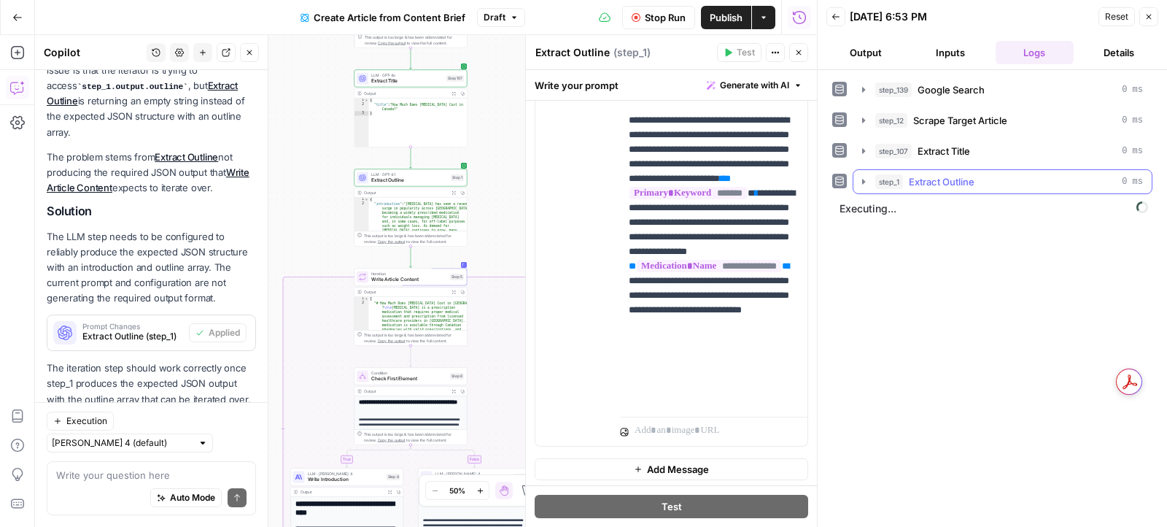
click at [864, 182] on icon "button" at bounding box center [864, 182] width 12 height 12
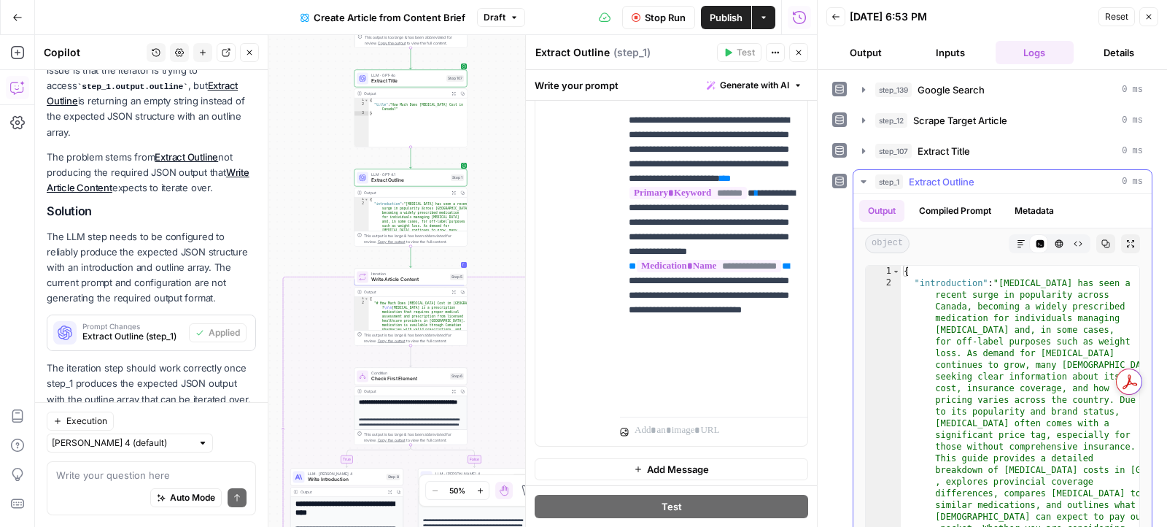
click at [864, 182] on icon "button" at bounding box center [864, 182] width 12 height 12
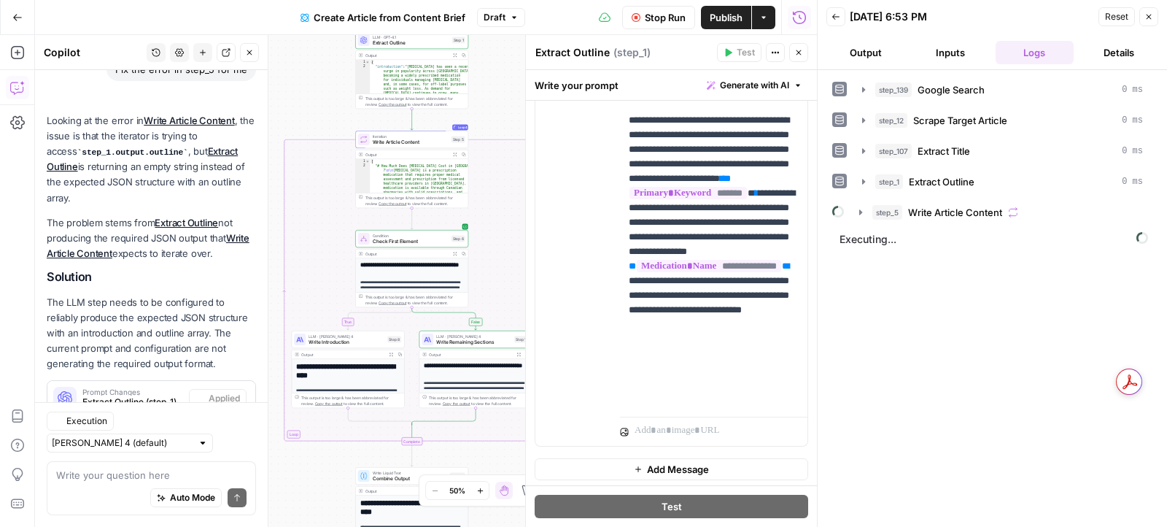
scroll to position [195, 0]
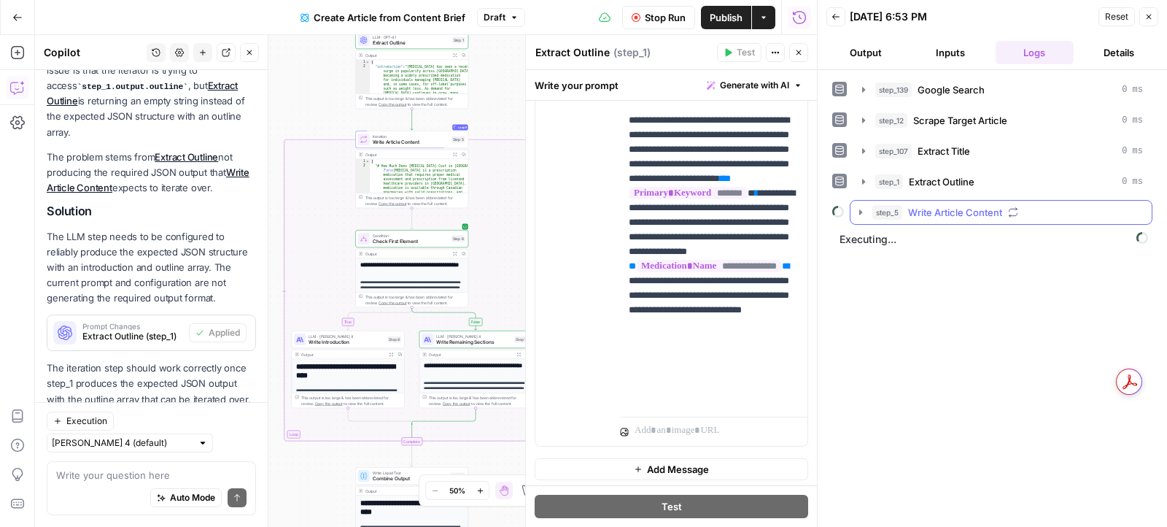
click at [859, 212] on icon "button" at bounding box center [861, 212] width 12 height 12
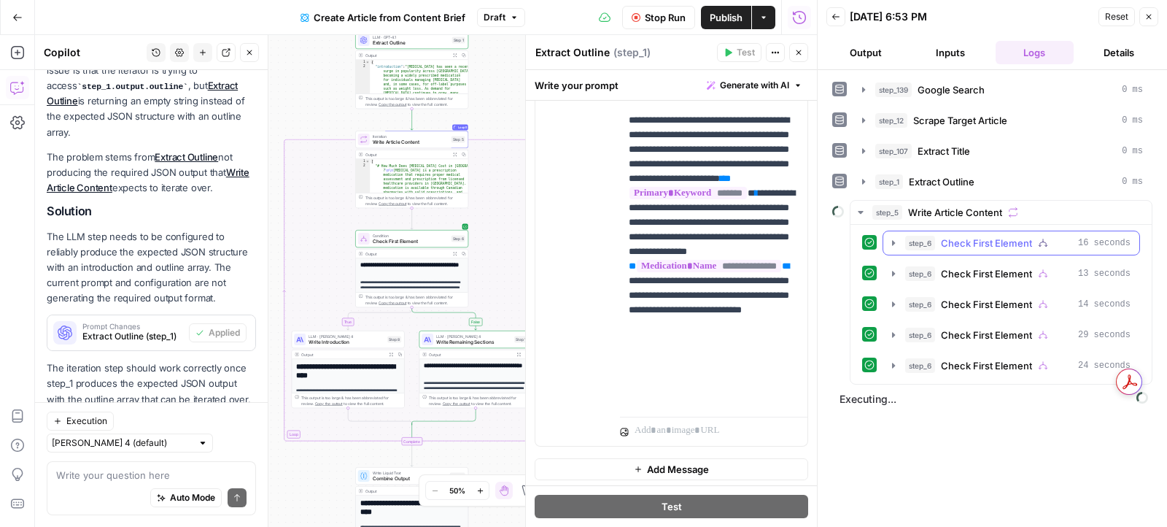
click at [891, 243] on icon "button" at bounding box center [894, 243] width 12 height 12
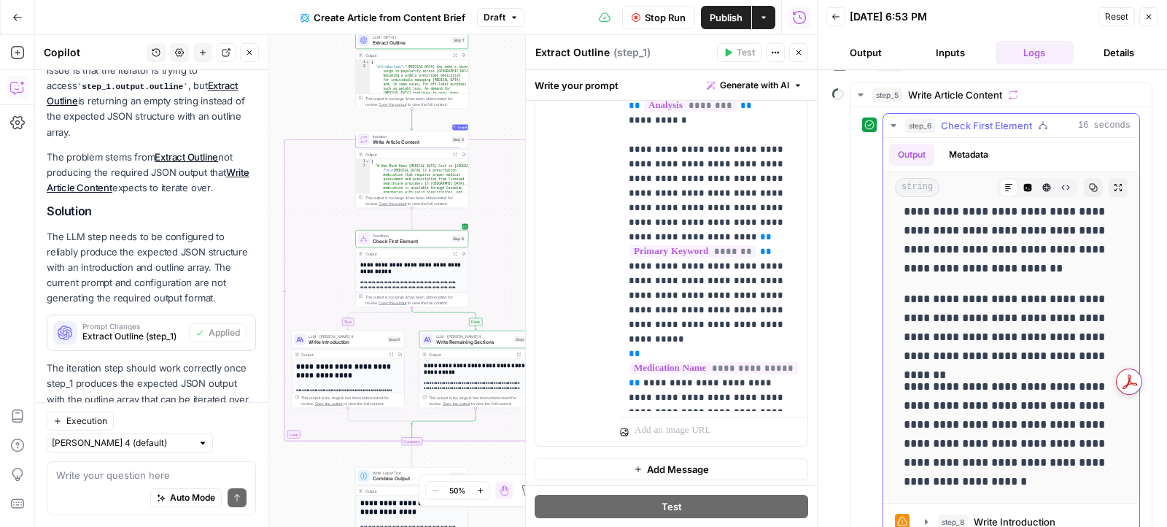
scroll to position [314, 0]
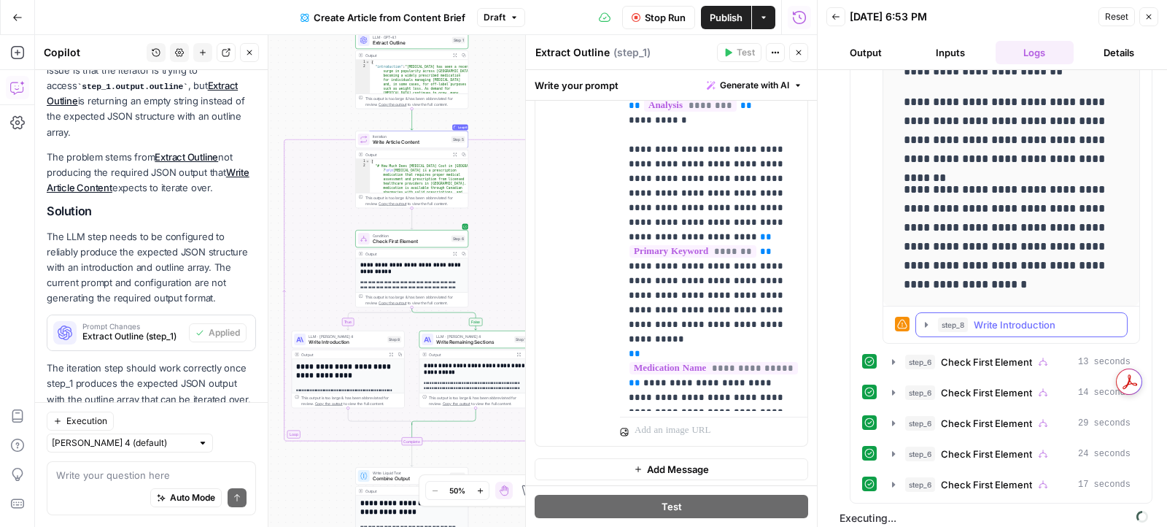
click at [922, 319] on icon "button" at bounding box center [926, 325] width 12 height 12
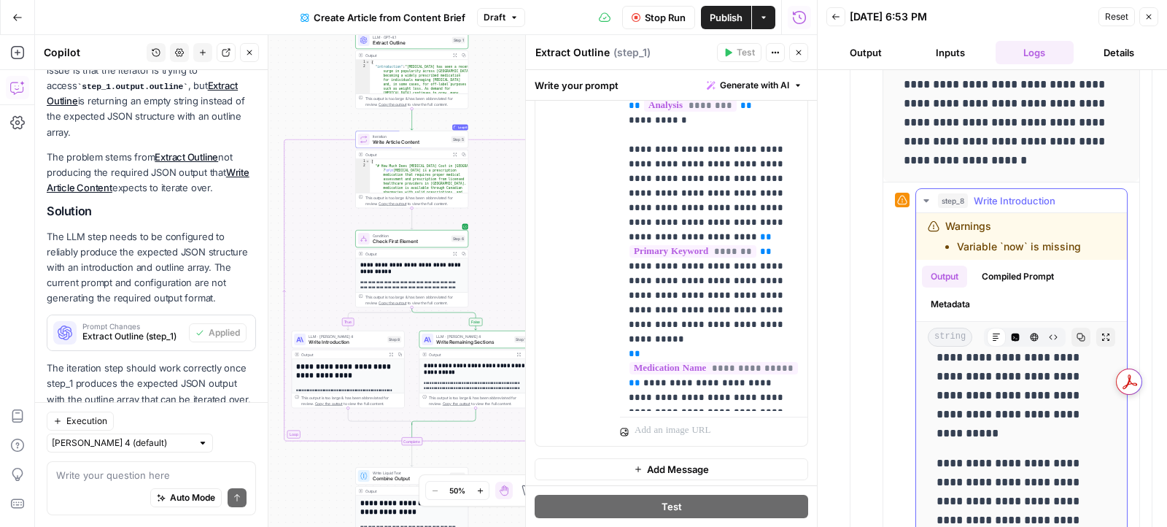
scroll to position [680, 0]
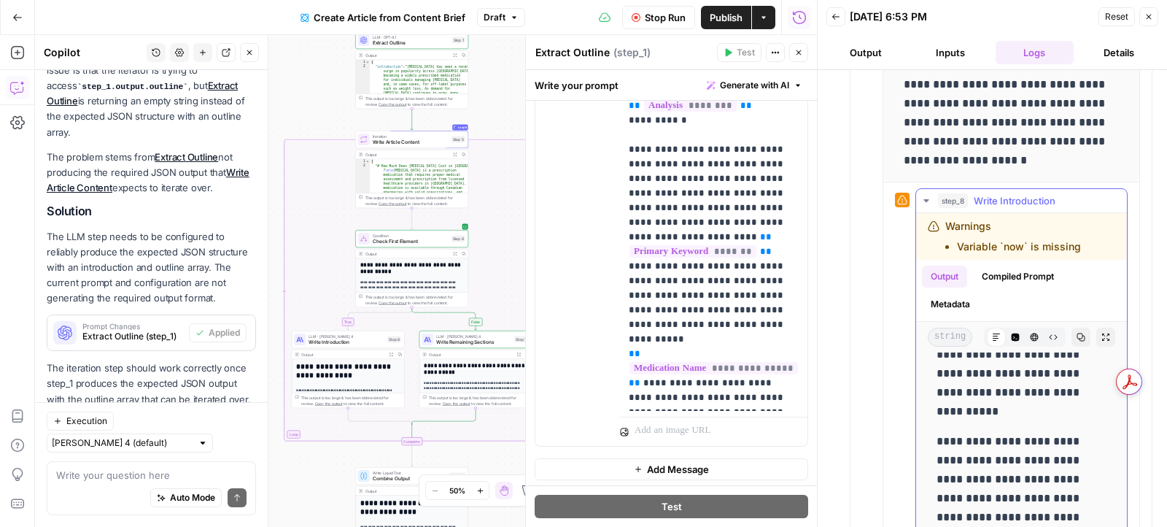
click at [929, 201] on icon "button" at bounding box center [926, 201] width 12 height 12
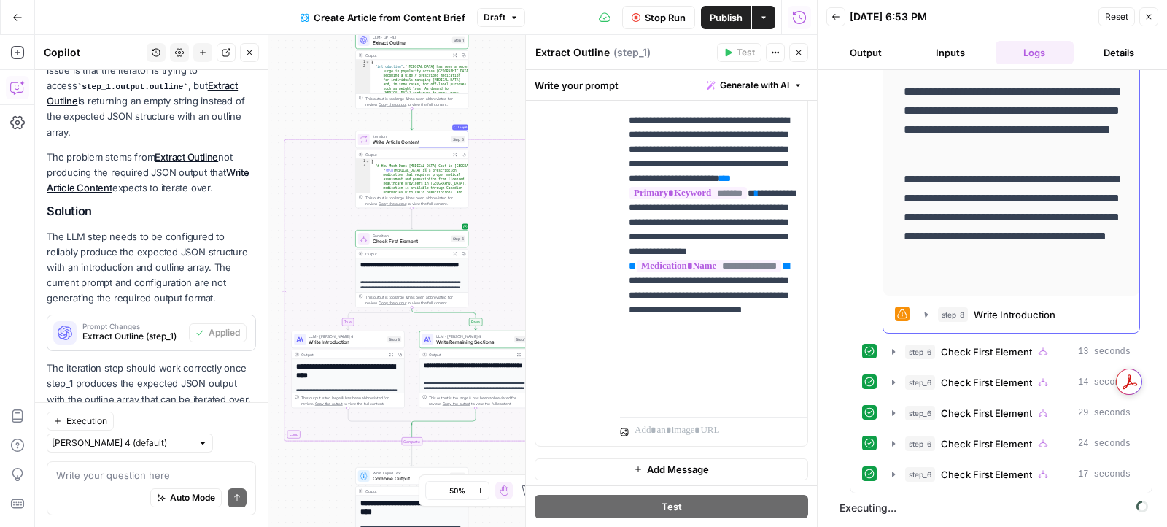
scroll to position [314, 0]
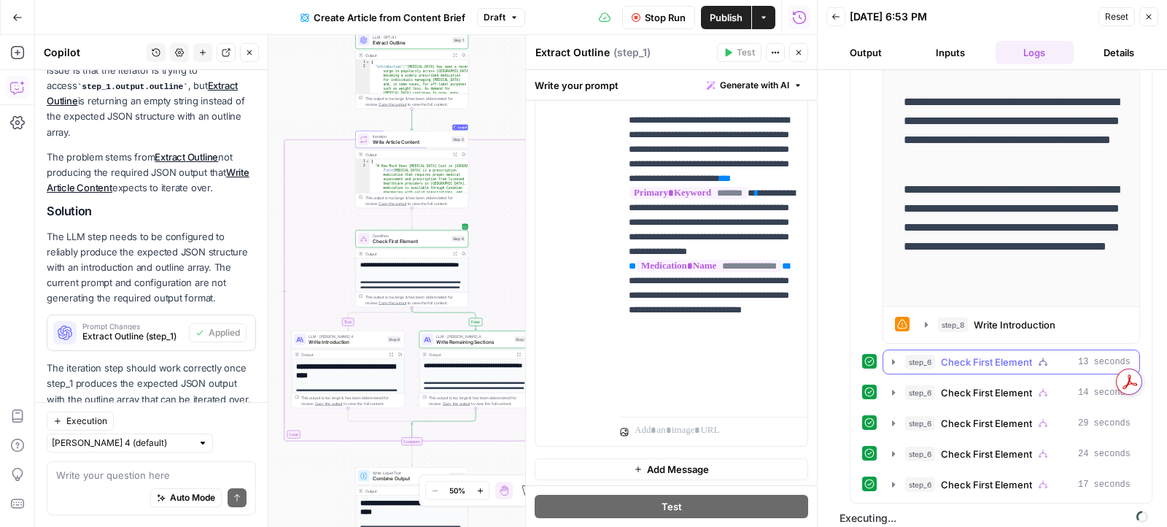
click at [888, 356] on icon "button" at bounding box center [894, 362] width 12 height 12
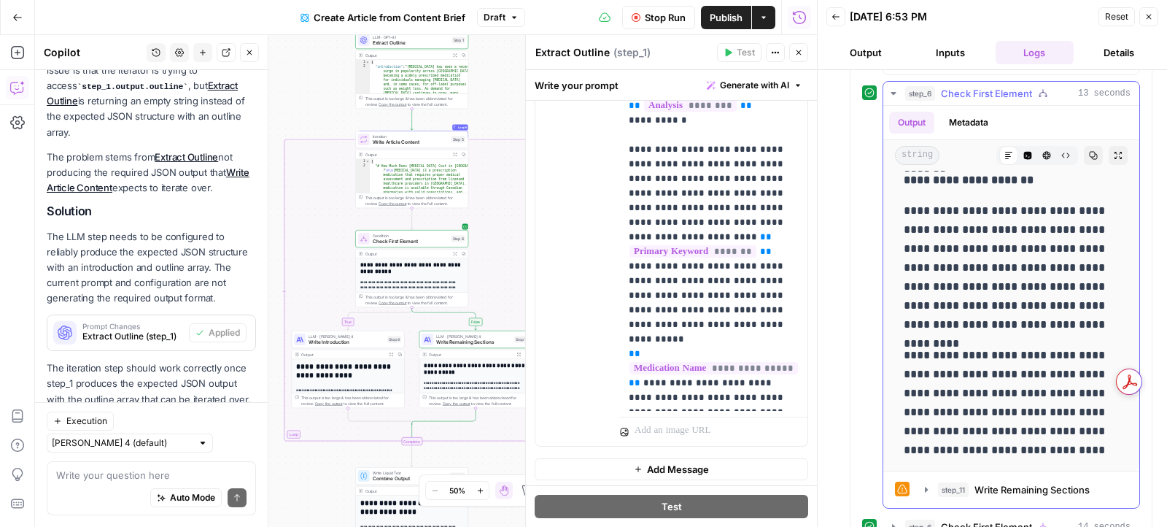
scroll to position [715, 0]
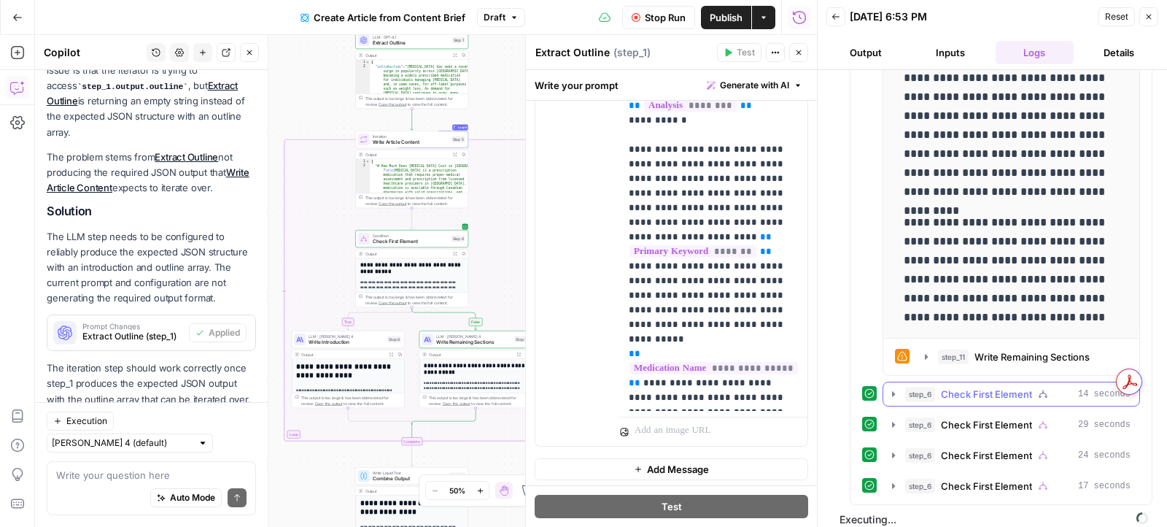
click at [890, 382] on button "step_6 Check First Element 14 seconds" at bounding box center [1011, 393] width 256 height 23
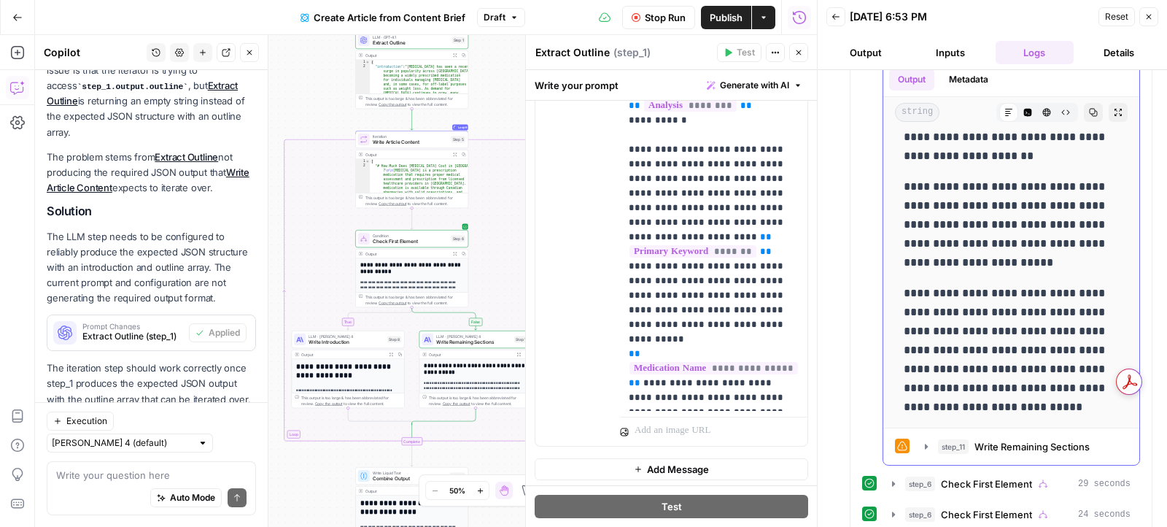
scroll to position [1117, 0]
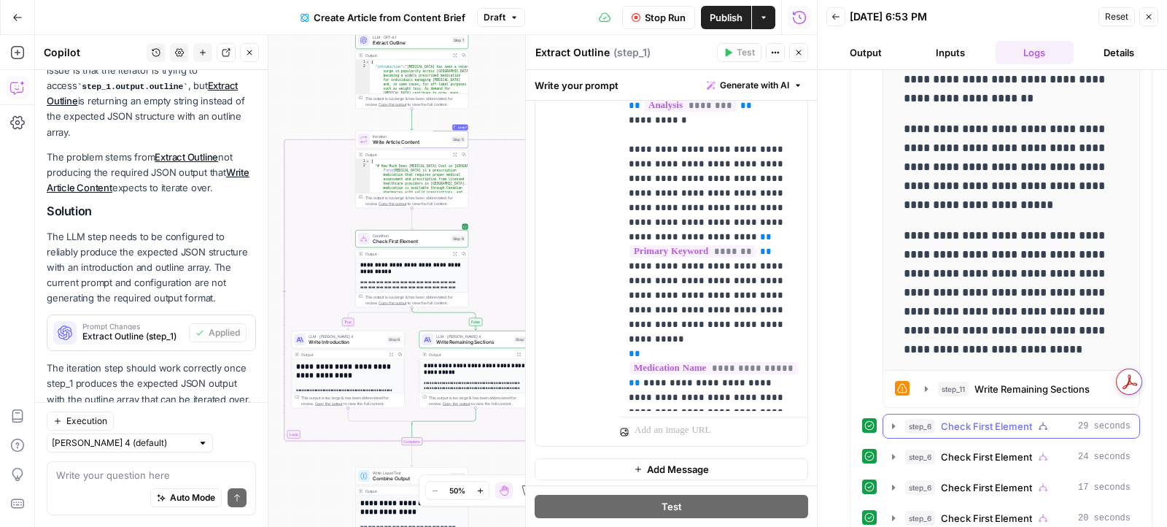
click at [885, 416] on button "step_6 Check First Element 29 seconds" at bounding box center [1011, 425] width 256 height 23
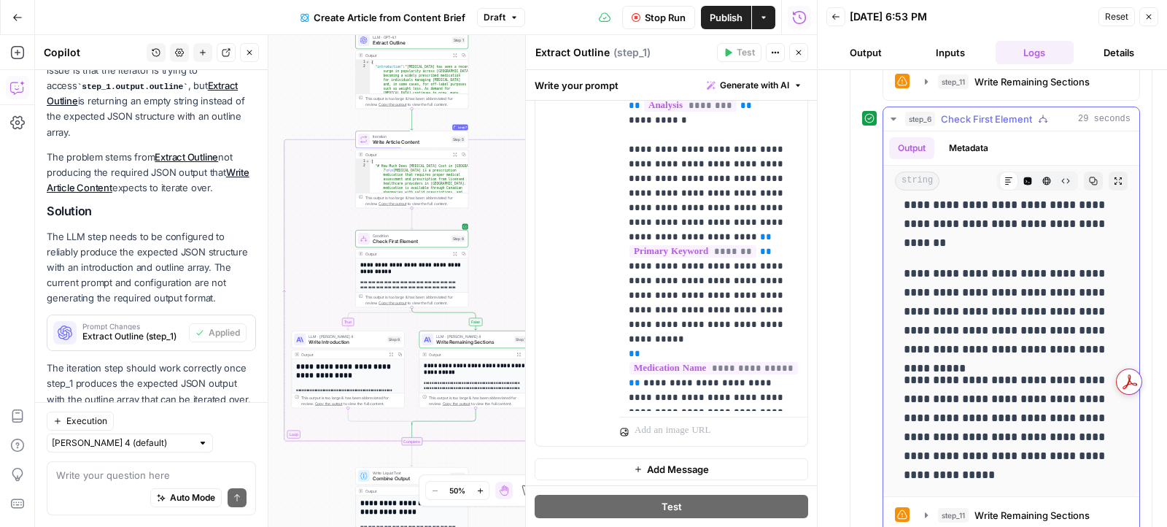
scroll to position [1548, 0]
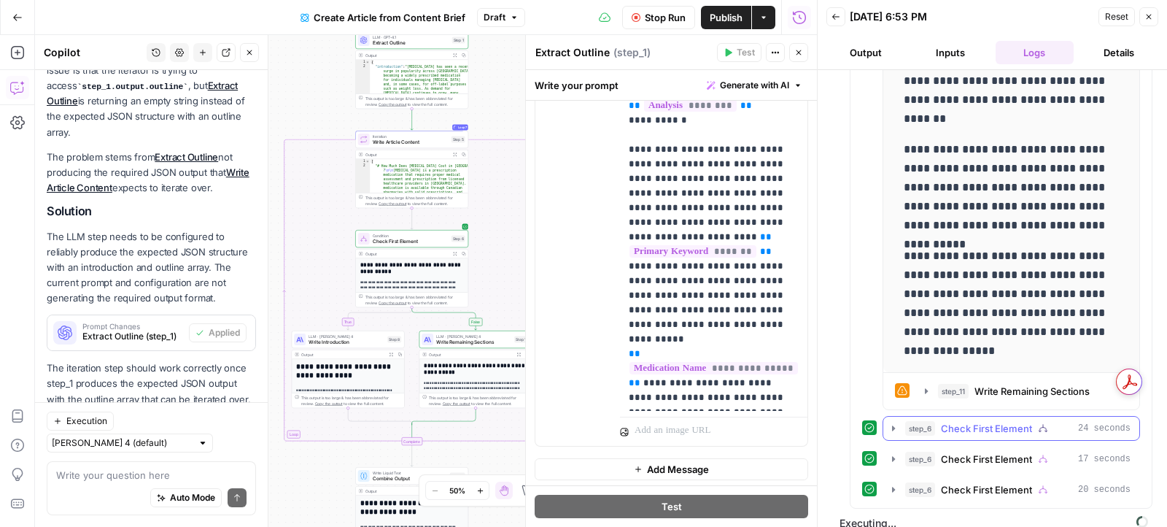
click at [897, 422] on icon "button" at bounding box center [894, 428] width 12 height 12
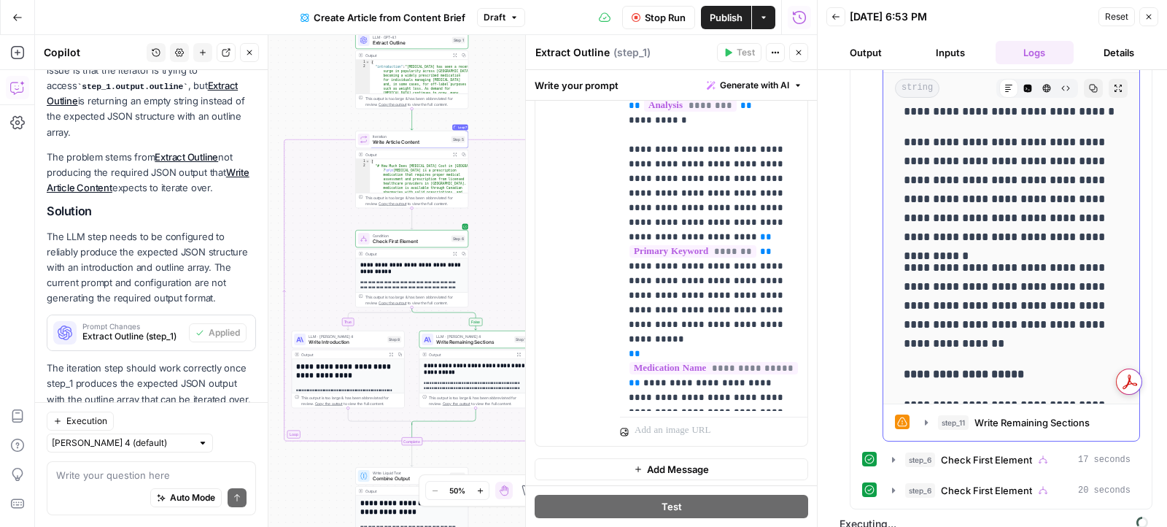
scroll to position [2383, 0]
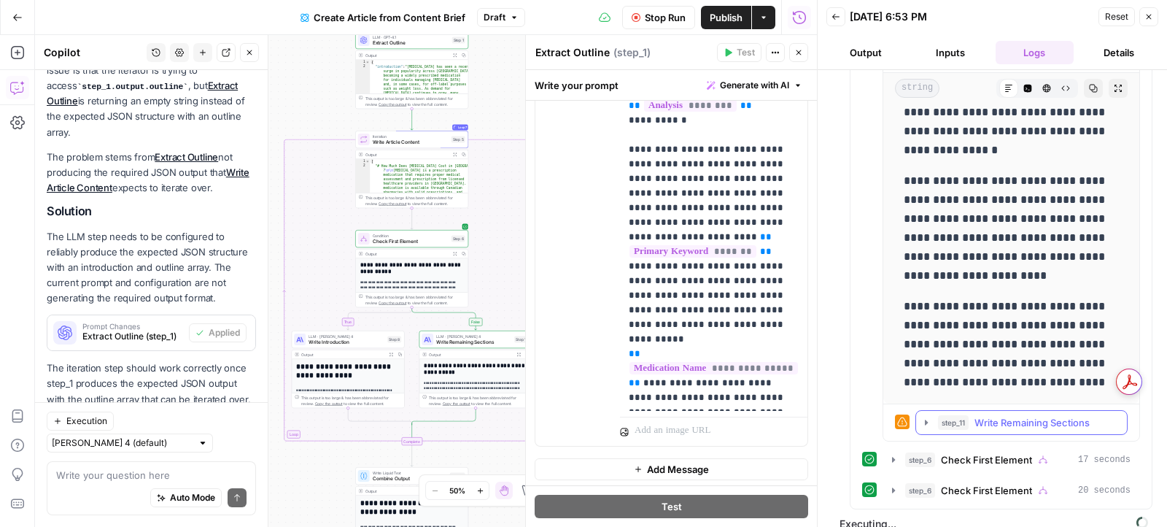
click at [921, 416] on icon "button" at bounding box center [926, 422] width 12 height 12
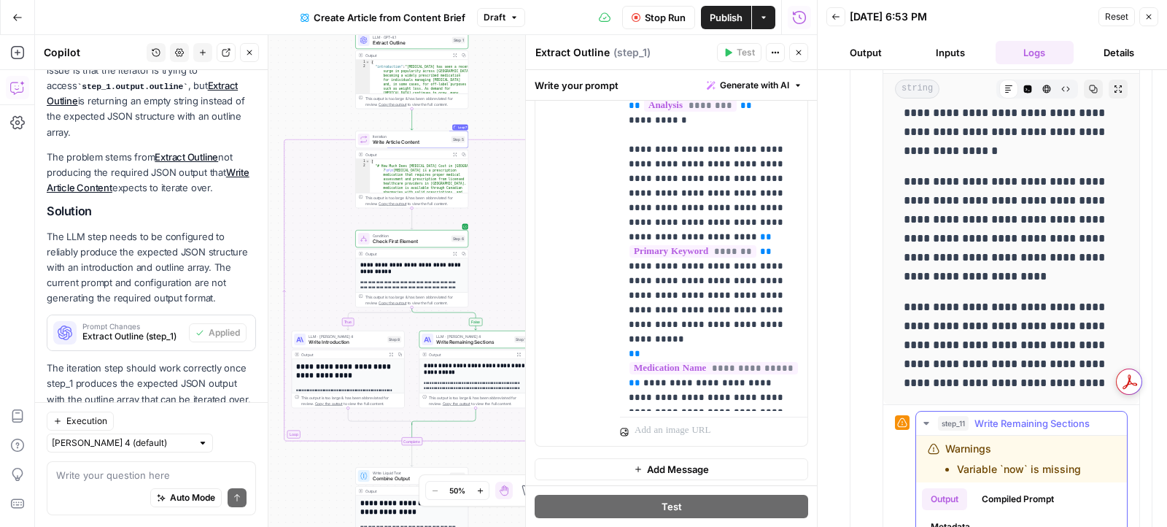
scroll to position [3495, 0]
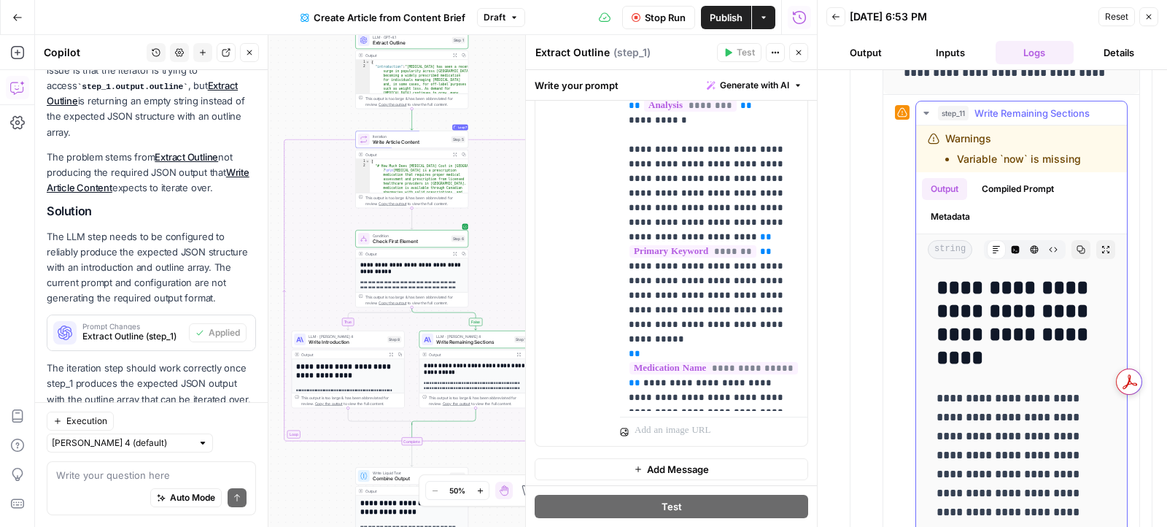
click at [989, 152] on li "Variable `now` is missing" at bounding box center [1019, 159] width 124 height 15
copy div "Variable `now` is missing"
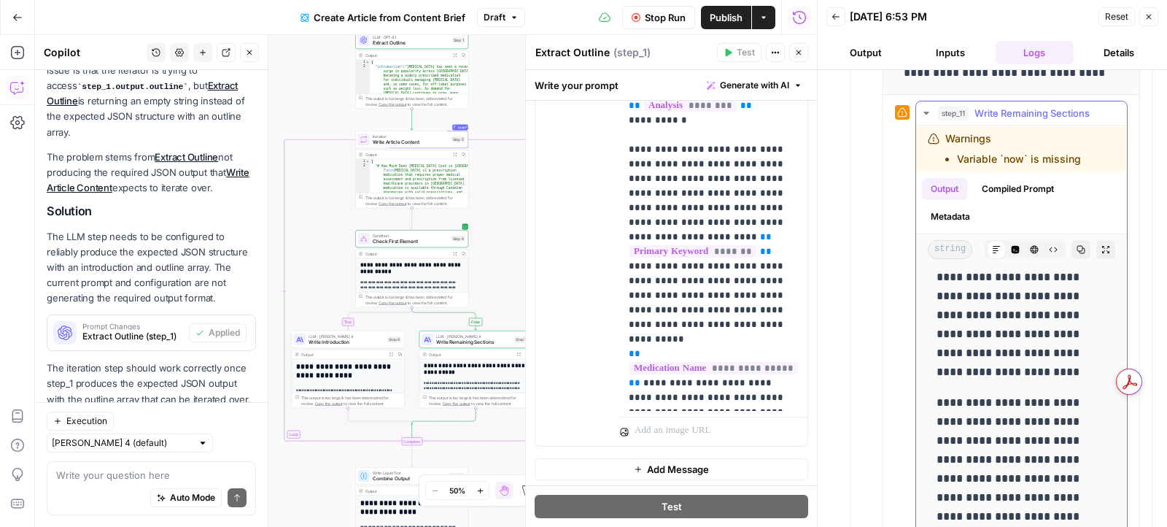
scroll to position [3596, 0]
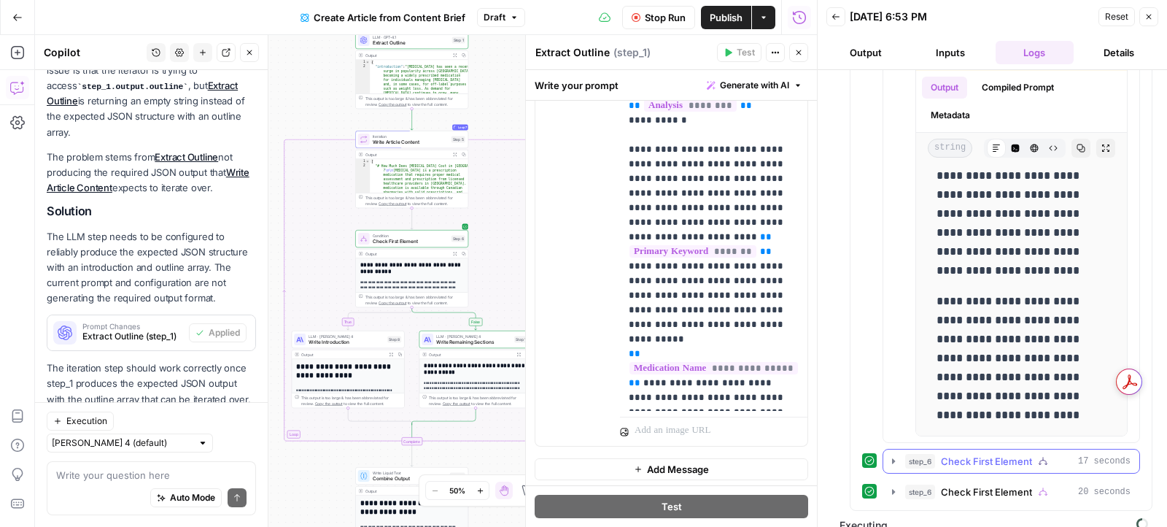
click at [888, 455] on icon "button" at bounding box center [894, 461] width 12 height 12
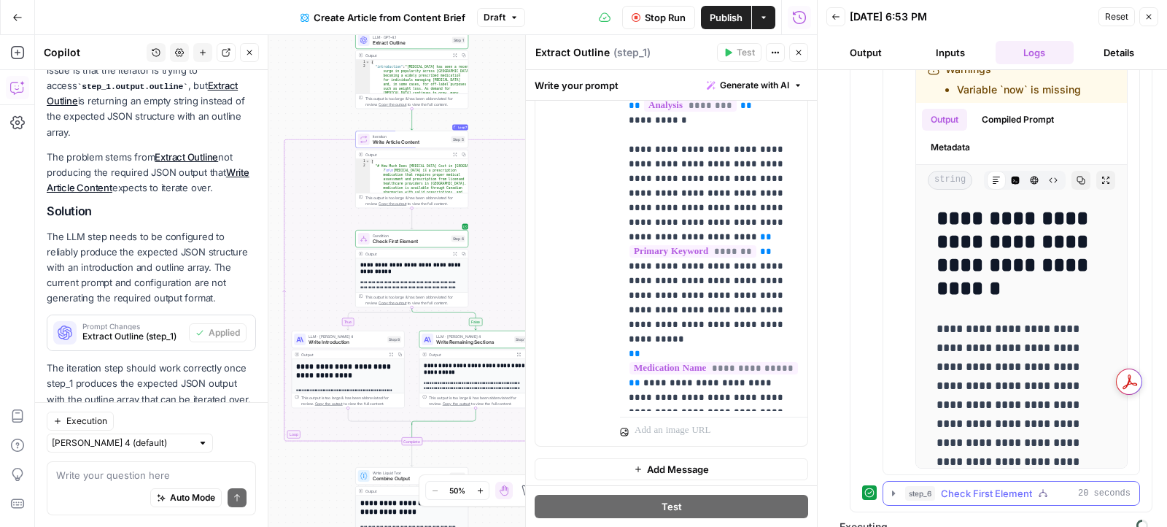
click at [892, 490] on icon "button" at bounding box center [893, 492] width 3 height 5
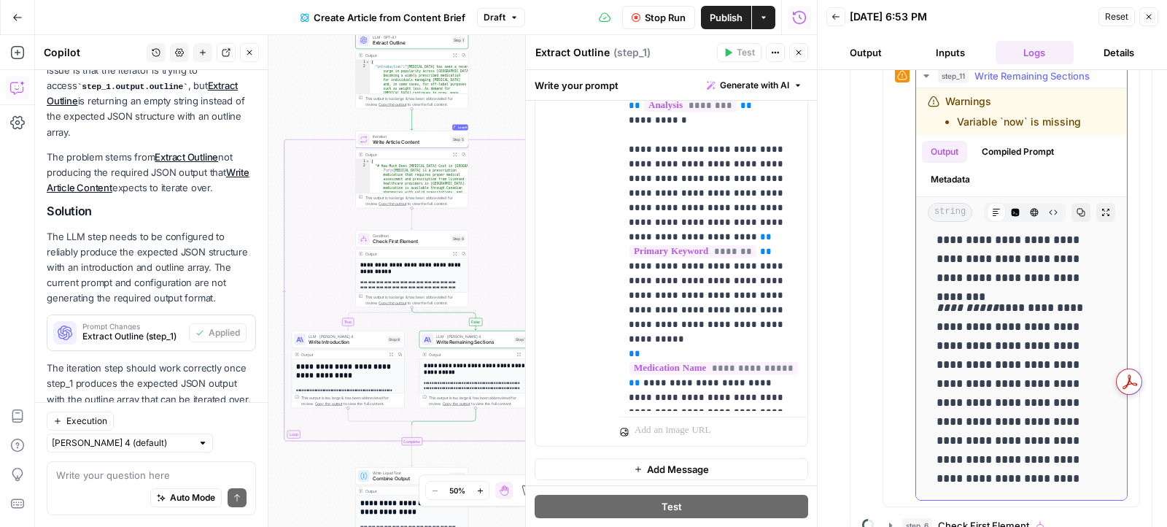
scroll to position [0, 0]
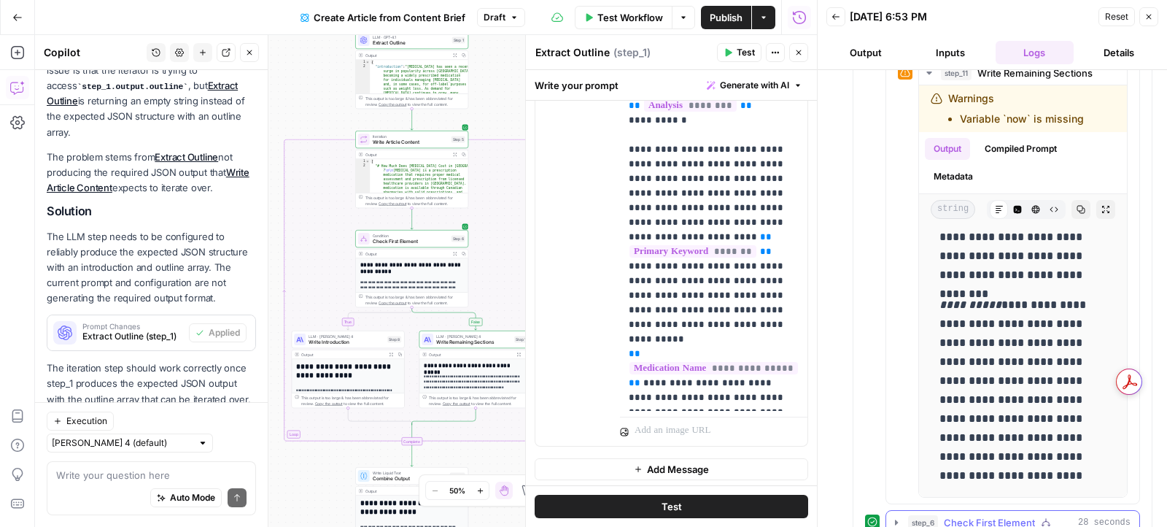
click at [898, 516] on icon "button" at bounding box center [897, 522] width 12 height 12
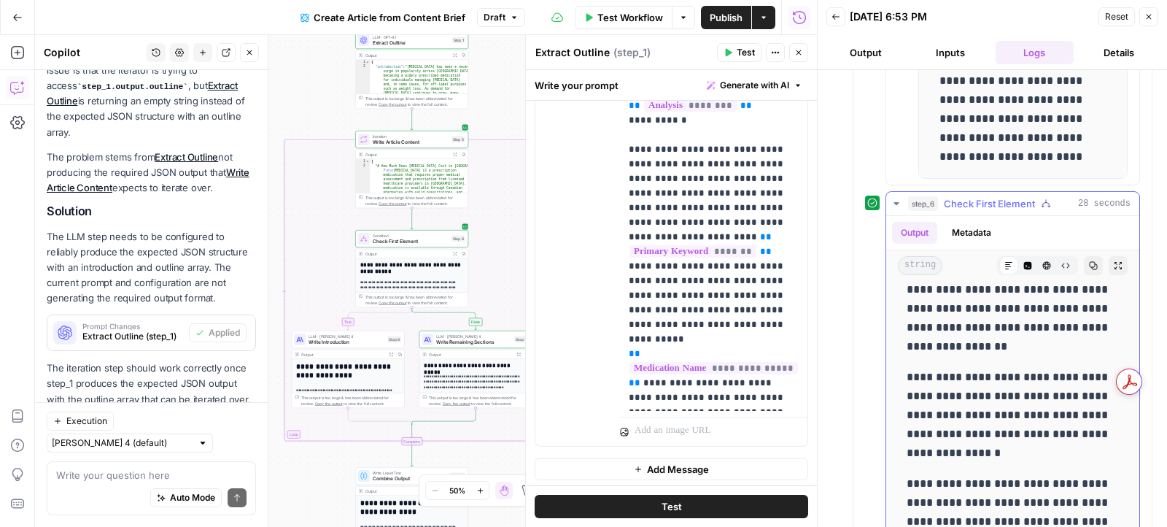
click at [899, 192] on button "step_6 Check First Element 28 seconds" at bounding box center [1012, 203] width 253 height 23
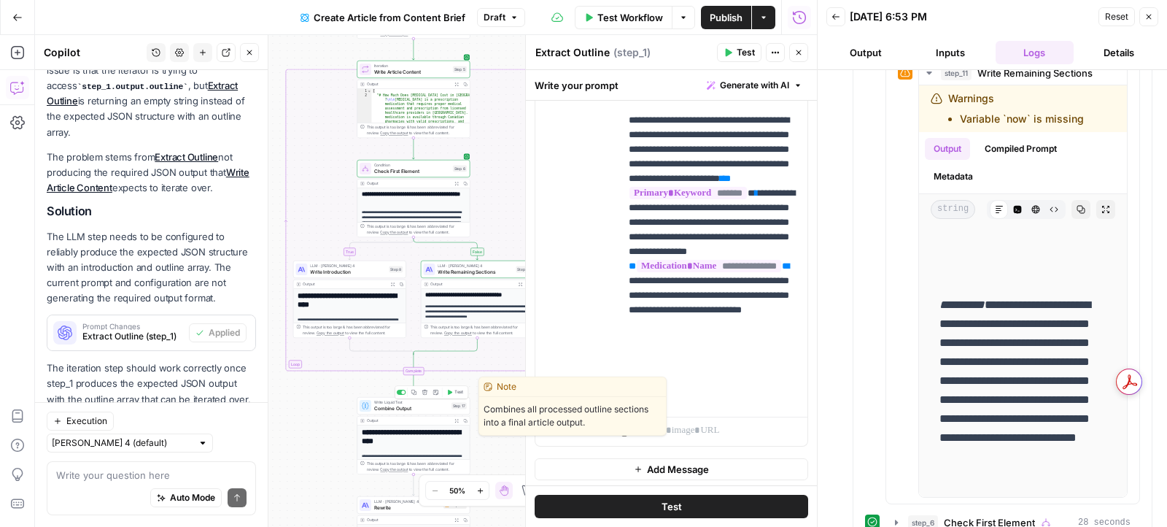
click at [454, 393] on span "Test" at bounding box center [458, 392] width 9 height 7
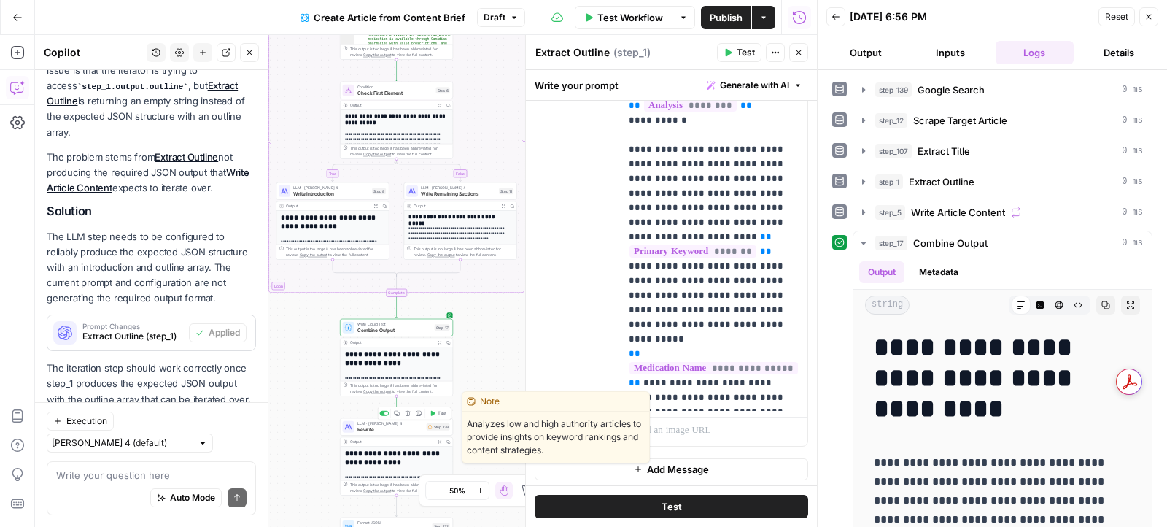
click at [438, 416] on button "Test" at bounding box center [438, 412] width 23 height 9
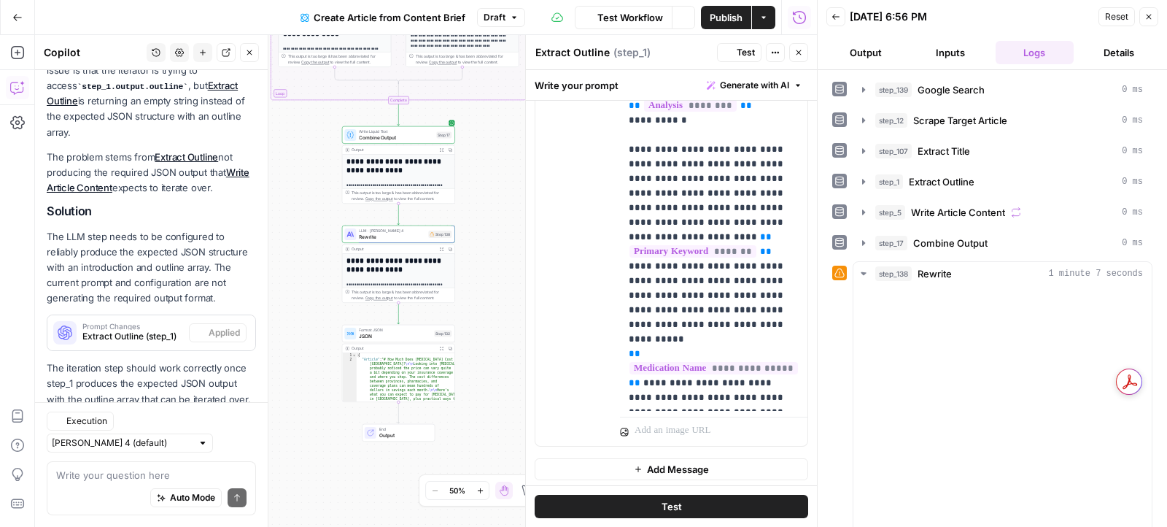
scroll to position [195, 0]
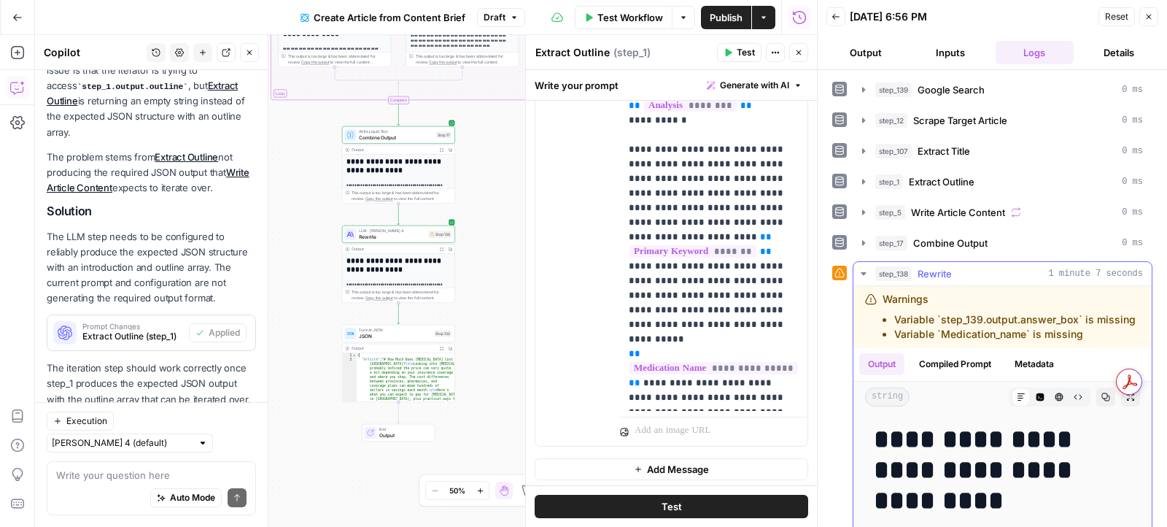
click at [922, 329] on li "Variable `Medication_name` is missing" at bounding box center [1014, 334] width 241 height 15
copy div "Variable `Medication_name` is missing"
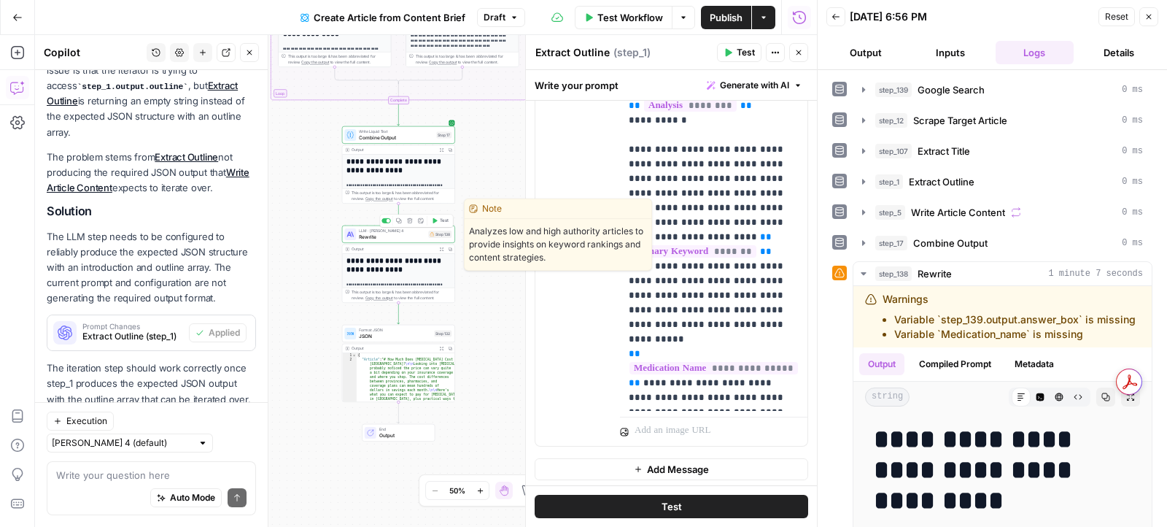
click at [379, 238] on span "Rewrite" at bounding box center [392, 236] width 66 height 7
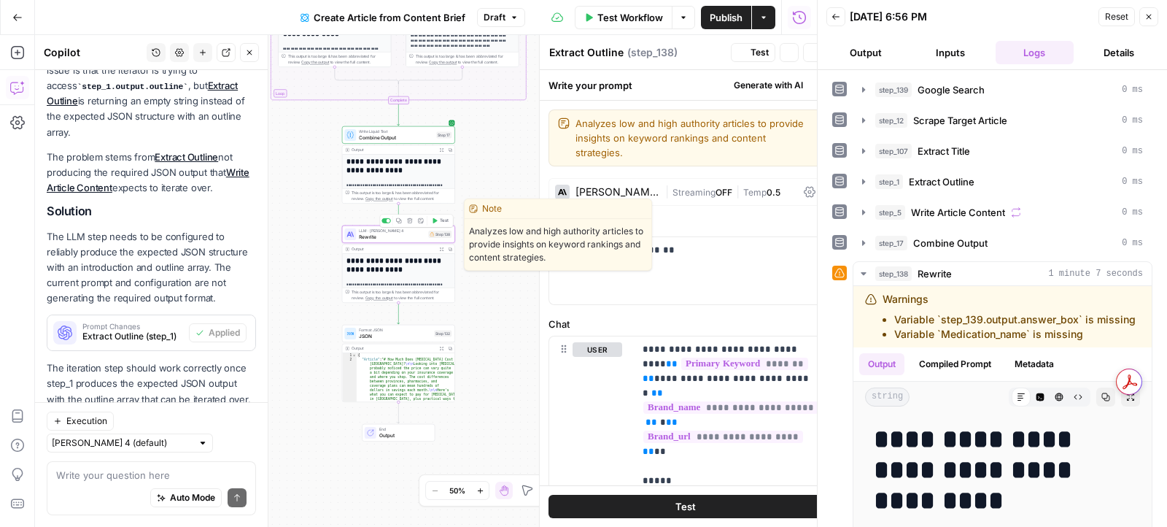
type textarea "Rewrite"
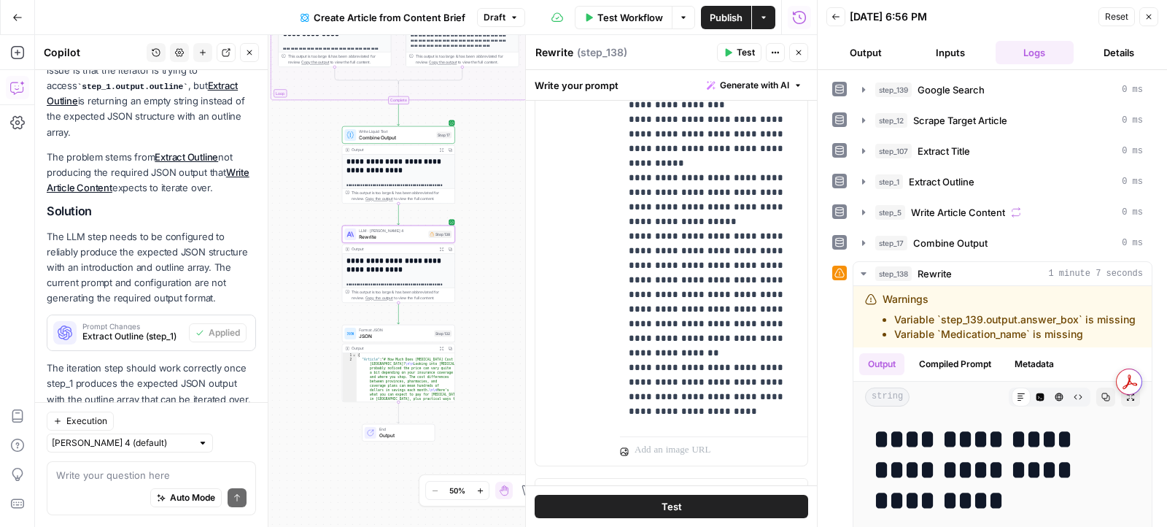
scroll to position [9357, 0]
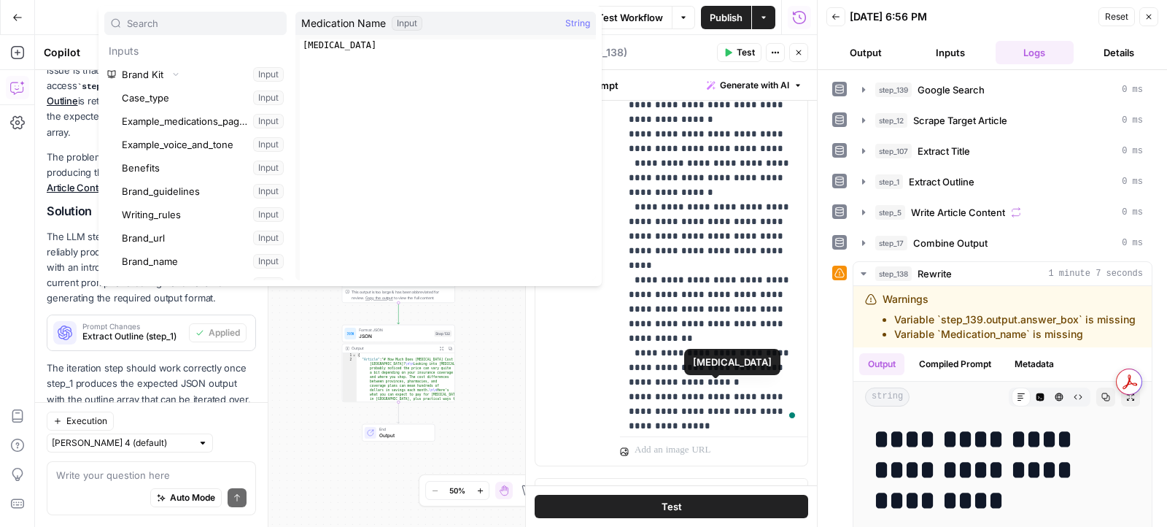
scroll to position [567, 0]
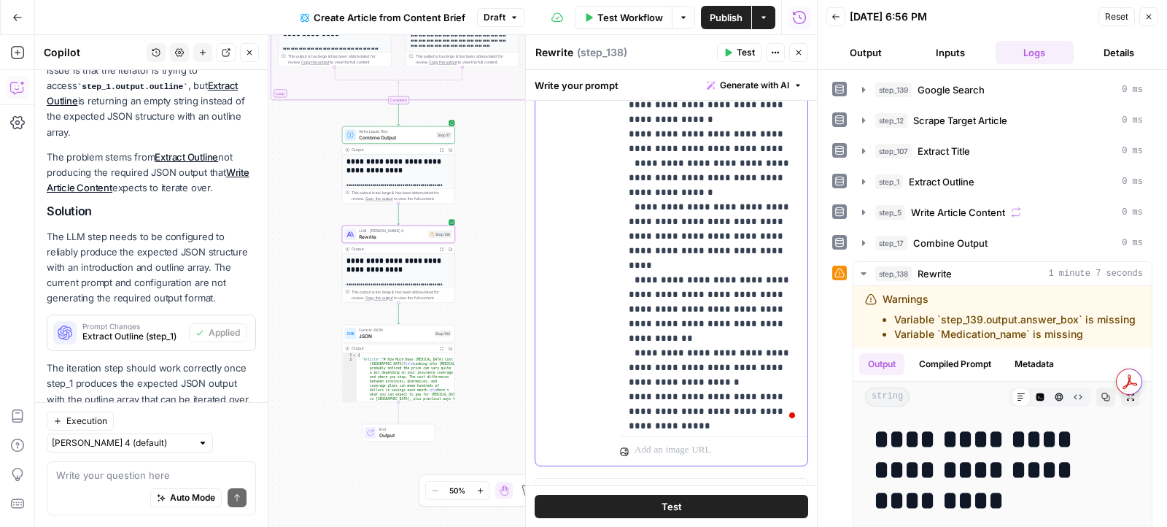
scroll to position [9357, 0]
drag, startPoint x: 683, startPoint y: 139, endPoint x: 780, endPoint y: 141, distance: 97.0
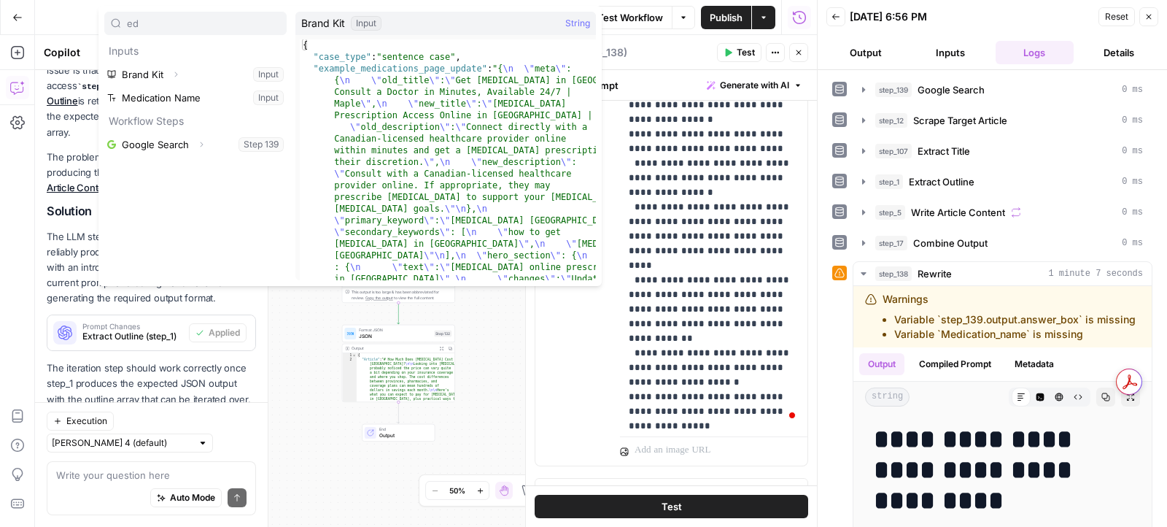
type input "e"
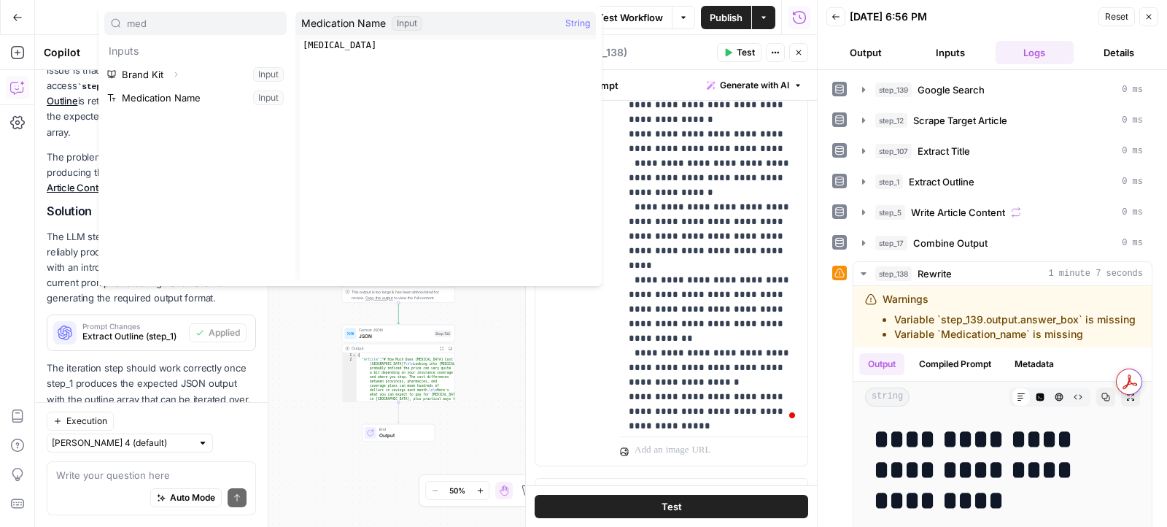
type input "med"
click at [174, 103] on button "Select variable Medication Name" at bounding box center [195, 97] width 182 height 23
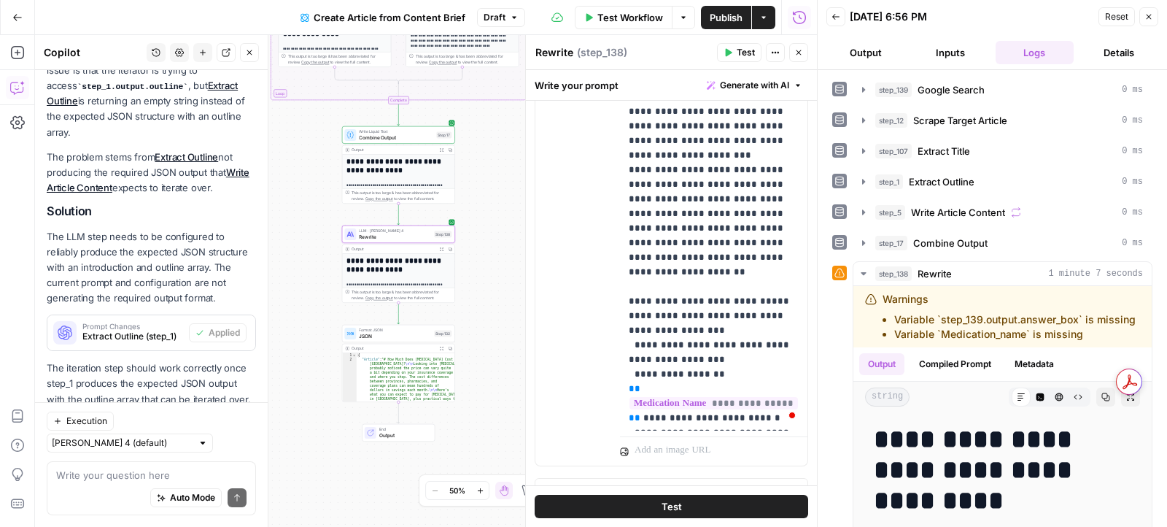
scroll to position [53, 0]
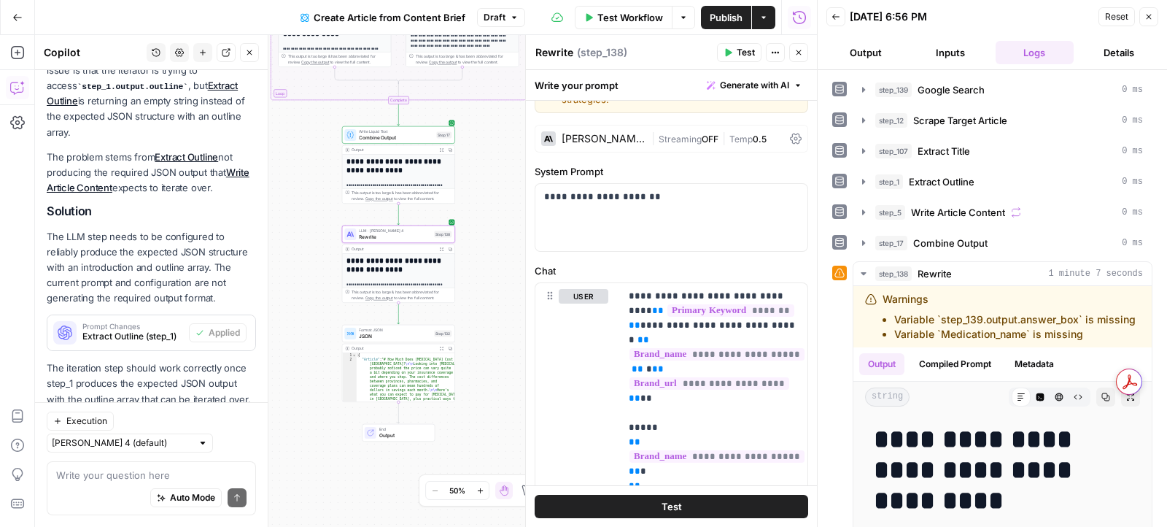
click at [221, 21] on div "Go Back Create Article from Content Brief Draft Test Workflow Options Publish A…" at bounding box center [408, 17] width 817 height 34
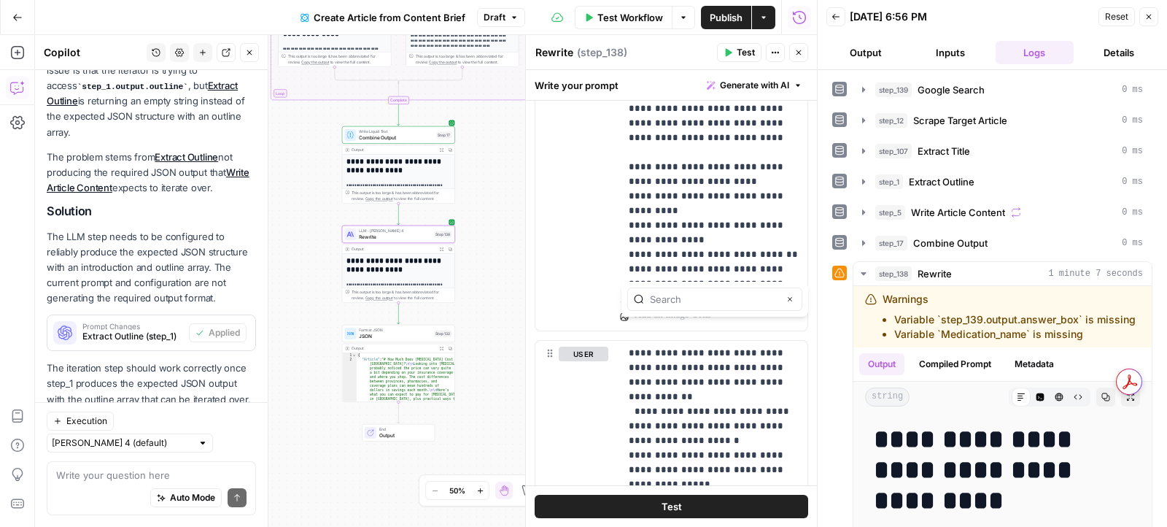
click at [514, 202] on div "true false Workflow Set Inputs Inputs Google Search Google Search Step 139 Outp…" at bounding box center [426, 281] width 782 height 492
click at [503, 282] on div "true false Workflow Set Inputs Inputs Google Search Google Search Step 139 Outp…" at bounding box center [426, 281] width 782 height 492
click at [990, 327] on li "Variable `Medication_name` is missing" at bounding box center [1014, 334] width 241 height 15
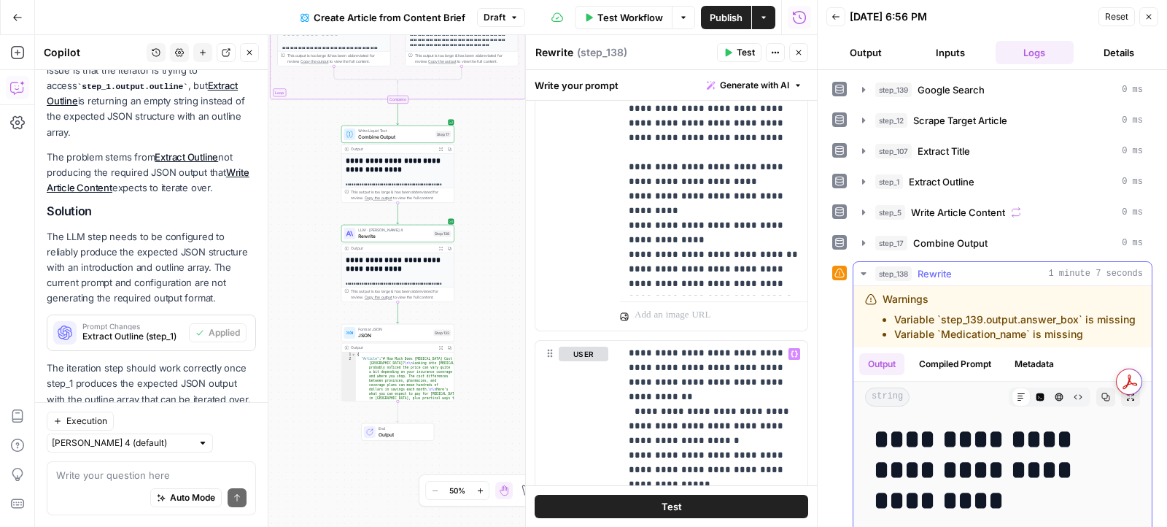
click at [990, 327] on li "Variable `Medication_name` is missing" at bounding box center [1014, 334] width 241 height 15
copy div "Variable `Medication_name` is missing"
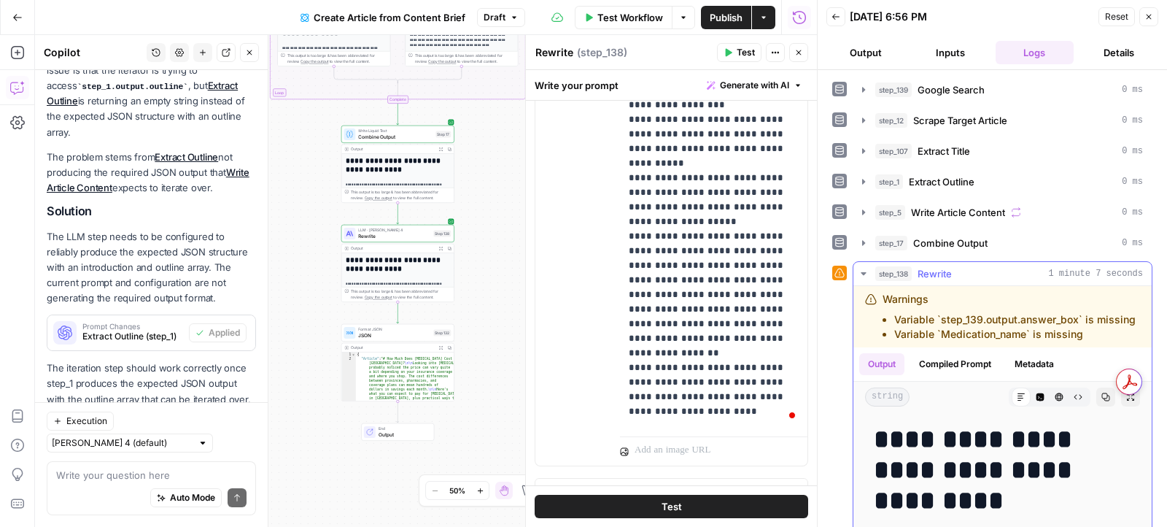
click at [1101, 392] on icon "button" at bounding box center [1105, 396] width 9 height 9
click at [737, 10] on span "Publish" at bounding box center [726, 17] width 33 height 15
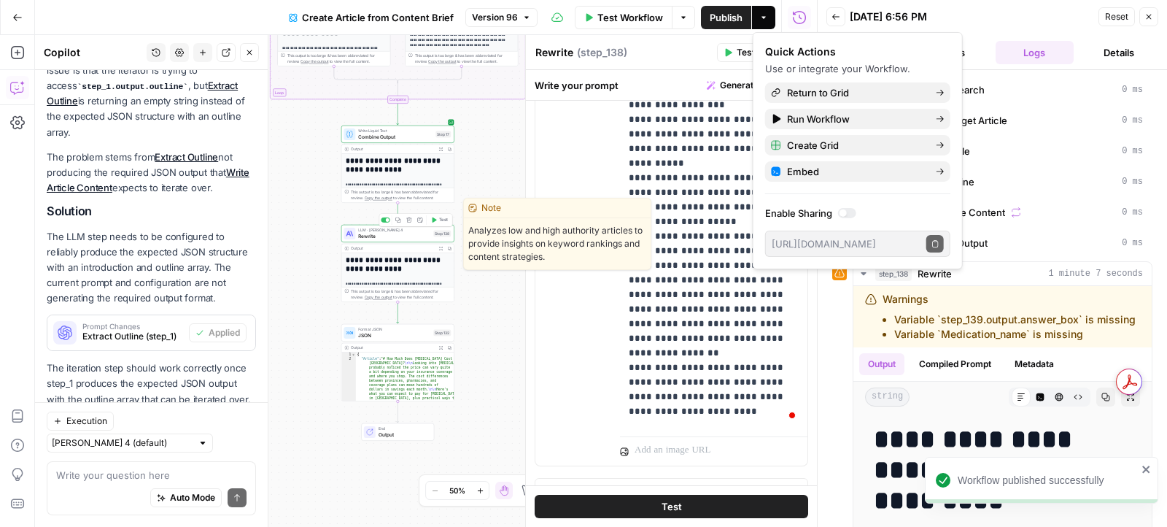
click at [438, 222] on button "Test" at bounding box center [439, 219] width 23 height 9
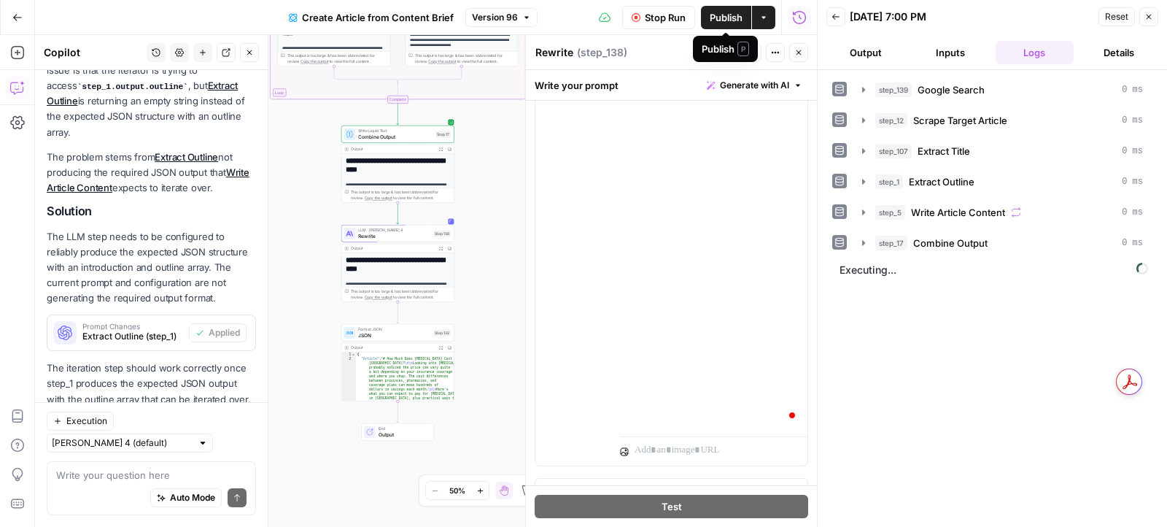
click at [510, 18] on span "Version 96" at bounding box center [495, 17] width 46 height 13
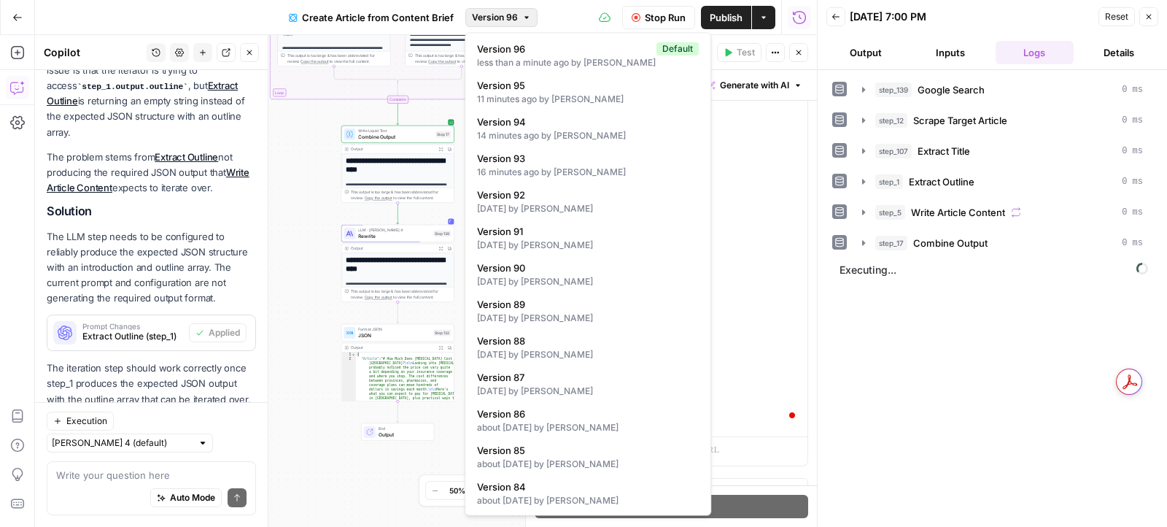
click at [550, 22] on div "Stop Run Publish Actions Run History" at bounding box center [678, 17] width 280 height 34
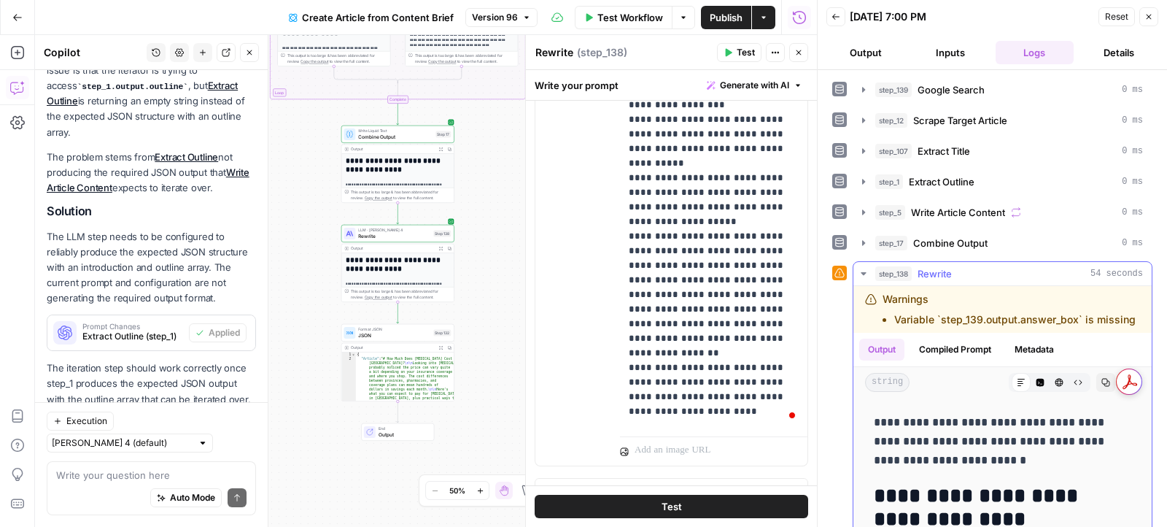
scroll to position [271, 0]
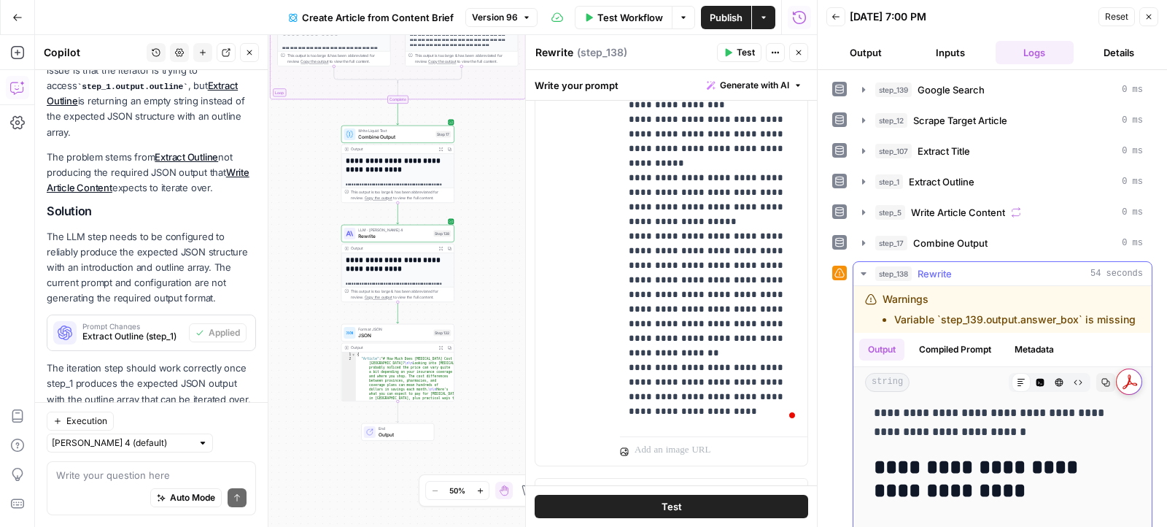
click at [1110, 378] on icon "button" at bounding box center [1105, 382] width 9 height 9
click at [710, 19] on span "Publish" at bounding box center [726, 17] width 33 height 15
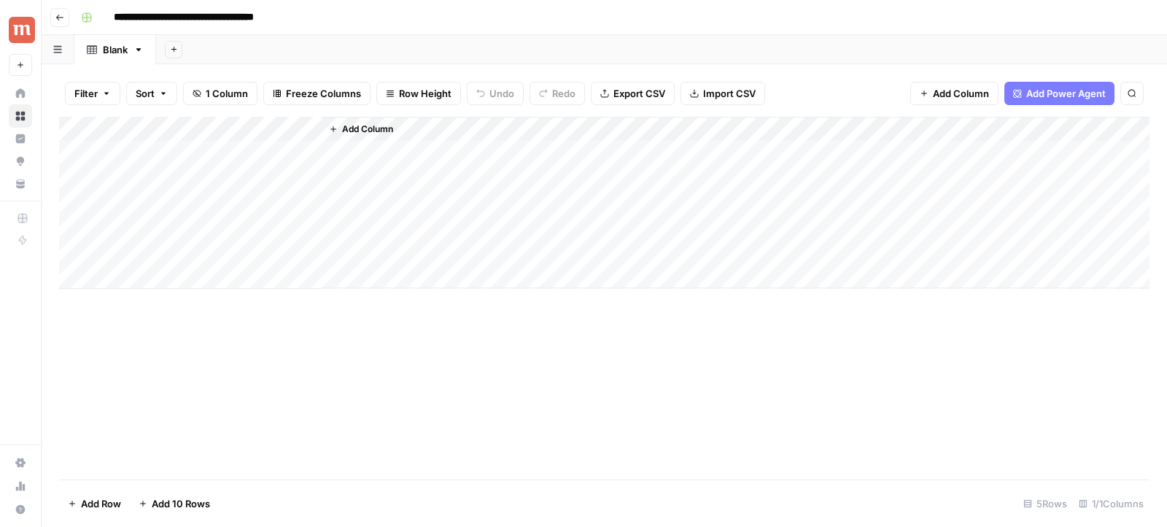
click at [247, 20] on input "**********" at bounding box center [210, 17] width 206 height 23
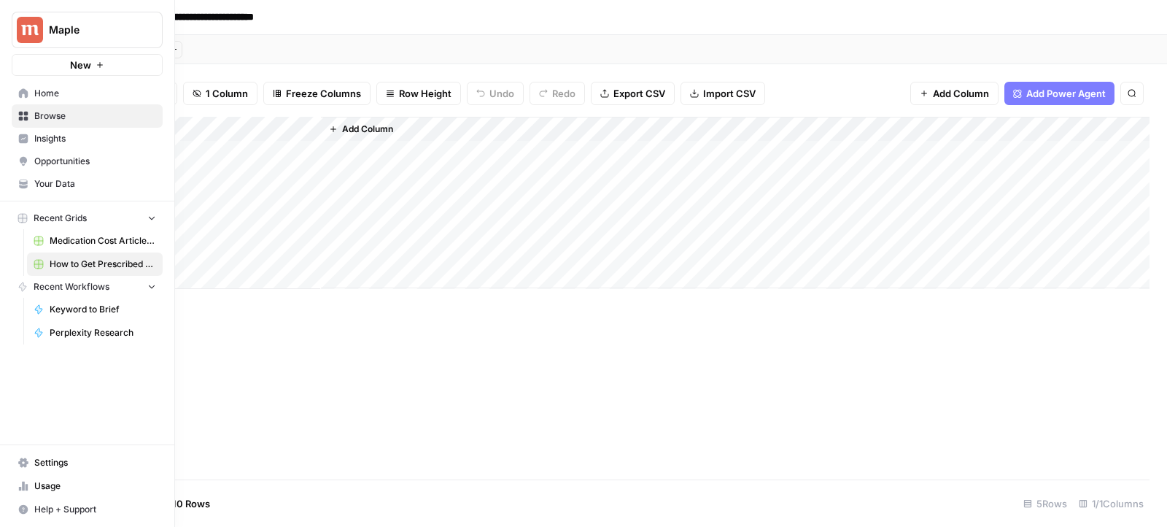
click at [88, 236] on span "Medication Cost Articles Grid" at bounding box center [103, 240] width 106 height 13
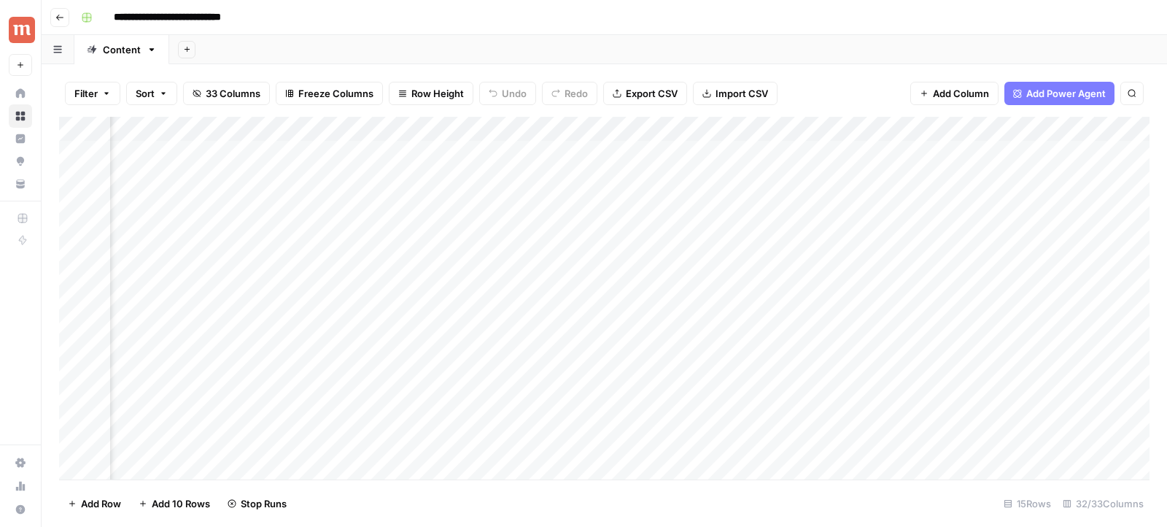
scroll to position [0, 540]
click at [164, 237] on div "Add Column" at bounding box center [604, 298] width 1090 height 363
click at [129, 267] on div "Add Column" at bounding box center [604, 298] width 1090 height 363
click at [146, 287] on div "Add Column" at bounding box center [604, 298] width 1090 height 363
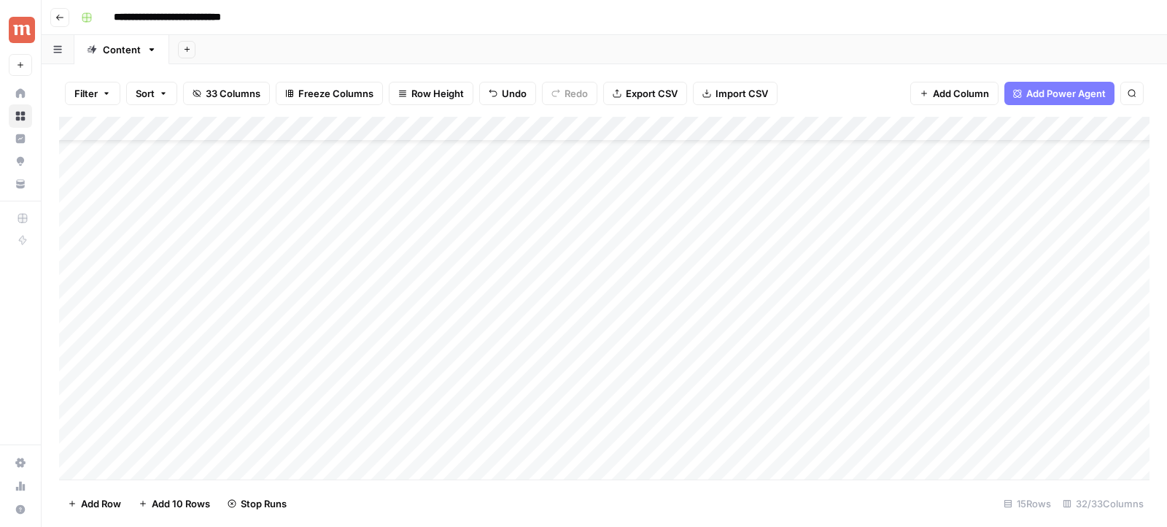
click at [149, 319] on div "Add Column" at bounding box center [604, 298] width 1090 height 363
click at [148, 352] on div "Add Column" at bounding box center [604, 298] width 1090 height 363
click at [149, 362] on div "Add Column" at bounding box center [604, 298] width 1090 height 363
click at [1006, 219] on div "Add Column" at bounding box center [604, 298] width 1090 height 363
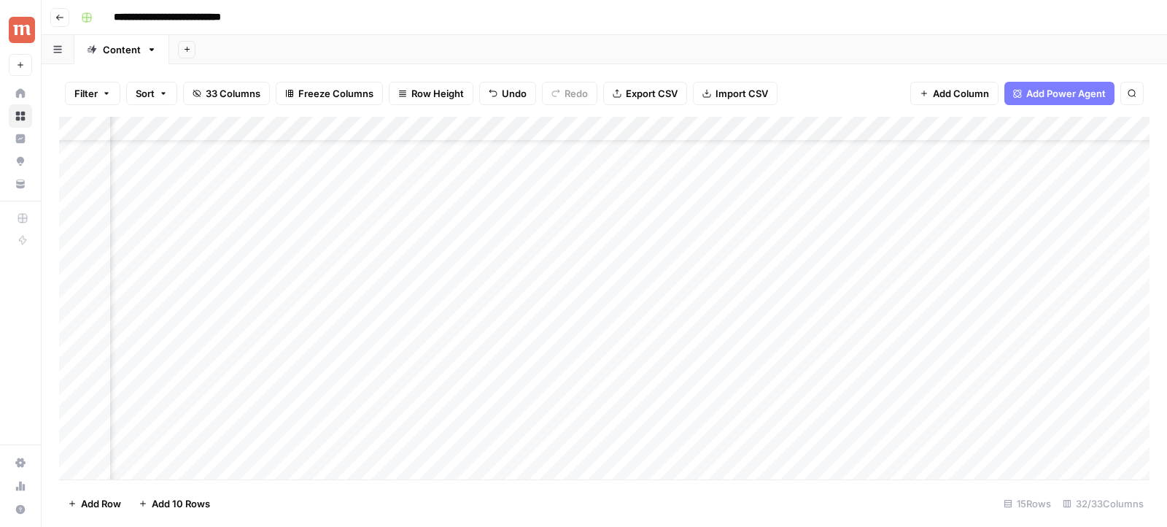
scroll to position [57, 1133]
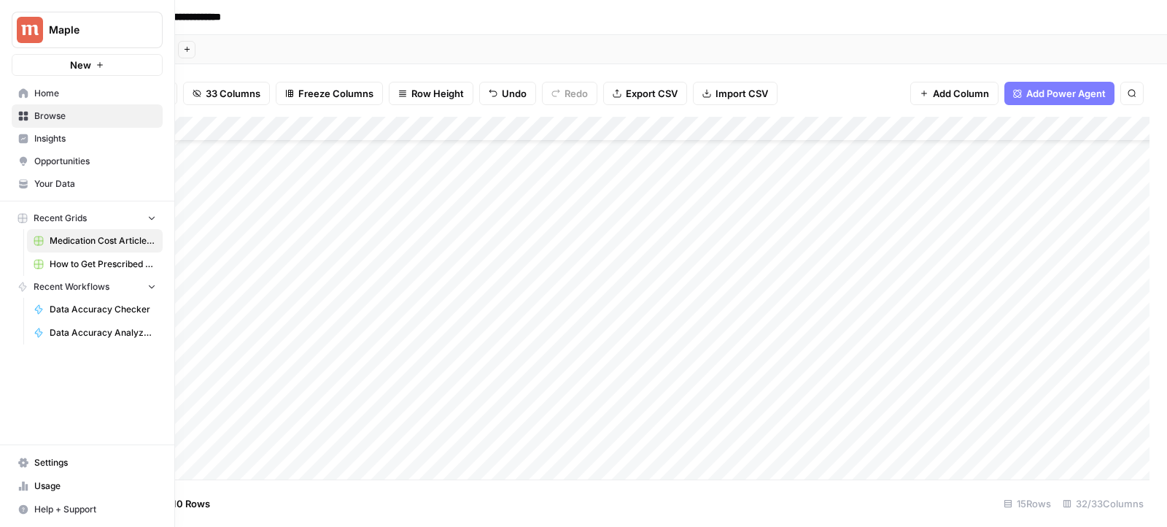
click at [65, 262] on span "How to Get Prescribed for [Medication]" at bounding box center [103, 263] width 106 height 13
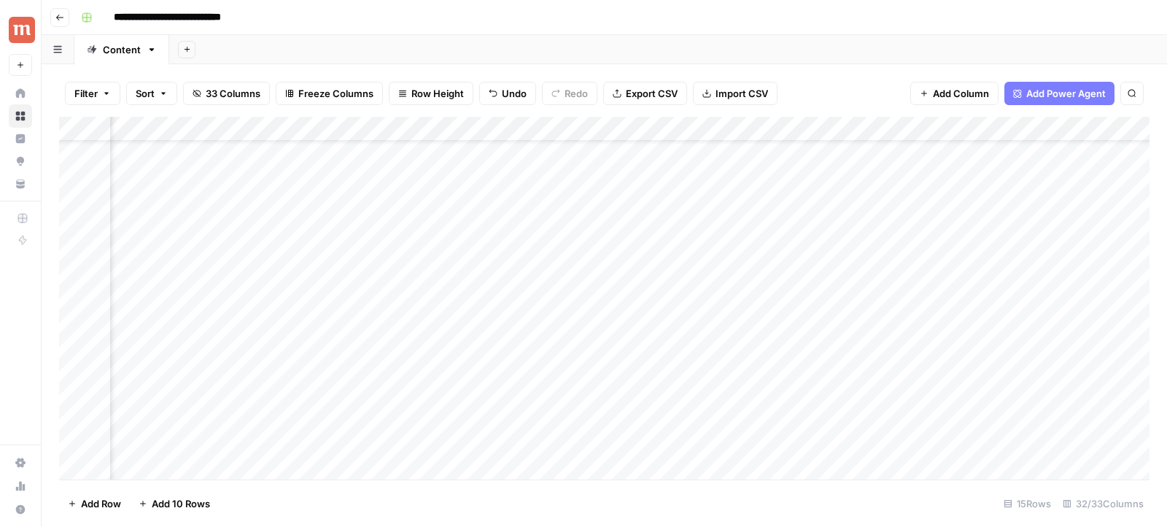
click at [669, 217] on div "Add Column" at bounding box center [604, 298] width 1090 height 363
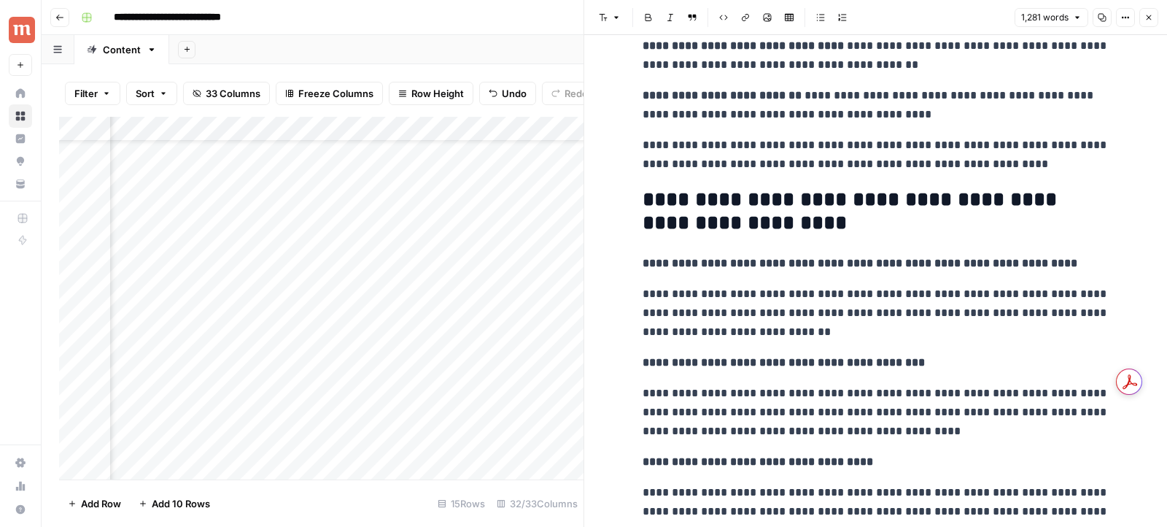
scroll to position [2176, 0]
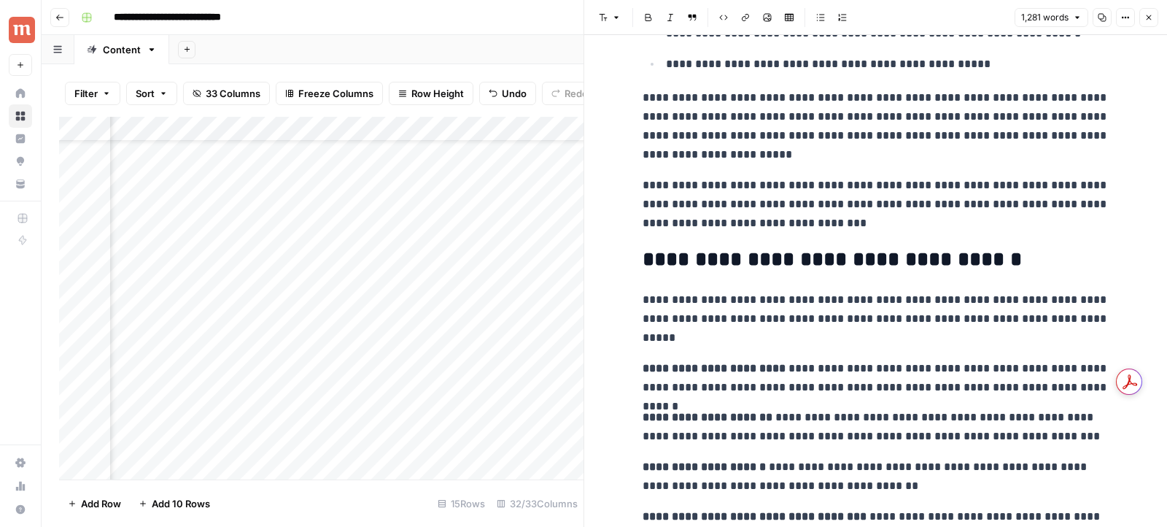
click at [1152, 12] on button "Close" at bounding box center [1148, 17] width 19 height 19
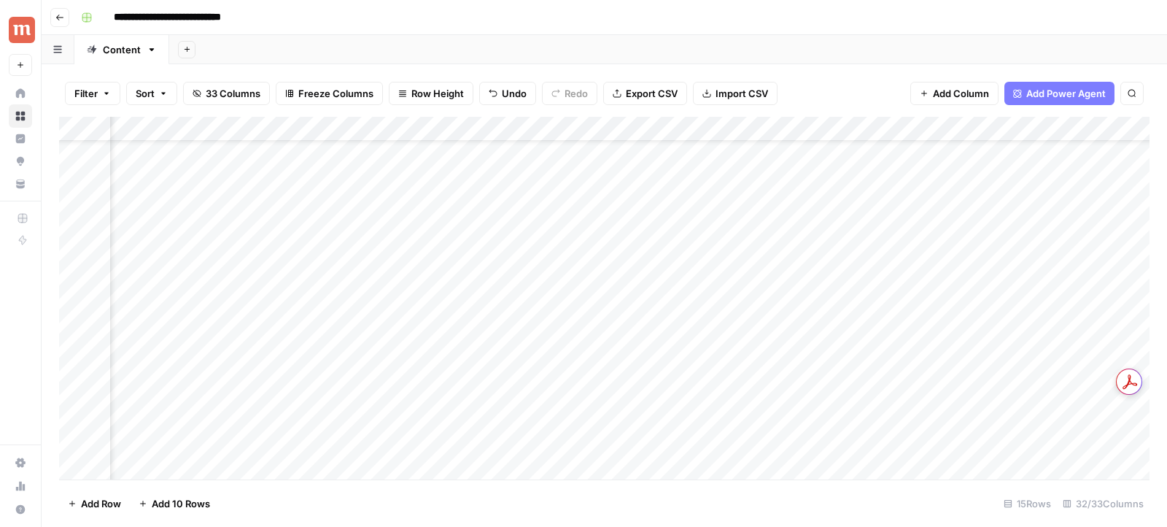
click at [784, 217] on div "Add Column" at bounding box center [604, 298] width 1090 height 363
click at [1042, 226] on div "Add Column" at bounding box center [604, 298] width 1090 height 363
click at [554, 220] on div "Add Column" at bounding box center [604, 298] width 1090 height 363
click at [427, 220] on div "Add Column" at bounding box center [604, 298] width 1090 height 363
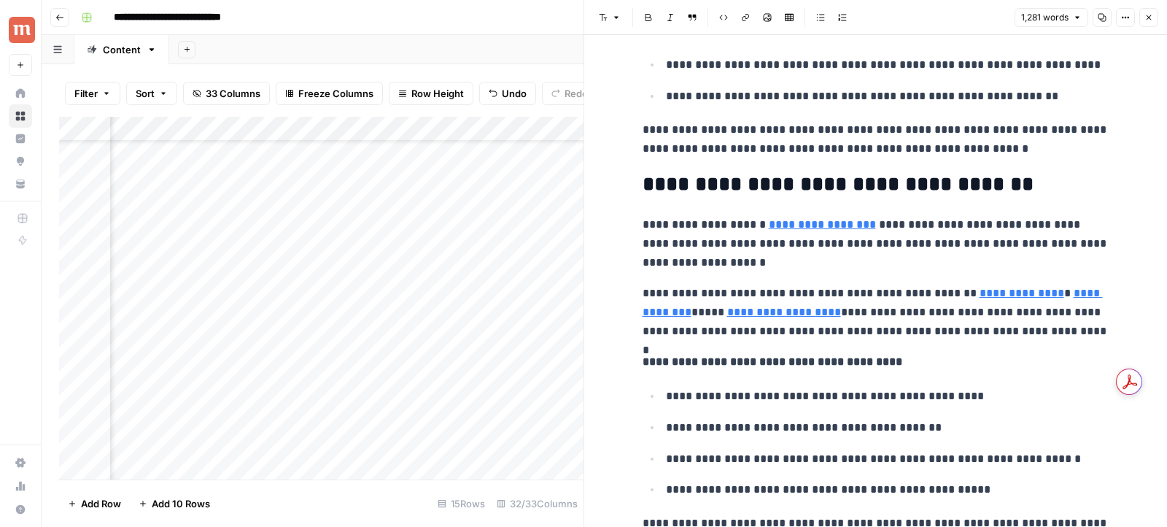
scroll to position [1773, 0]
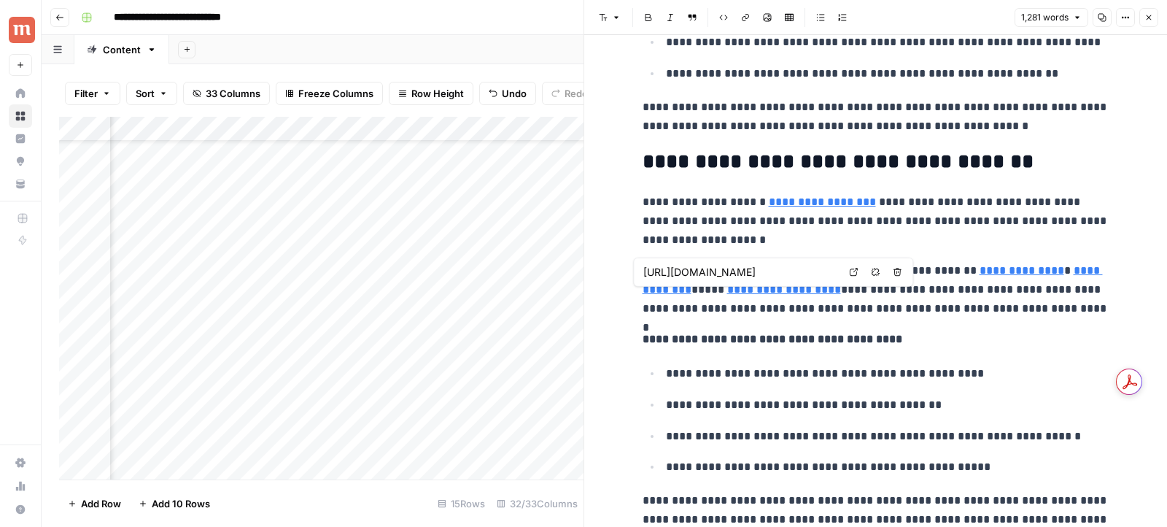
type input "https://www.getmaple.ca/blog/get-an-online-prescription-and-stay-in-bed/"
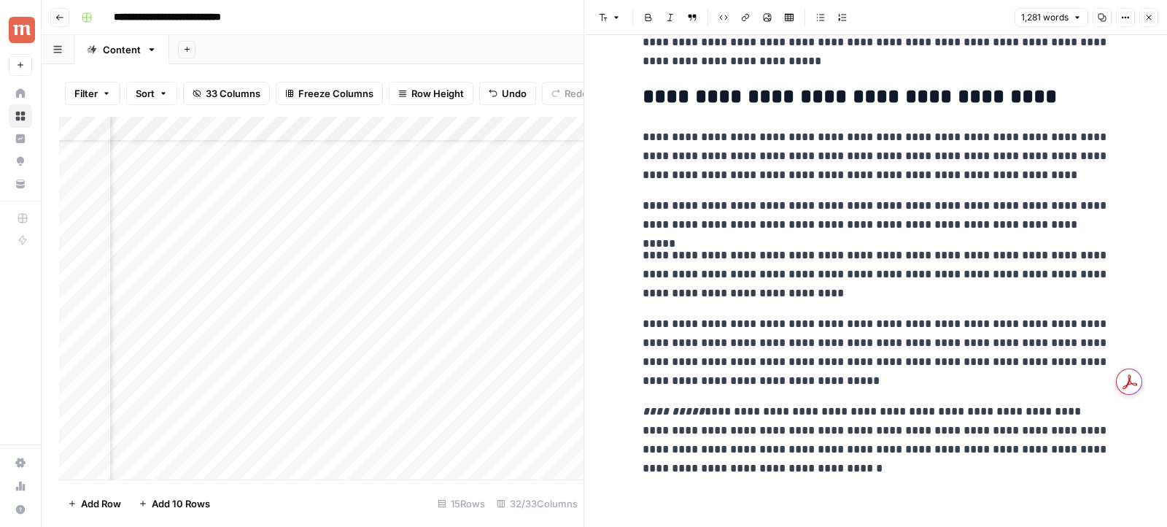
scroll to position [3470, 0]
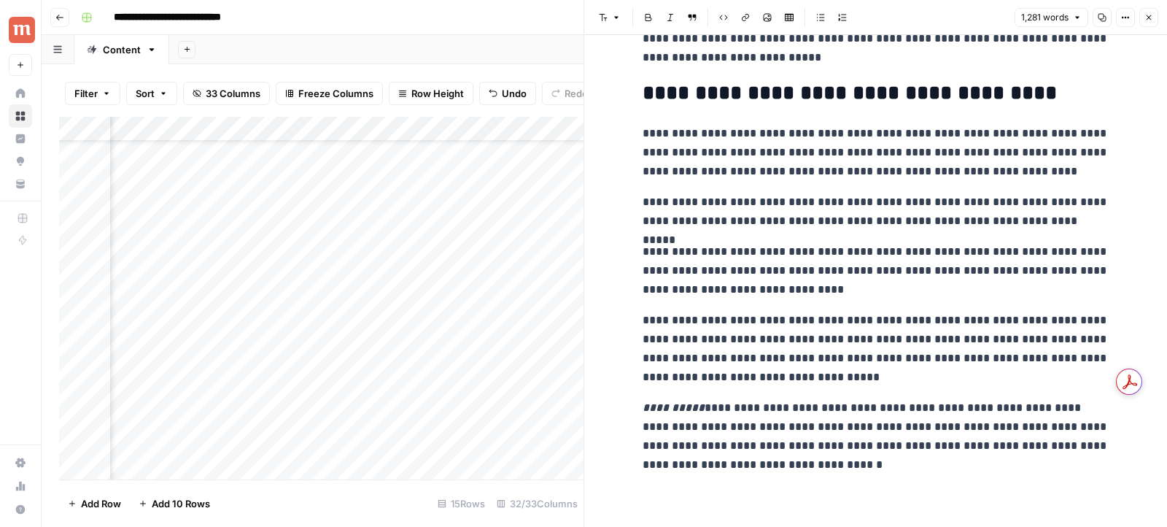
click at [1153, 18] on button "Close" at bounding box center [1148, 17] width 19 height 19
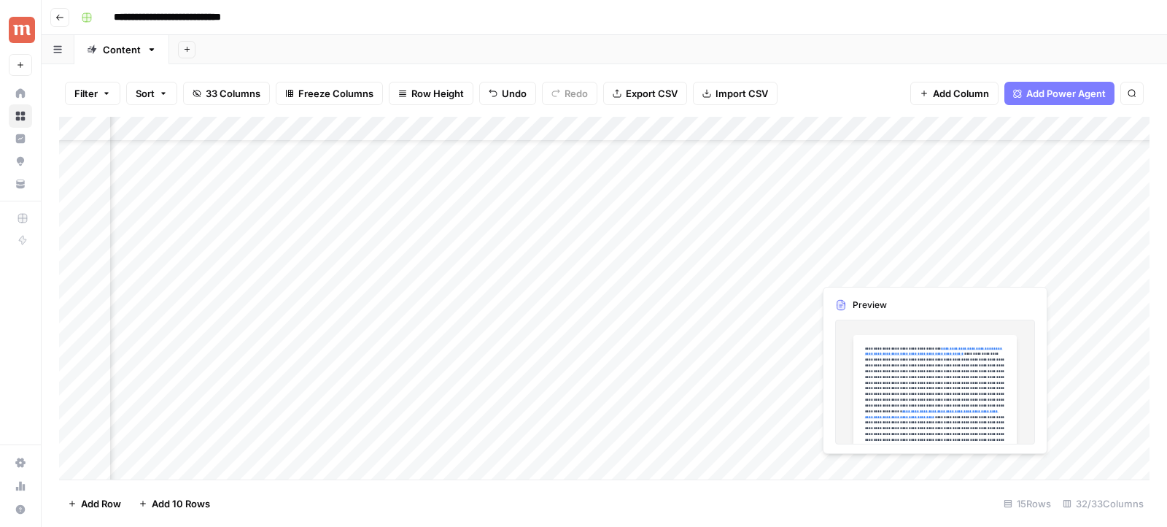
scroll to position [57, 1012]
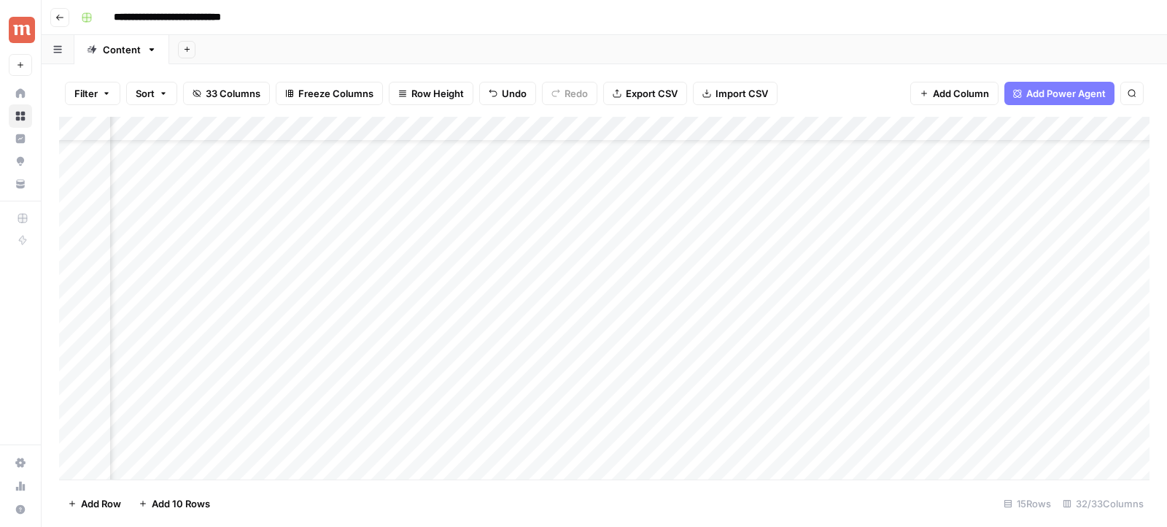
click at [789, 220] on div "Add Column" at bounding box center [604, 298] width 1090 height 363
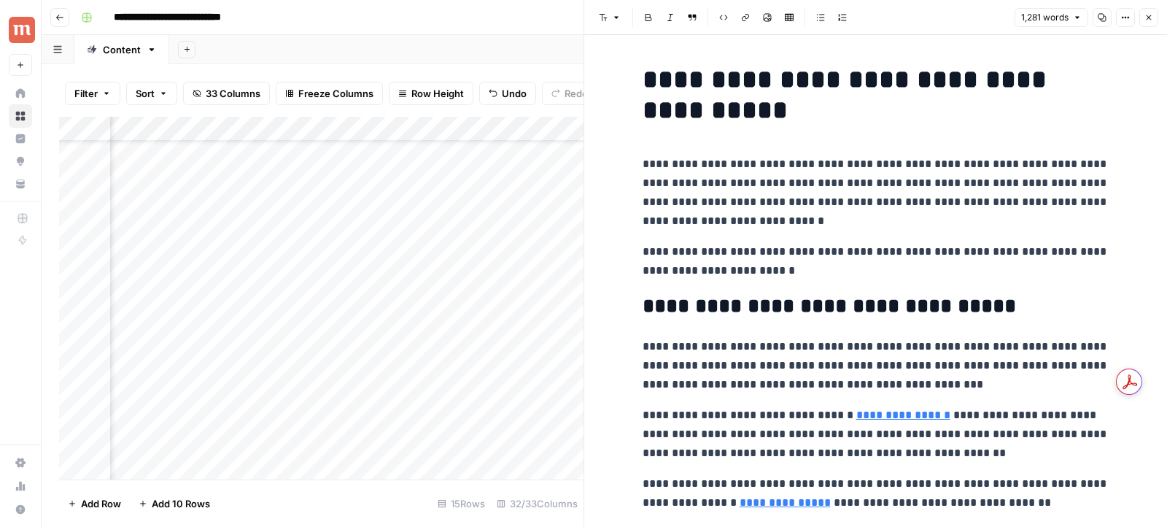
click at [1100, 19] on icon "button" at bounding box center [1102, 17] width 9 height 9
click at [1152, 18] on icon "button" at bounding box center [1148, 17] width 9 height 9
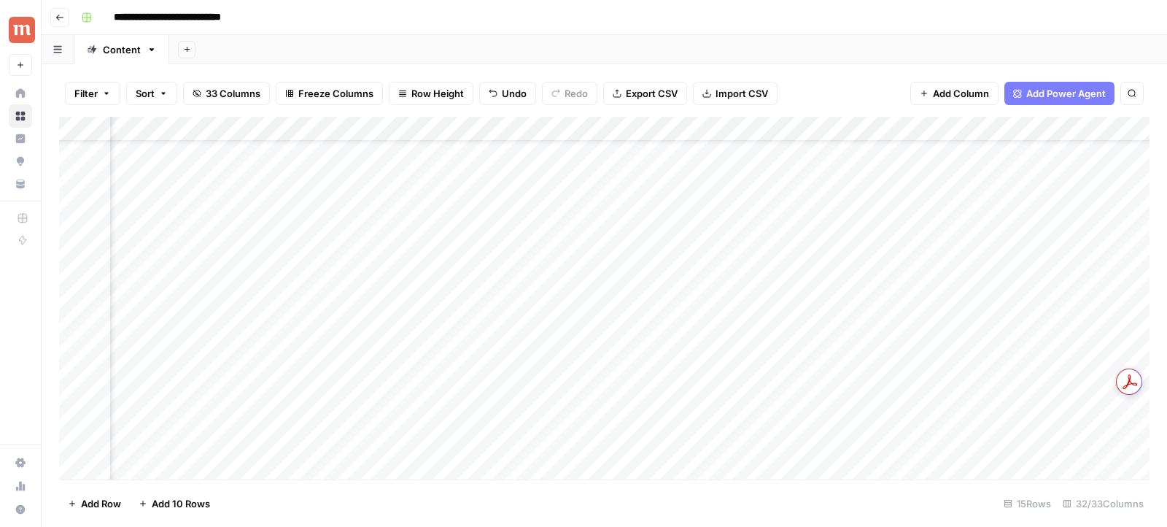
scroll to position [57, 1280]
click at [346, 249] on div "Add Column" at bounding box center [604, 298] width 1090 height 363
click at [343, 274] on div "Add Column" at bounding box center [604, 298] width 1090 height 363
click at [339, 293] on div "Add Column" at bounding box center [604, 298] width 1090 height 363
click at [339, 315] on div "Add Column" at bounding box center [604, 298] width 1090 height 363
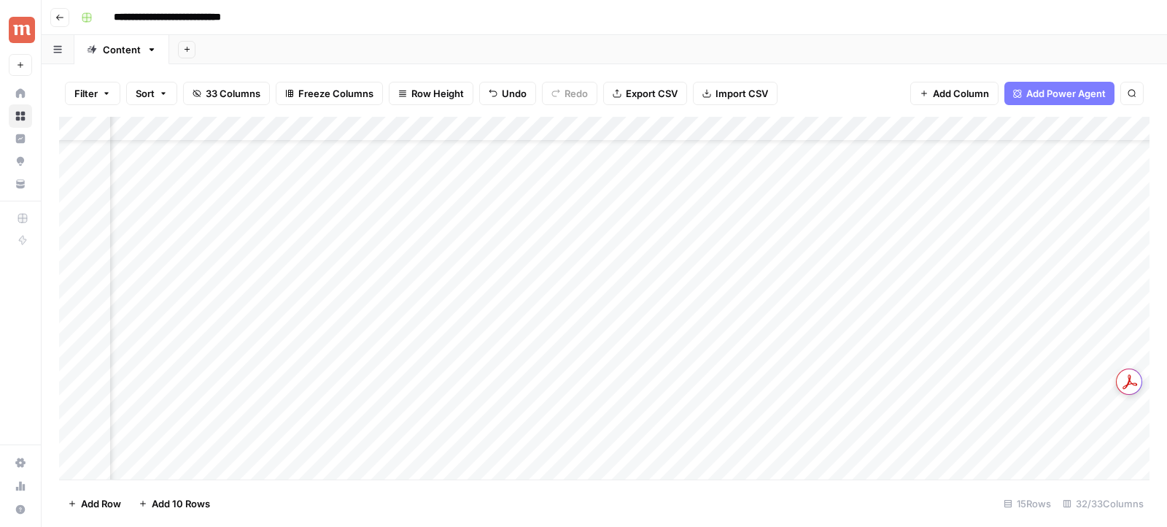
click at [339, 346] on div "Add Column" at bounding box center [604, 298] width 1090 height 363
click at [339, 363] on div "Add Column" at bounding box center [604, 298] width 1090 height 363
click at [338, 266] on div "Add Column" at bounding box center [604, 298] width 1090 height 363
click at [331, 244] on div "Add Column" at bounding box center [604, 298] width 1090 height 363
click at [331, 341] on div "Add Column" at bounding box center [604, 298] width 1090 height 363
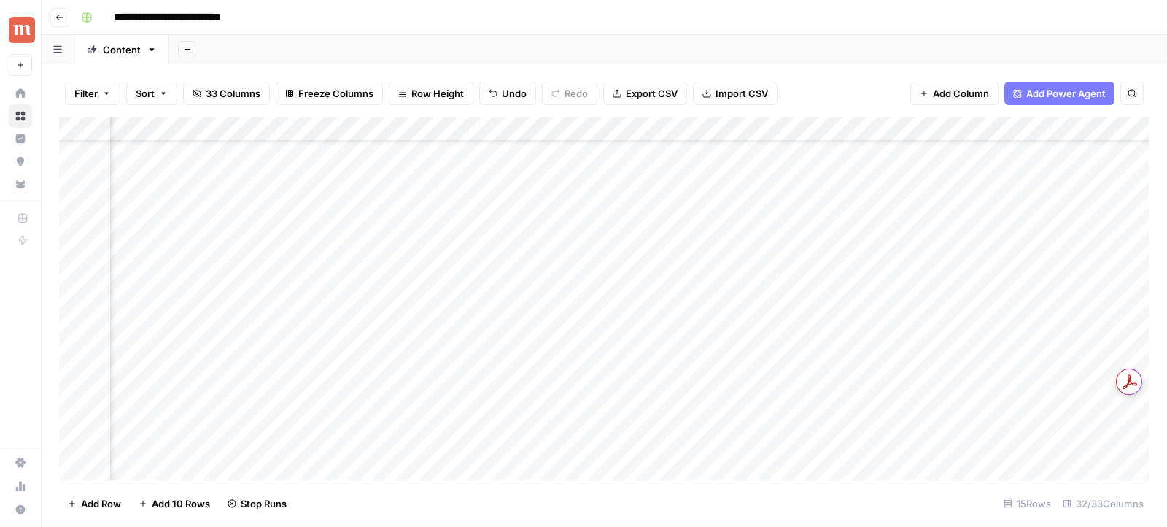
scroll to position [57, 1687]
click at [678, 222] on div "Add Column" at bounding box center [604, 298] width 1090 height 363
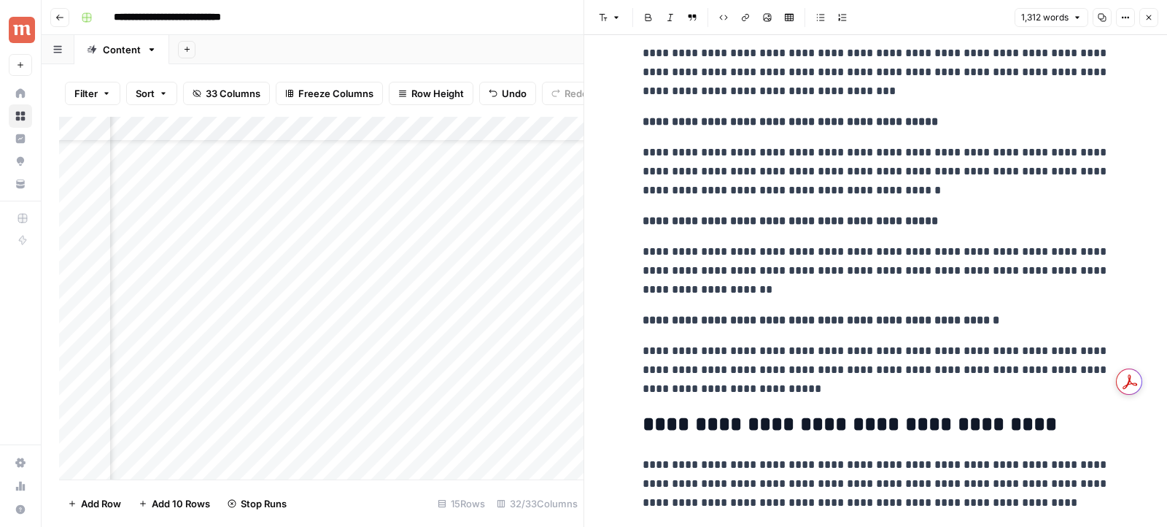
scroll to position [3527, 0]
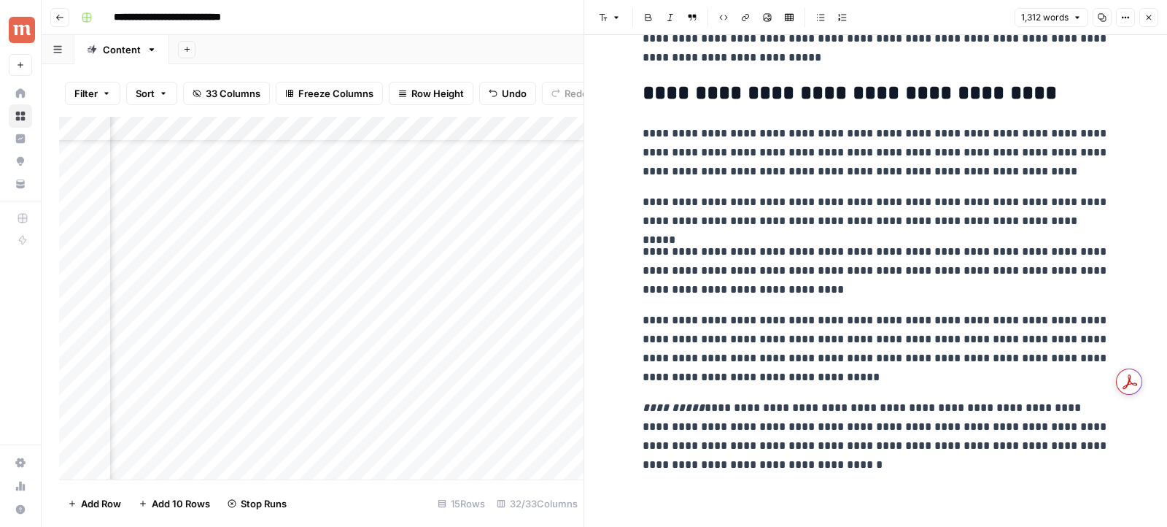
click at [1150, 25] on button "Close" at bounding box center [1148, 17] width 19 height 19
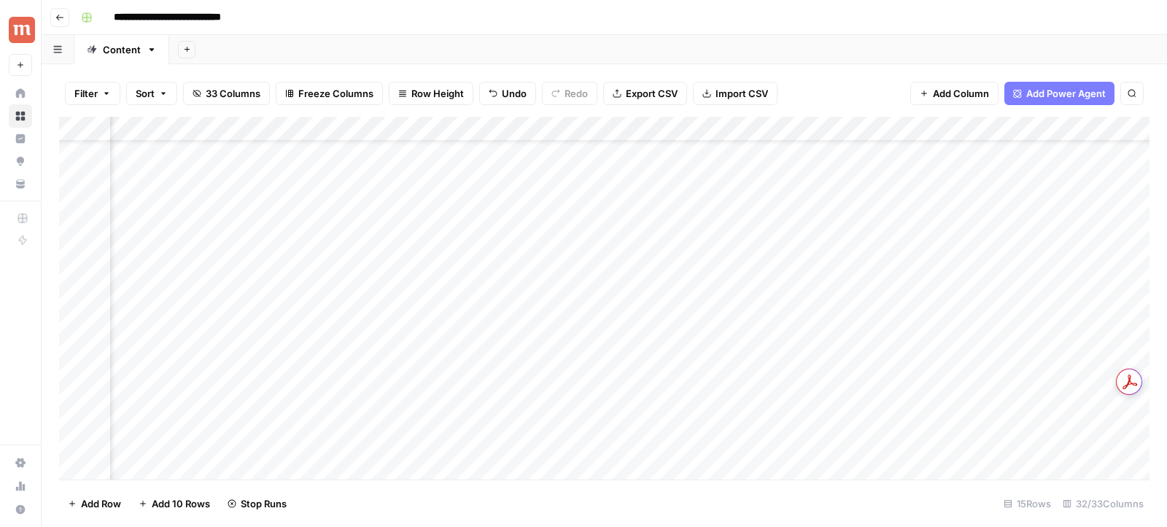
click at [770, 223] on div "Add Column" at bounding box center [604, 298] width 1090 height 363
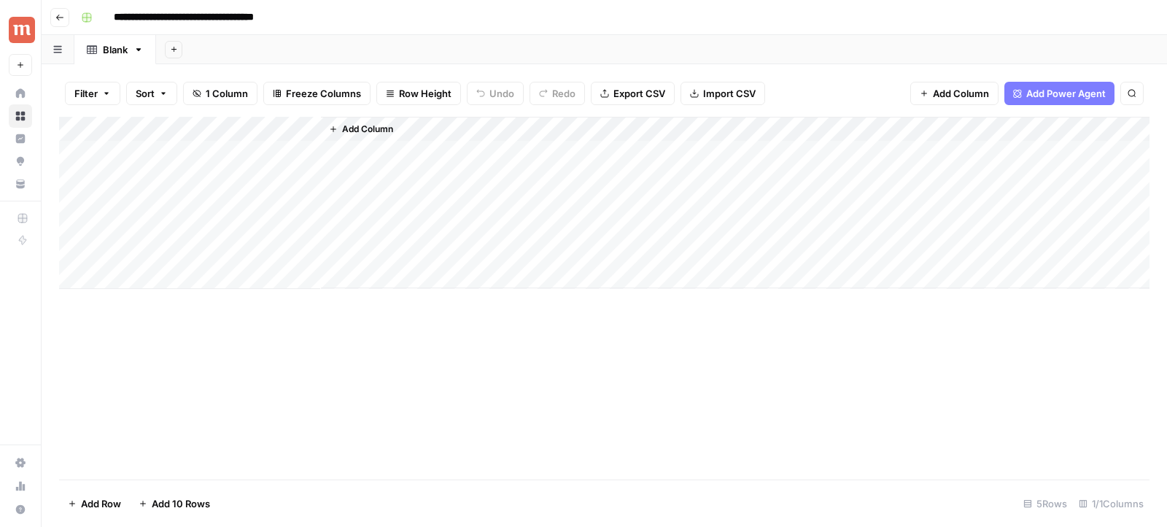
click at [207, 128] on div "Add Column" at bounding box center [604, 203] width 1090 height 172
click at [196, 159] on input "Title" at bounding box center [197, 164] width 148 height 15
type input "Medication"
click at [259, 134] on div "Add Column" at bounding box center [604, 203] width 1090 height 172
click at [219, 158] on input "Medication" at bounding box center [197, 164] width 148 height 15
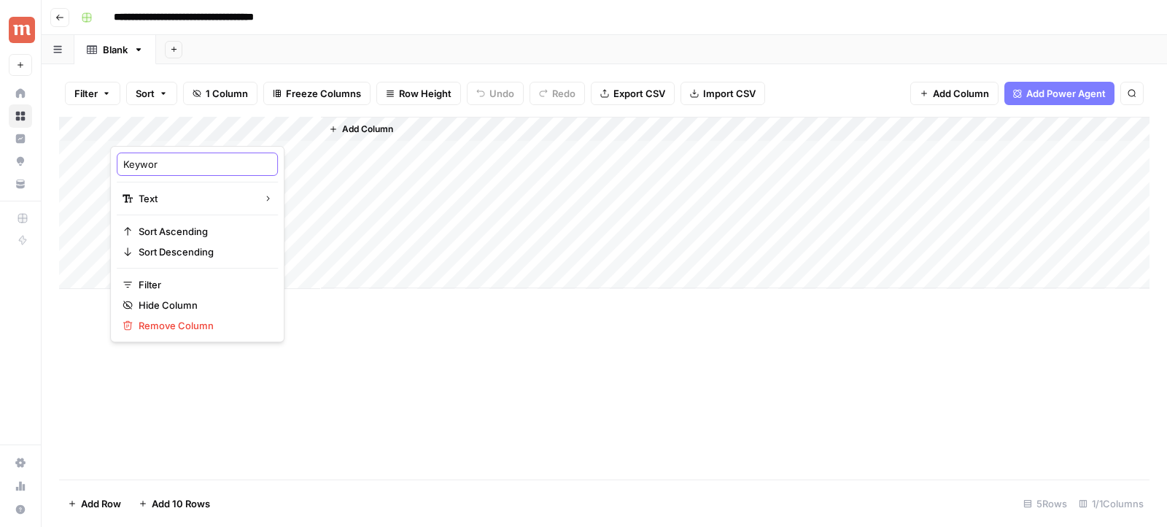
type input "Keyword"
click at [259, 147] on div "Add Column" at bounding box center [604, 203] width 1090 height 172
click at [227, 10] on input "**********" at bounding box center [210, 17] width 206 height 23
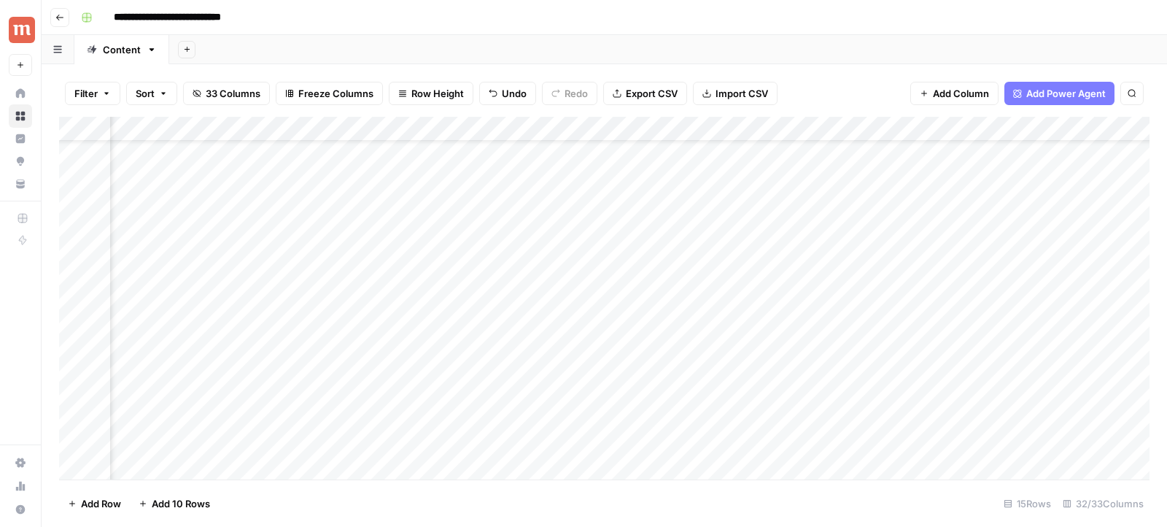
scroll to position [57, 2020]
click at [608, 222] on div "Add Column" at bounding box center [604, 298] width 1090 height 363
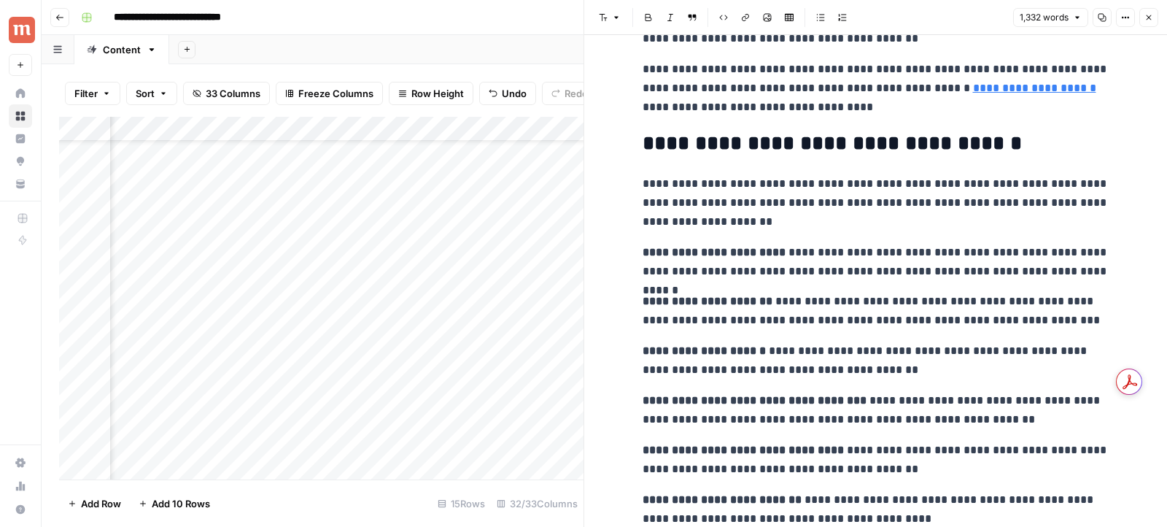
scroll to position [3182, 0]
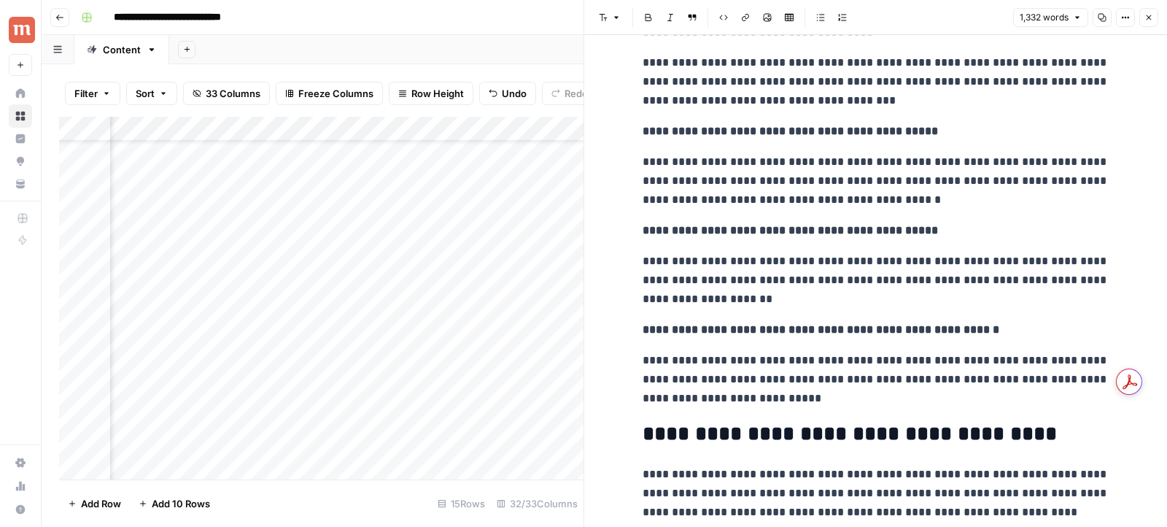
click at [1100, 15] on icon "button" at bounding box center [1102, 18] width 8 height 8
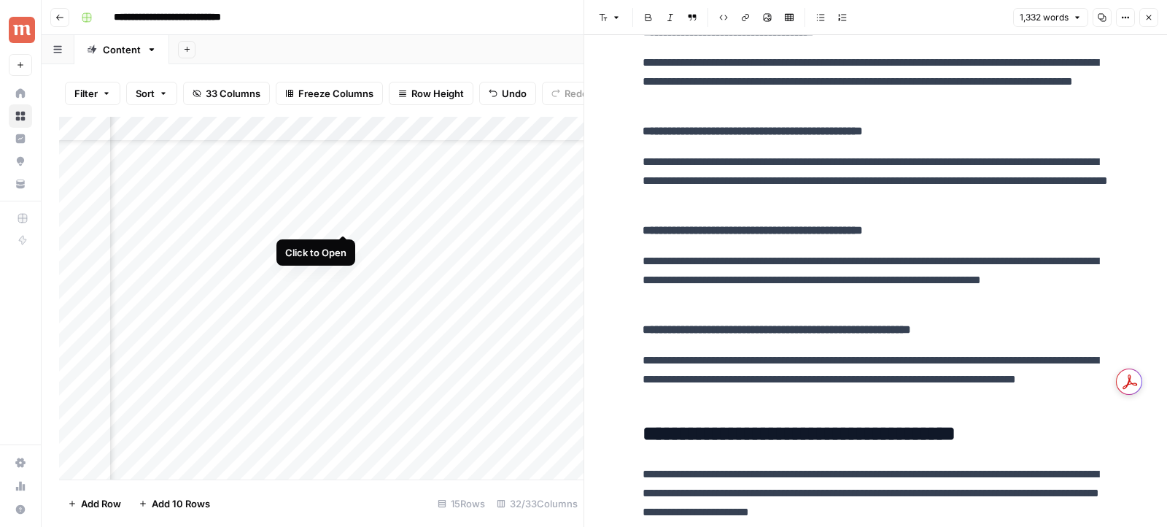
click at [342, 221] on div "Add Column" at bounding box center [321, 298] width 524 height 363
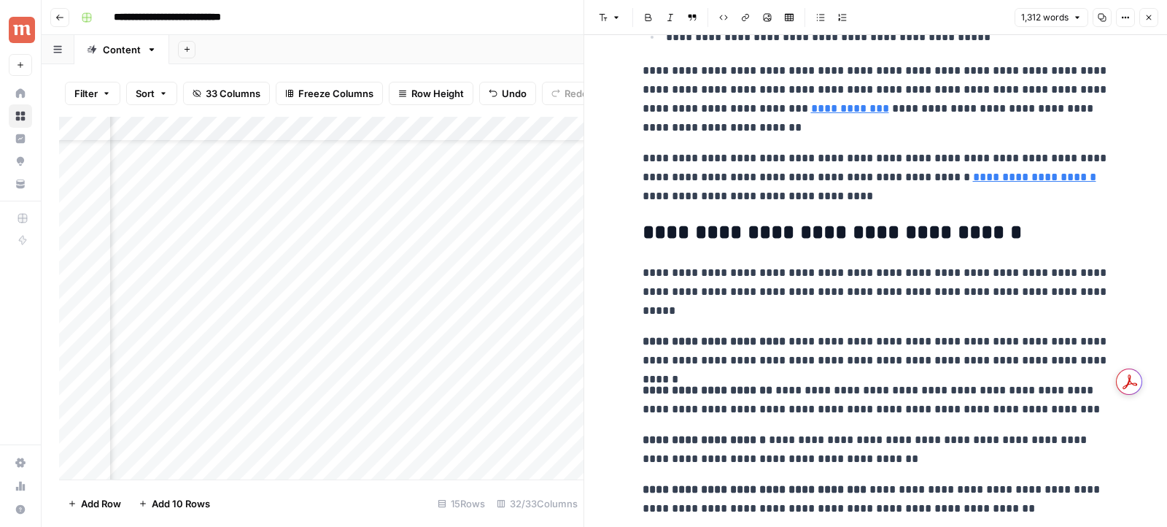
scroll to position [3527, 0]
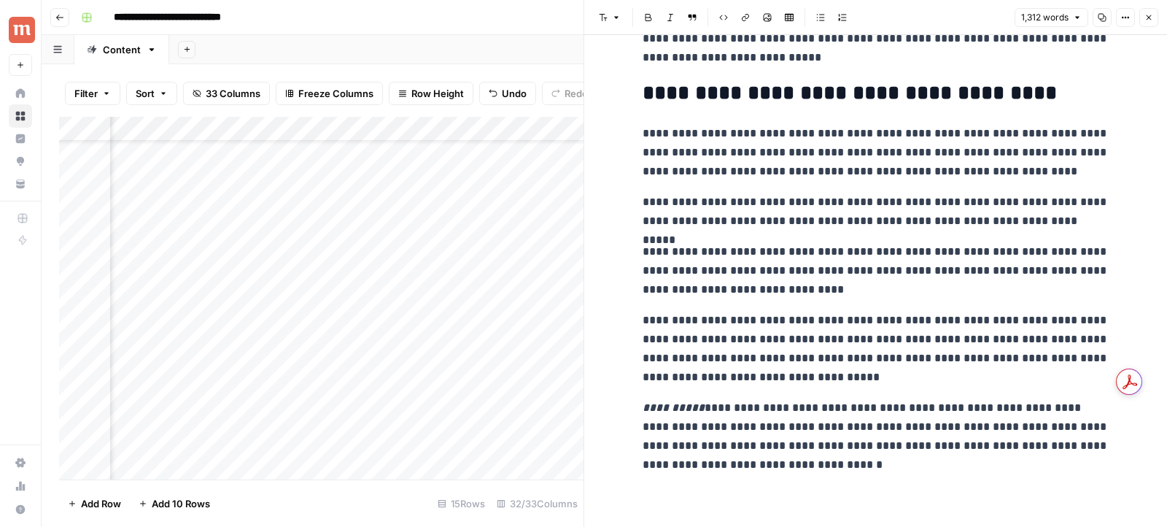
click at [736, 438] on p "**********" at bounding box center [876, 436] width 467 height 76
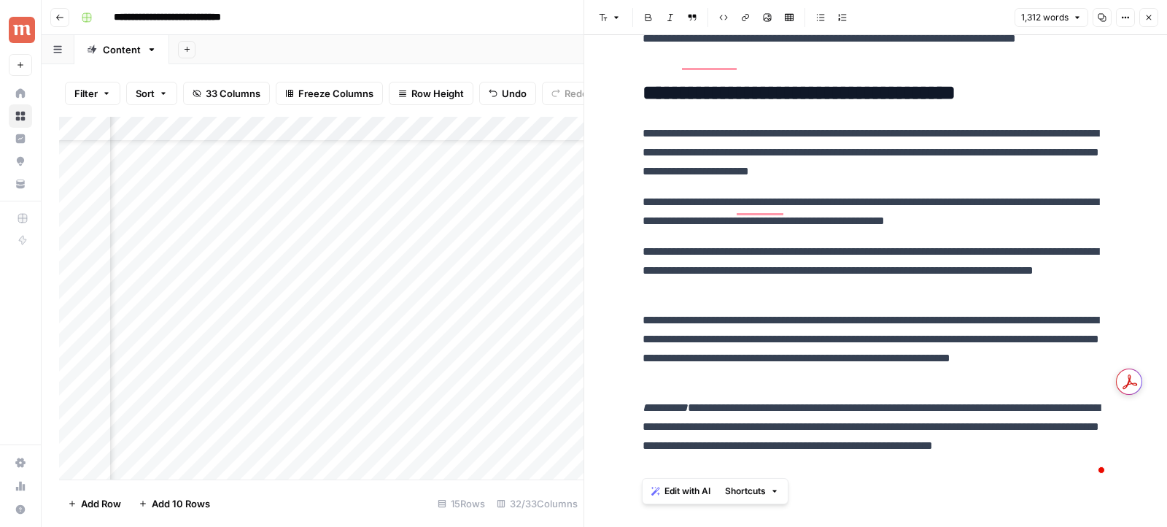
scroll to position [57, 2432]
click at [315, 217] on div "Add Column" at bounding box center [321, 298] width 524 height 363
click at [462, 247] on div "Add Column" at bounding box center [321, 298] width 524 height 363
click at [462, 278] on div "Add Column" at bounding box center [321, 298] width 524 height 363
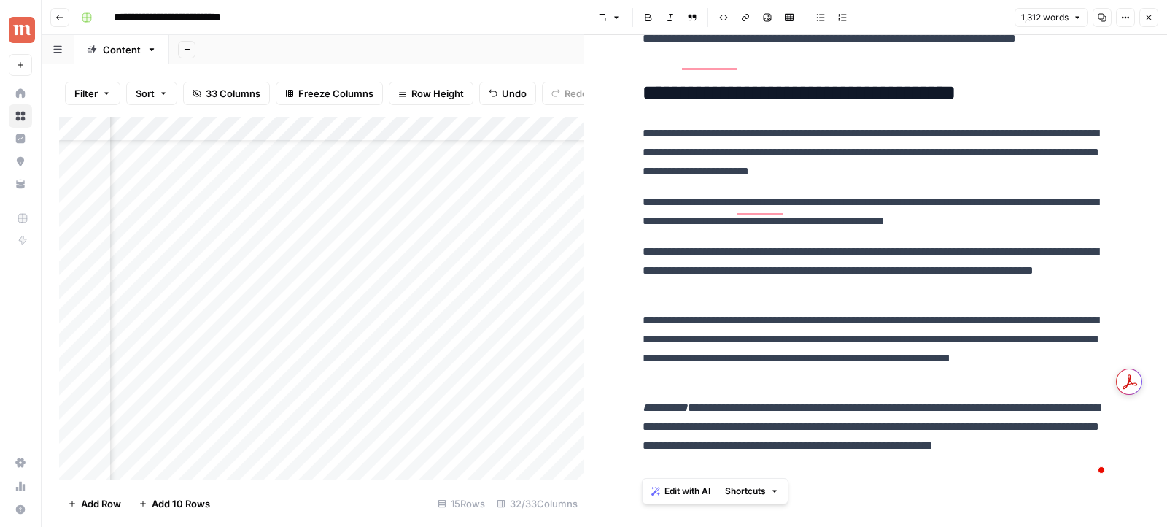
click at [462, 292] on div "Add Column" at bounding box center [321, 298] width 524 height 363
click at [462, 320] on div "Add Column" at bounding box center [321, 298] width 524 height 363
click at [462, 345] on div "Add Column" at bounding box center [321, 298] width 524 height 363
click at [462, 368] on div "Add Column" at bounding box center [321, 298] width 524 height 363
click at [476, 295] on div "Add Column" at bounding box center [321, 298] width 524 height 363
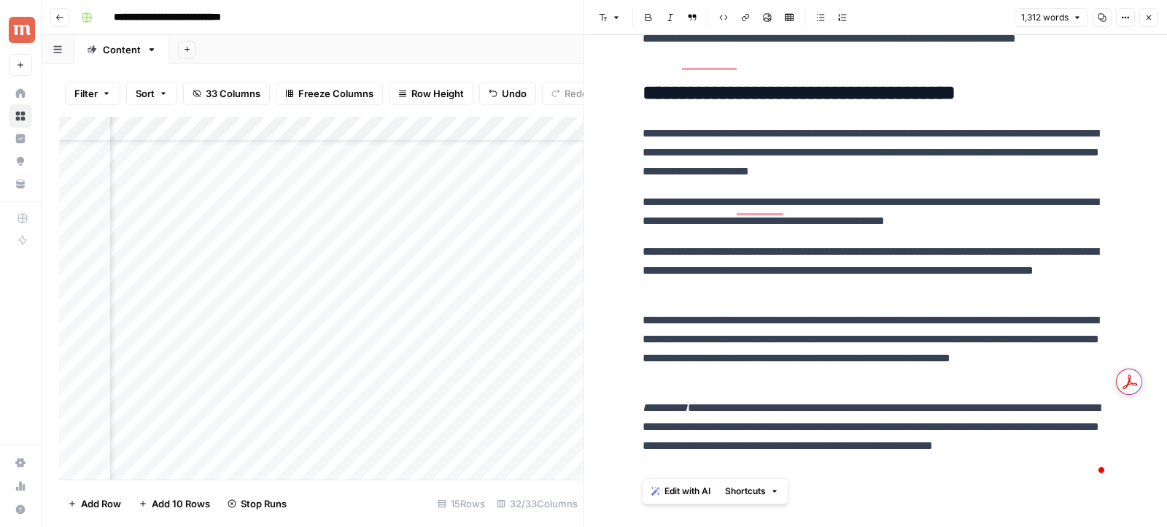
click at [481, 242] on div "Add Column" at bounding box center [321, 298] width 524 height 363
click at [376, 245] on div "Add Column" at bounding box center [321, 298] width 524 height 363
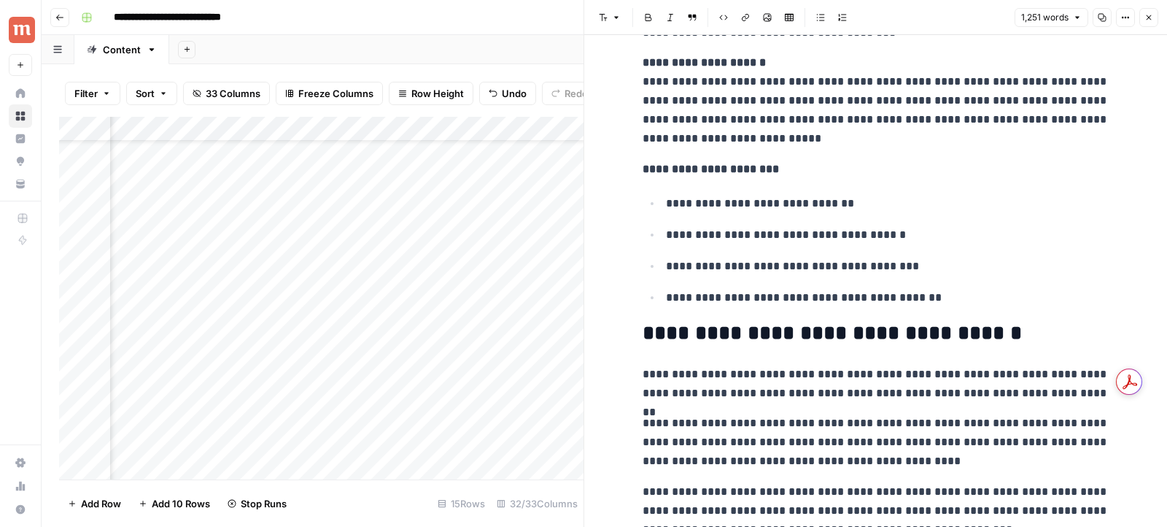
scroll to position [2655, 0]
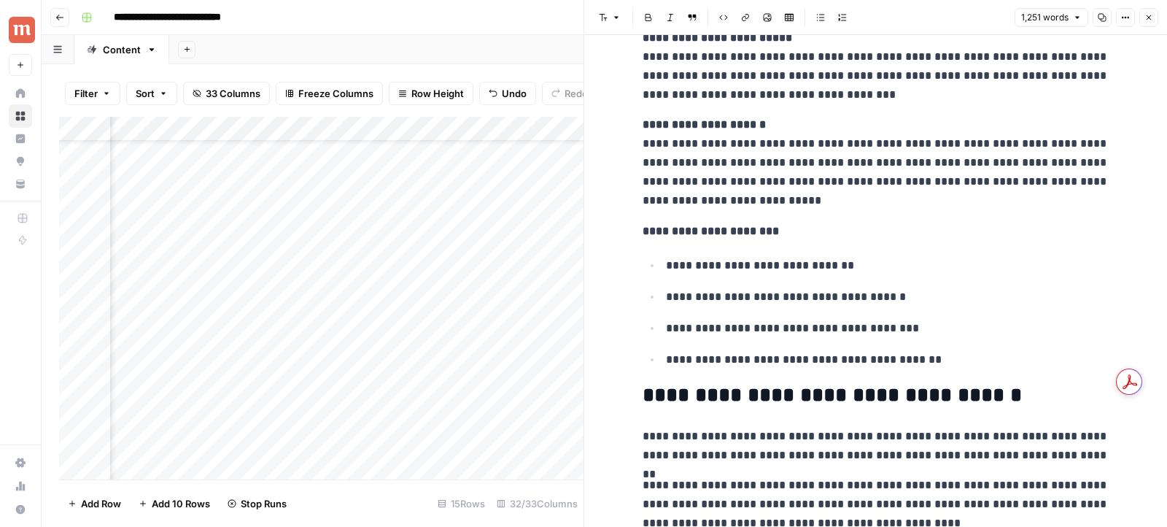
click at [1149, 23] on button "Close" at bounding box center [1148, 17] width 19 height 19
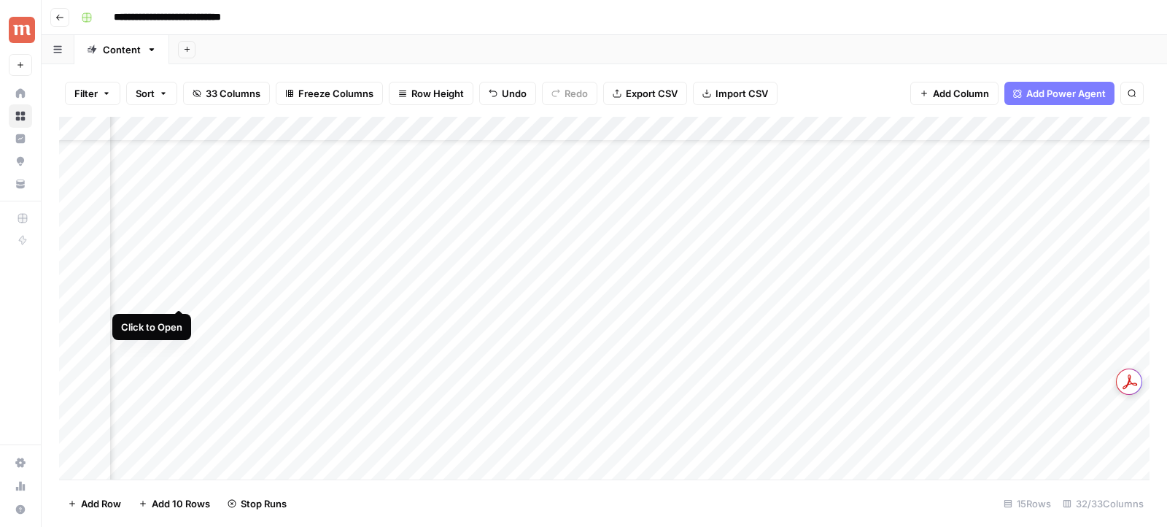
click at [179, 295] on div "Add Column" at bounding box center [604, 298] width 1090 height 363
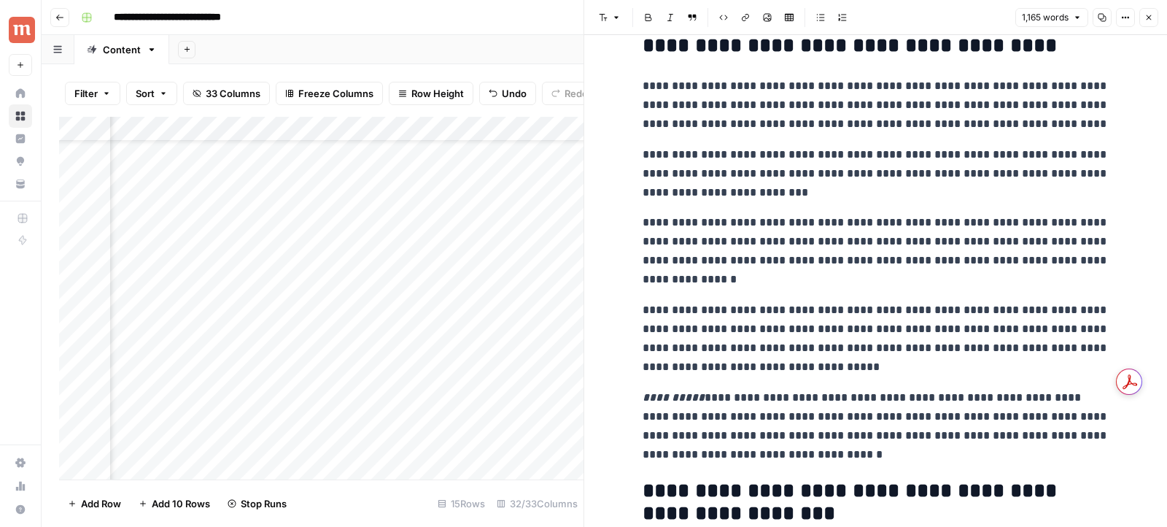
scroll to position [2234, 0]
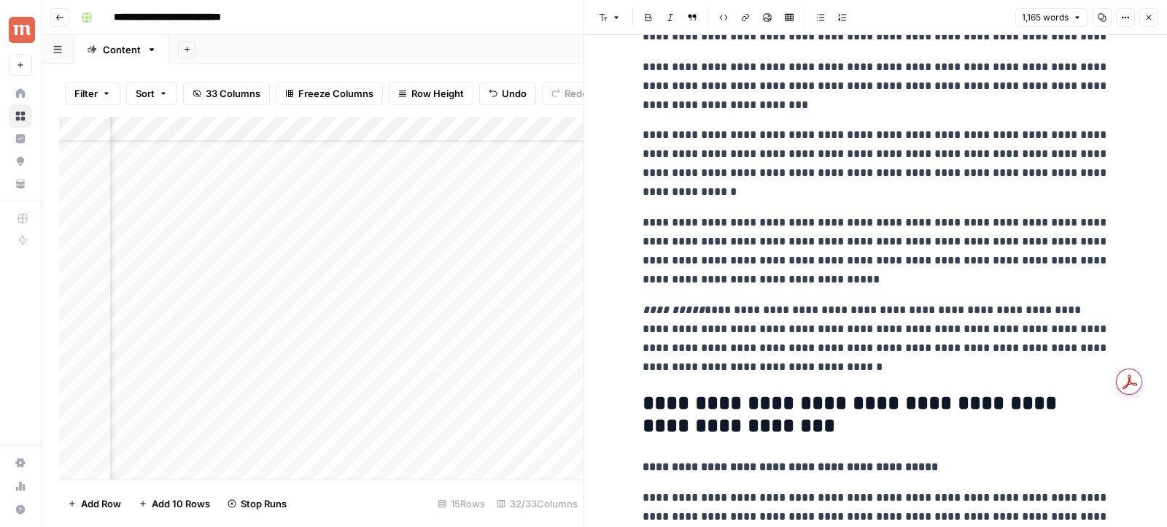
click at [1152, 19] on icon "button" at bounding box center [1148, 17] width 9 height 9
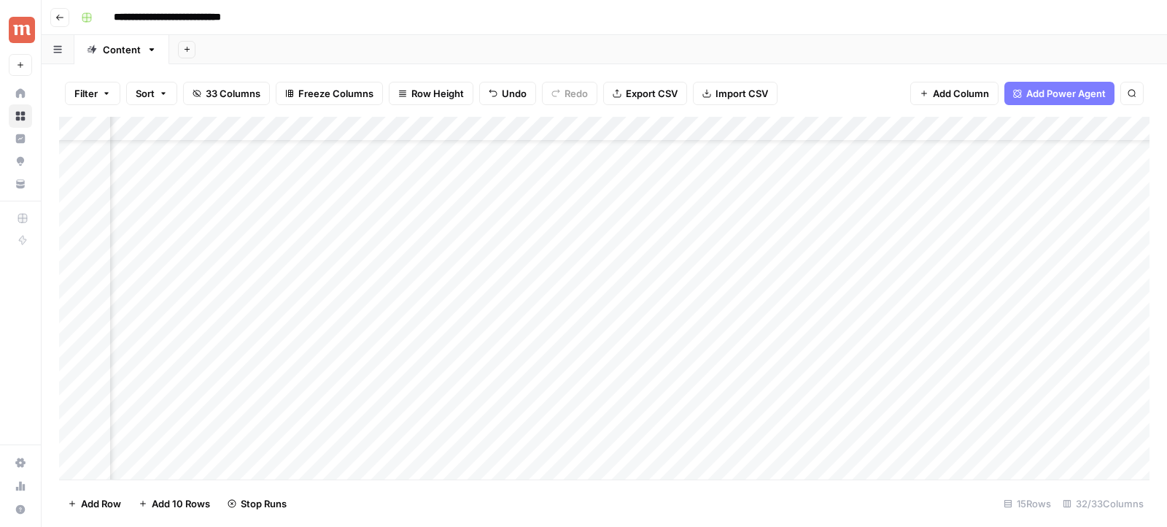
click at [553, 271] on div "Add Column" at bounding box center [604, 298] width 1090 height 363
click at [558, 244] on div "Add Column" at bounding box center [604, 298] width 1090 height 363
click at [554, 295] on div "Add Column" at bounding box center [604, 298] width 1090 height 363
click at [553, 320] on div "Add Column" at bounding box center [604, 298] width 1090 height 363
click at [553, 349] on div "Add Column" at bounding box center [604, 298] width 1090 height 363
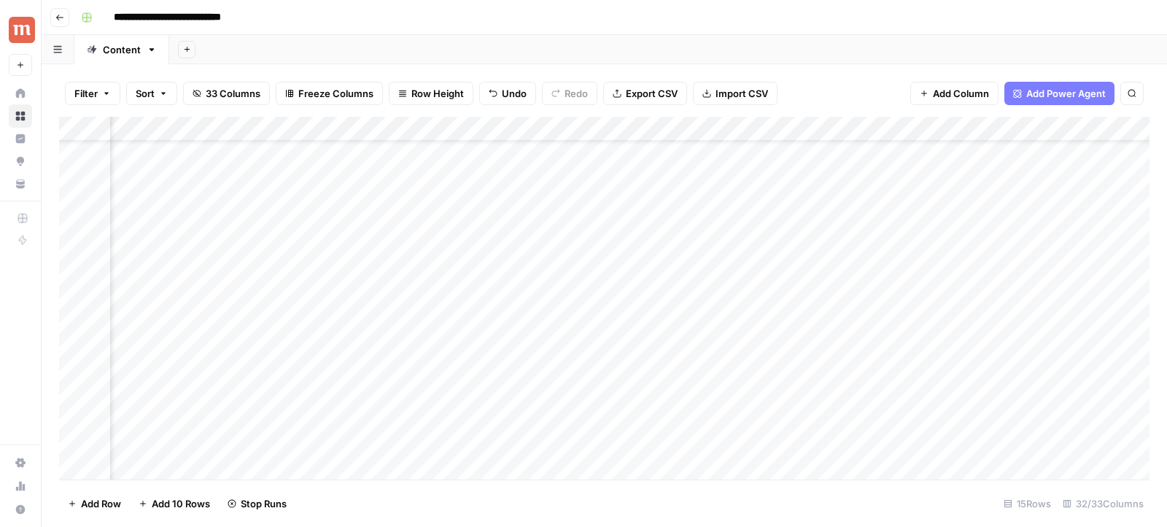
click at [551, 373] on div "Add Column" at bounding box center [604, 298] width 1090 height 363
click at [476, 271] on div "Add Column" at bounding box center [604, 298] width 1090 height 363
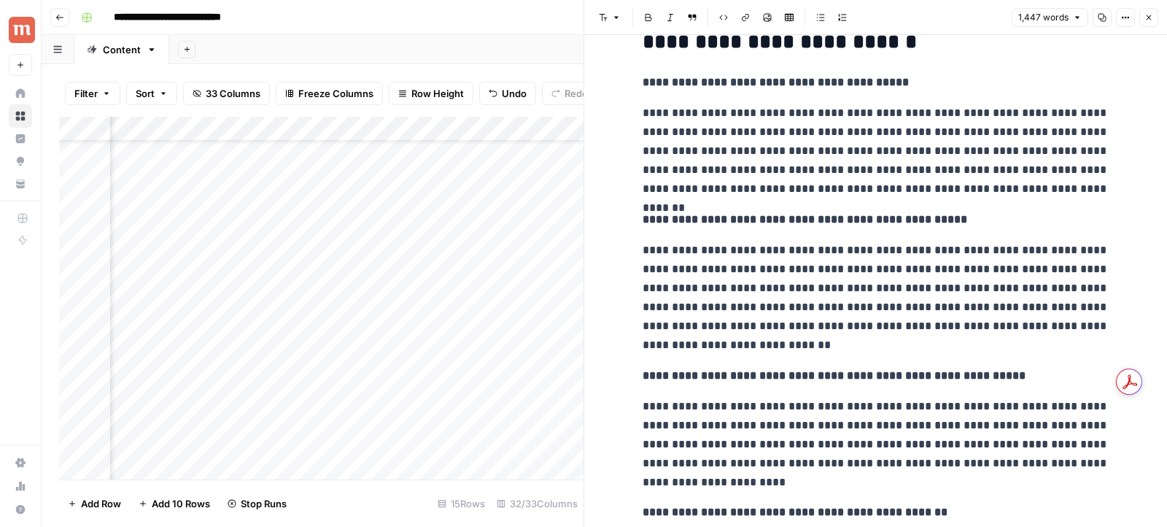
scroll to position [3075, 0]
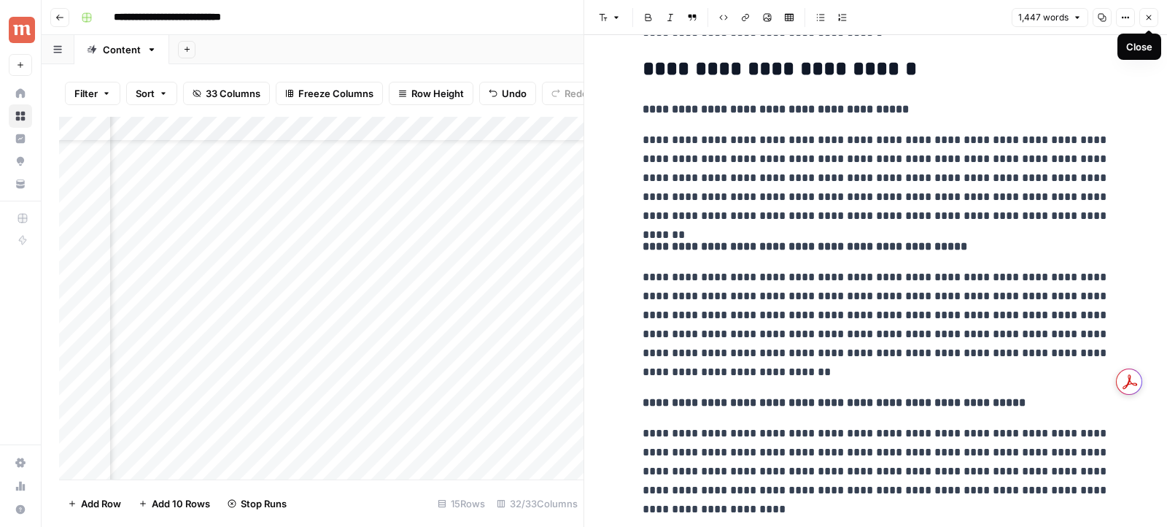
click at [1148, 18] on icon "button" at bounding box center [1149, 17] width 5 height 5
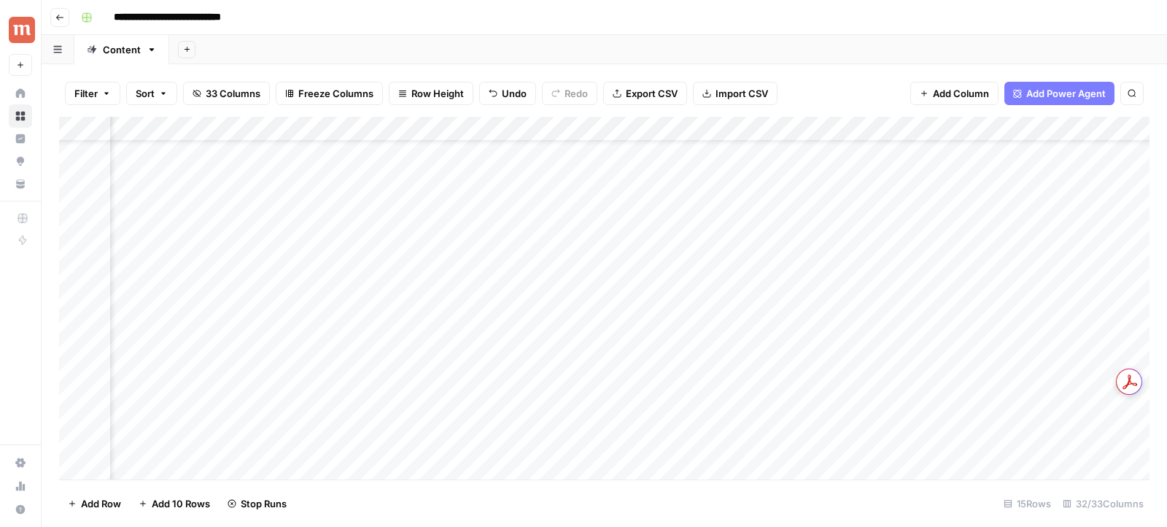
scroll to position [57, 2414]
click at [476, 220] on div "Add Column" at bounding box center [604, 298] width 1090 height 363
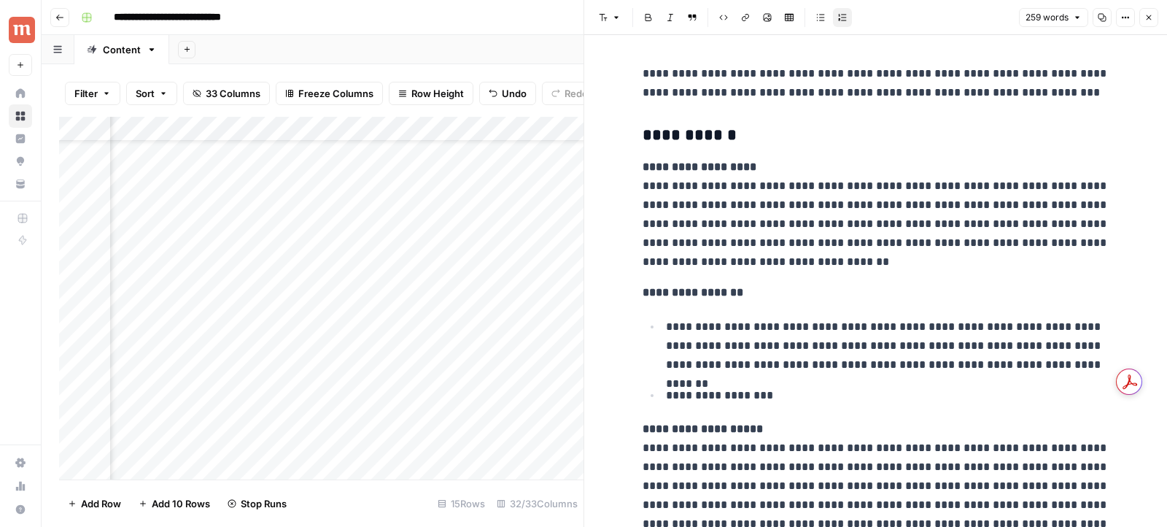
click at [1155, 19] on button "Close" at bounding box center [1148, 17] width 19 height 19
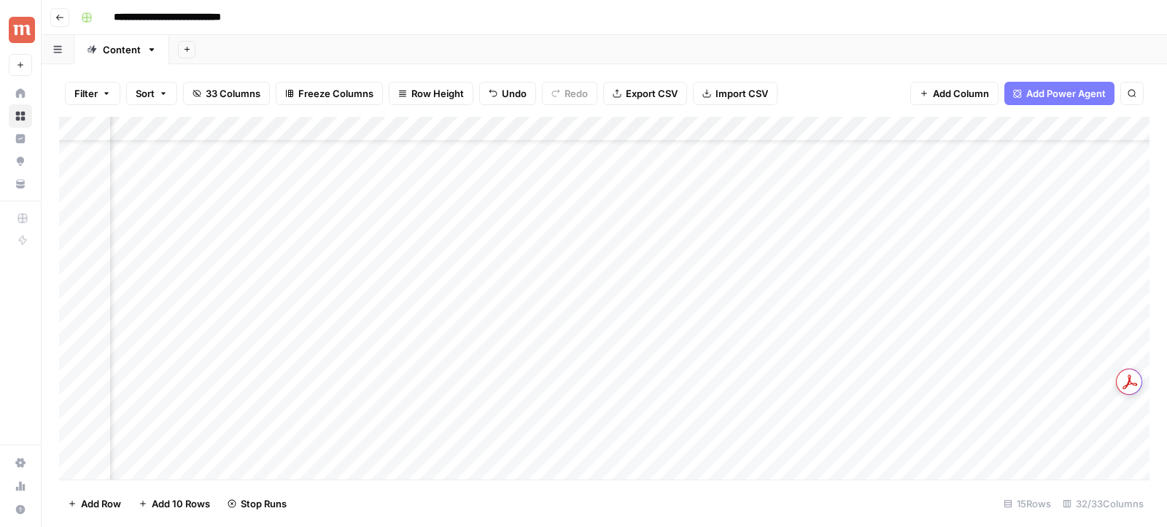
scroll to position [57, 1579]
click at [656, 321] on div "Add Column" at bounding box center [604, 298] width 1090 height 363
click at [651, 347] on div "Add Column" at bounding box center [604, 298] width 1090 height 363
click at [651, 367] on div "Add Column" at bounding box center [604, 298] width 1090 height 363
click at [653, 246] on div "Add Column" at bounding box center [604, 298] width 1090 height 363
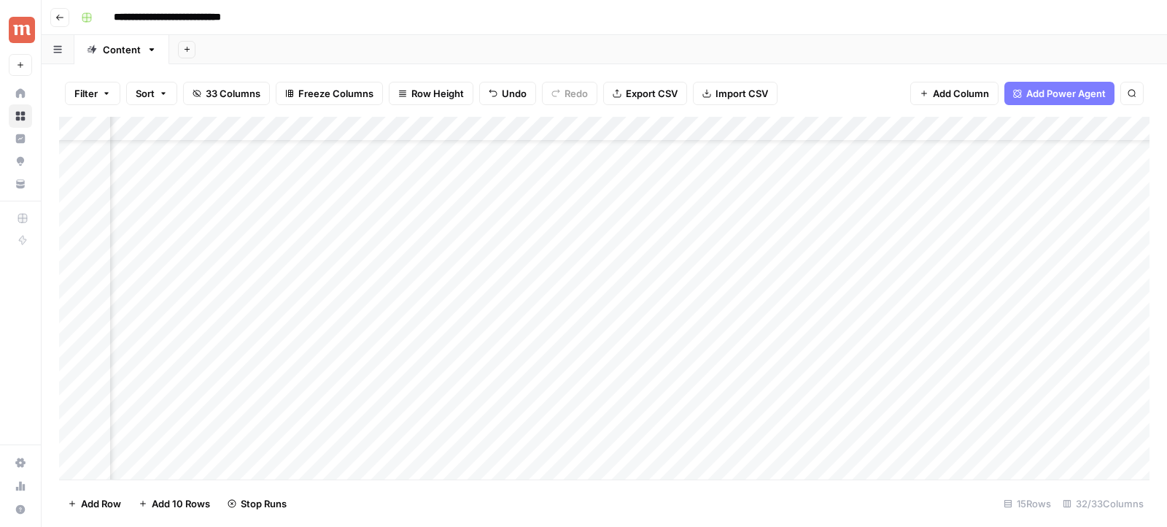
scroll to position [57, 1737]
click at [700, 268] on div "Add Column" at bounding box center [604, 298] width 1090 height 363
click at [519, 271] on div "Add Column" at bounding box center [604, 298] width 1090 height 363
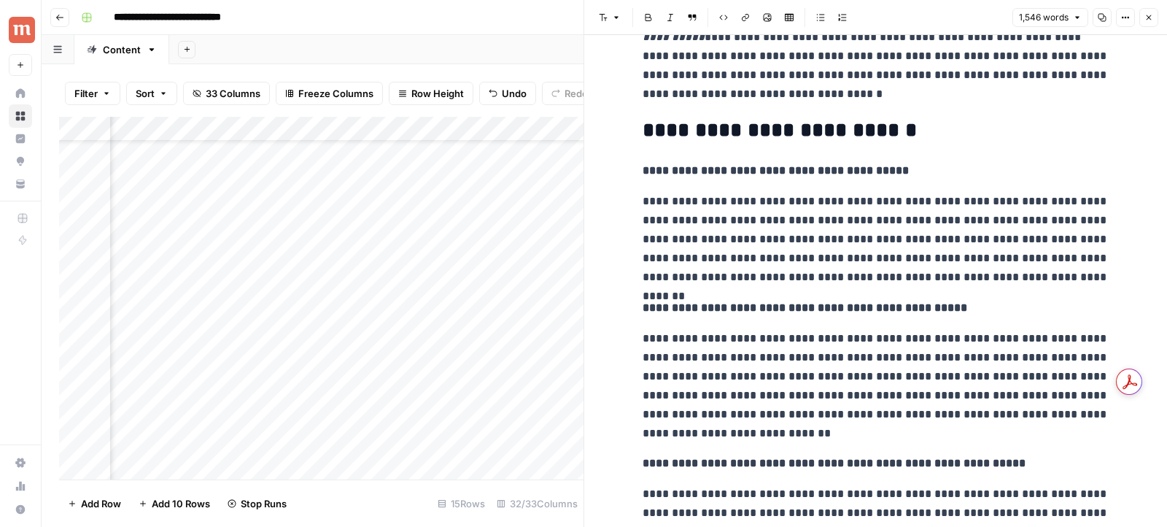
scroll to position [2966, 0]
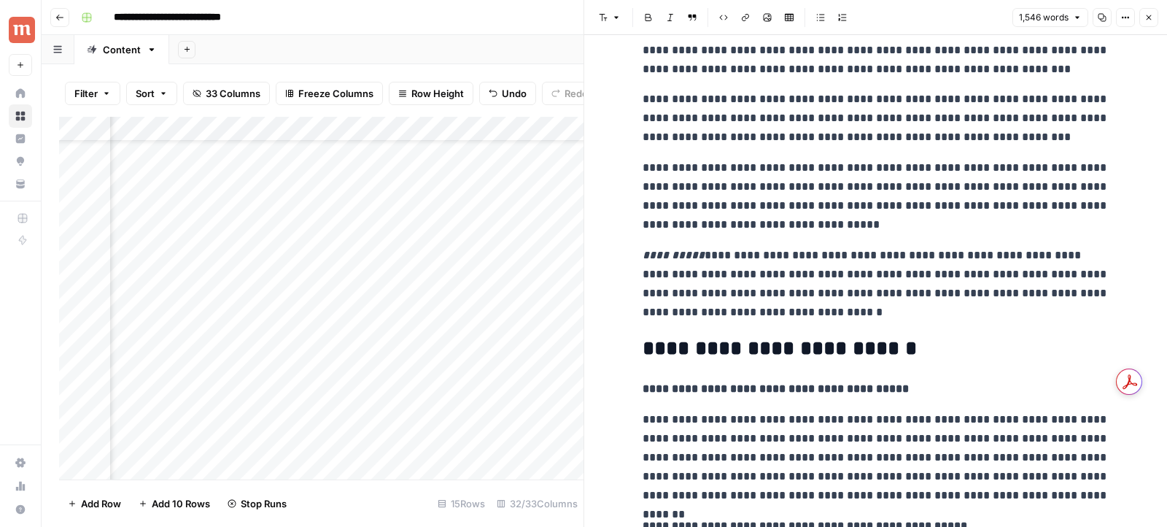
click at [1151, 22] on icon "button" at bounding box center [1148, 17] width 9 height 9
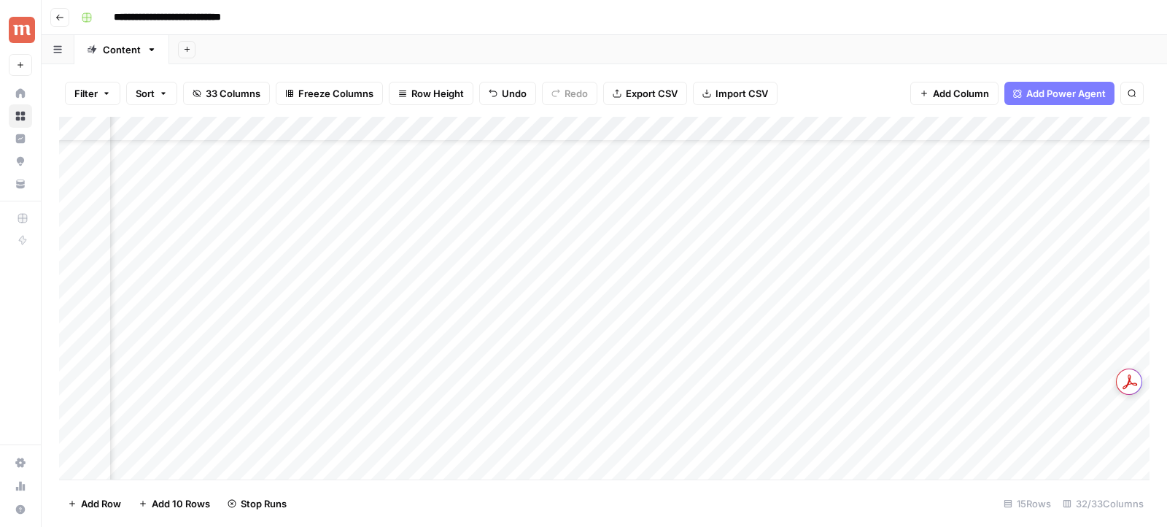
scroll to position [57, 1846]
click at [605, 368] on div "Add Column" at bounding box center [604, 298] width 1090 height 363
click at [724, 317] on div "Add Column" at bounding box center [604, 298] width 1090 height 363
click at [724, 339] on div "Add Column" at bounding box center [604, 298] width 1090 height 363
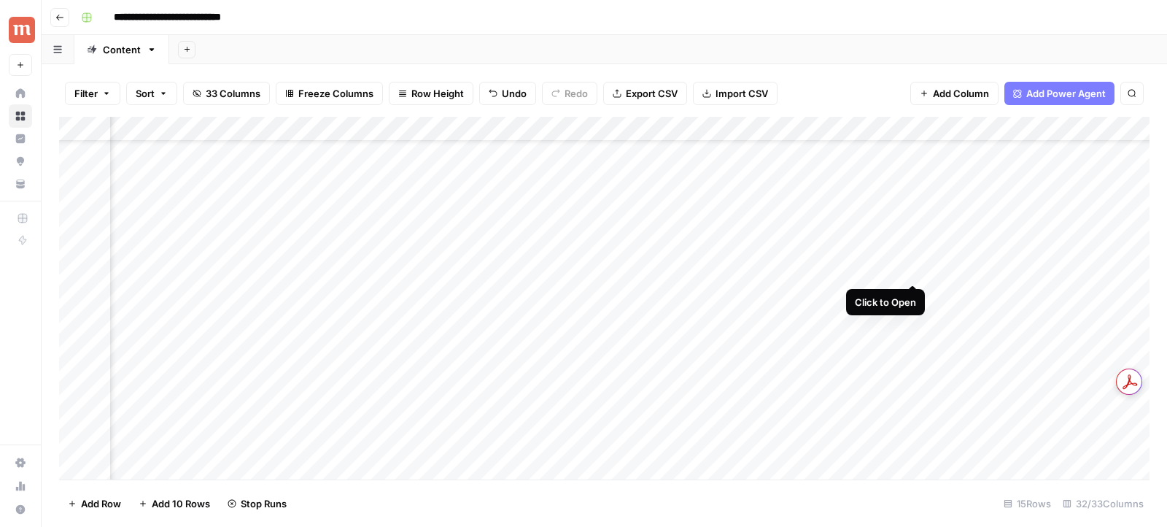
click at [916, 268] on div "Add Column" at bounding box center [604, 298] width 1090 height 363
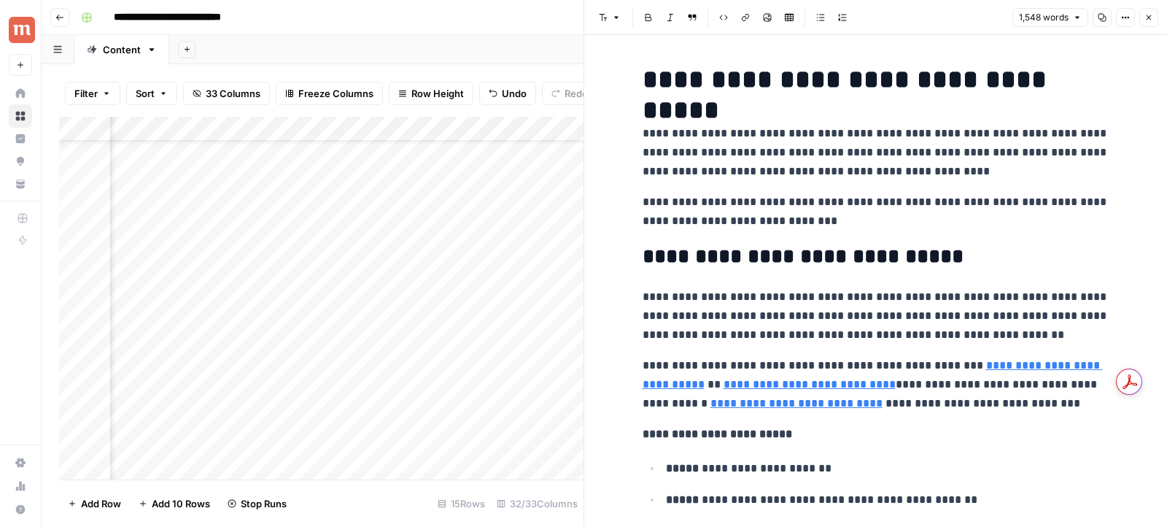
click at [1097, 24] on button "Copy" at bounding box center [1102, 17] width 19 height 19
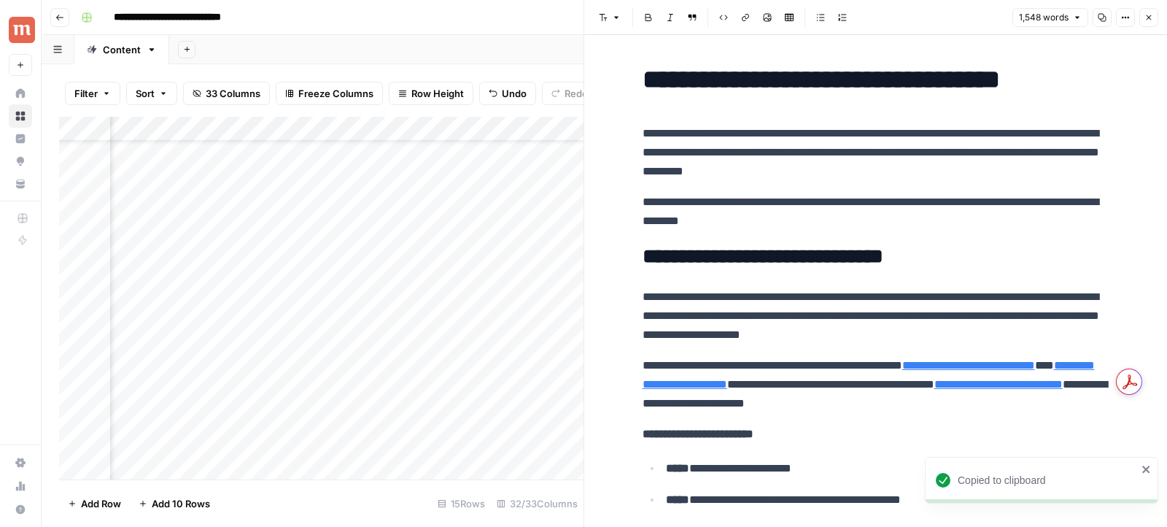
scroll to position [57, 2239]
click at [386, 371] on div "Add Column" at bounding box center [321, 298] width 524 height 363
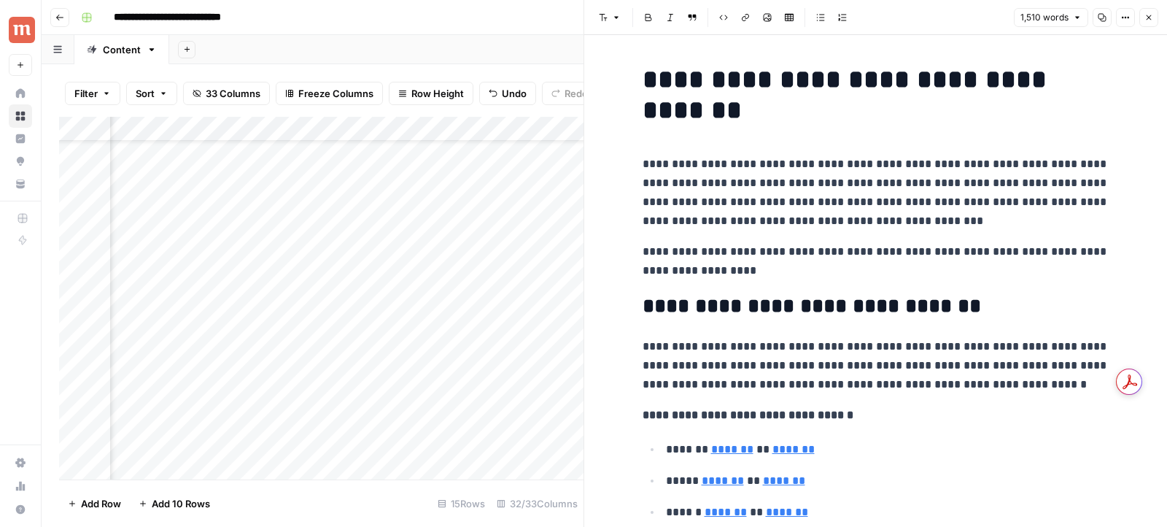
click at [1095, 18] on button "Copy" at bounding box center [1102, 17] width 19 height 19
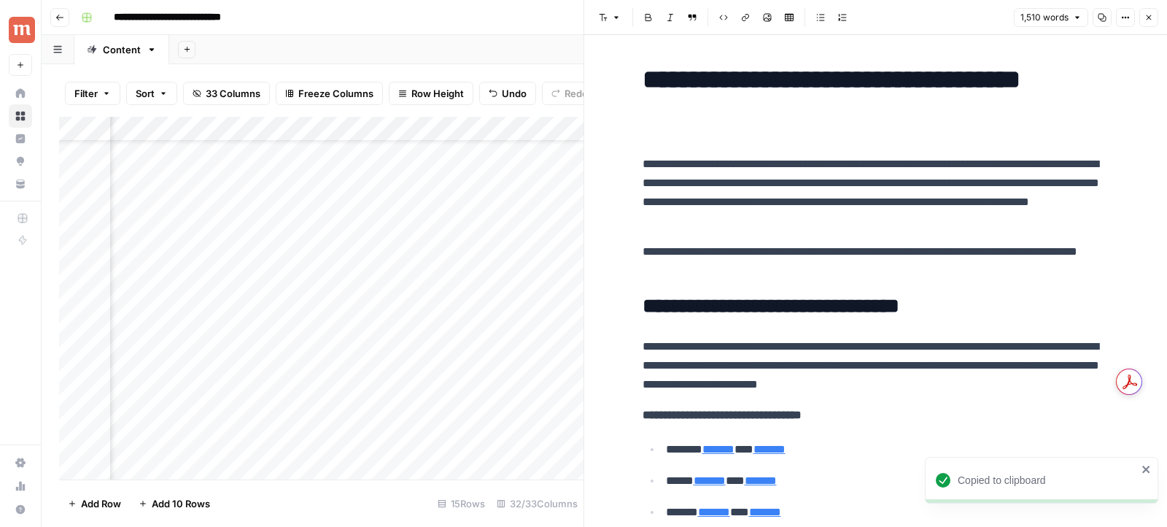
click at [387, 343] on div "Add Column" at bounding box center [321, 298] width 524 height 363
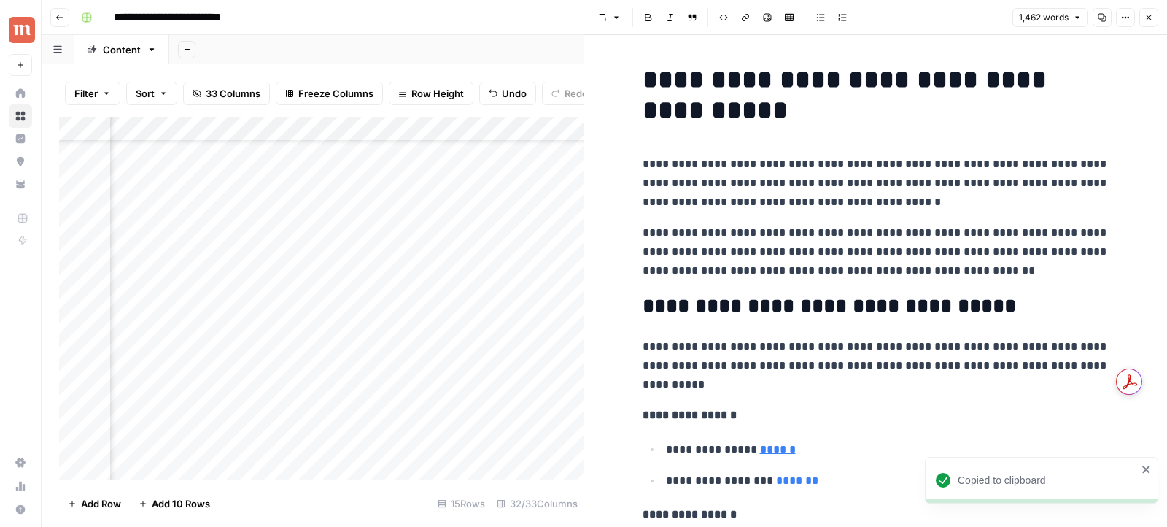
click at [1100, 17] on icon "button" at bounding box center [1102, 17] width 9 height 9
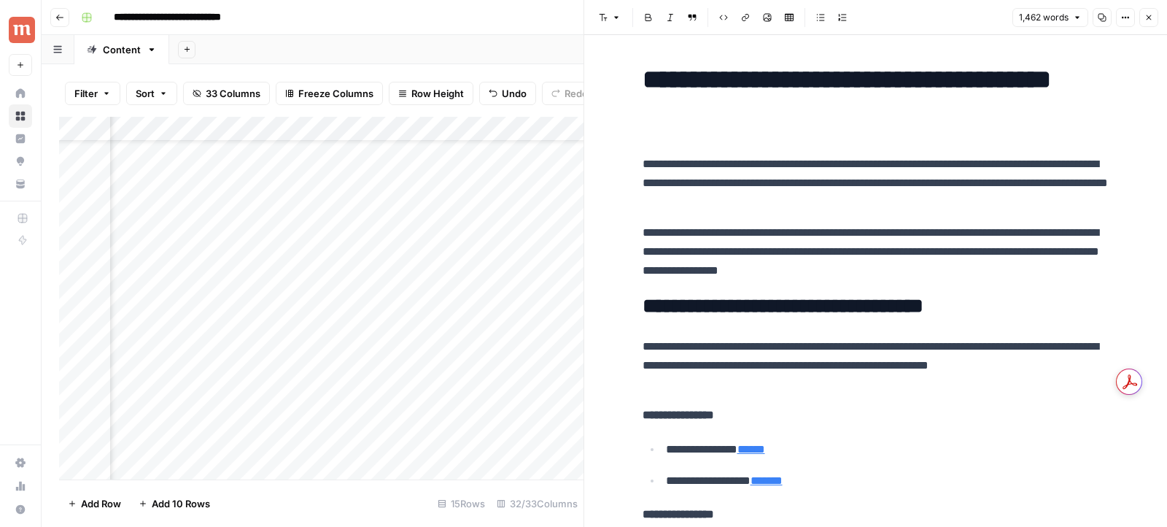
scroll to position [57, 1766]
click at [474, 294] on div "Add Column" at bounding box center [321, 298] width 524 height 363
click at [464, 295] on div "Add Column" at bounding box center [321, 298] width 524 height 363
click at [330, 319] on div "Add Column" at bounding box center [321, 298] width 524 height 363
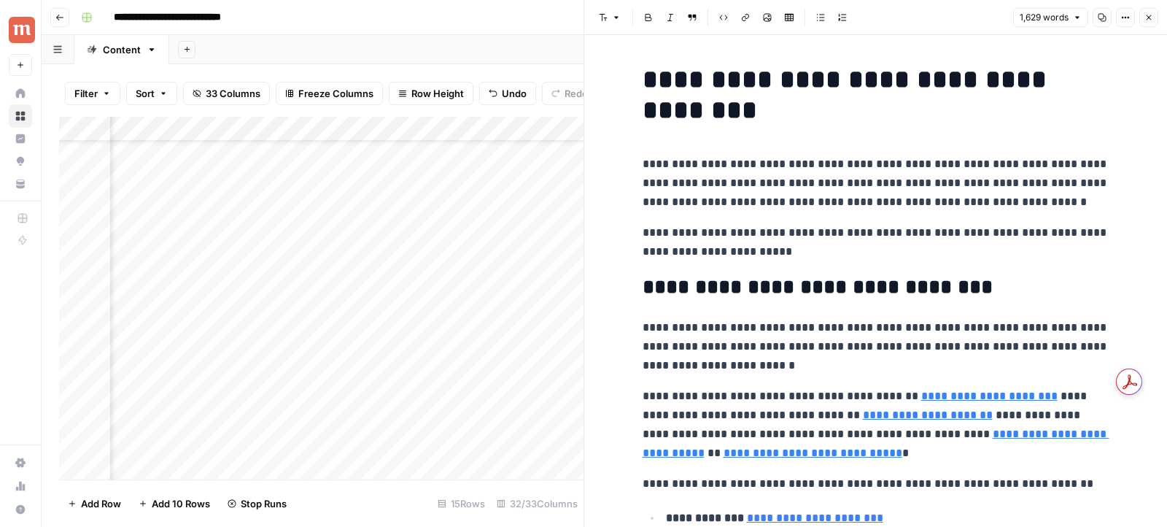
click at [1106, 18] on icon "button" at bounding box center [1102, 17] width 9 height 9
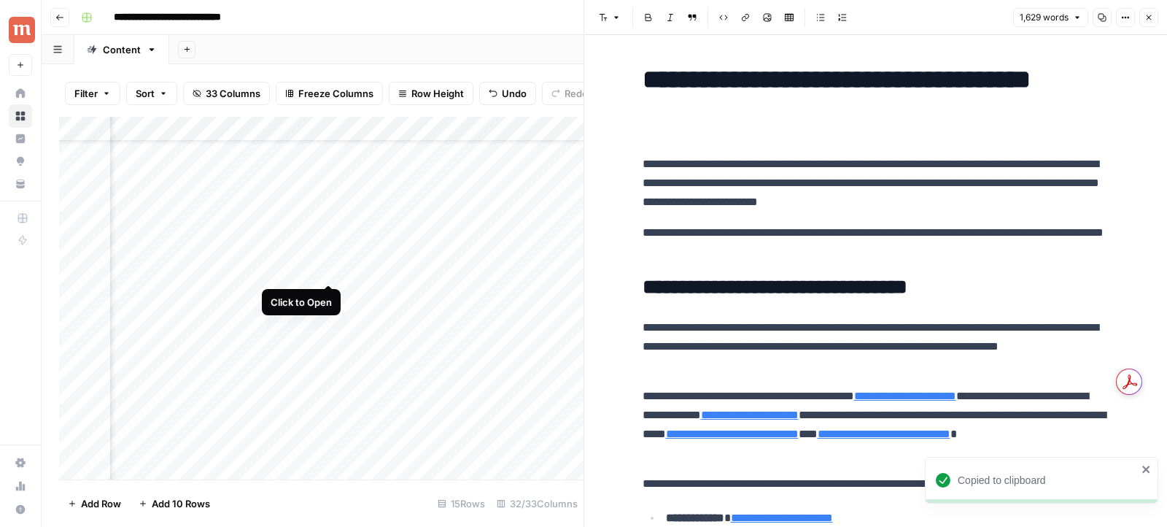
click at [328, 269] on div "Add Column" at bounding box center [321, 298] width 524 height 363
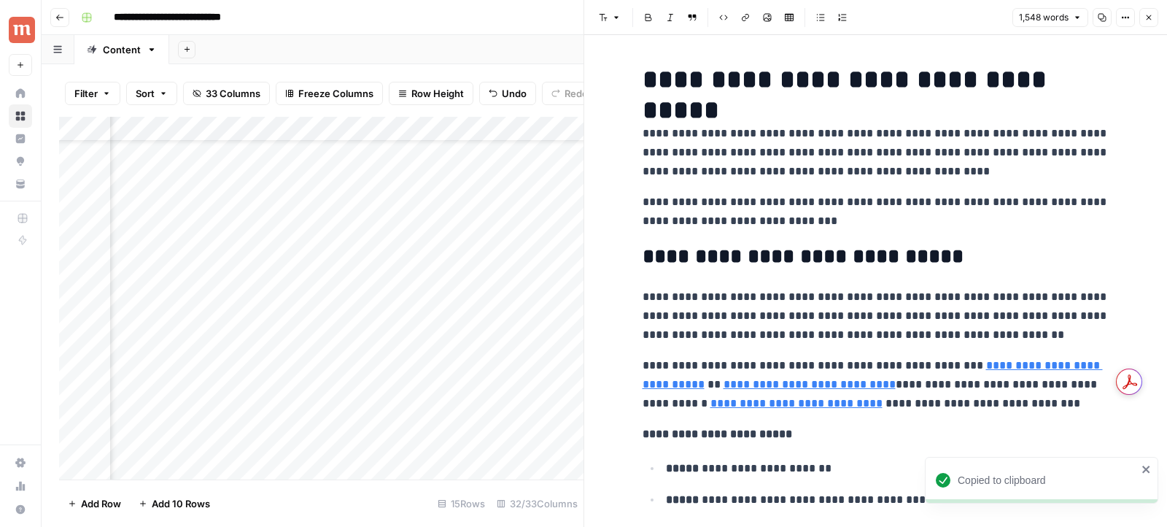
click at [1101, 17] on icon "button" at bounding box center [1102, 17] width 9 height 9
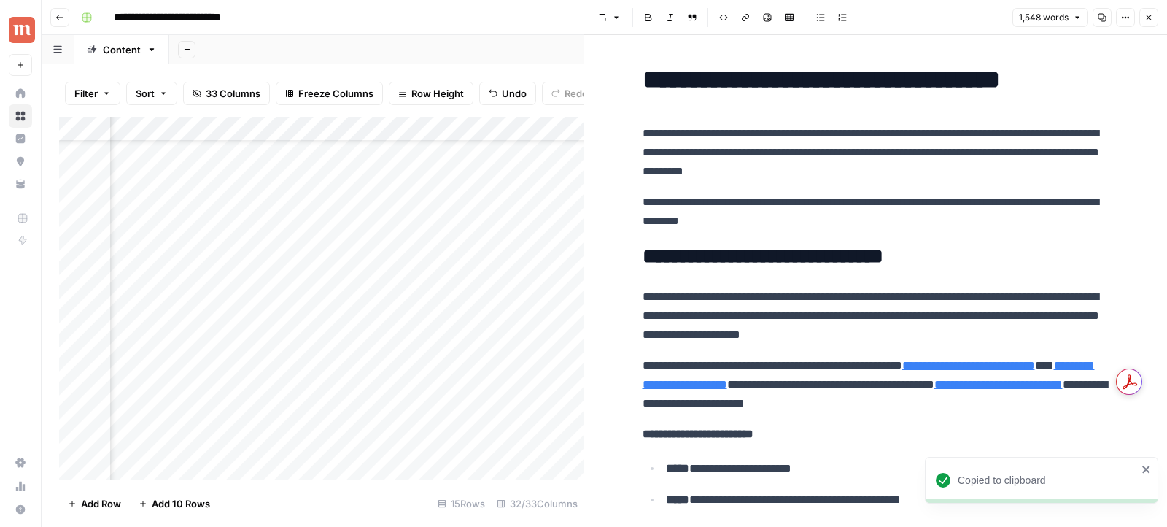
scroll to position [57, 2256]
click at [185, 244] on div "Add Column" at bounding box center [321, 298] width 524 height 363
click at [185, 293] on div "Add Column" at bounding box center [321, 298] width 524 height 363
click at [1152, 13] on icon "button" at bounding box center [1148, 17] width 9 height 9
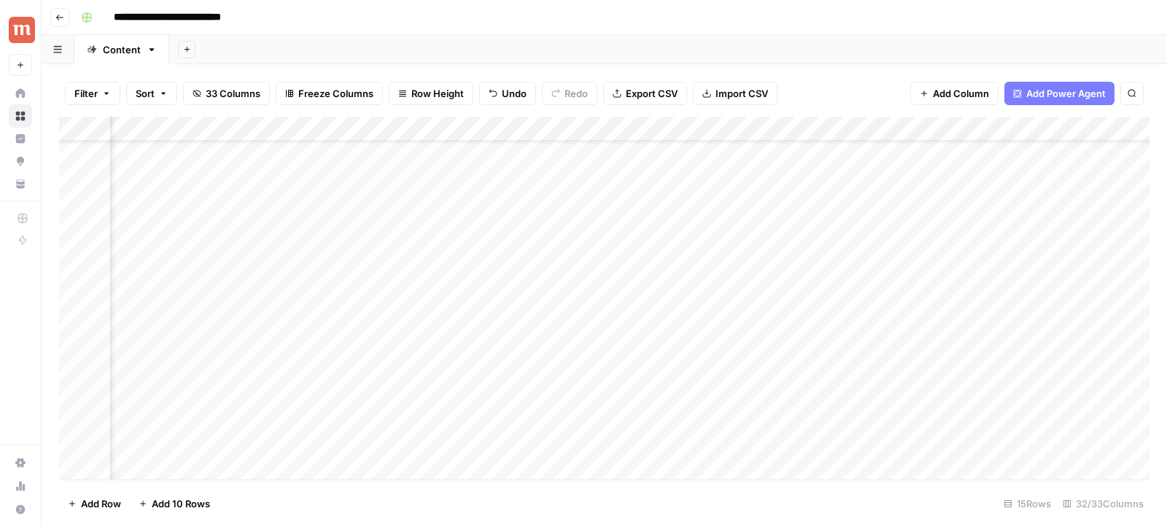
click at [411, 268] on div "Add Column" at bounding box center [604, 298] width 1090 height 363
click at [408, 314] on div "Add Column" at bounding box center [604, 298] width 1090 height 363
click at [408, 337] on div "Add Column" at bounding box center [604, 298] width 1090 height 363
click at [408, 369] on div "Add Column" at bounding box center [604, 298] width 1090 height 363
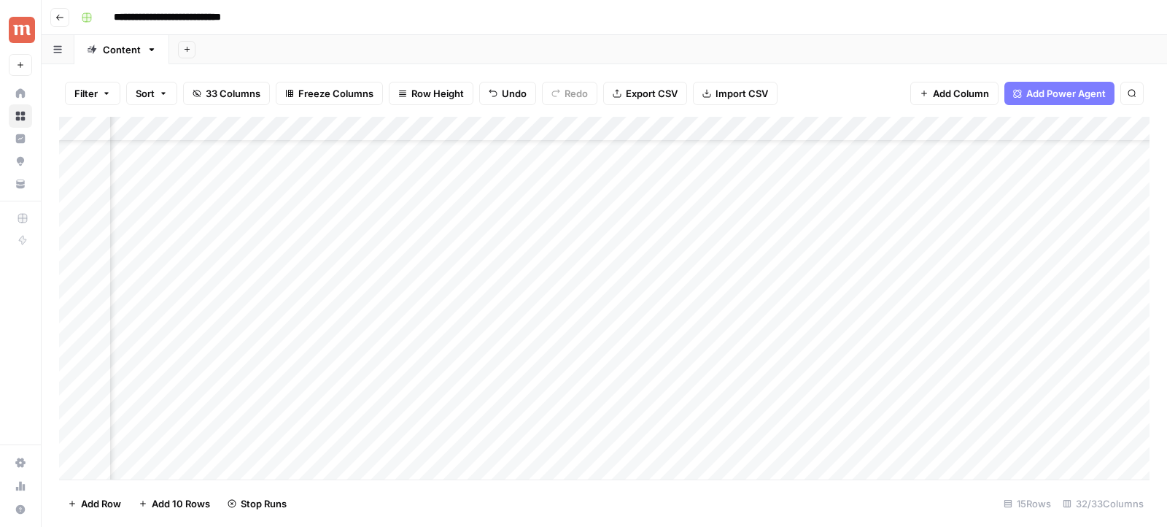
click at [562, 345] on div "Add Column" at bounding box center [604, 298] width 1090 height 363
click at [463, 288] on div "Add Column" at bounding box center [604, 298] width 1090 height 363
click at [454, 291] on div "Add Column" at bounding box center [604, 298] width 1090 height 363
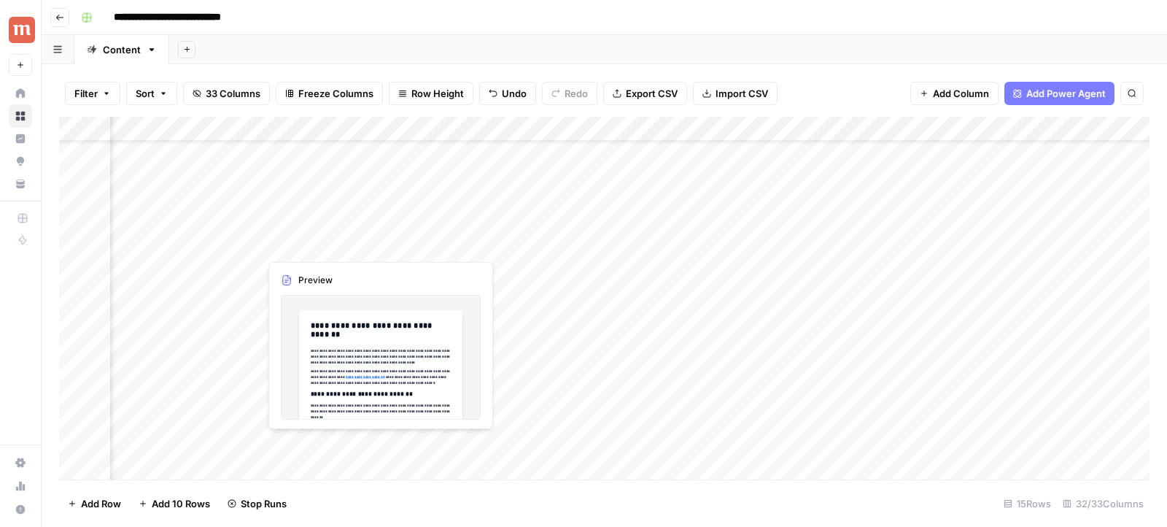
click at [374, 244] on div "Add Column" at bounding box center [604, 298] width 1090 height 363
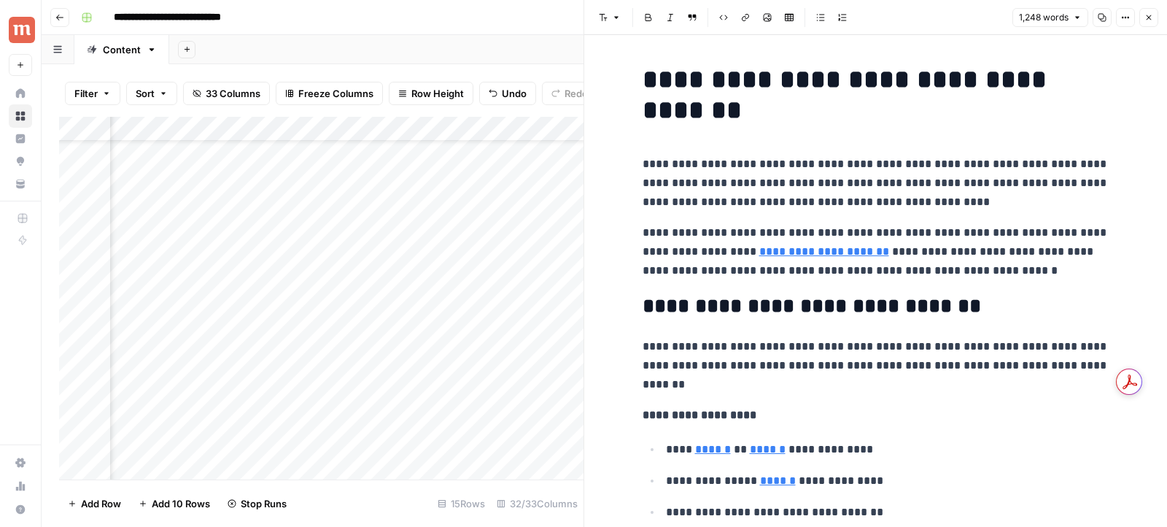
click at [1100, 19] on icon "button" at bounding box center [1102, 17] width 9 height 9
click at [456, 243] on div "Add Column" at bounding box center [321, 298] width 524 height 363
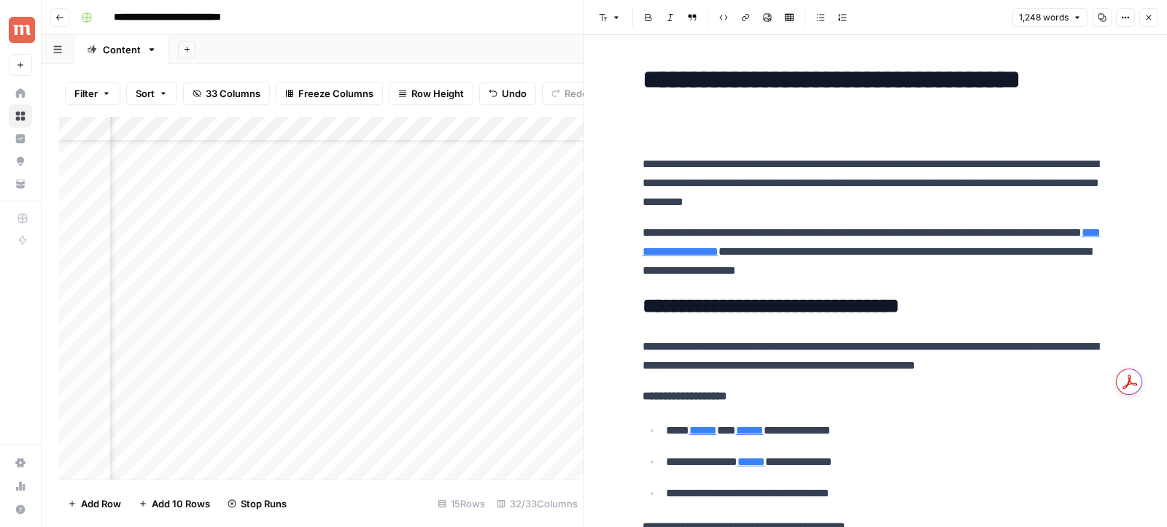
click at [1153, 16] on button "Close" at bounding box center [1148, 17] width 19 height 19
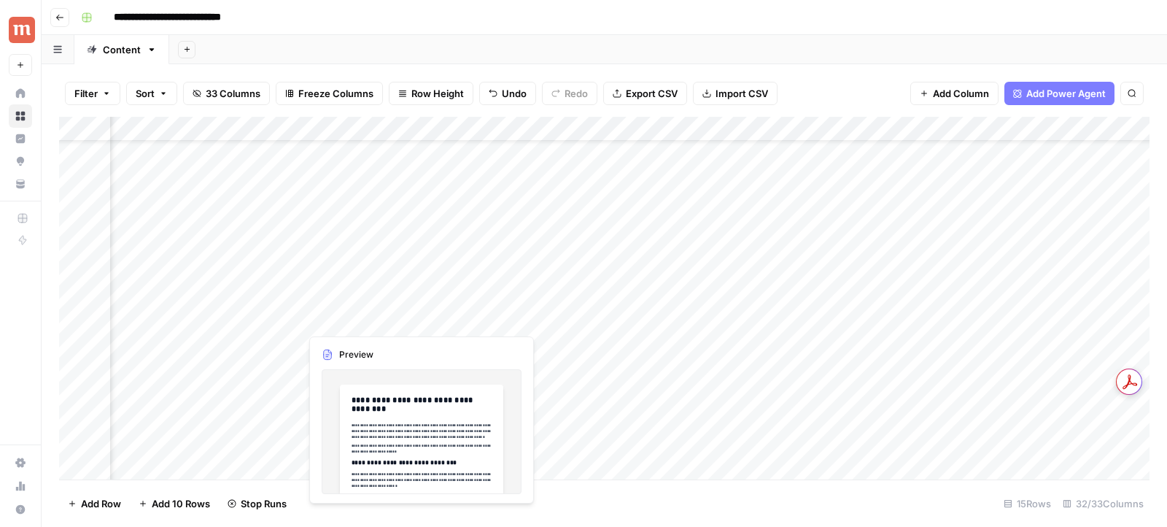
scroll to position [57, 2143]
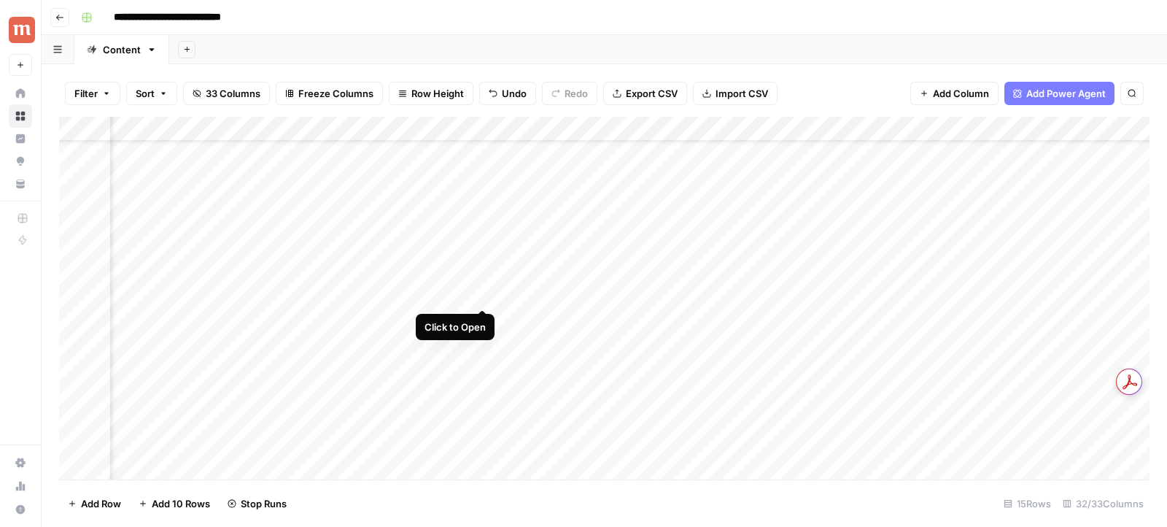
click at [479, 297] on div "Add Column" at bounding box center [604, 298] width 1090 height 363
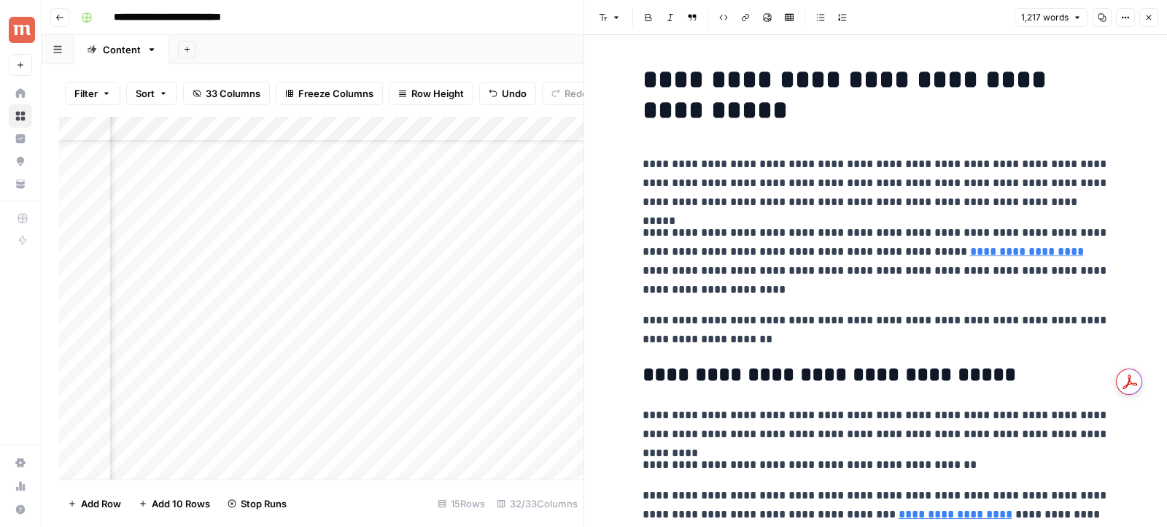
click at [1106, 17] on icon "button" at bounding box center [1102, 17] width 9 height 9
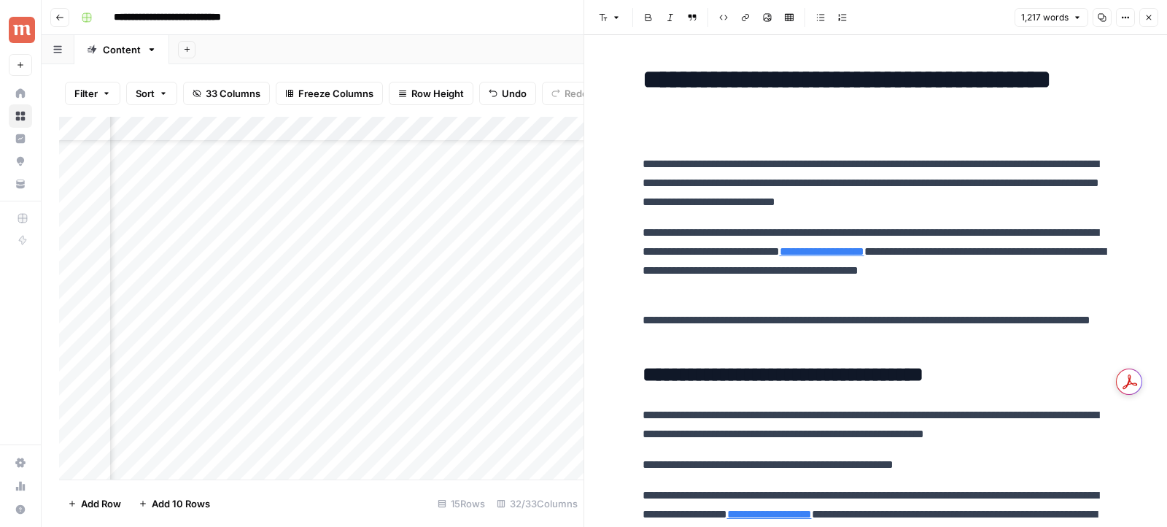
click at [1149, 19] on icon "button" at bounding box center [1148, 17] width 9 height 9
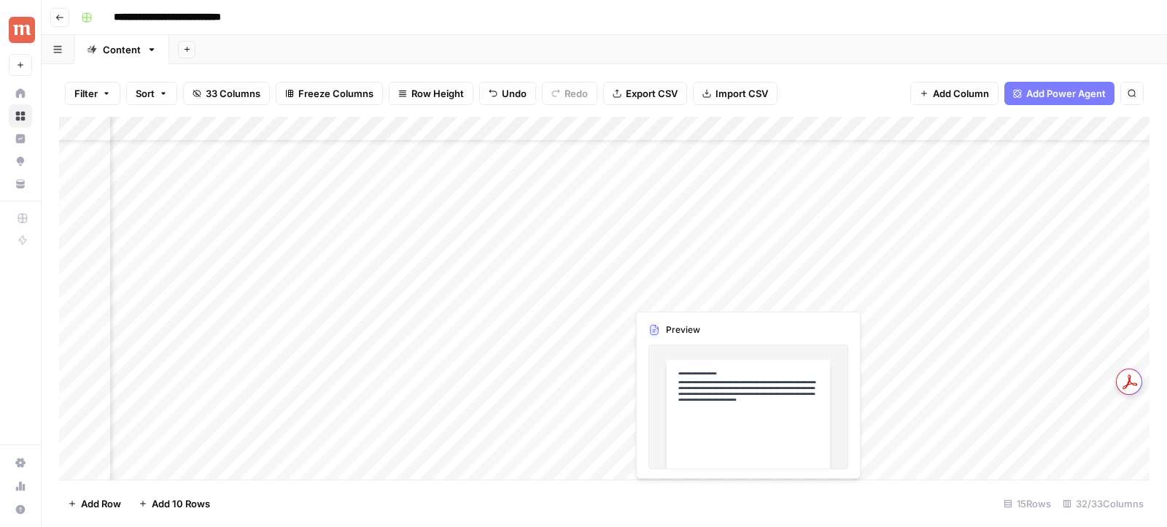
scroll to position [57, 2351]
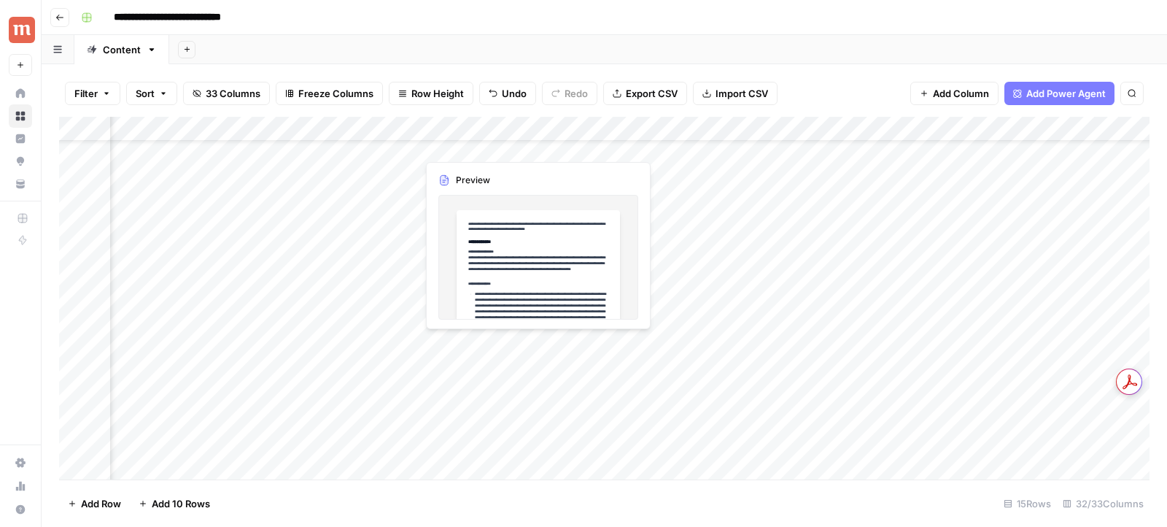
click at [534, 344] on div "Add Column" at bounding box center [604, 298] width 1090 height 363
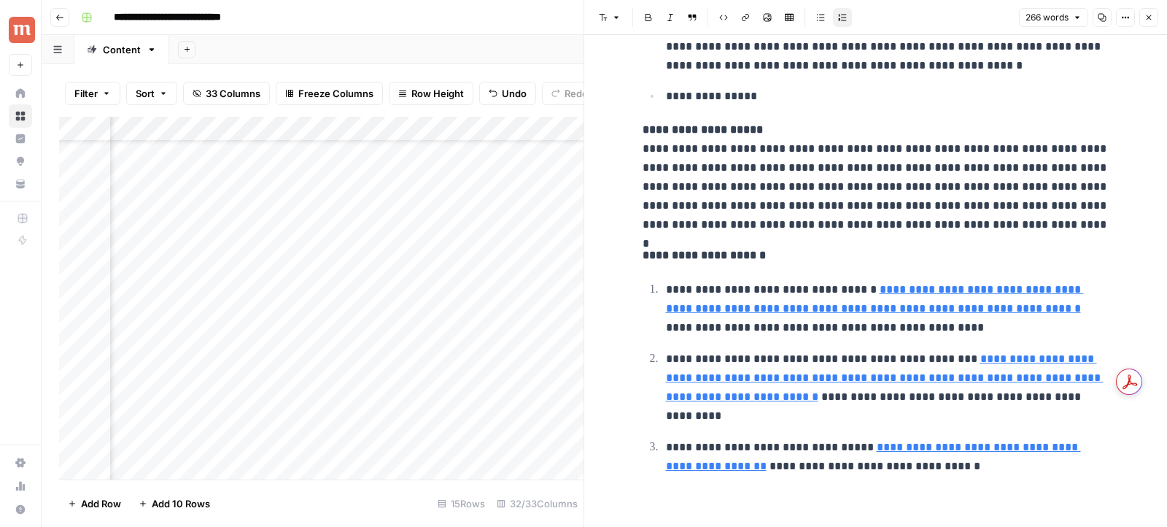
scroll to position [383, 0]
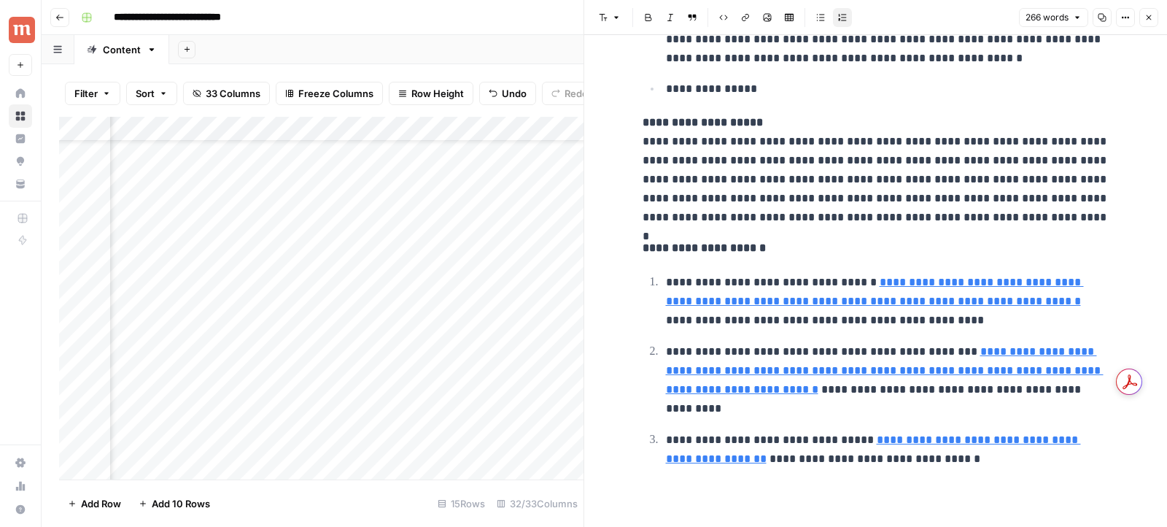
click at [1152, 18] on icon "button" at bounding box center [1148, 17] width 9 height 9
